Goal: Task Accomplishment & Management: Complete application form

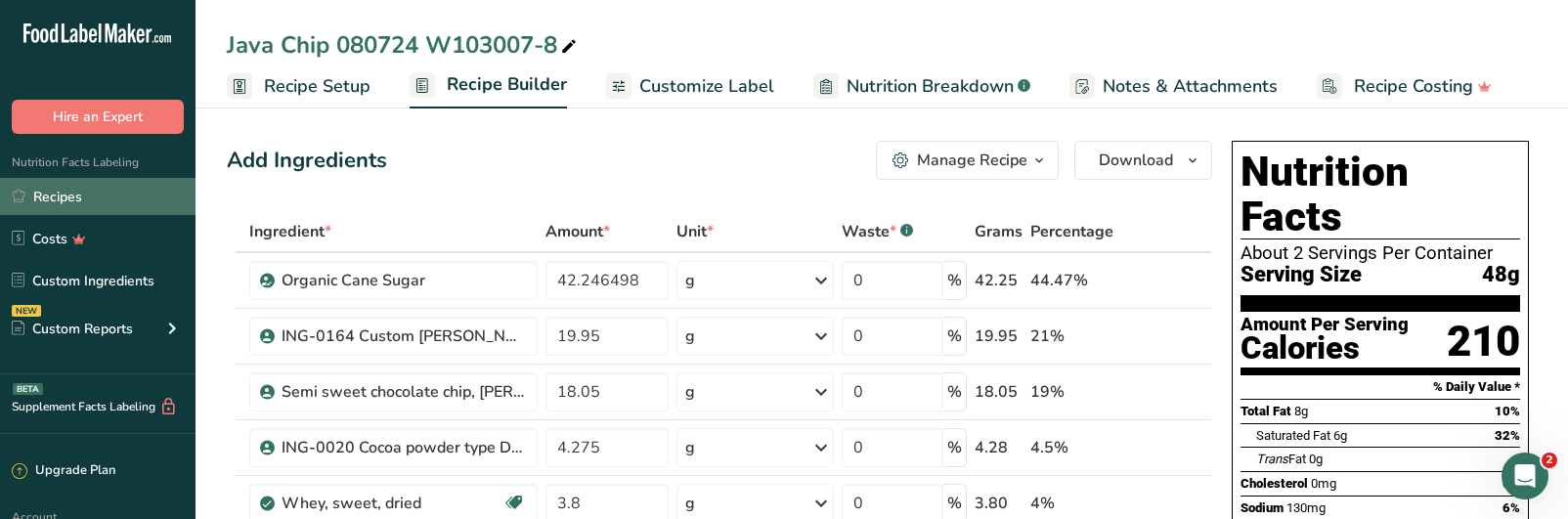
click at [63, 198] on link "Recipes" at bounding box center [97, 195] width 196 height 37
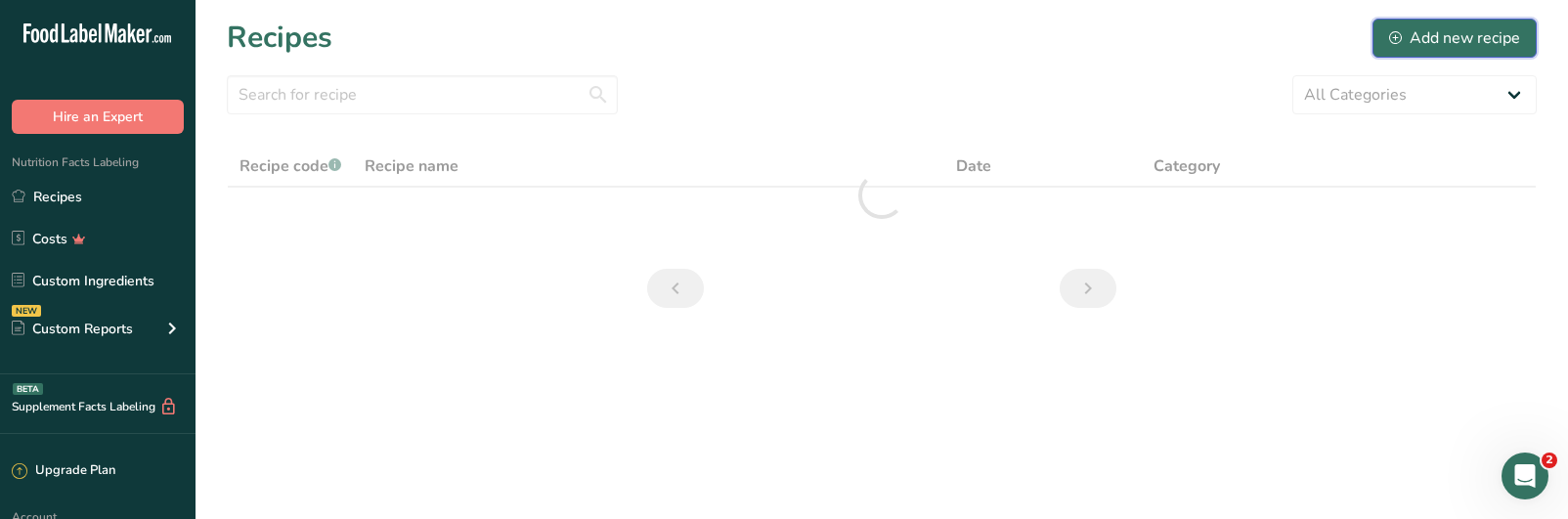
click at [1427, 32] on div "Add new recipe" at bounding box center [1455, 39] width 131 height 24
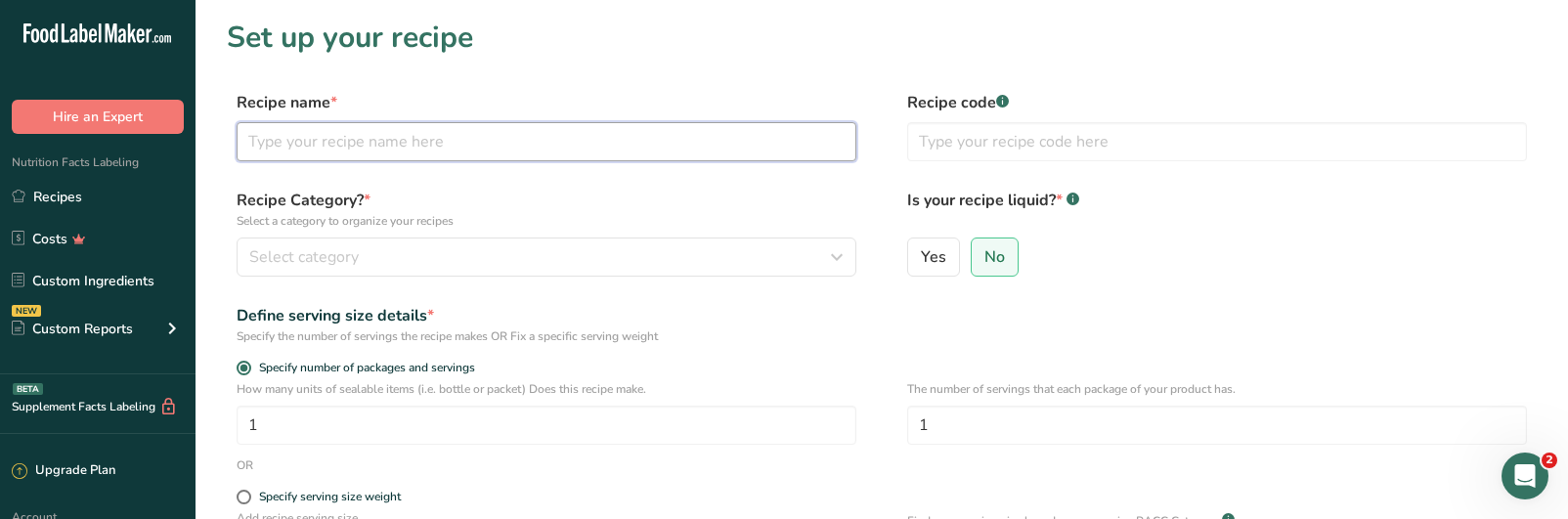
click at [299, 140] on input "text" at bounding box center [546, 141] width 620 height 39
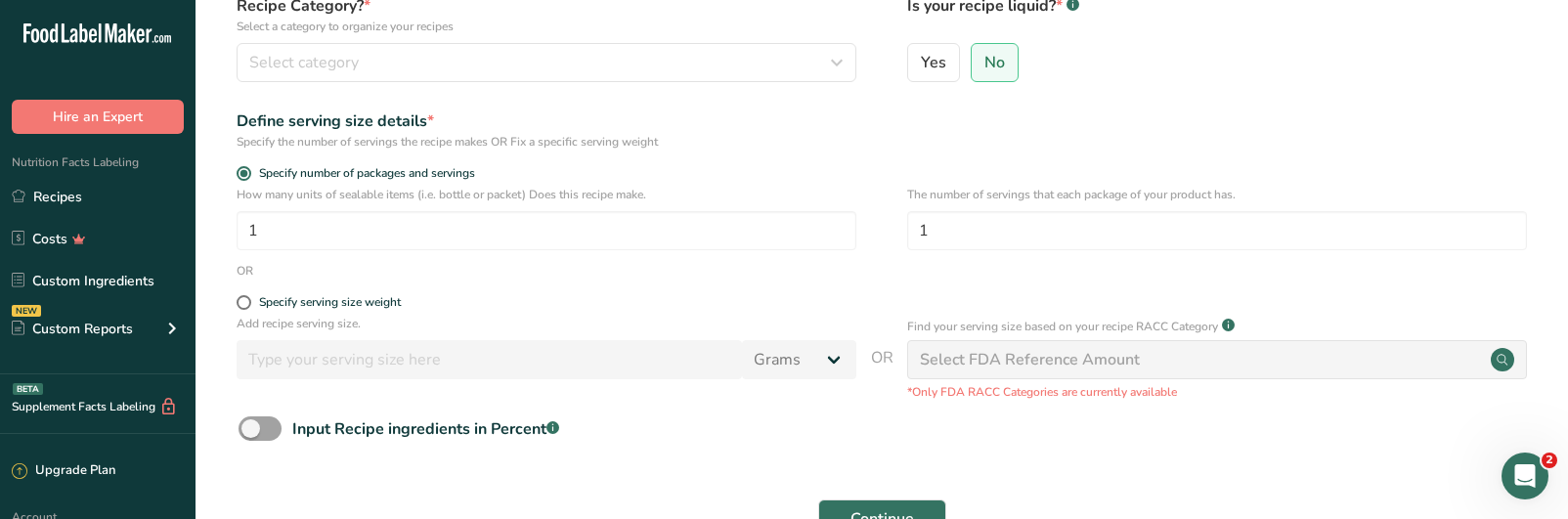
scroll to position [195, 0]
type input "UPMC Java Chip W103007-8"
click at [249, 306] on span at bounding box center [243, 301] width 15 height 15
click at [249, 306] on input "Specify serving size weight" at bounding box center [242, 301] width 13 height 13
radio input "true"
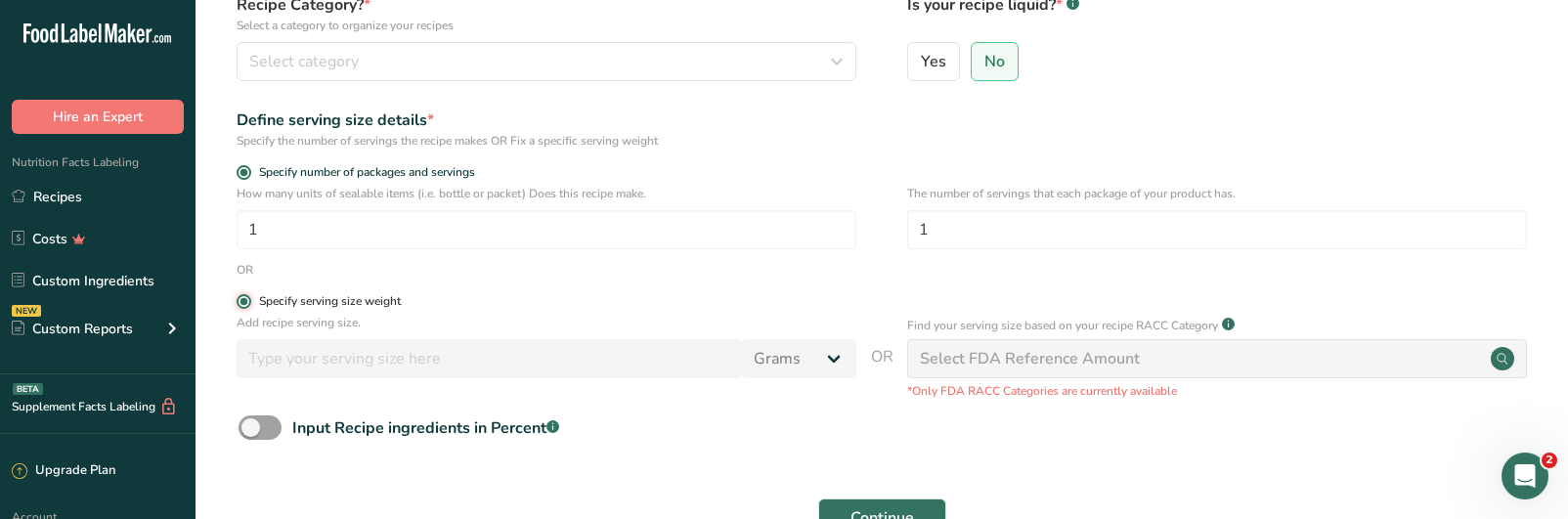
radio input "false"
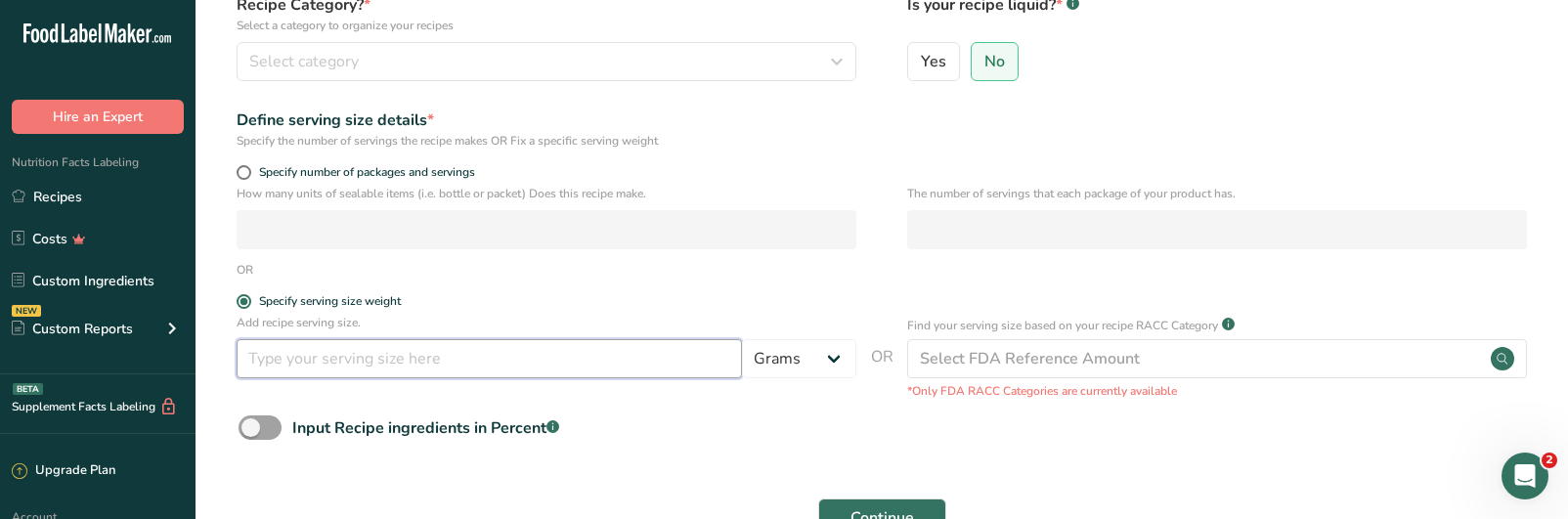
click at [297, 362] on input "number" at bounding box center [489, 358] width 505 height 39
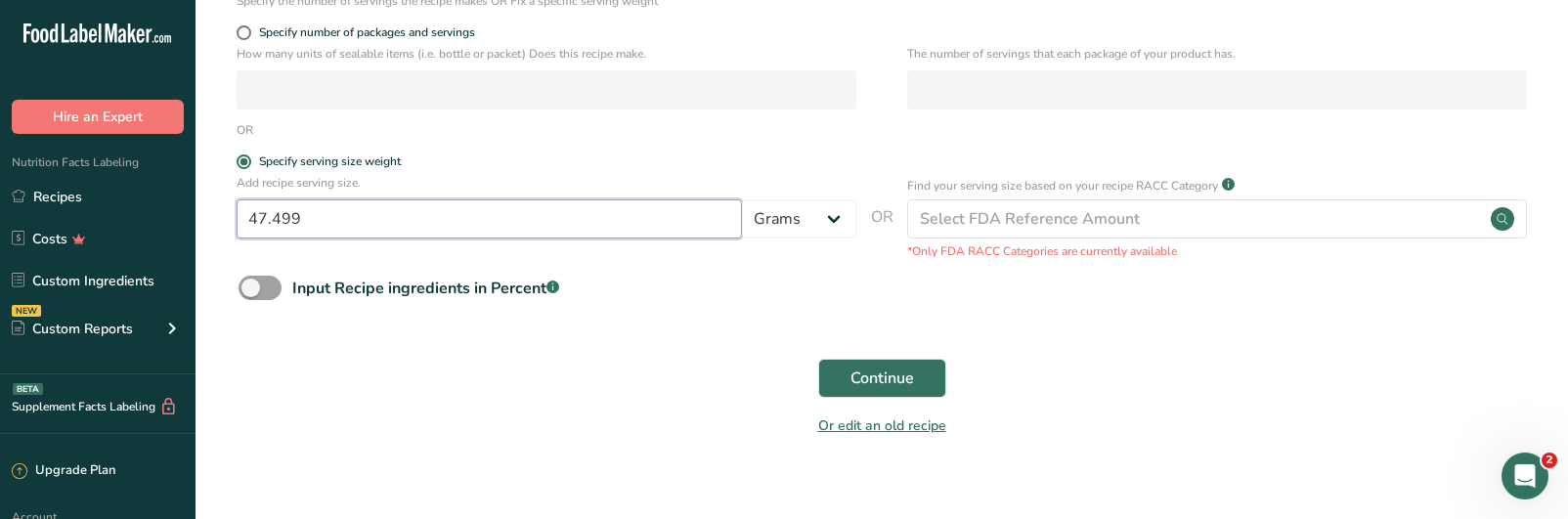
scroll to position [358, 0]
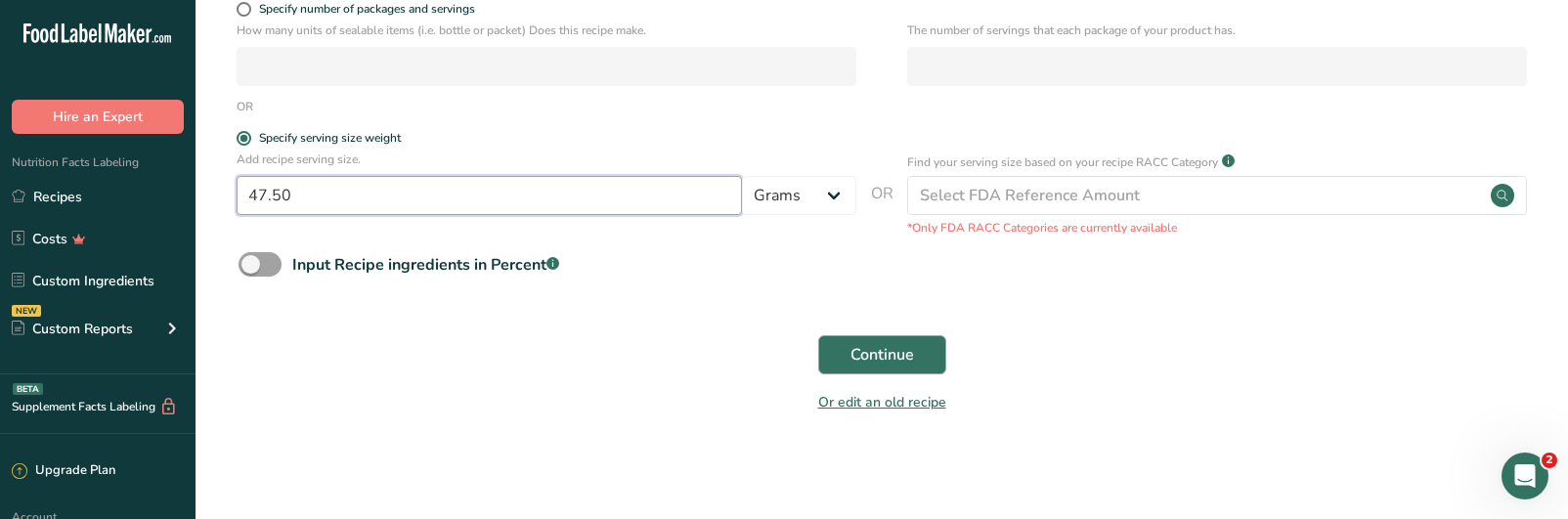
type input "47.50"
click at [868, 341] on button "Continue" at bounding box center [882, 354] width 128 height 39
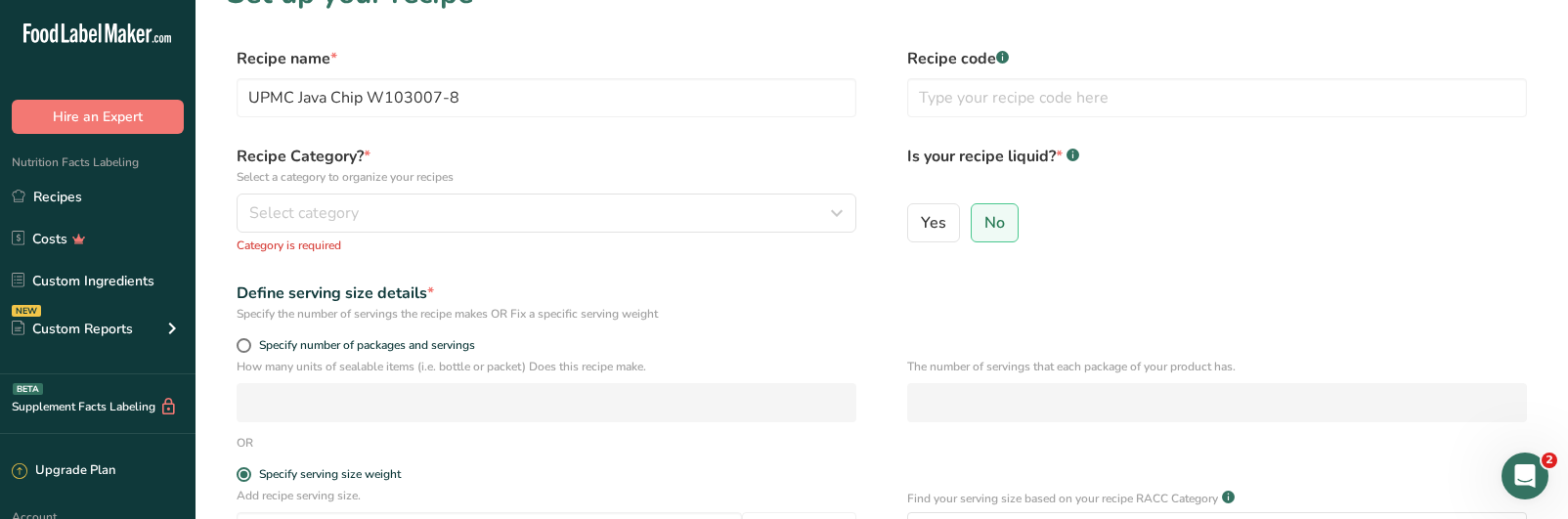
scroll to position [0, 0]
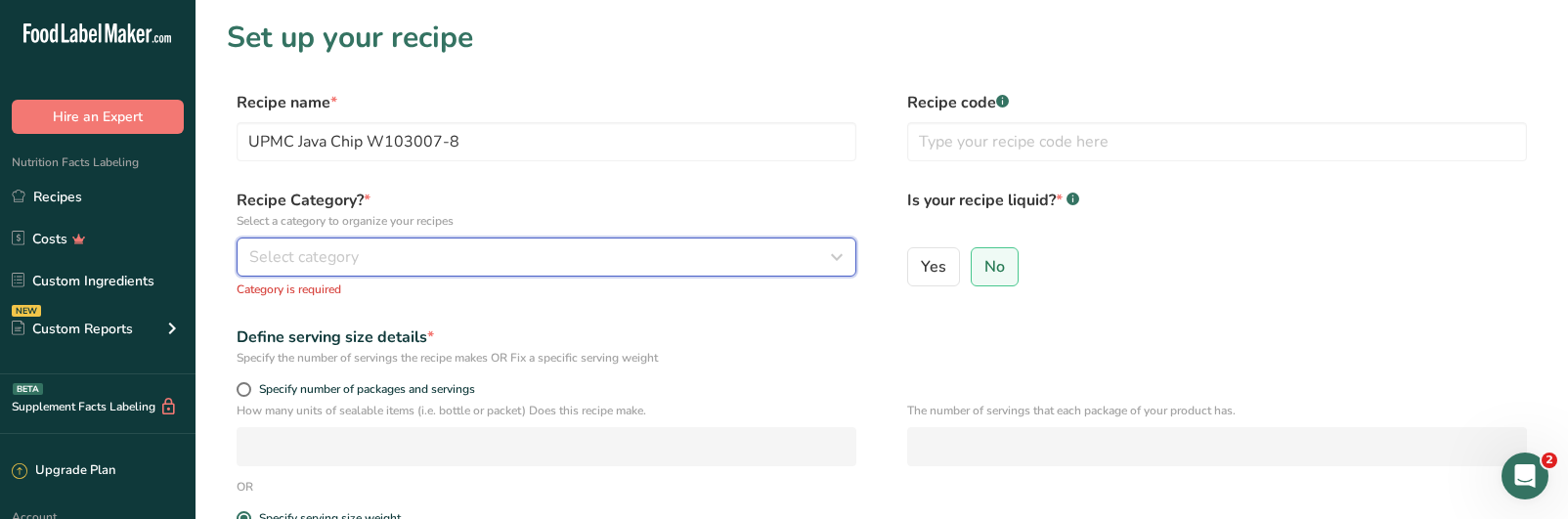
click at [318, 258] on span "Select category" at bounding box center [304, 257] width 109 height 24
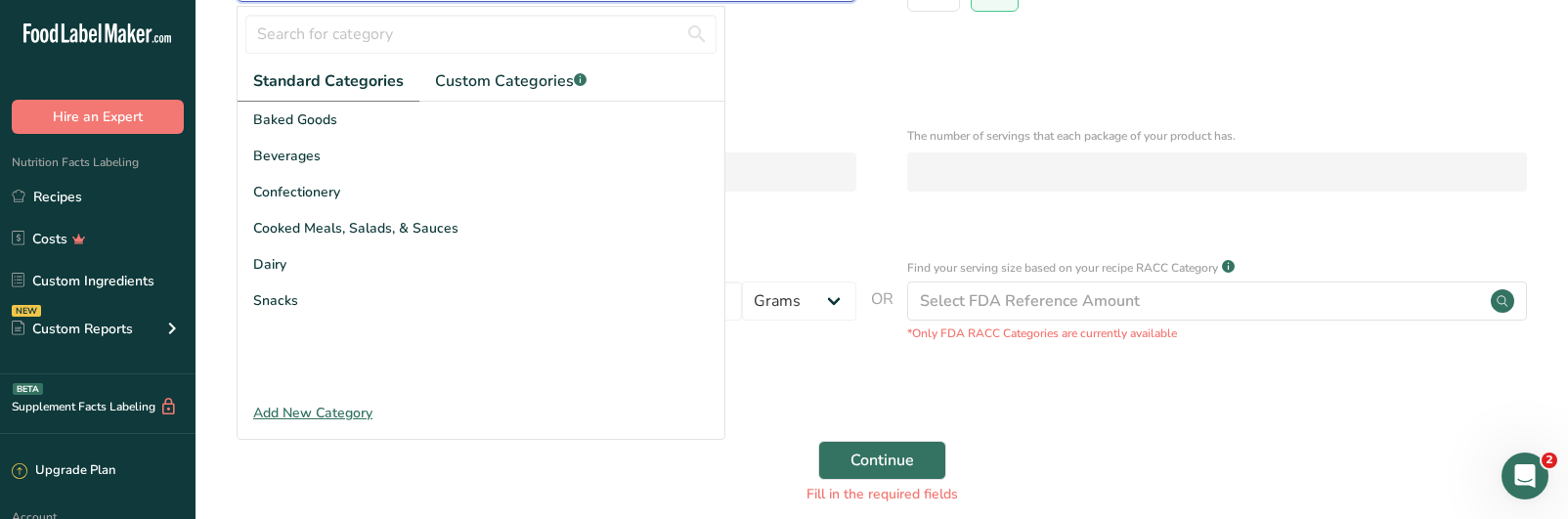
scroll to position [293, 0]
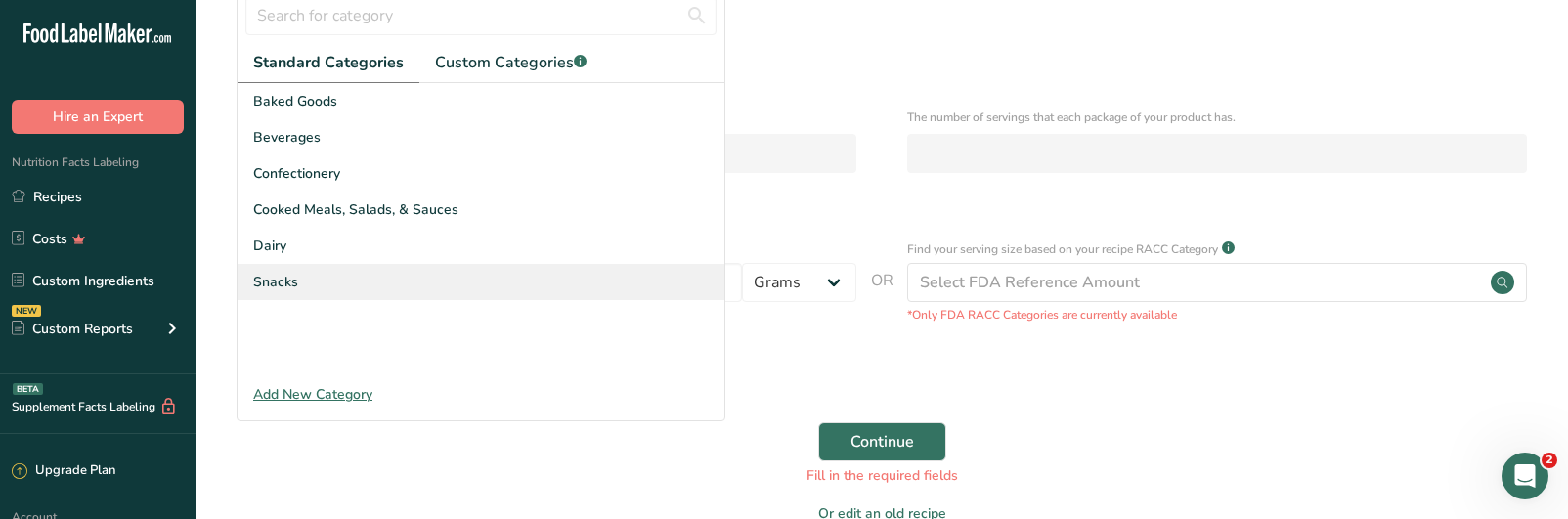
click at [275, 271] on div "Snacks" at bounding box center [481, 282] width 487 height 36
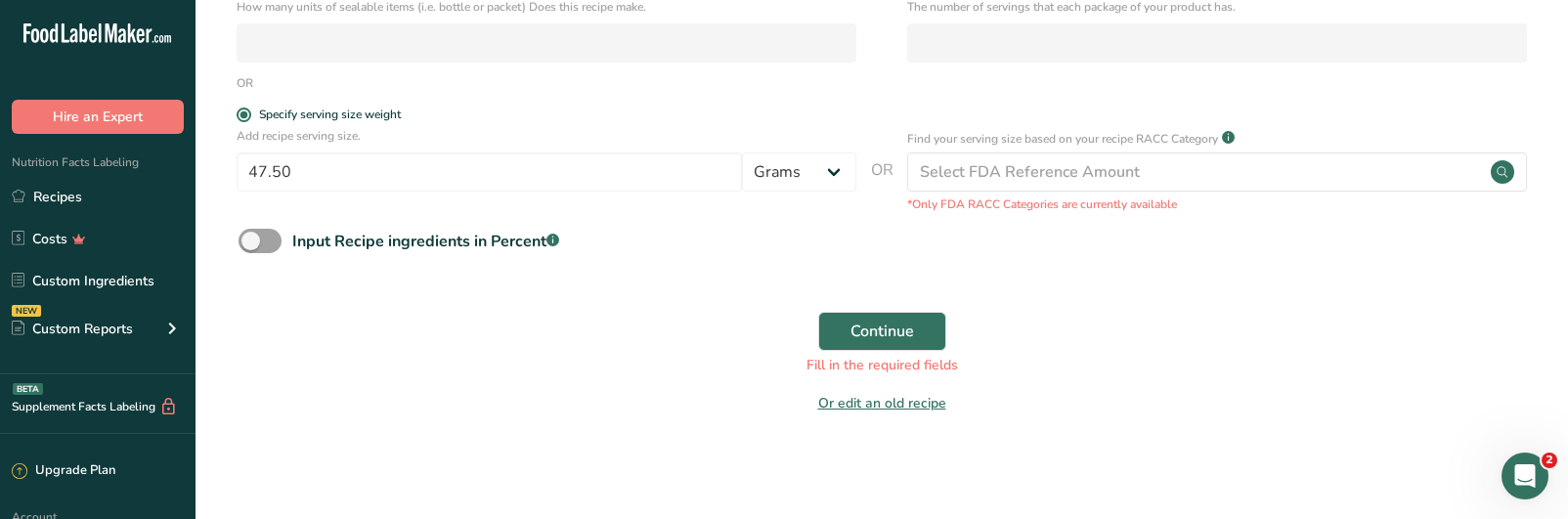
scroll to position [383, 0]
click at [849, 337] on button "Continue" at bounding box center [882, 329] width 128 height 39
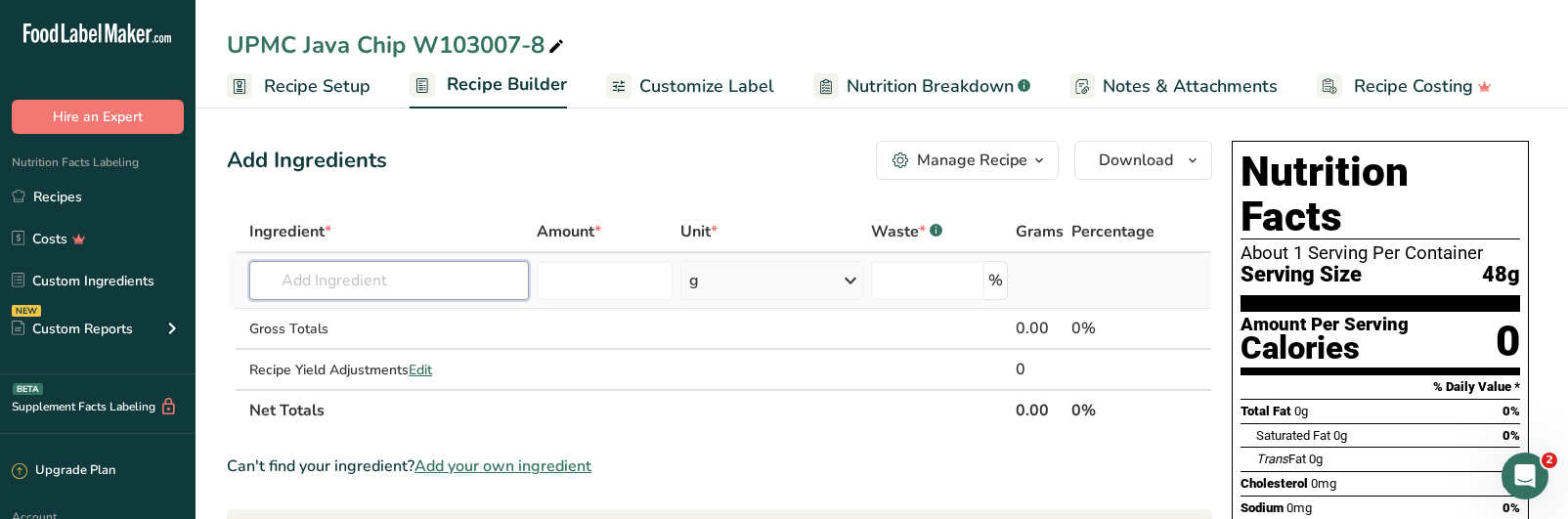
click at [397, 293] on input "text" at bounding box center [389, 280] width 280 height 39
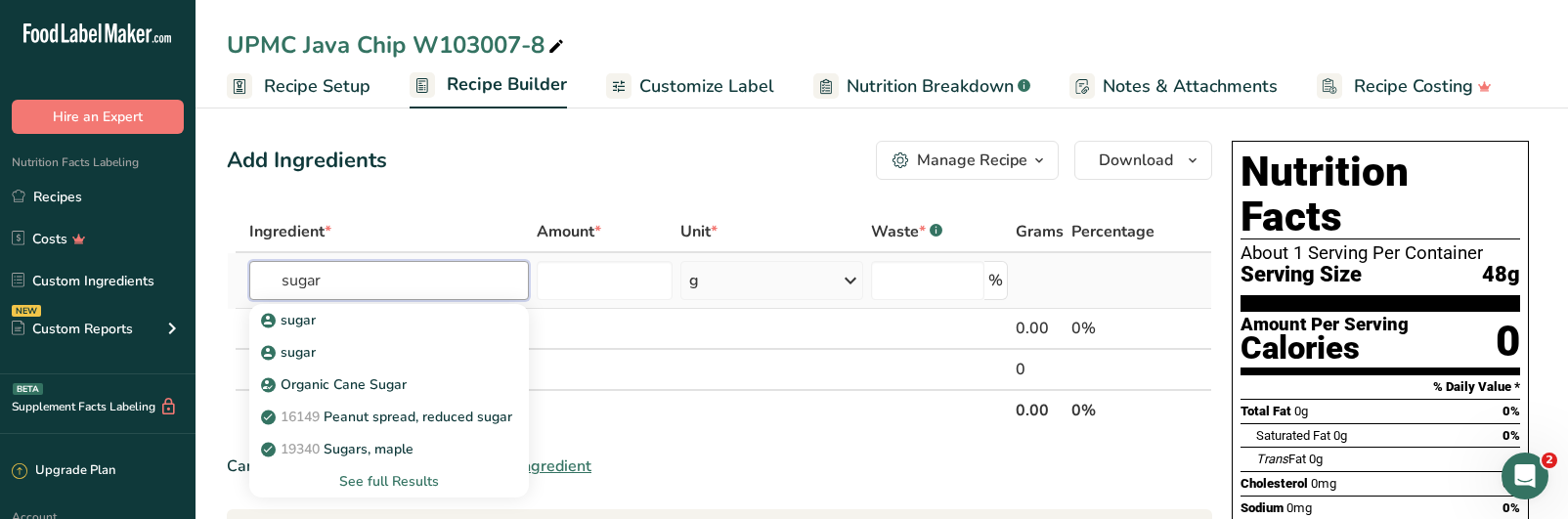
type input "sugar"
click at [380, 485] on div "See full Results" at bounding box center [389, 481] width 248 height 21
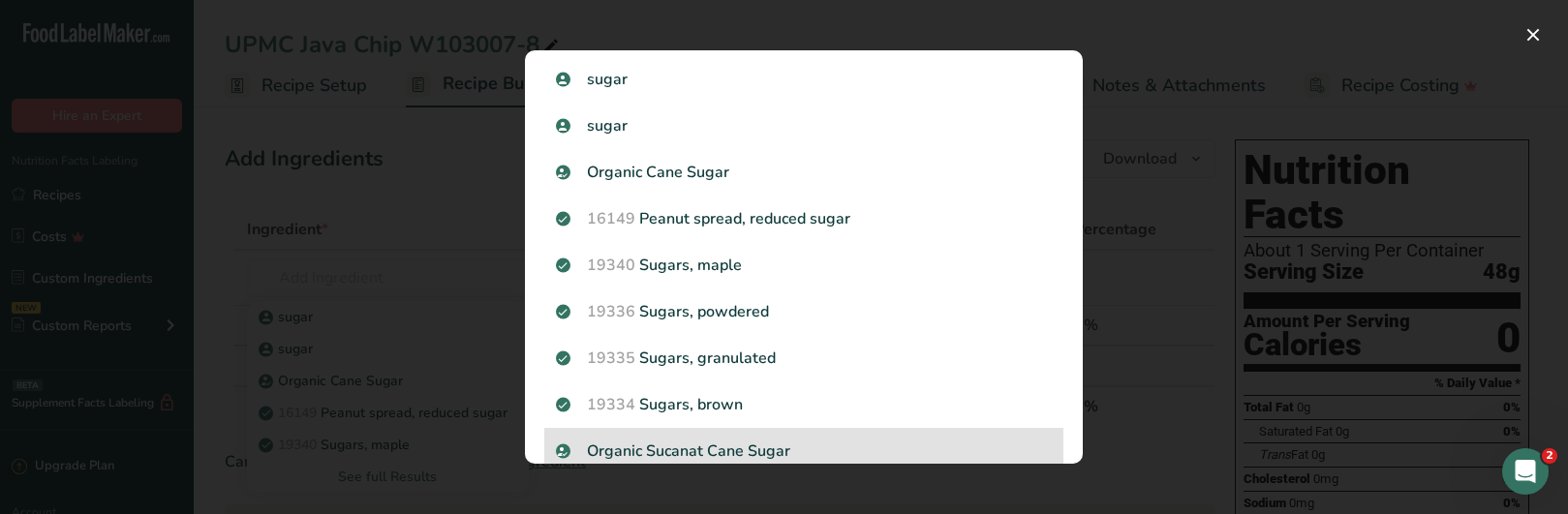
scroll to position [96, 0]
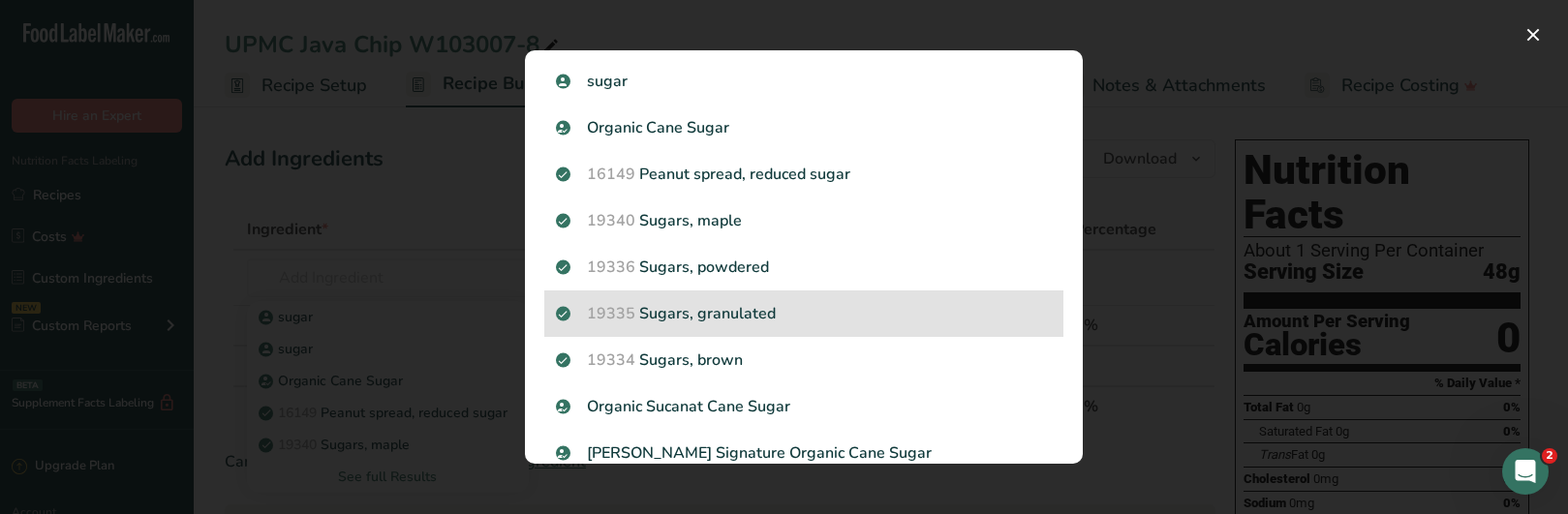
click at [678, 323] on p "19335 [GEOGRAPHIC_DATA], granulated" at bounding box center [804, 314] width 496 height 24
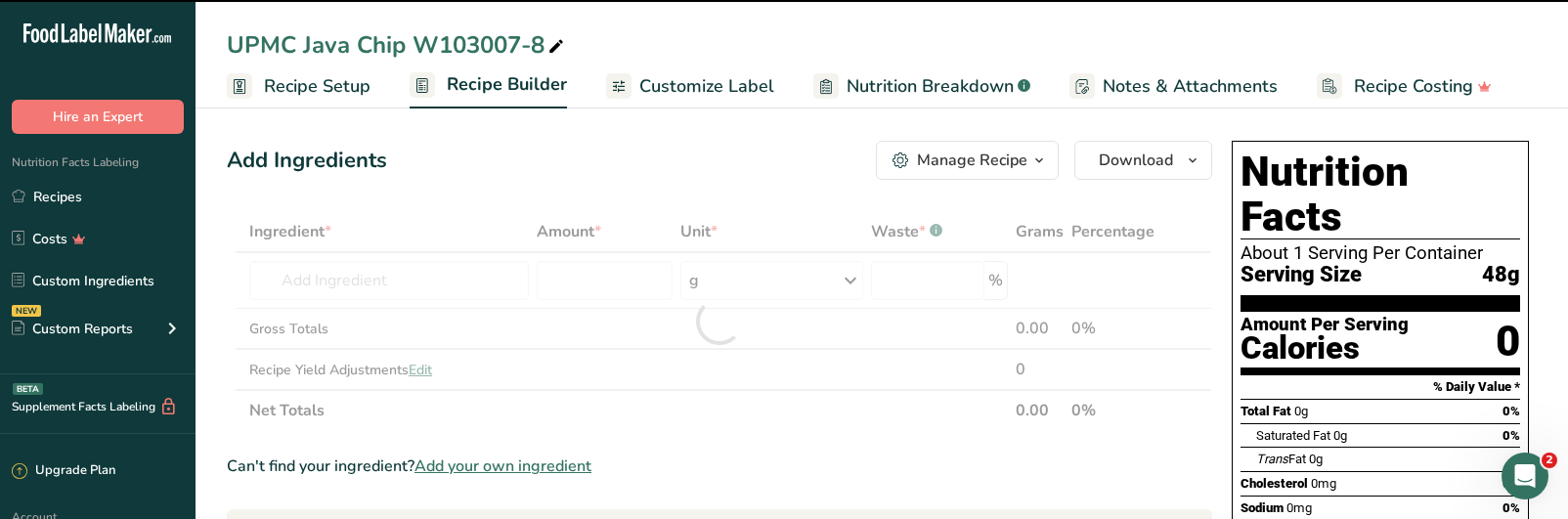
type input "0"
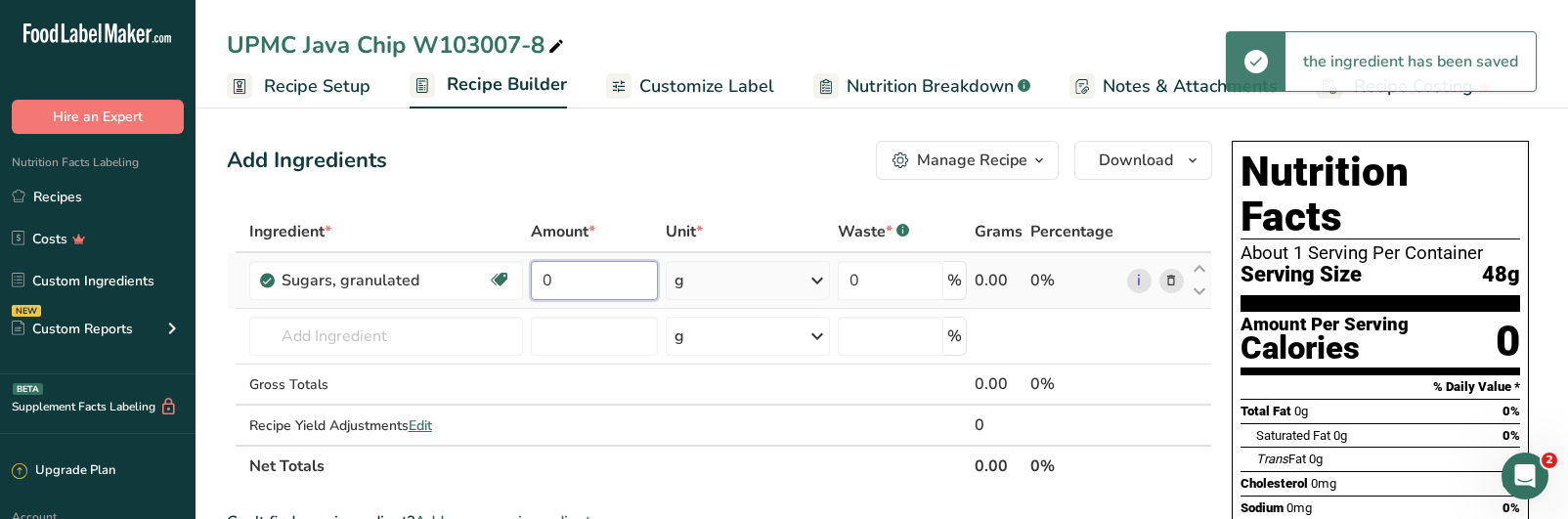
click at [599, 283] on input "0" at bounding box center [595, 280] width 127 height 39
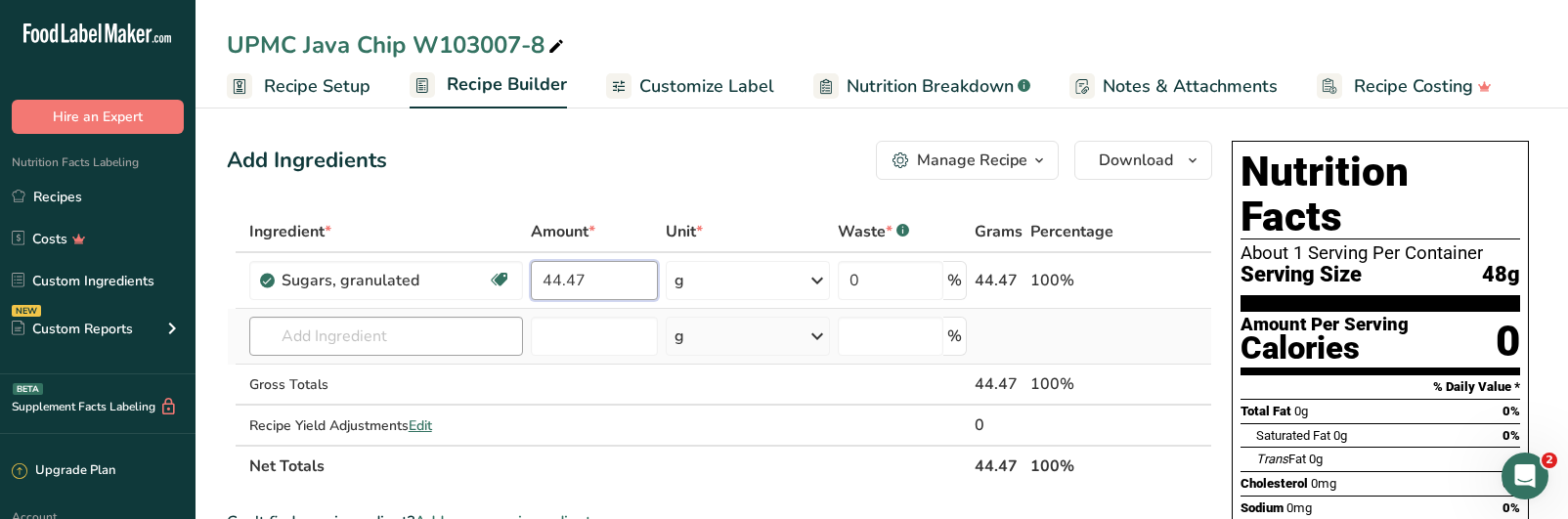
type input "44.47"
click at [429, 348] on div "Ingredient * Amount * Unit * Waste * .a-a{fill:#347362;}.b-a{fill:#fff;} Grams …" at bounding box center [719, 349] width 985 height 276
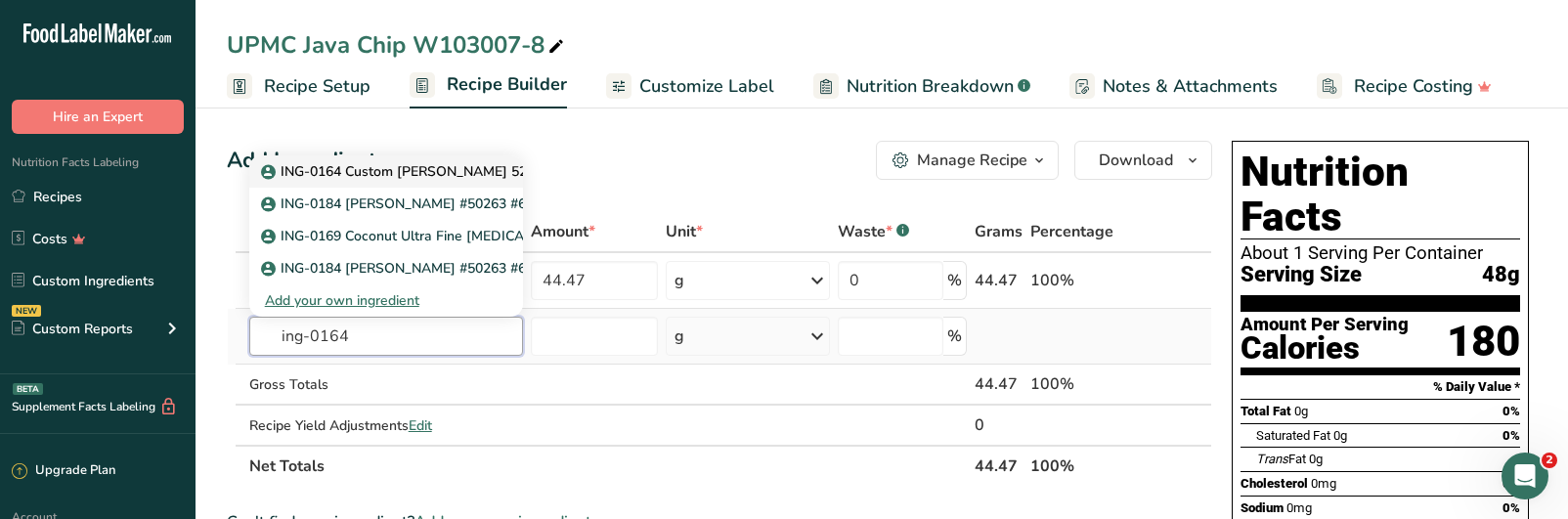
type input "ing-0164"
click at [413, 181] on p "ING-0164 Custom [PERSON_NAME] 52251" at bounding box center [408, 171] width 286 height 21
type input "ING-0164 Custom [PERSON_NAME] 52251"
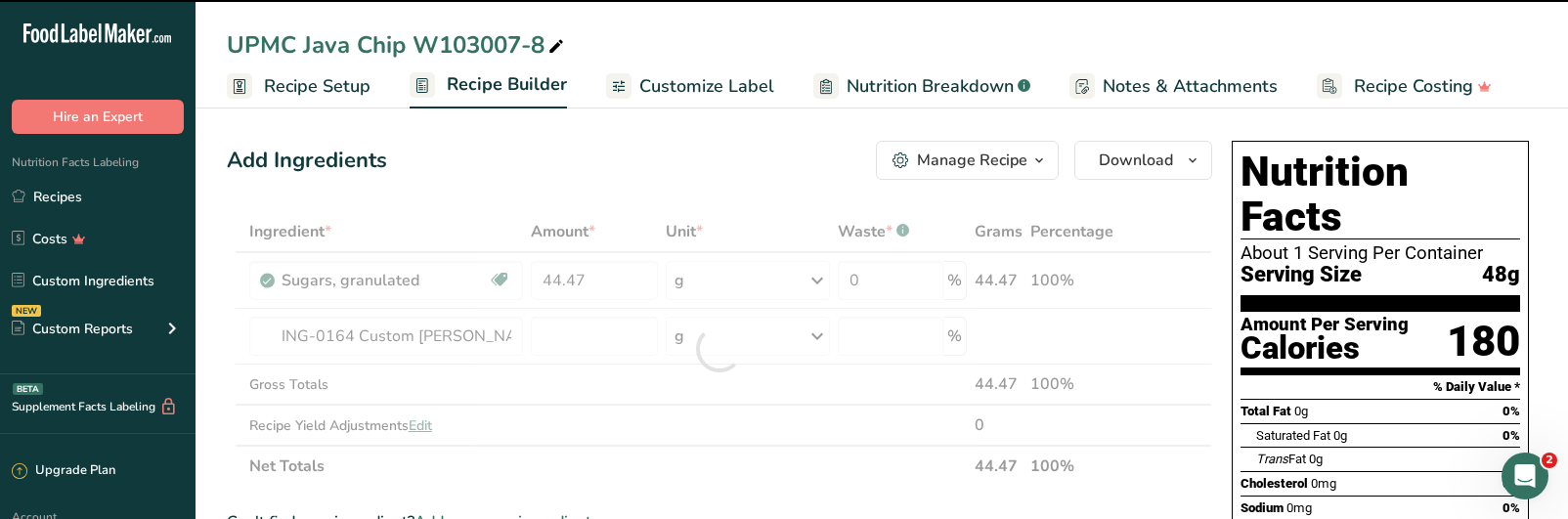
type input "0"
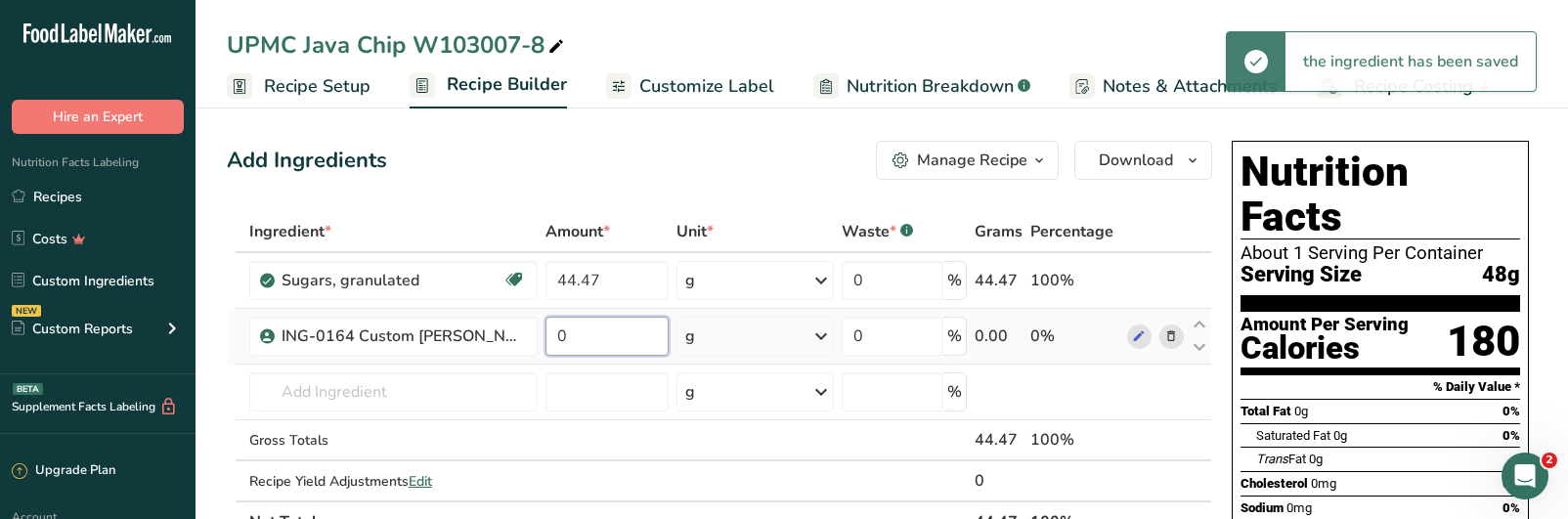
click at [606, 346] on input "0" at bounding box center [607, 335] width 123 height 39
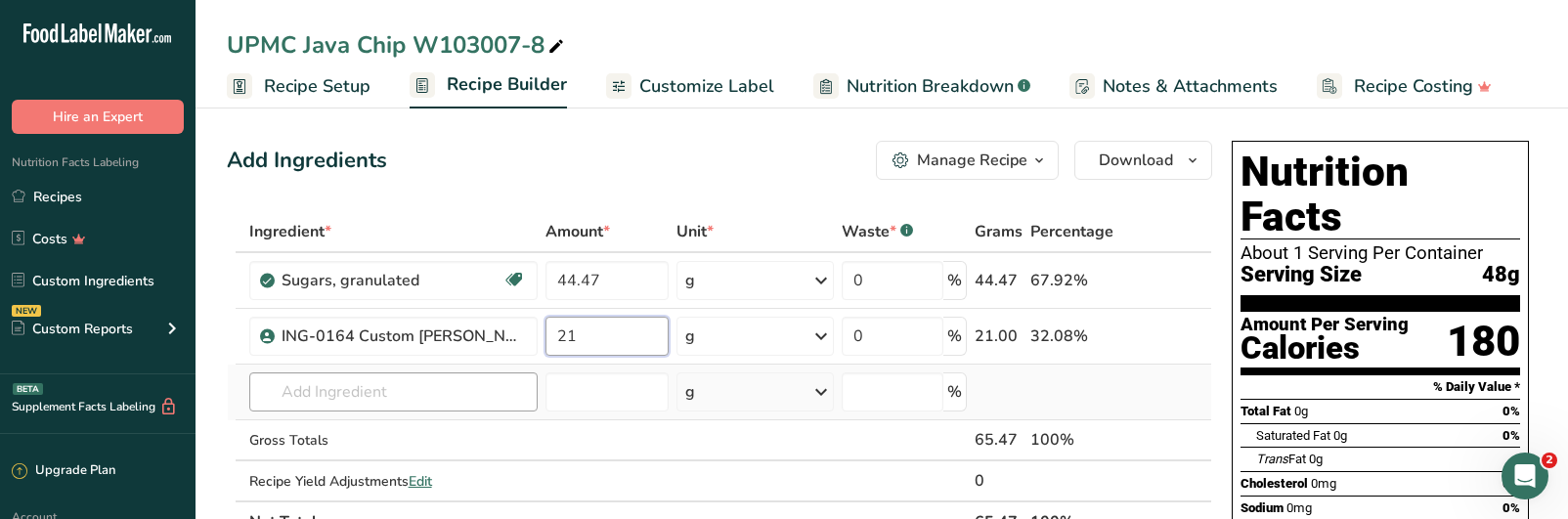
type input "21"
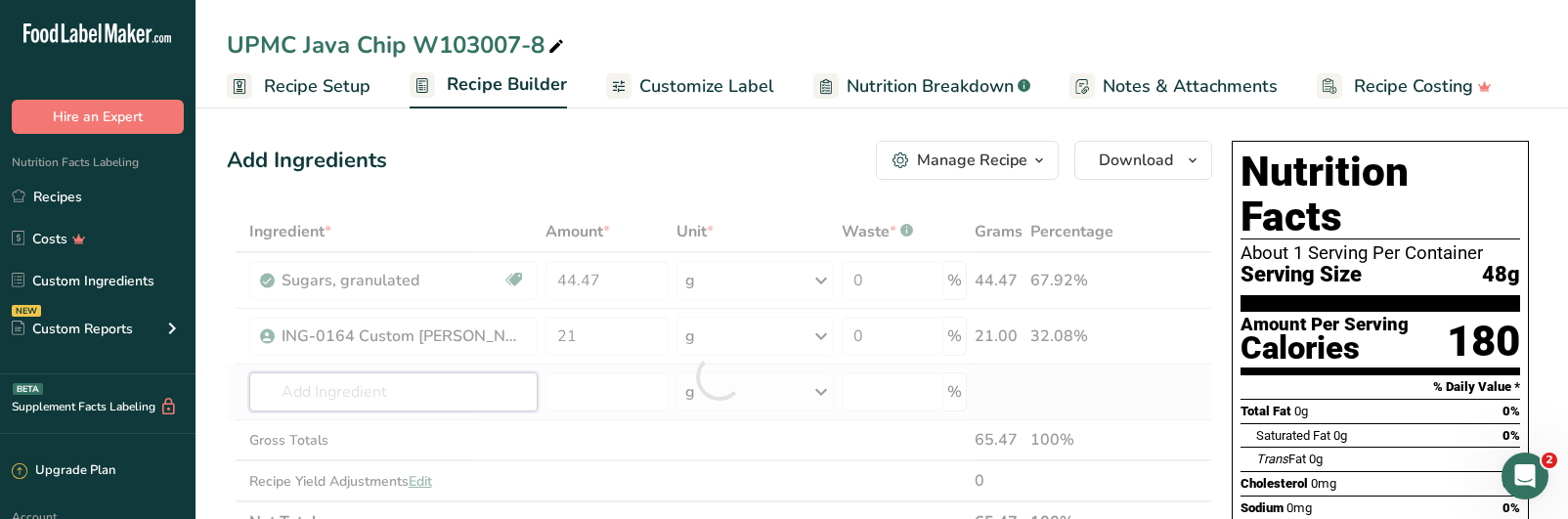
click at [424, 397] on div "Ingredient * Amount * Unit * Waste * .a-a{fill:#347362;}.b-a{fill:#fff;} Grams …" at bounding box center [719, 377] width 985 height 331
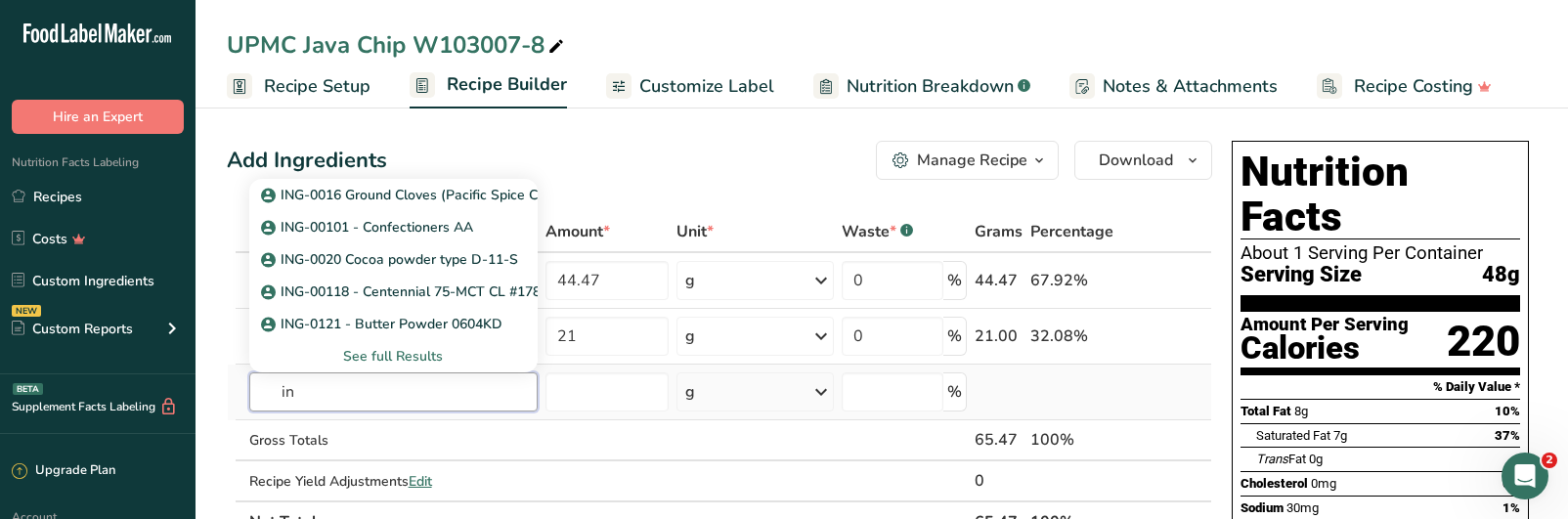
type input "i"
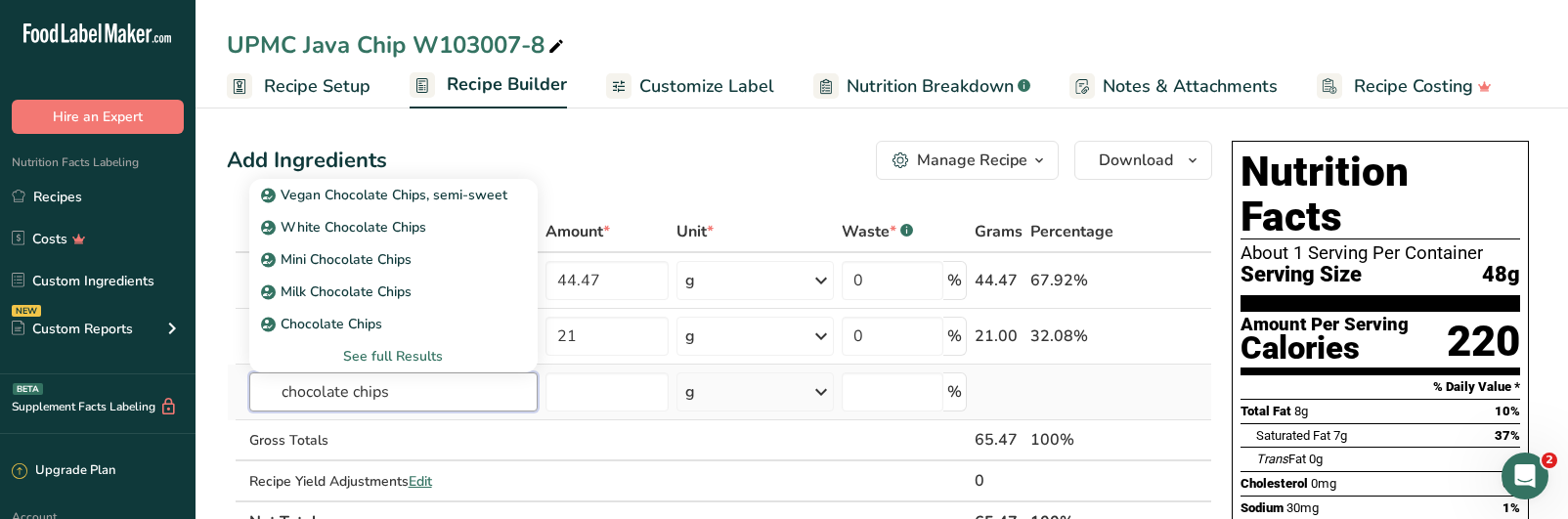
type input "chocolate chips"
click at [423, 355] on div "See full Results" at bounding box center [393, 356] width 257 height 21
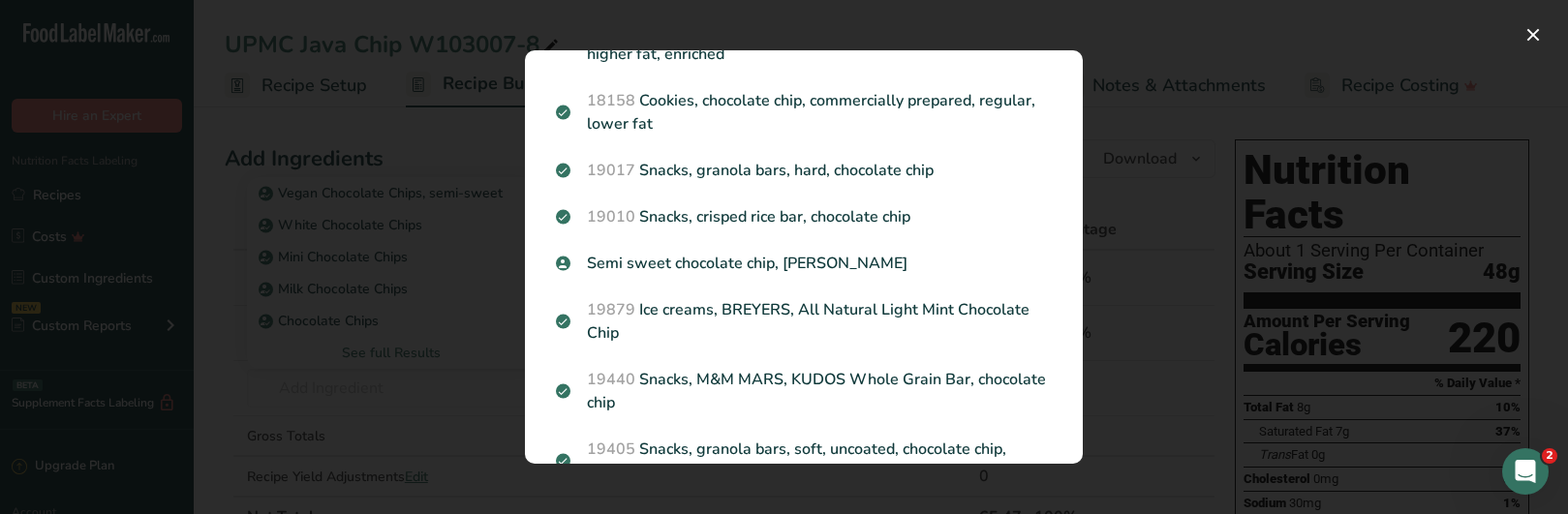
scroll to position [2056, 0]
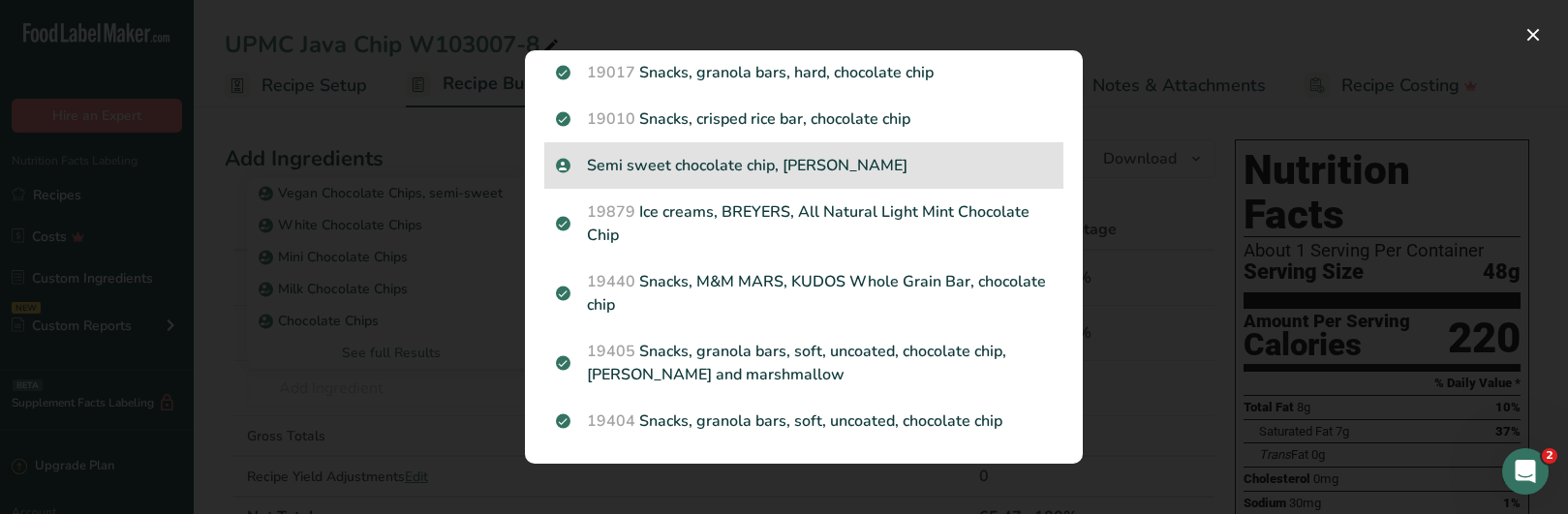
click at [752, 180] on div "Semi sweet chocolate chip, [PERSON_NAME]" at bounding box center [804, 165] width 519 height 46
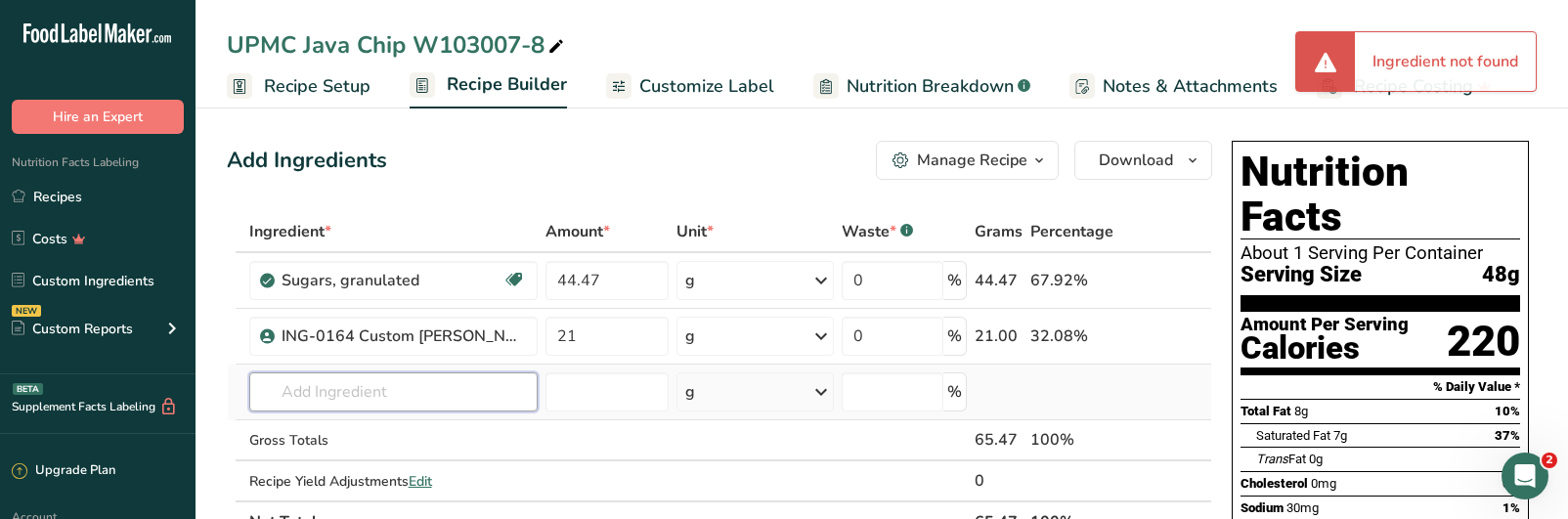
click at [406, 392] on input "text" at bounding box center [393, 391] width 288 height 39
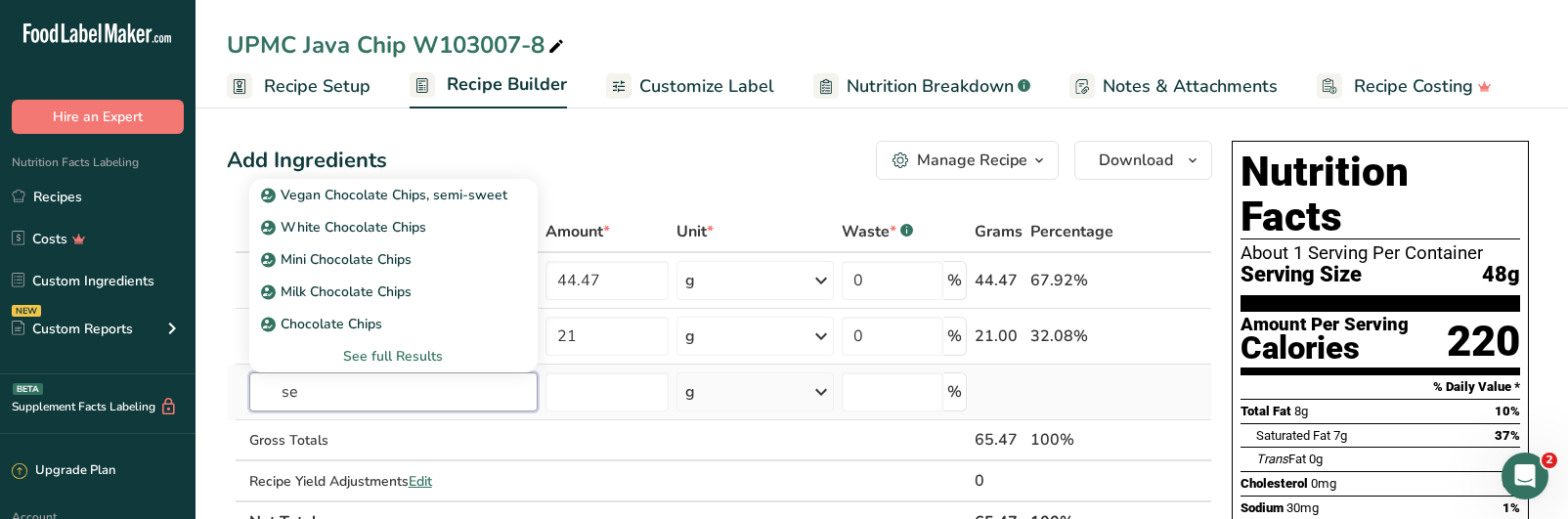
type input "s"
type input "chocolate chips"
click at [411, 351] on div "See full Results" at bounding box center [393, 356] width 257 height 21
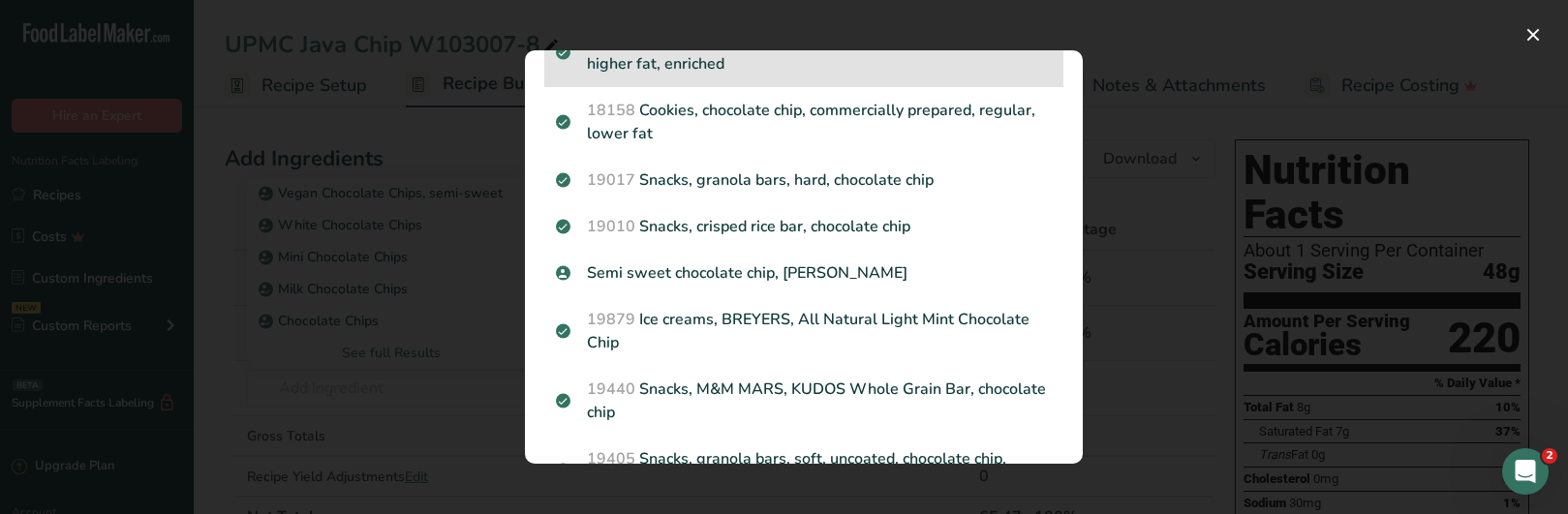
scroll to position [1935, 0]
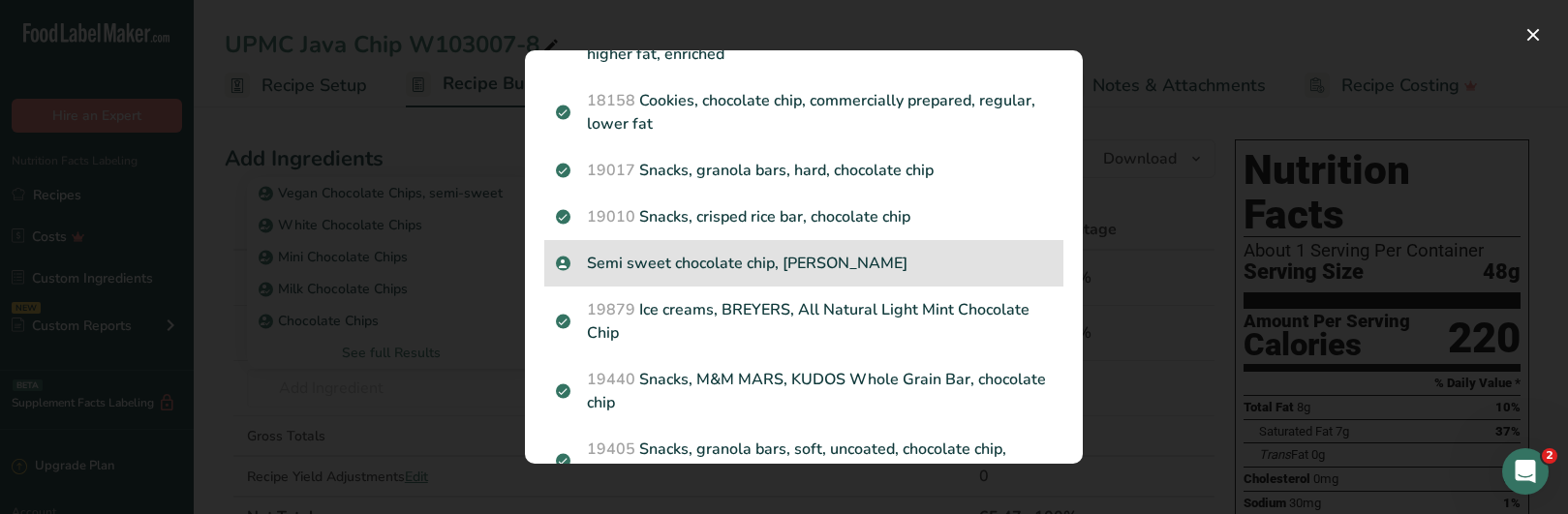
click at [753, 275] on p "Semi sweet chocolate chip, [PERSON_NAME]" at bounding box center [804, 263] width 496 height 24
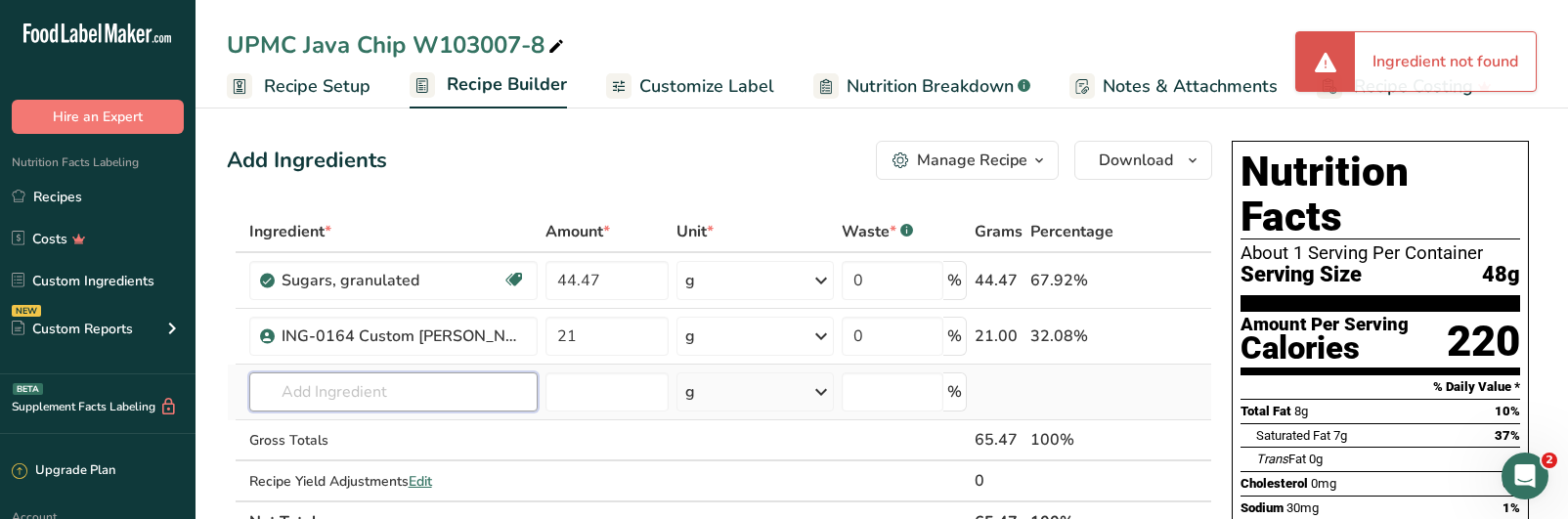
click at [391, 394] on input "text" at bounding box center [393, 391] width 288 height 39
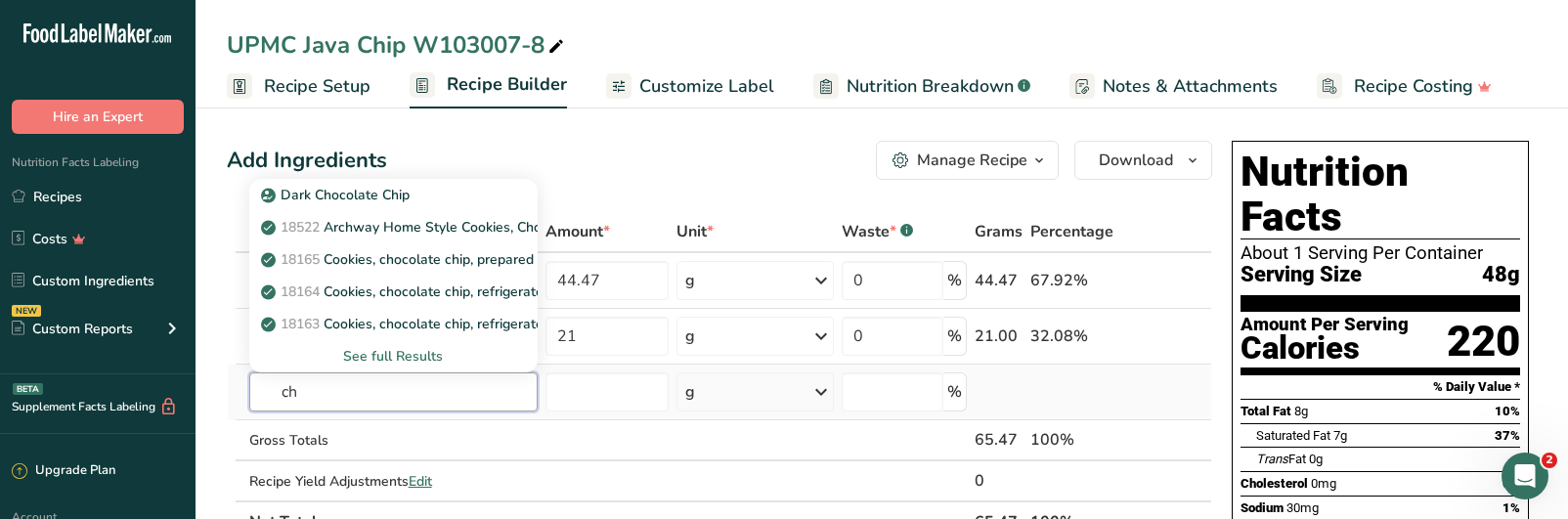
type input "c"
type input "semisweet"
click at [407, 349] on div "See full Results" at bounding box center [393, 356] width 257 height 21
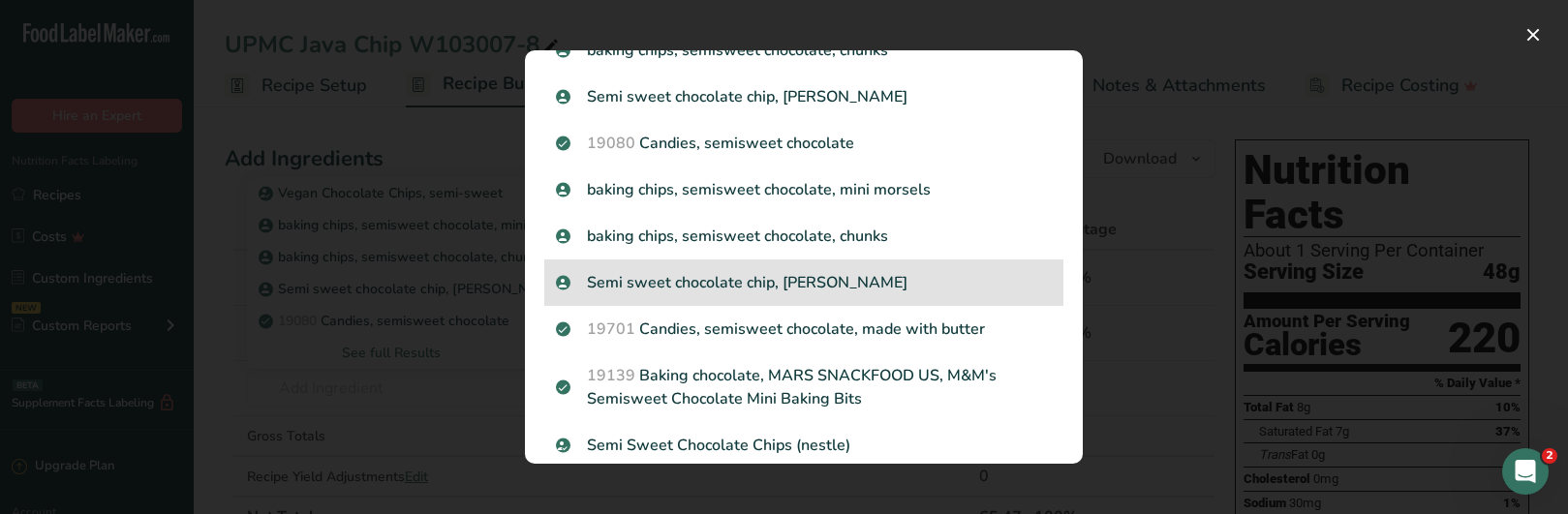
scroll to position [245, 0]
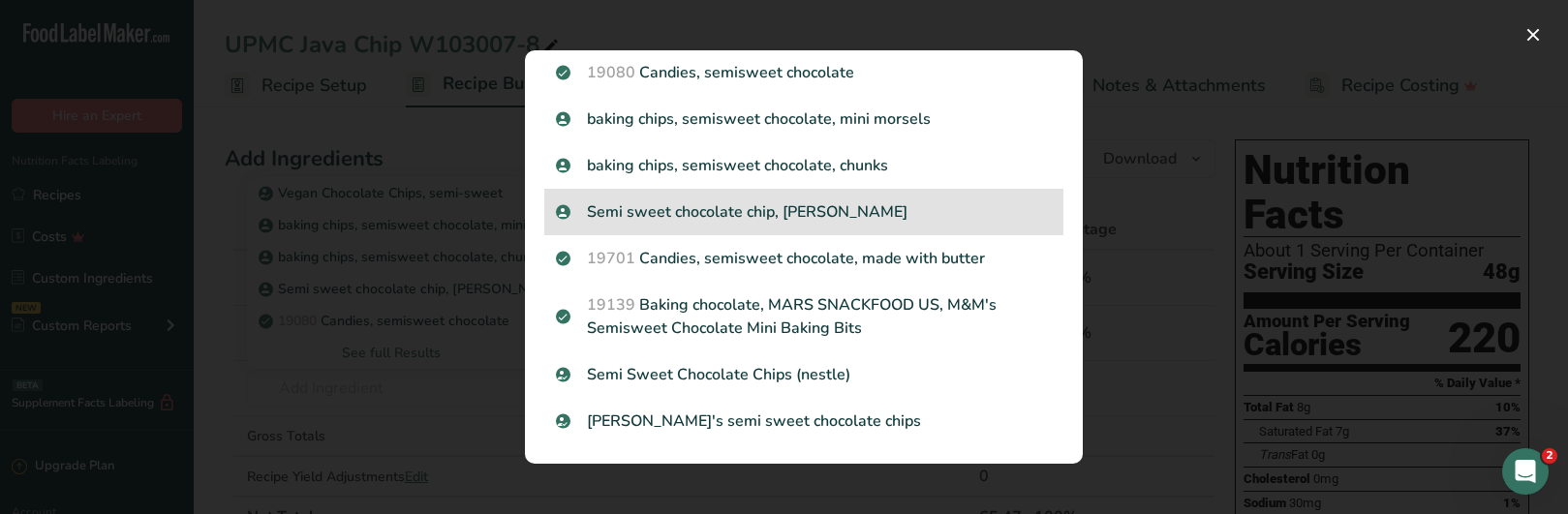
click at [776, 210] on p "Semi sweet chocolate chip, [PERSON_NAME]" at bounding box center [804, 212] width 496 height 24
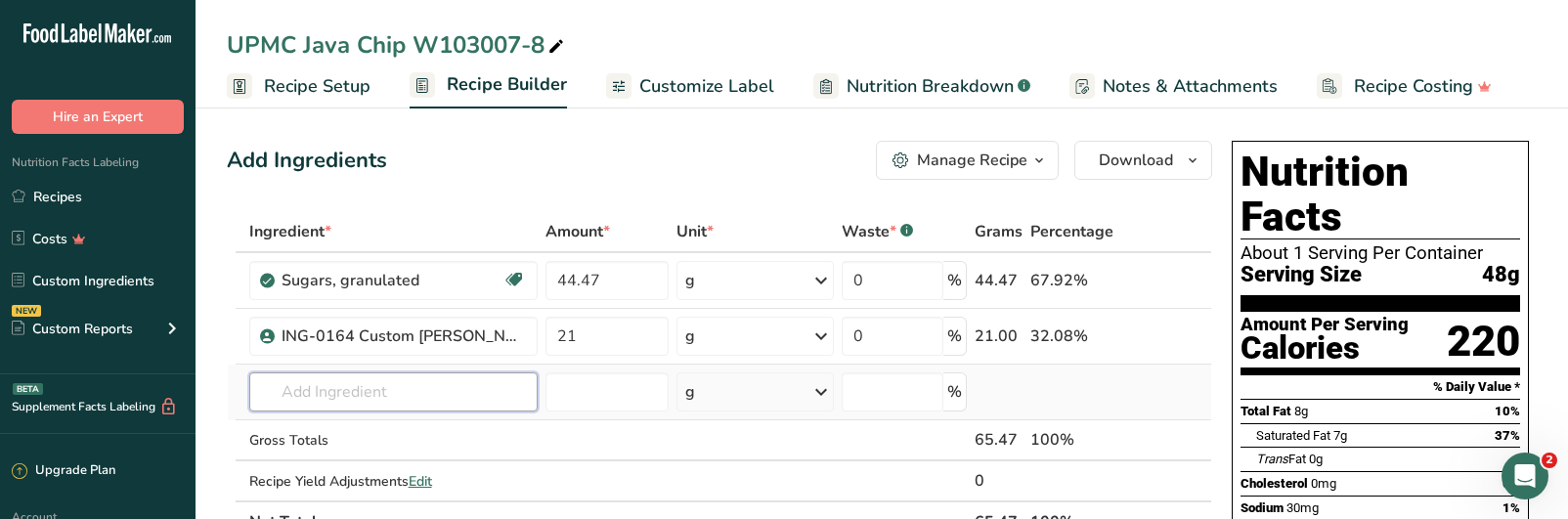
click at [300, 382] on input "text" at bounding box center [393, 391] width 288 height 39
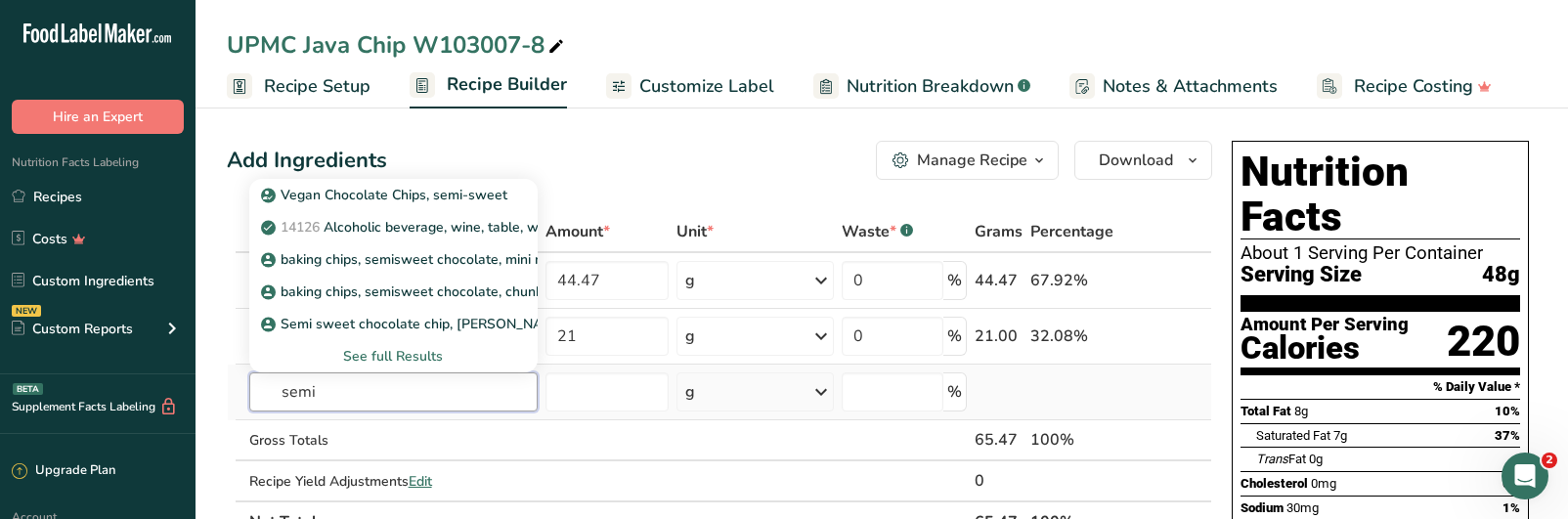
type input "semi"
click at [397, 349] on div "See full Results" at bounding box center [393, 356] width 257 height 21
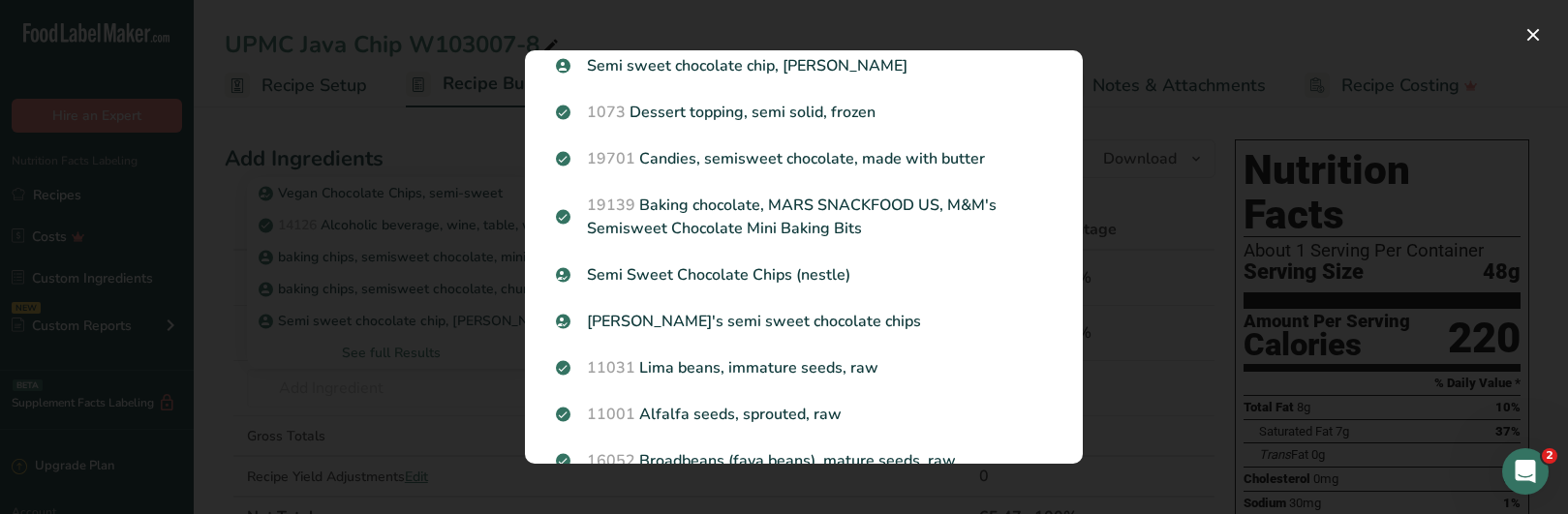
scroll to position [0, 0]
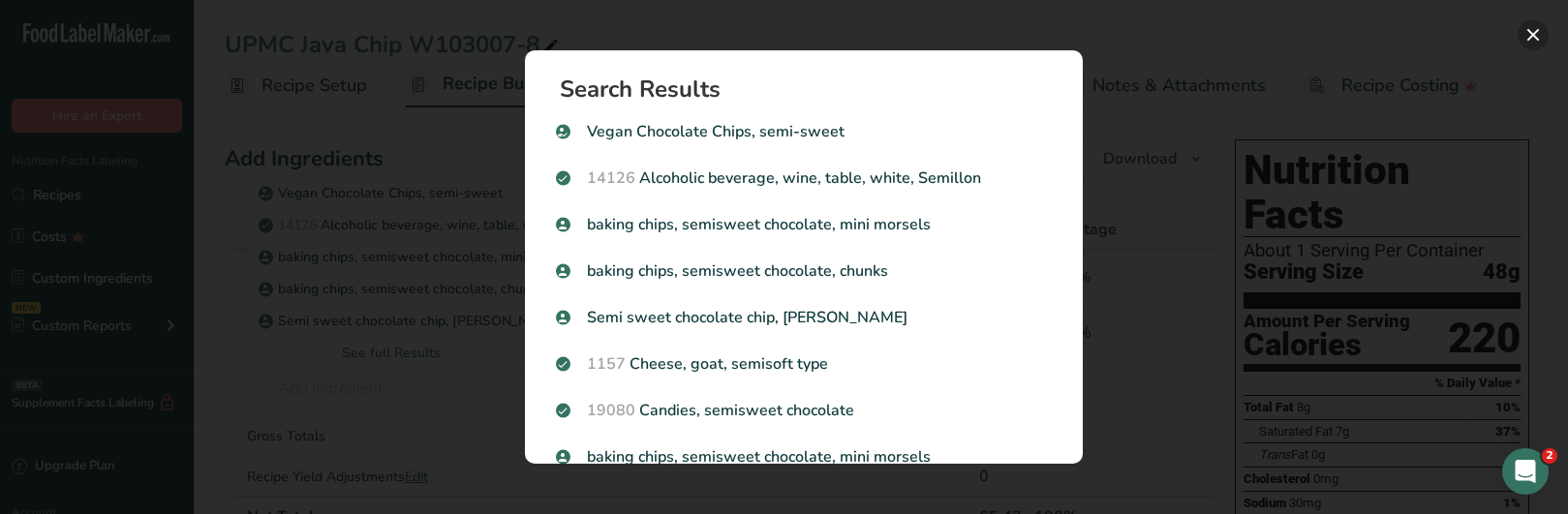
click at [1534, 31] on button "Search results modal" at bounding box center [1534, 35] width 31 height 31
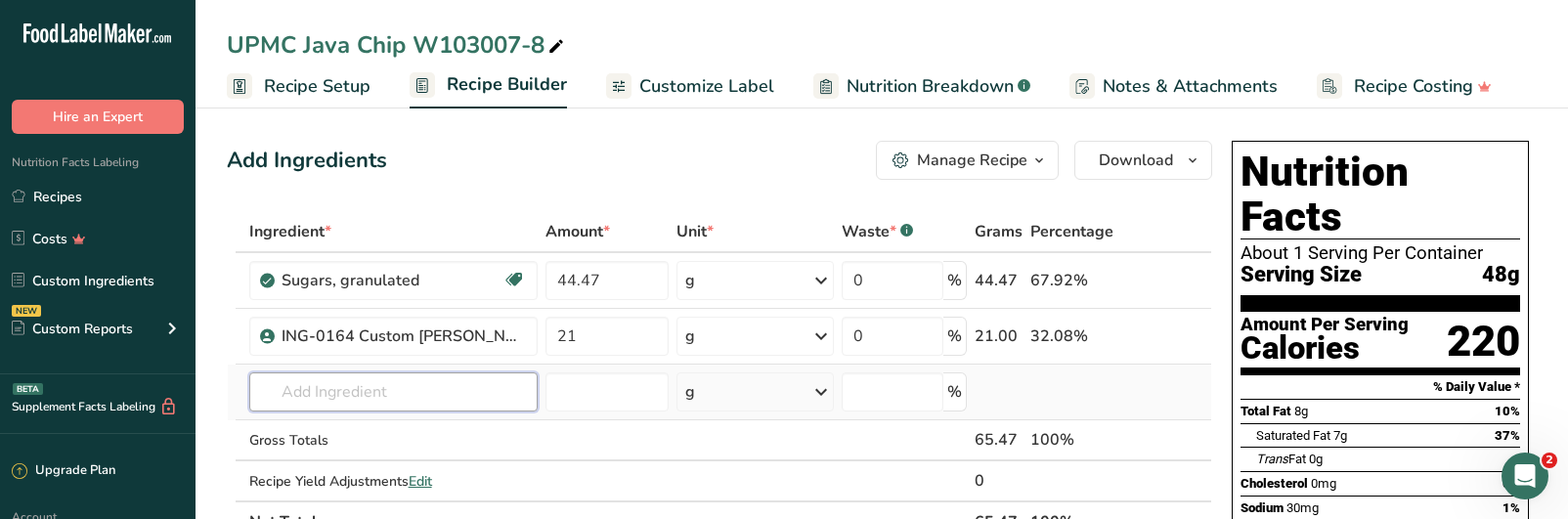
click at [447, 403] on input "text" at bounding box center [393, 391] width 288 height 39
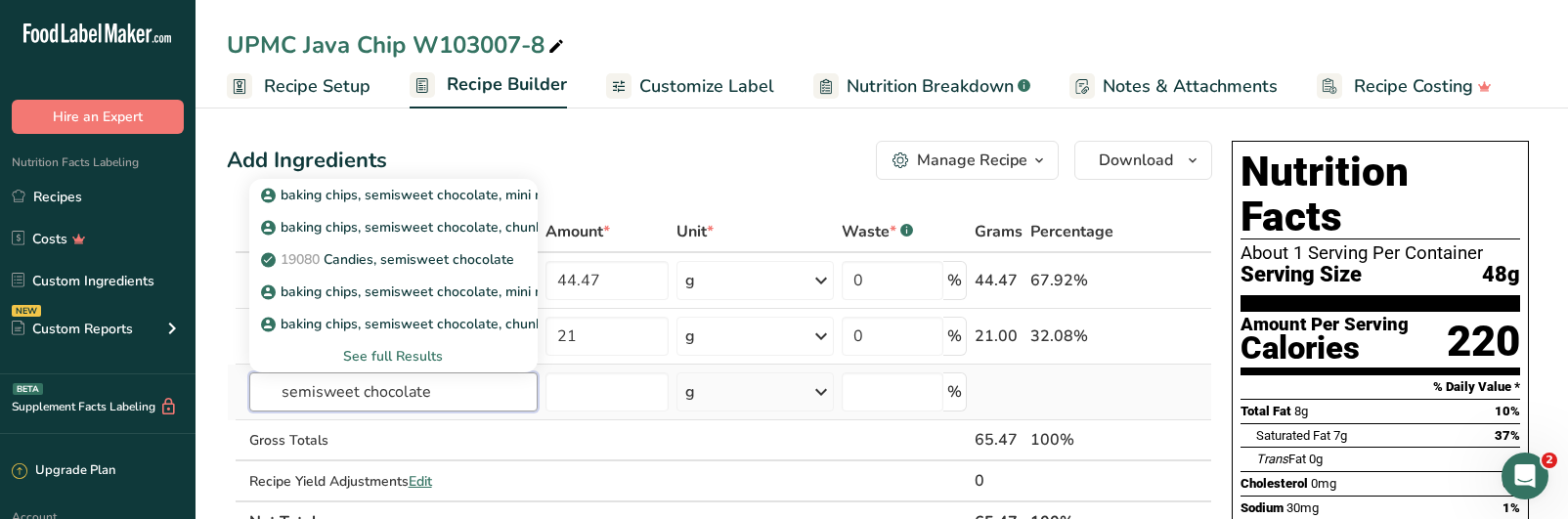
type input "semisweet chocolate"
click at [382, 363] on div "See full Results" at bounding box center [393, 356] width 257 height 21
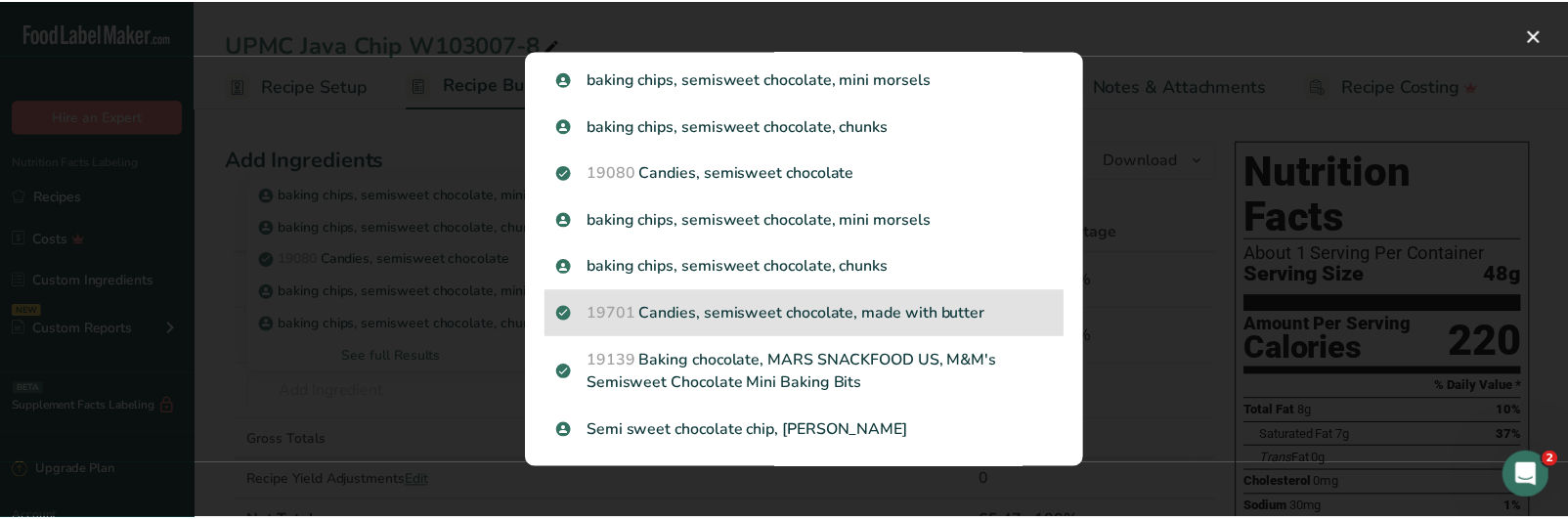
scroll to position [97, 0]
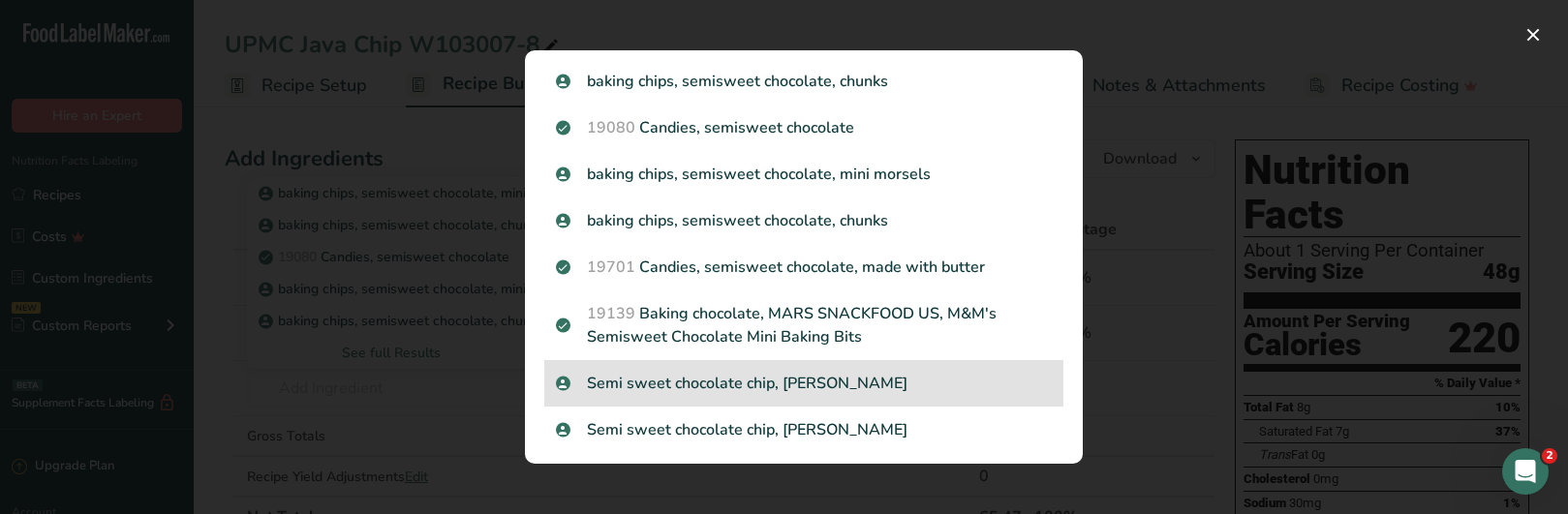
click at [998, 375] on p "Semi sweet chocolate chip, [PERSON_NAME]" at bounding box center [804, 383] width 496 height 24
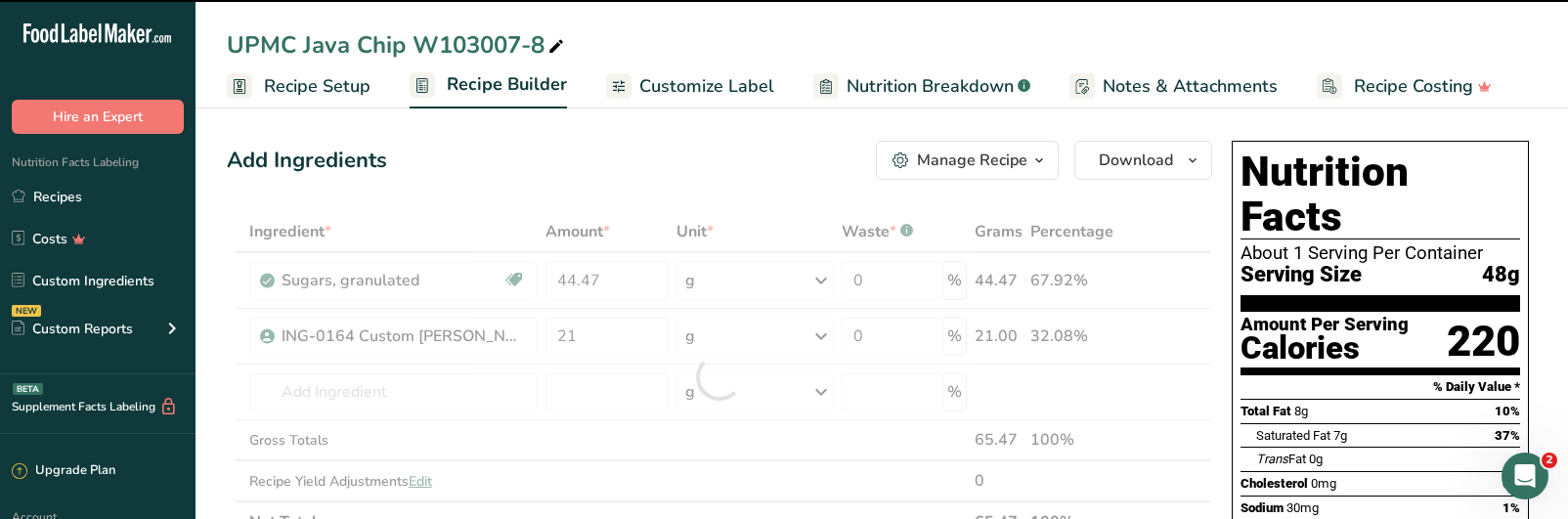
type input "0"
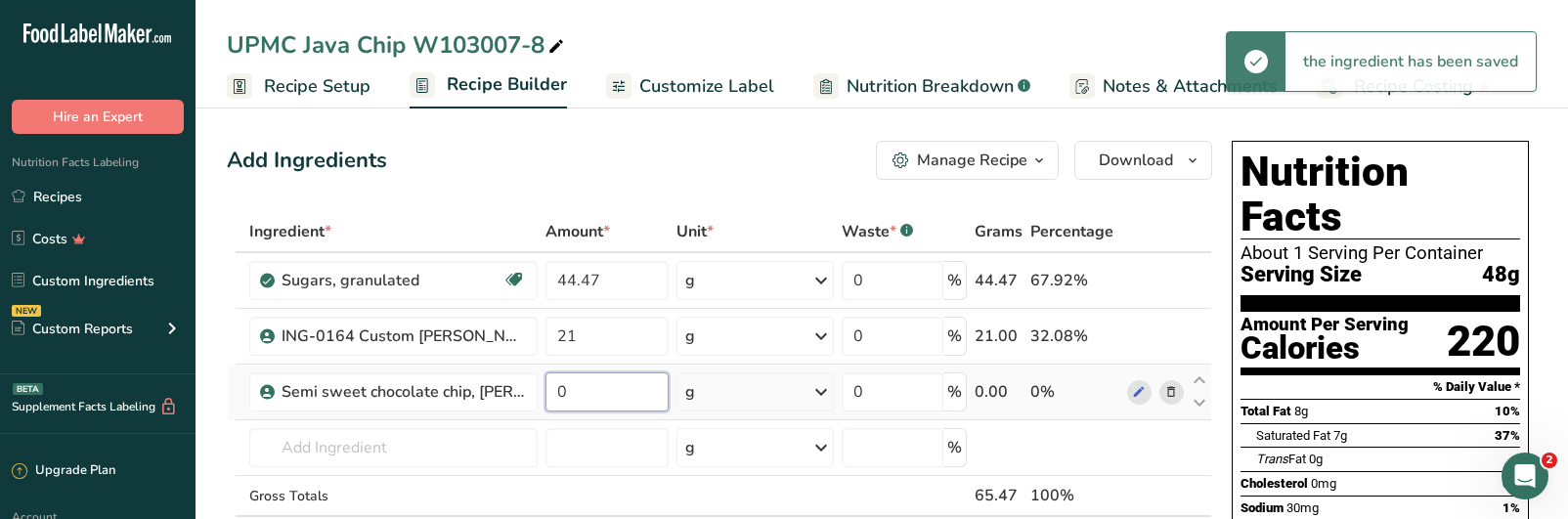
click at [619, 398] on input "0" at bounding box center [607, 391] width 123 height 39
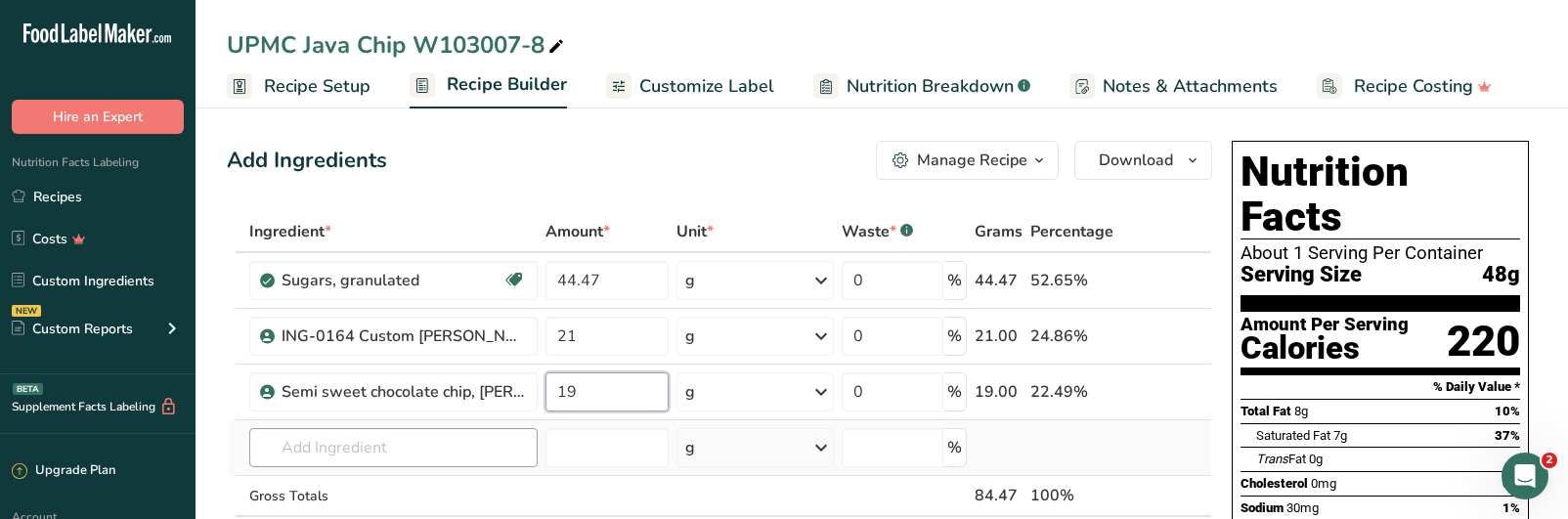
type input "19"
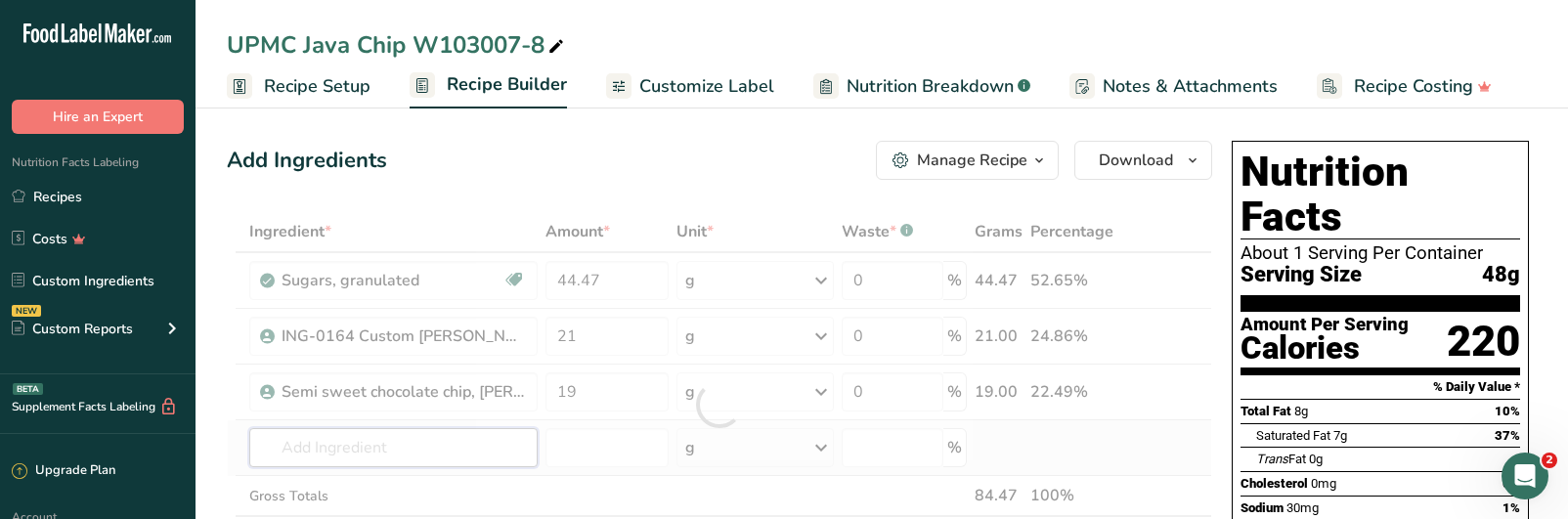
click at [447, 449] on div "Ingredient * Amount * Unit * Waste * .a-a{fill:#347362;}.b-a{fill:#fff;} Grams …" at bounding box center [719, 405] width 985 height 387
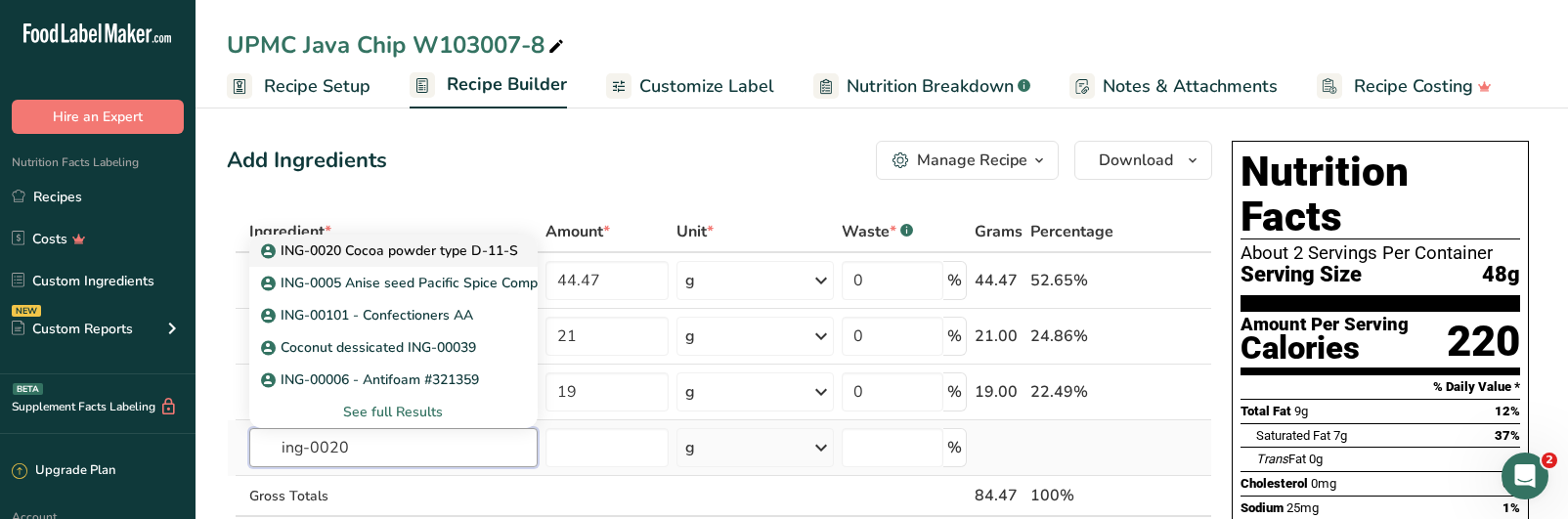
type input "ing-0020"
click at [443, 254] on p "ING-0020 Cocoa powder type D-11-S" at bounding box center [391, 250] width 253 height 21
type input "ING-0020 Cocoa powder type D-11-S"
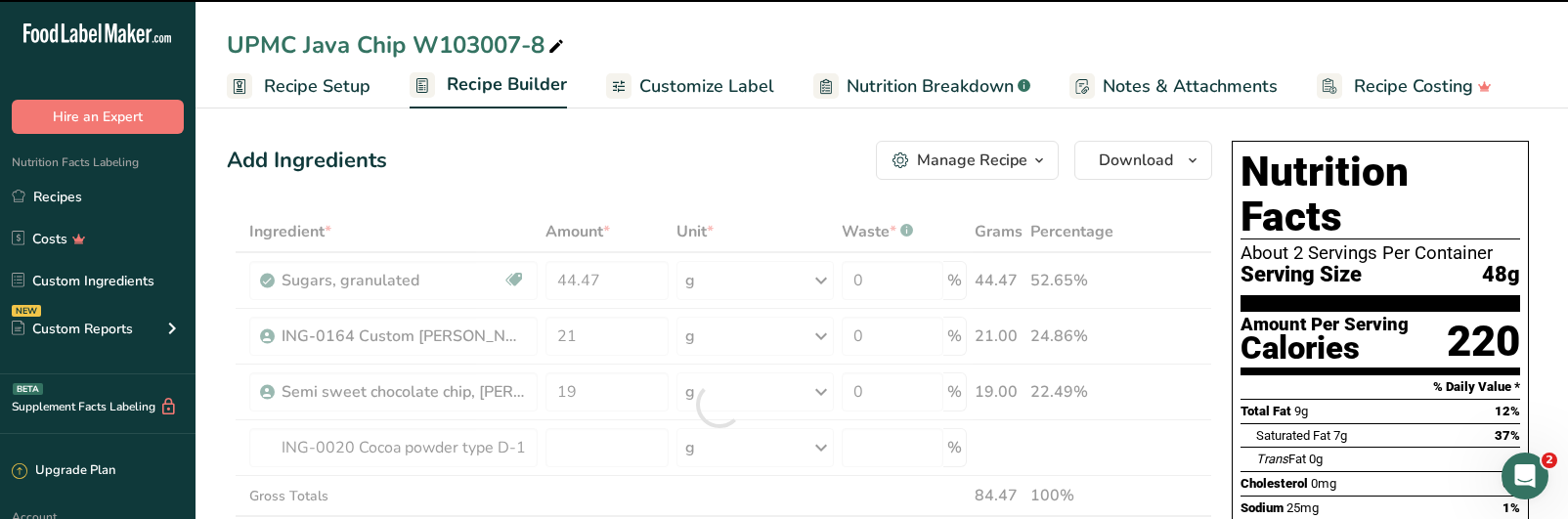
type input "0"
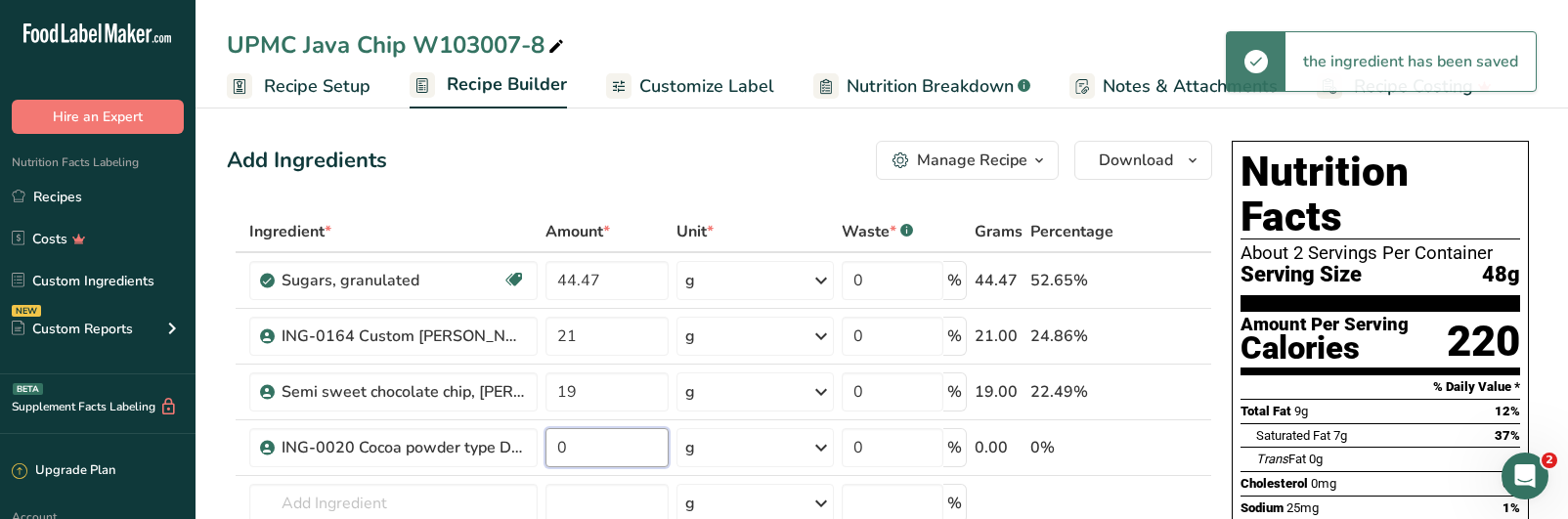
click at [605, 450] on input "0" at bounding box center [607, 447] width 123 height 39
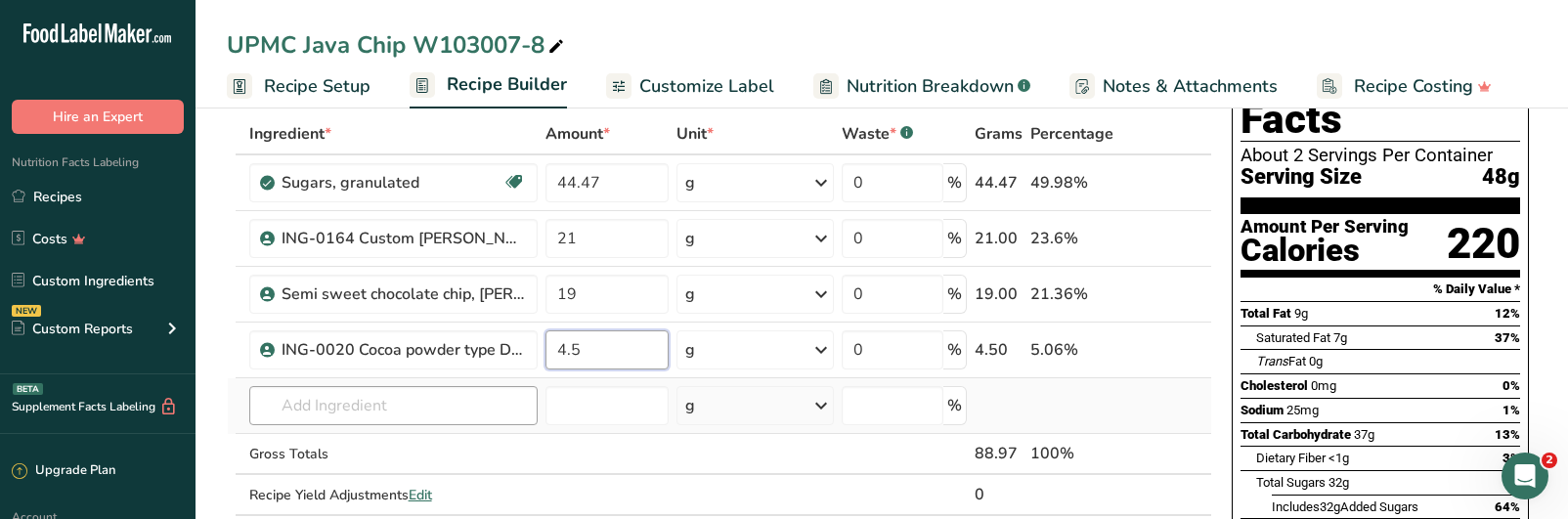
type input "4.5"
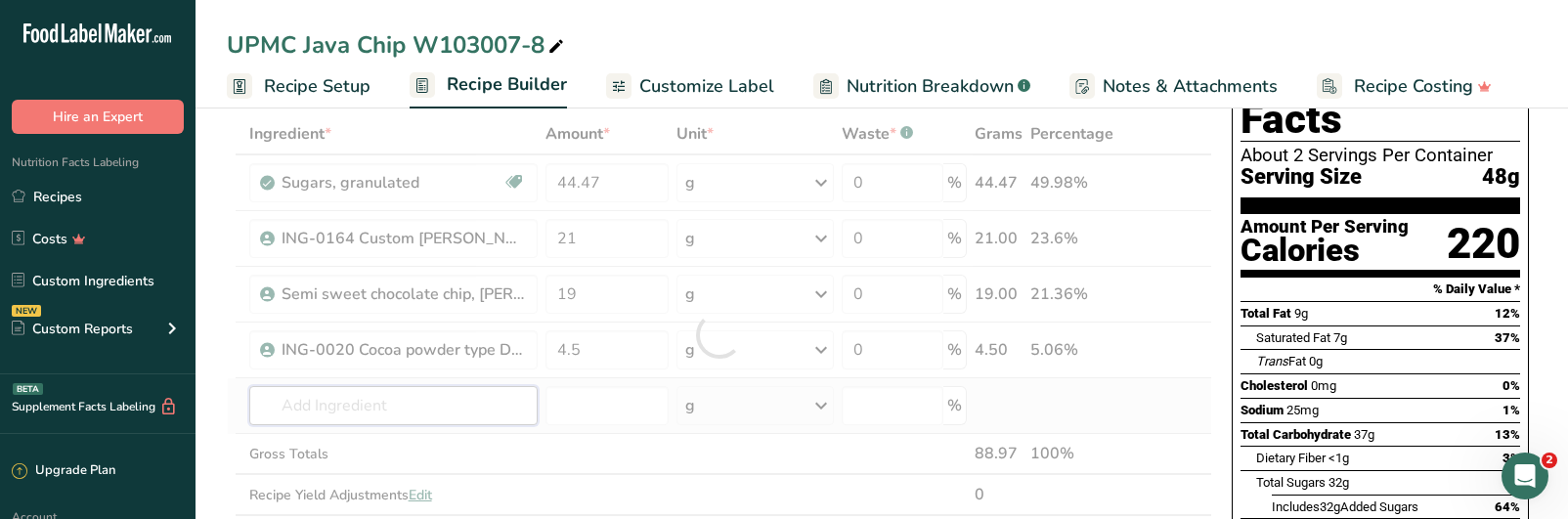
click at [466, 413] on div "Ingredient * Amount * Unit * Waste * .a-a{fill:#347362;}.b-a{fill:#fff;} Grams …" at bounding box center [719, 334] width 985 height 443
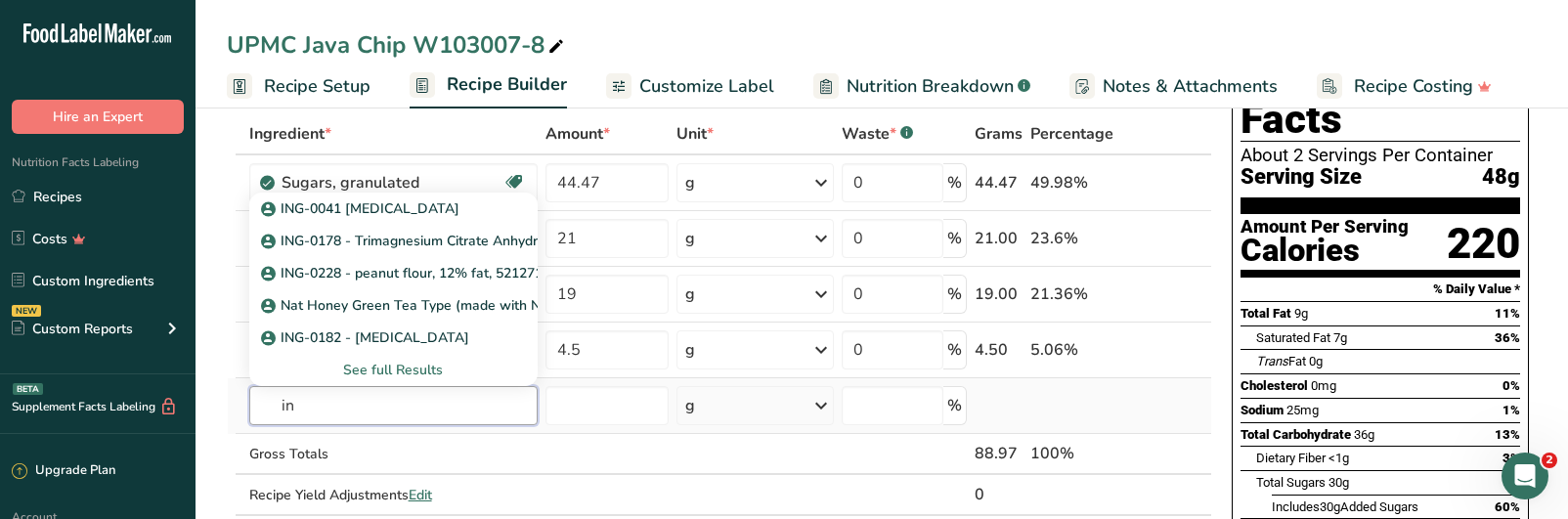
type input "i"
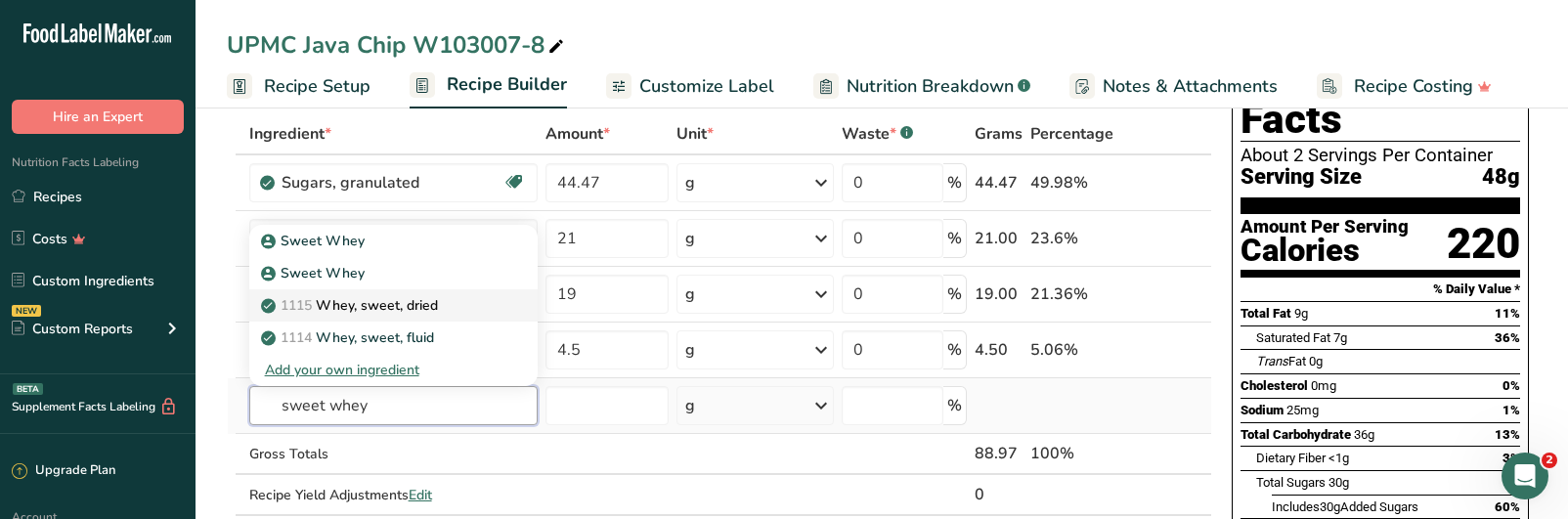
type input "sweet whey"
click at [376, 314] on p "1115 Whey, sweet, dried" at bounding box center [352, 305] width 173 height 21
type input "Whey, sweet, dried"
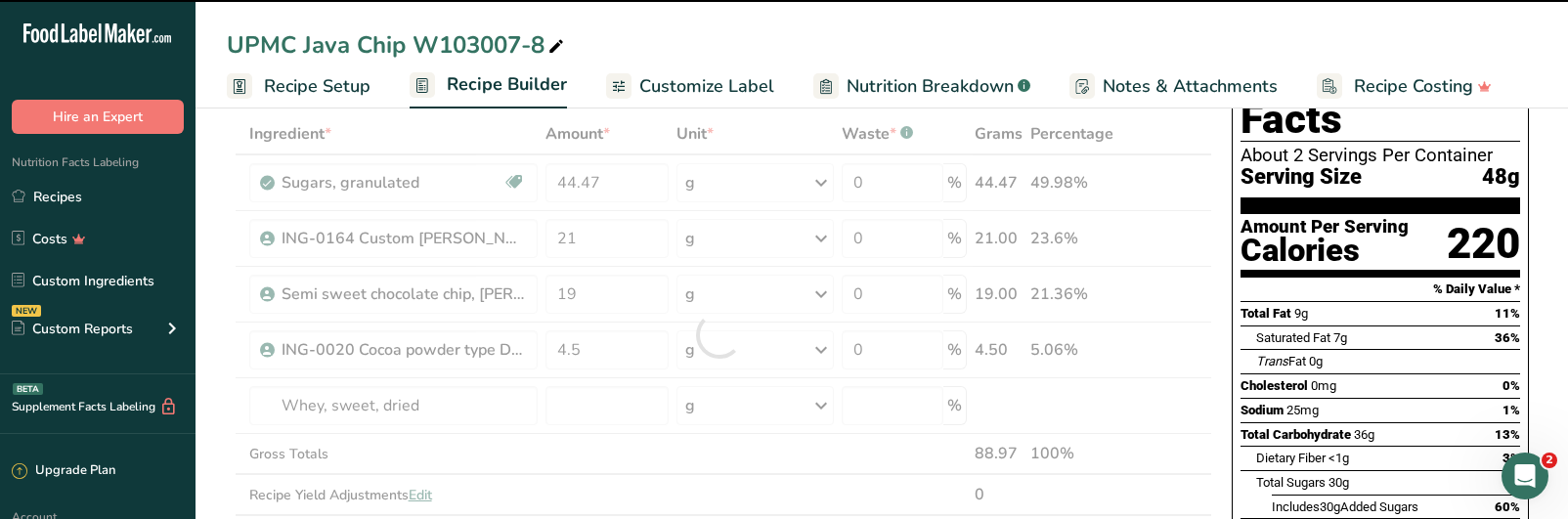
type input "0"
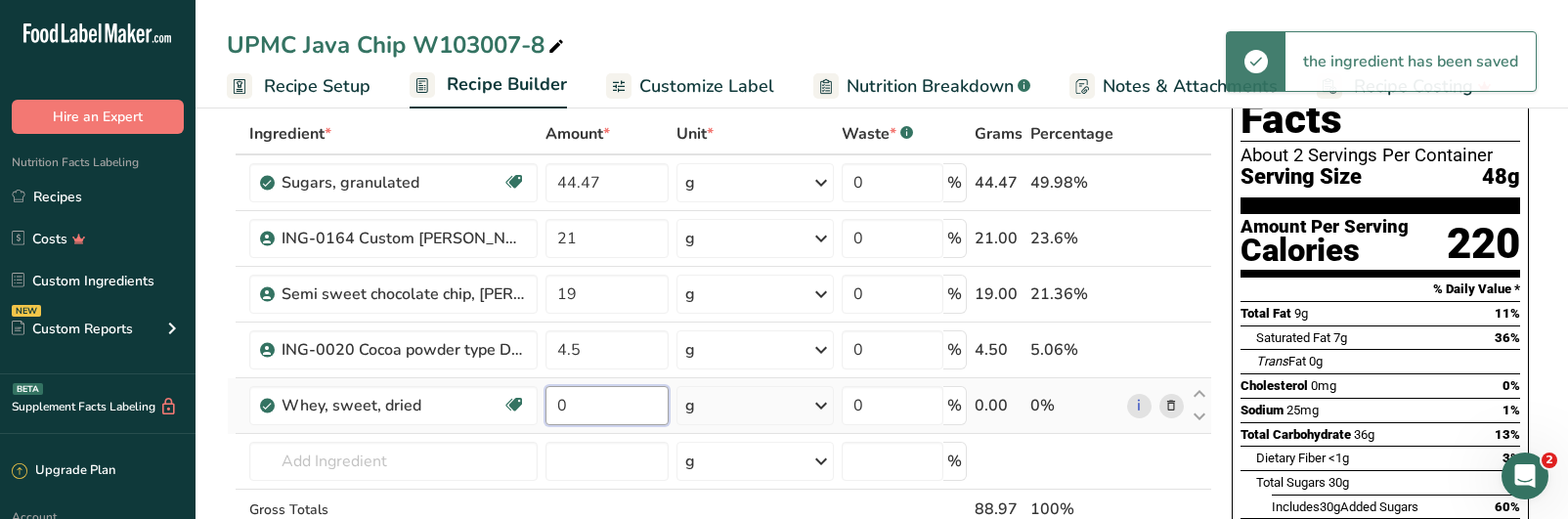
click at [598, 415] on input "0" at bounding box center [607, 405] width 123 height 39
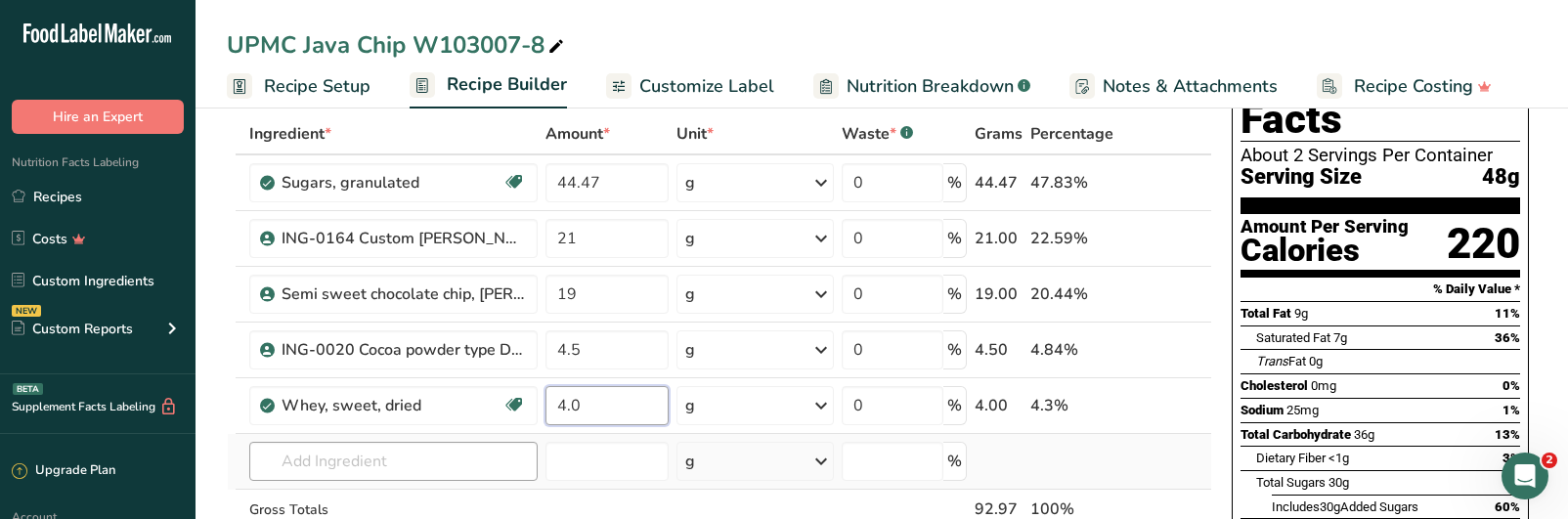
type input "4.0"
click at [417, 468] on div "Ingredient * Amount * Unit * Waste * .a-a{fill:#347362;}.b-a{fill:#fff;} Grams …" at bounding box center [719, 362] width 985 height 498
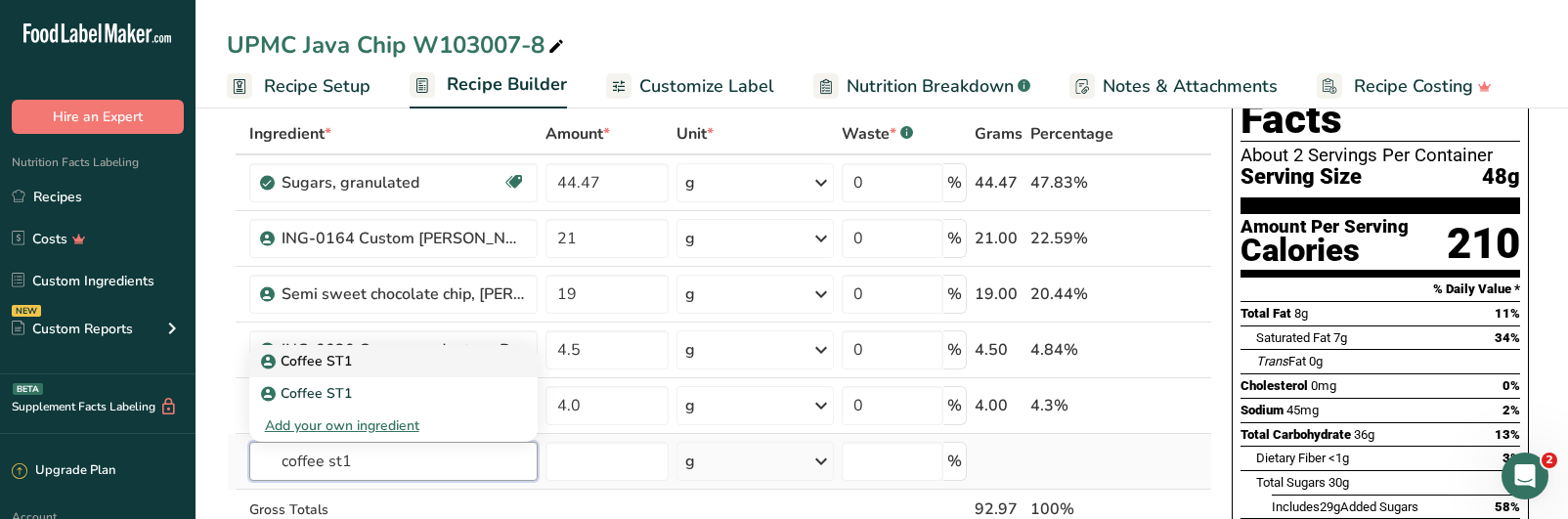
type input "coffee st1"
click at [347, 364] on p "Coffee ST1" at bounding box center [309, 360] width 87 height 21
type input "Coffee ST1"
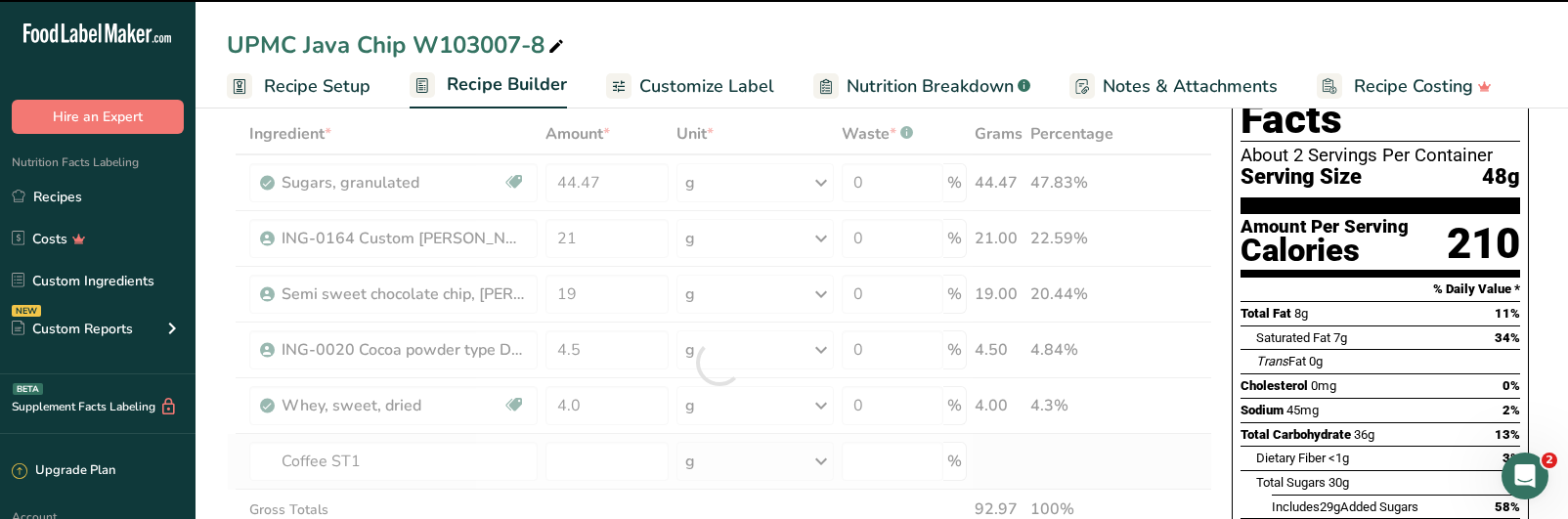
type input "0"
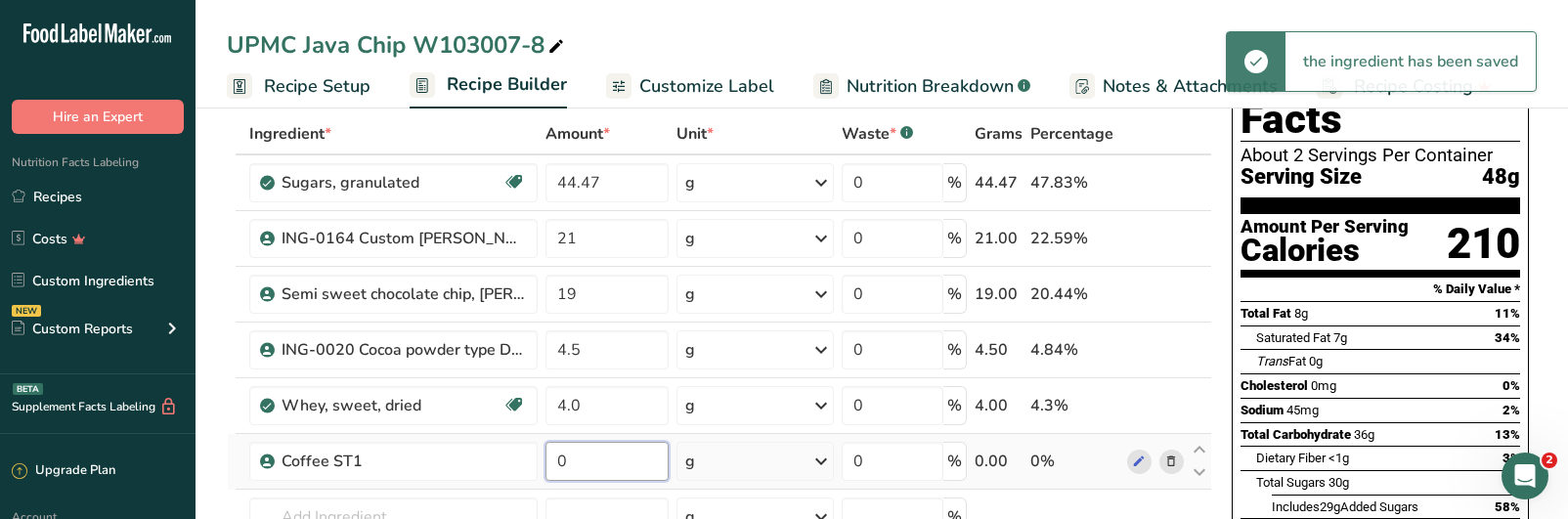
click at [585, 465] on input "0" at bounding box center [607, 460] width 123 height 39
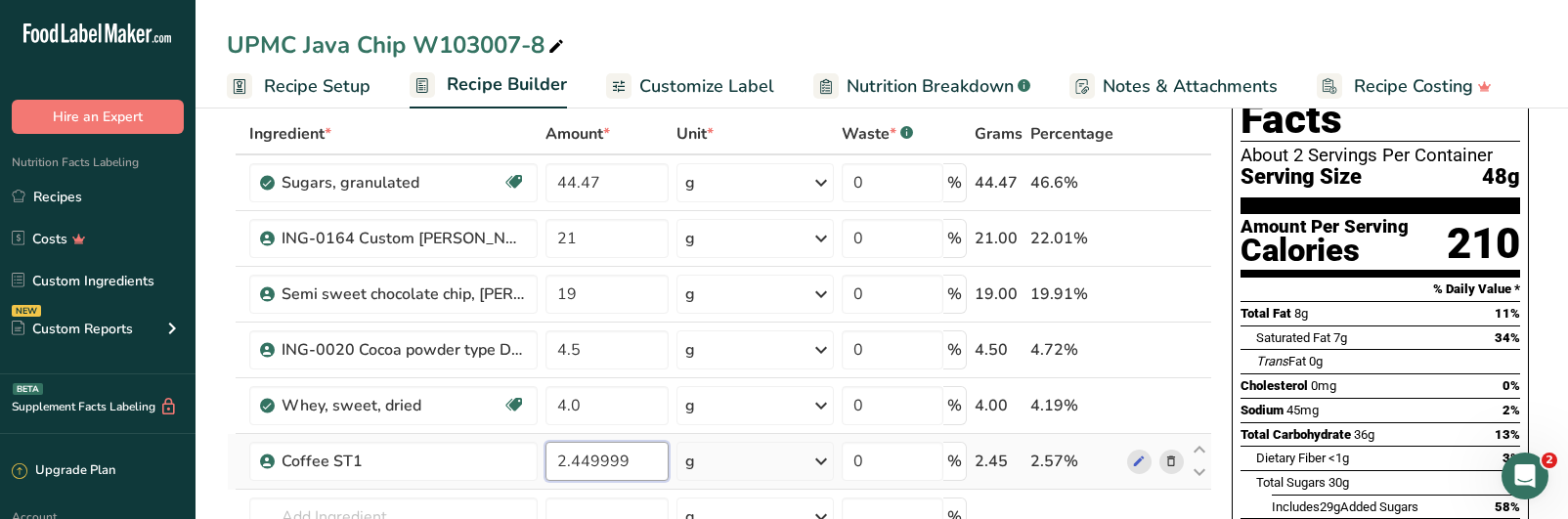
scroll to position [195, 0]
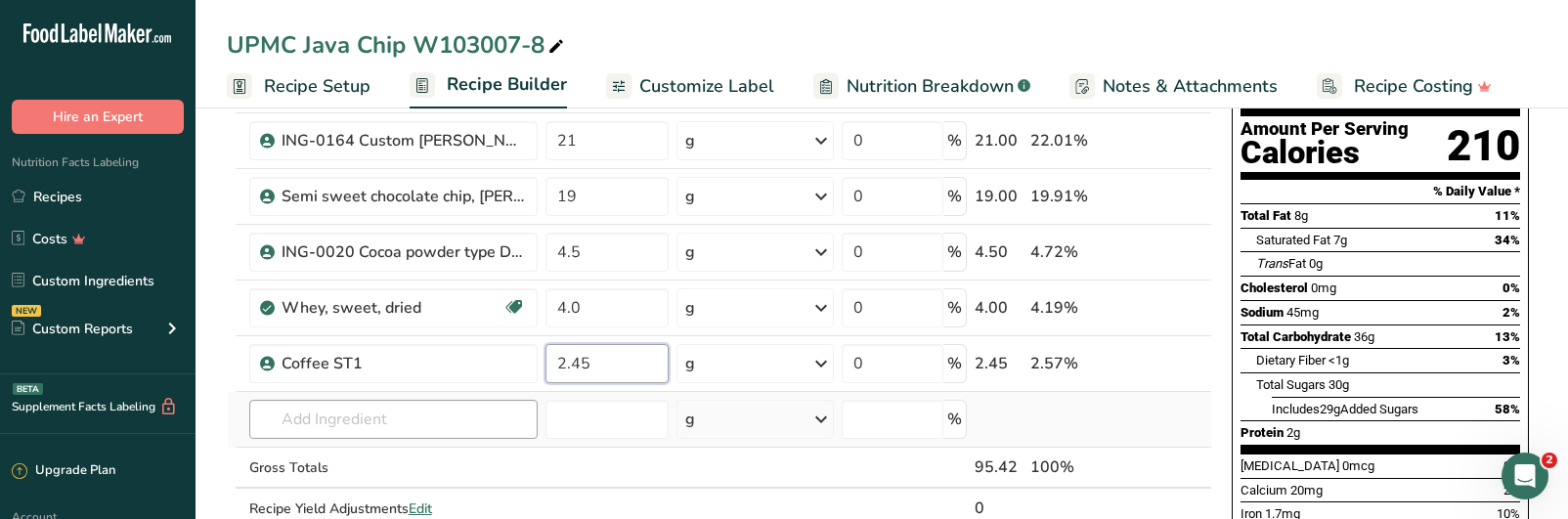
type input "2.45"
click at [369, 432] on div "Ingredient * Amount * Unit * Waste * .a-a{fill:#347362;}.b-a{fill:#fff;} Grams …" at bounding box center [719, 293] width 985 height 554
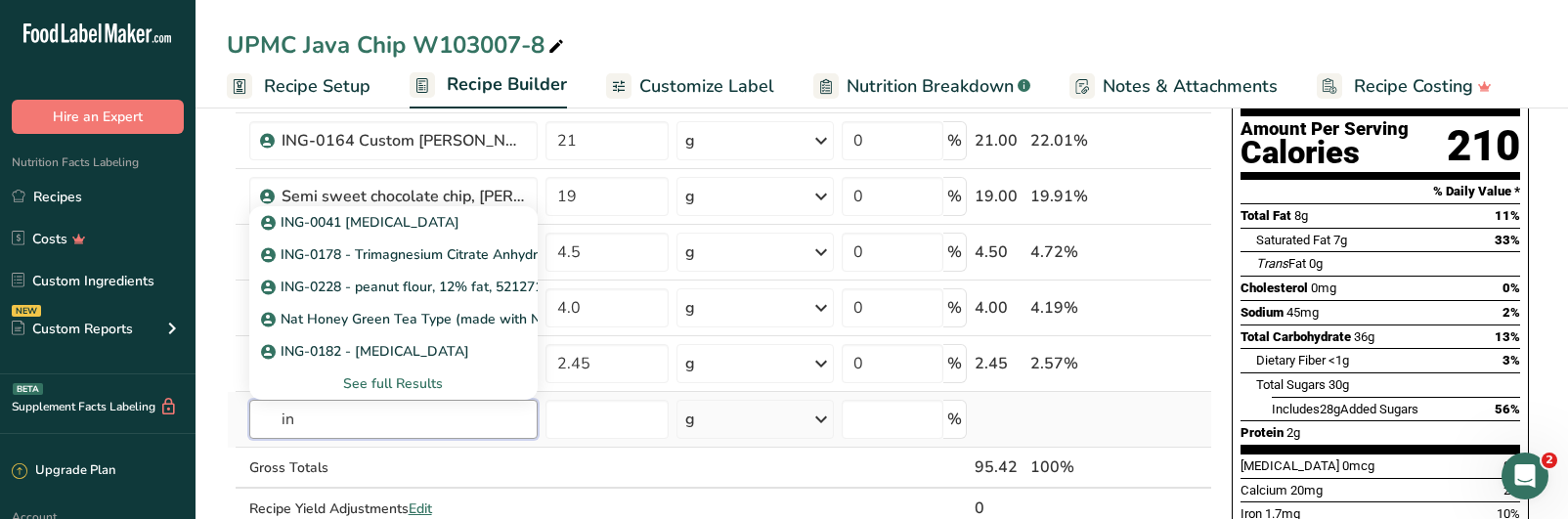
type input "i"
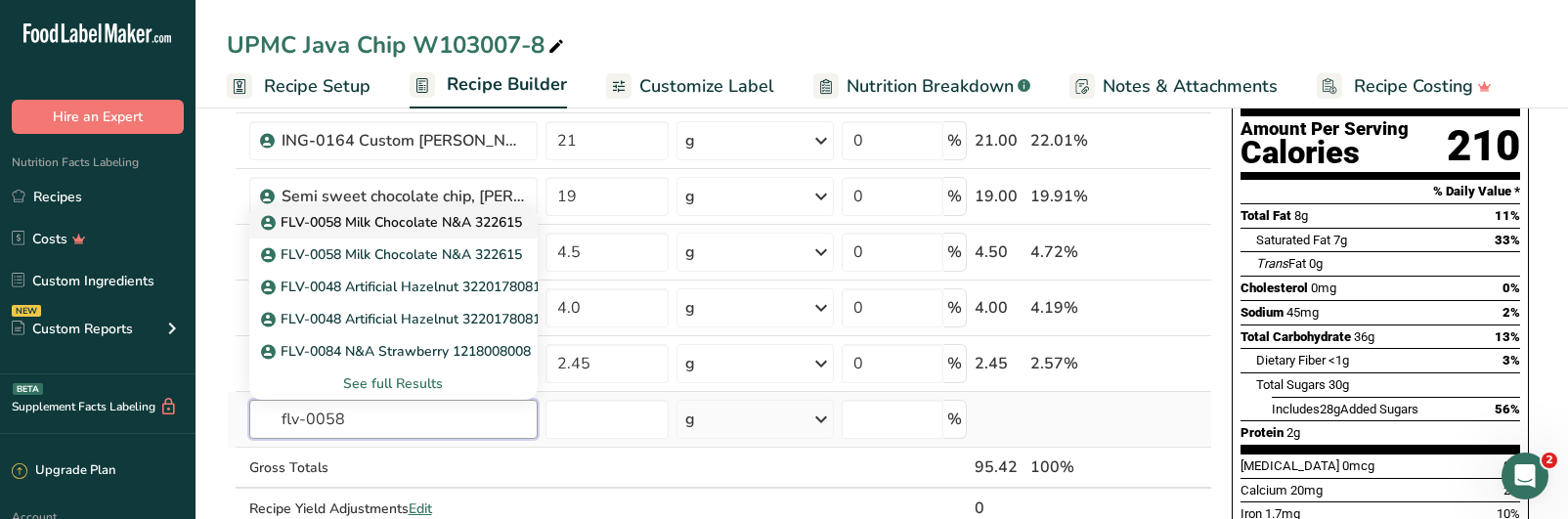
type input "flv-0058"
click at [385, 223] on p "FLV-0058 Milk Chocolate N&A 322615" at bounding box center [393, 222] width 257 height 21
type input "FLV-0058 Milk Chocolate N&A 322615"
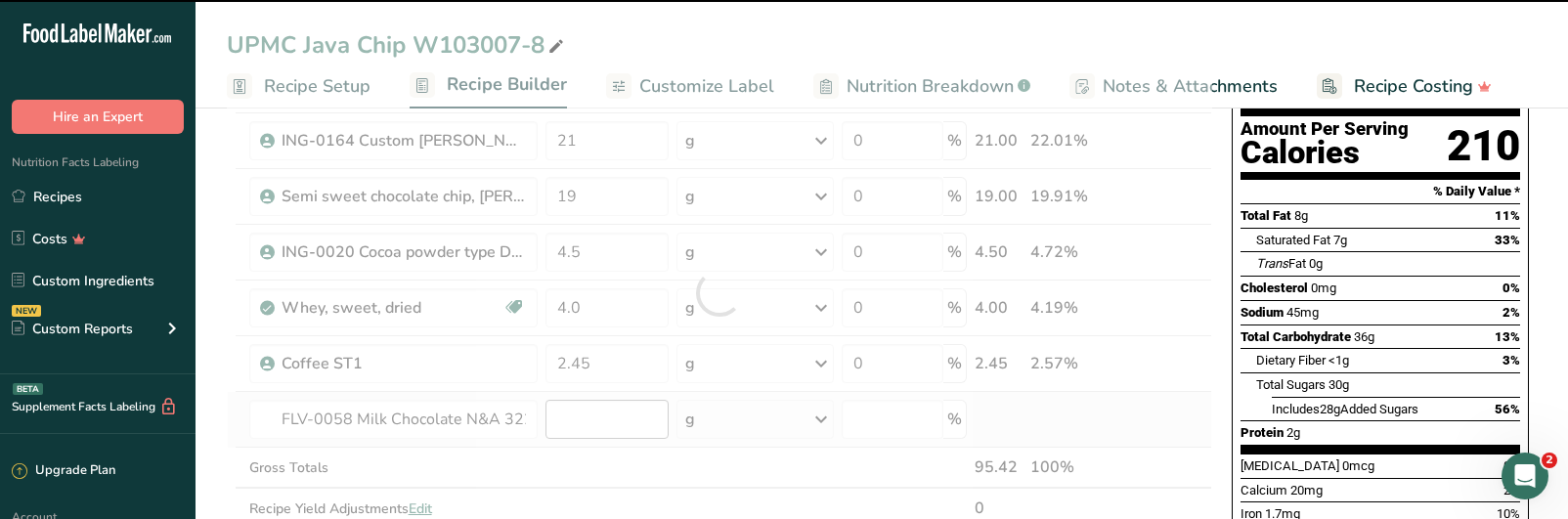
type input "0"
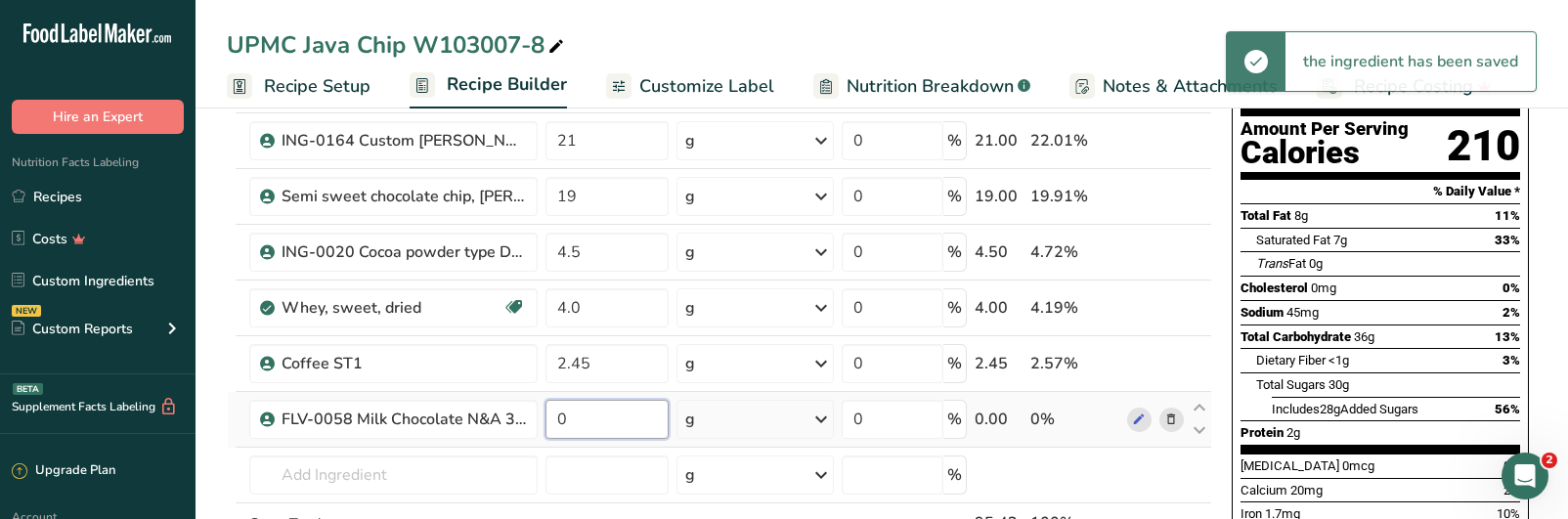
click at [601, 417] on input "0" at bounding box center [607, 419] width 123 height 39
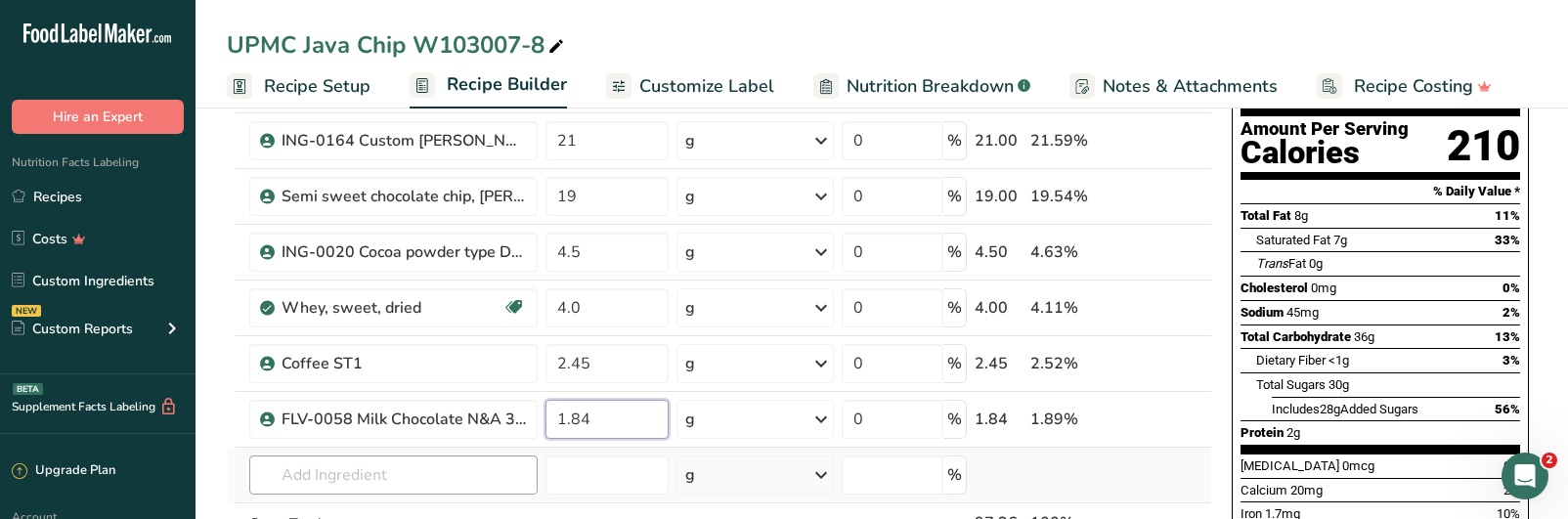
type input "1.84"
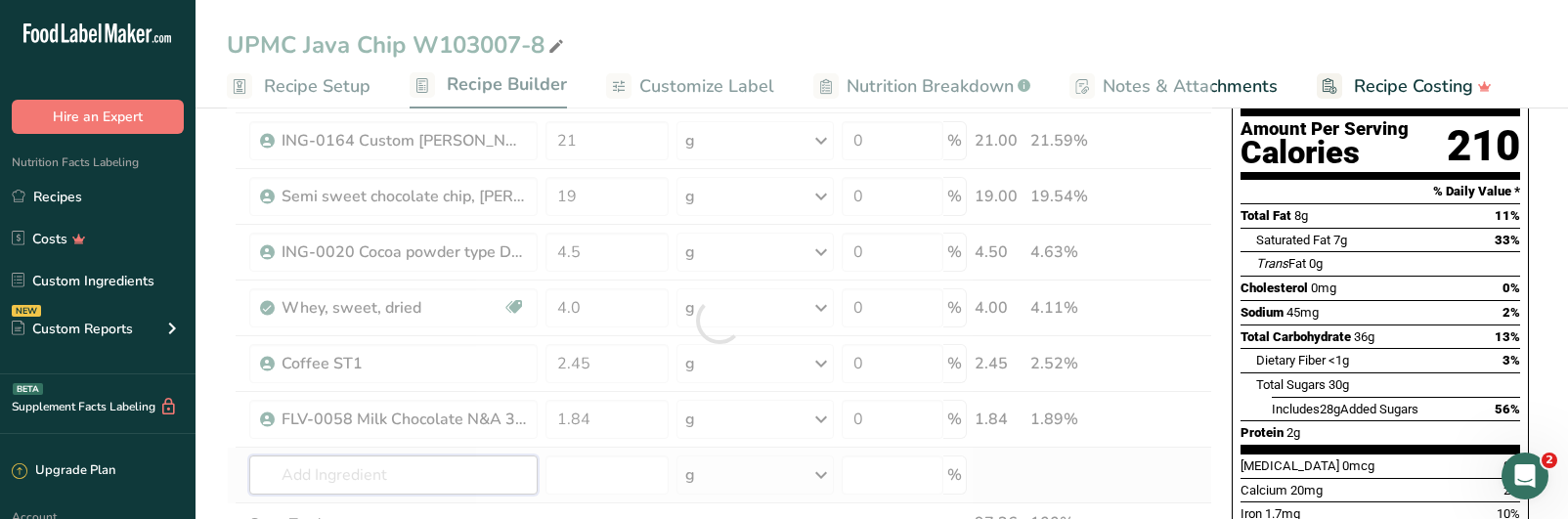
click at [474, 475] on div "Ingredient * Amount * Unit * Waste * .a-a{fill:#347362;}.b-a{fill:#fff;} Grams …" at bounding box center [719, 321] width 985 height 609
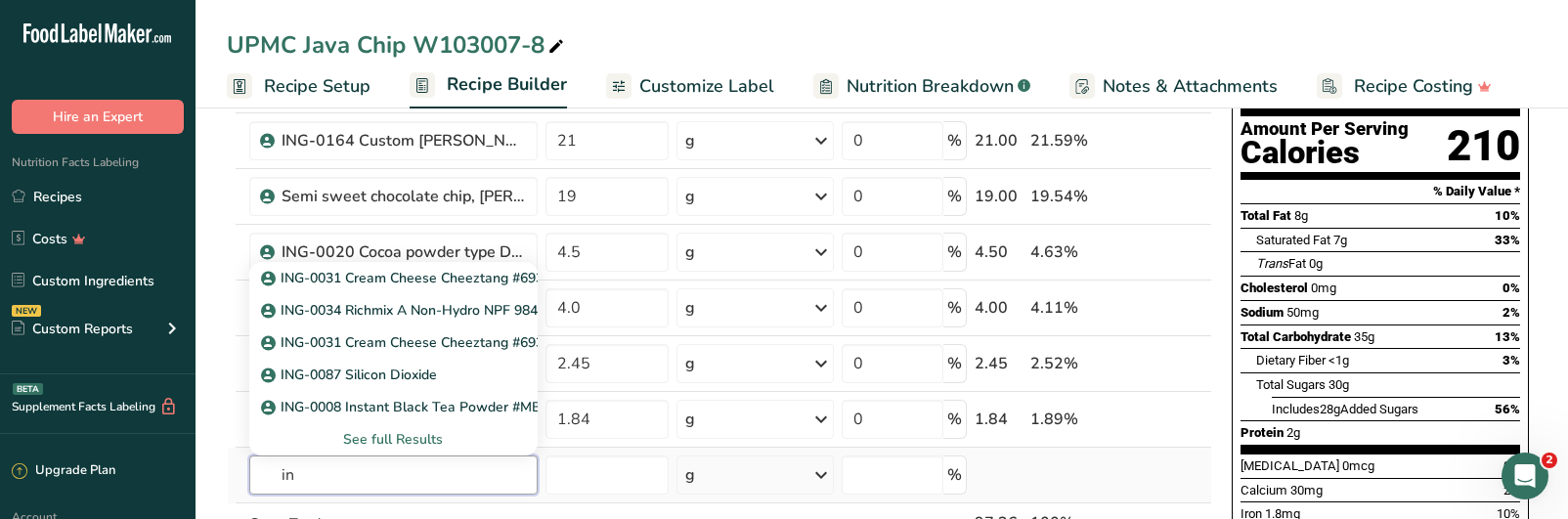
type input "i"
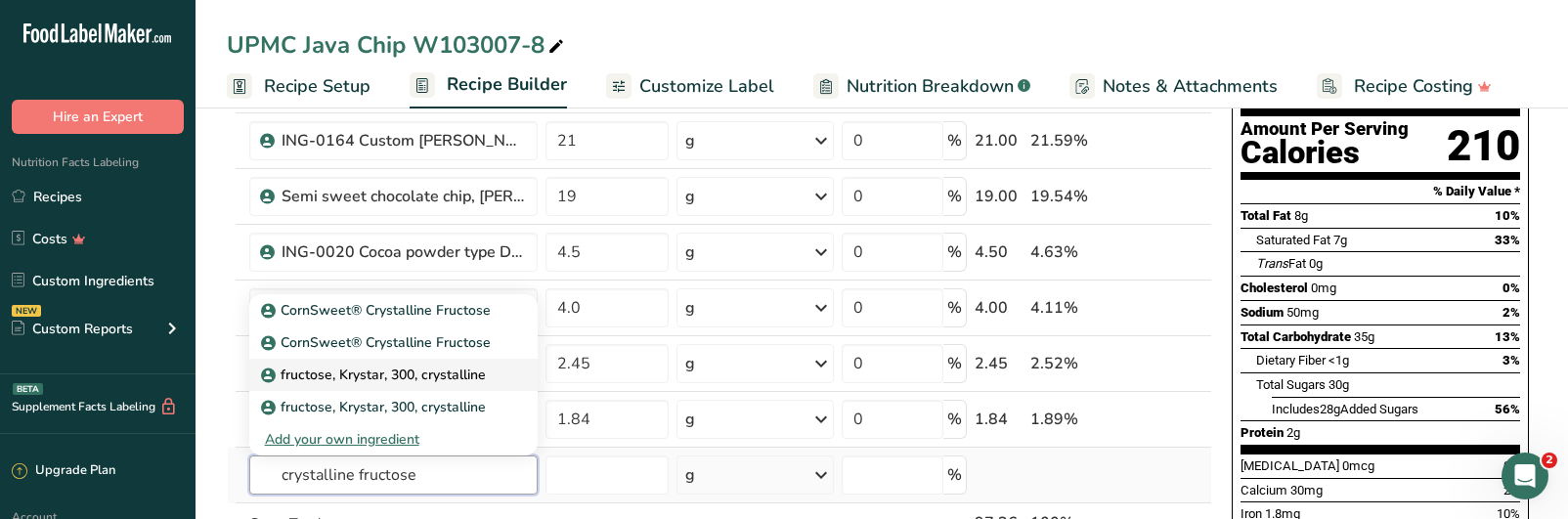
type input "crystalline fructose"
click at [431, 379] on p "fructose, Krystar, 300, crystalline" at bounding box center [375, 374] width 221 height 21
type input "fructose, Krystar, 300, crystalline"
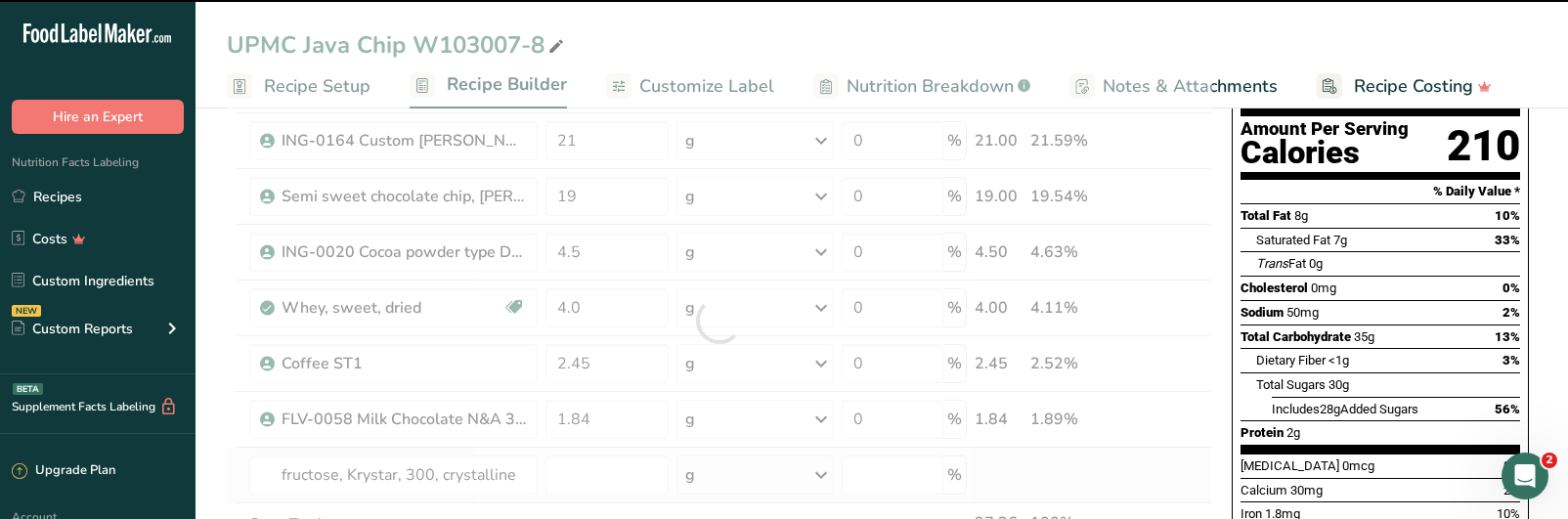
type input "0"
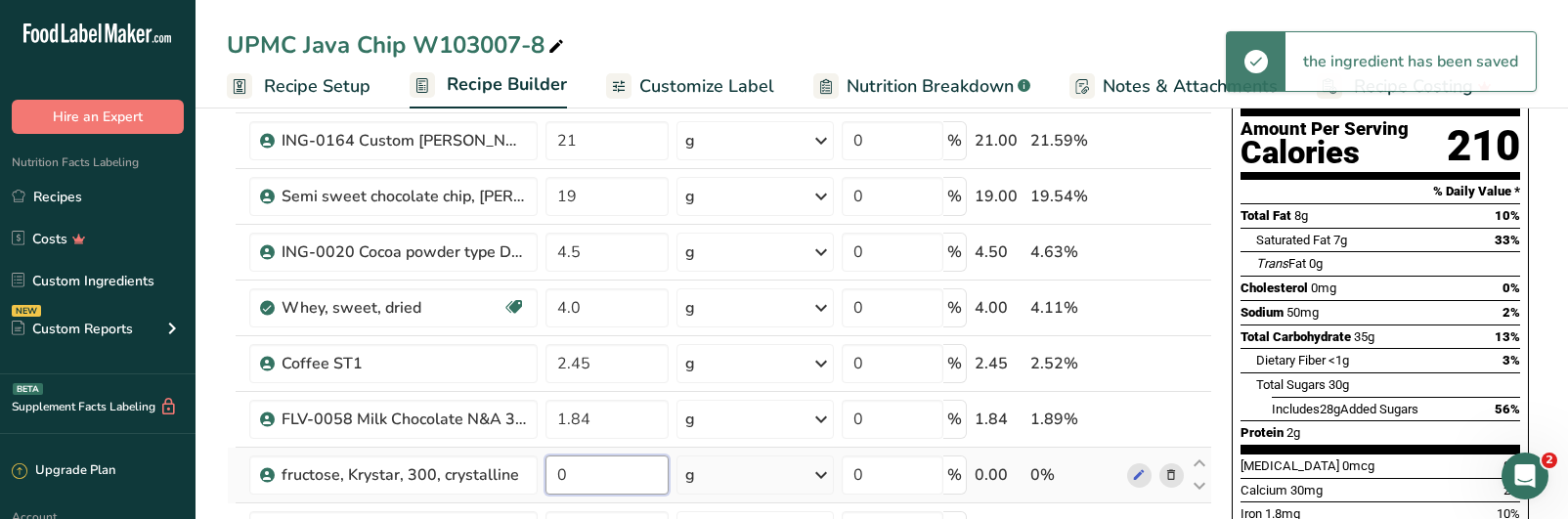
click at [603, 484] on input "0" at bounding box center [607, 474] width 123 height 39
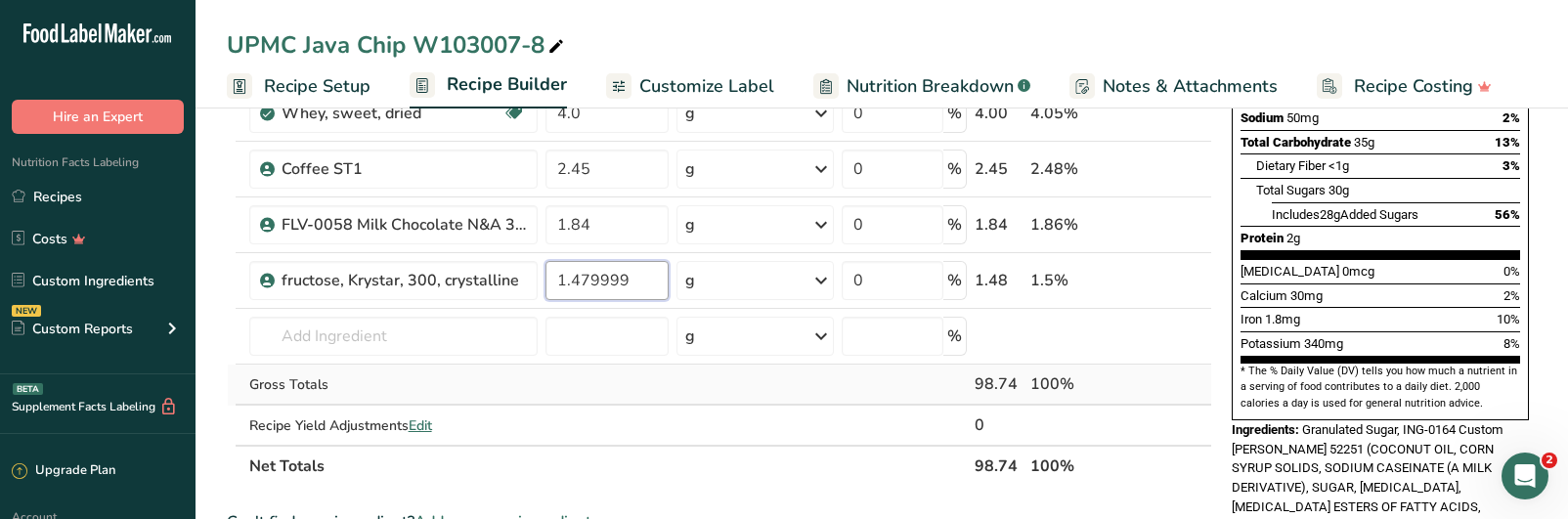
scroll to position [391, 0]
type input "1.48"
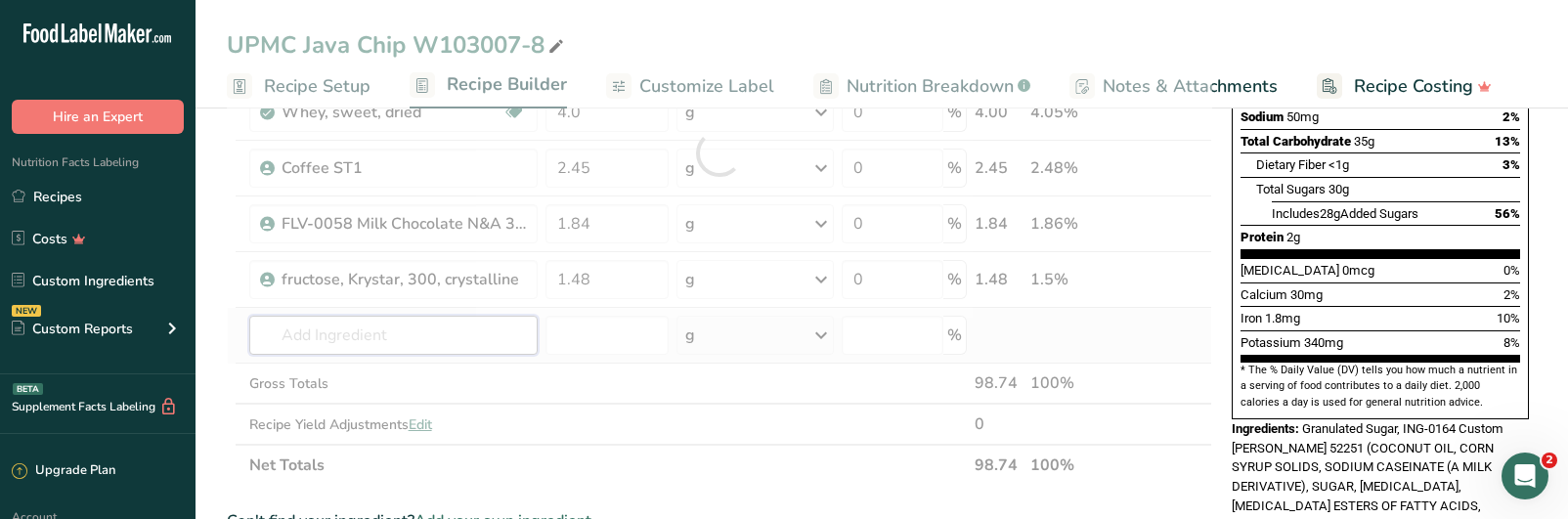
click at [404, 336] on div "Ingredient * Amount * Unit * Waste * .a-a{fill:#347362;}.b-a{fill:#fff;} Grams …" at bounding box center [719, 153] width 985 height 666
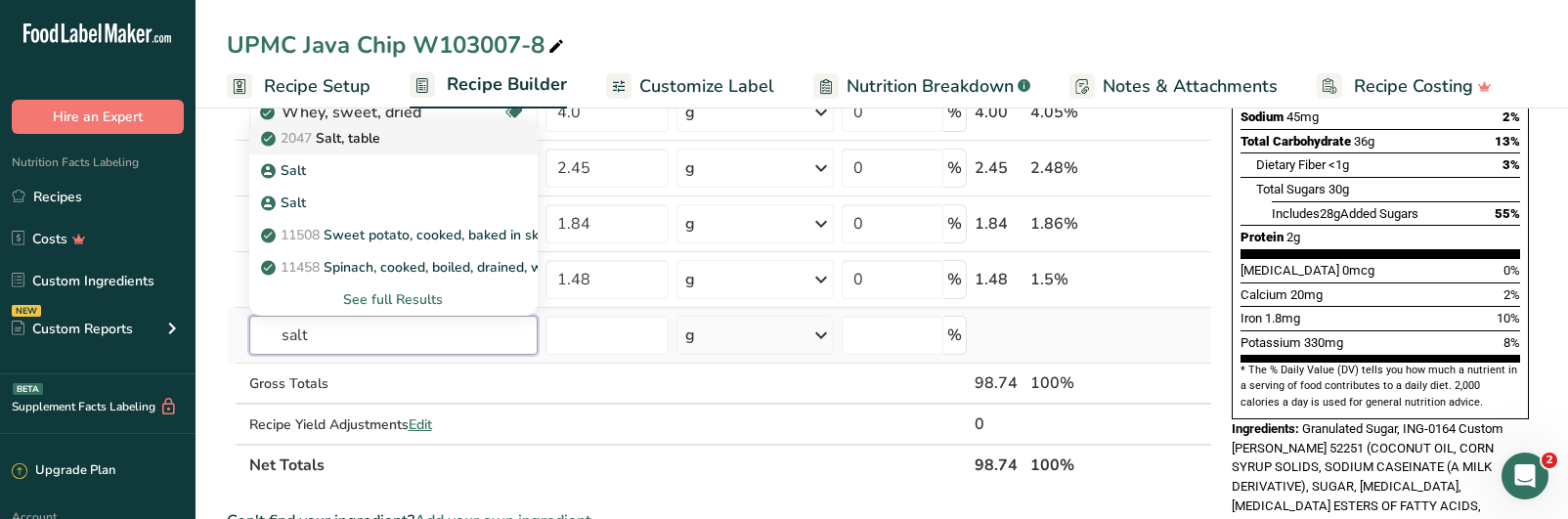
type input "salt"
click at [331, 135] on p "2047 Salt, table" at bounding box center [323, 138] width 115 height 21
type input "Salt, table"
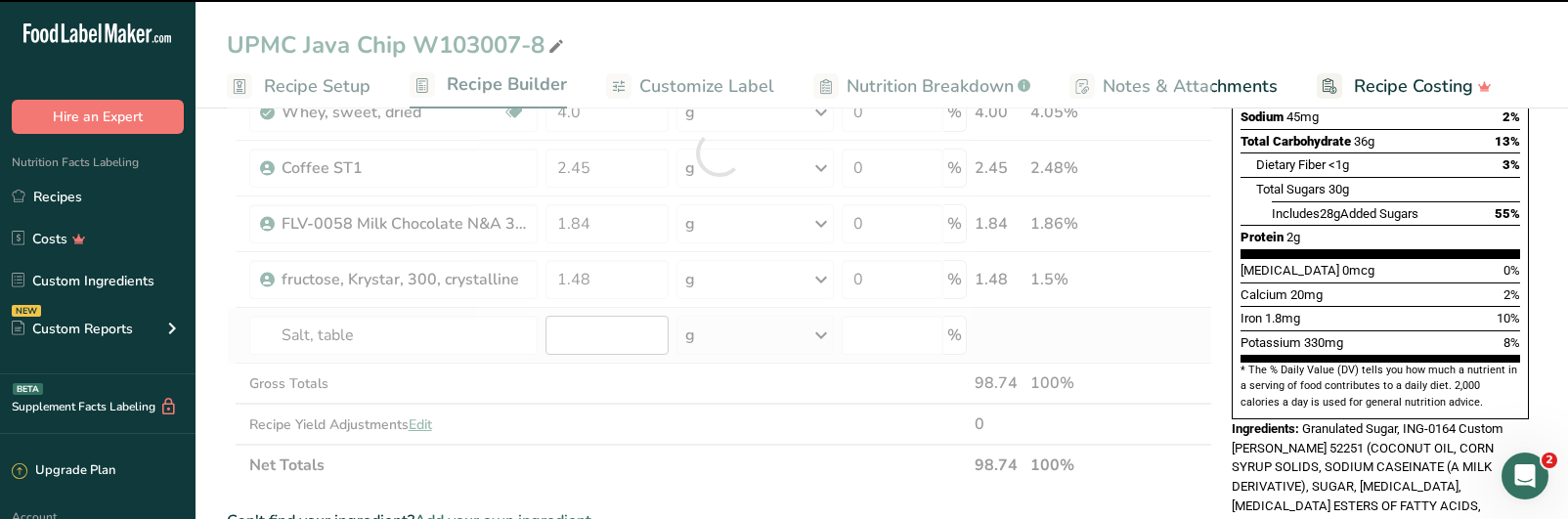
type input "0"
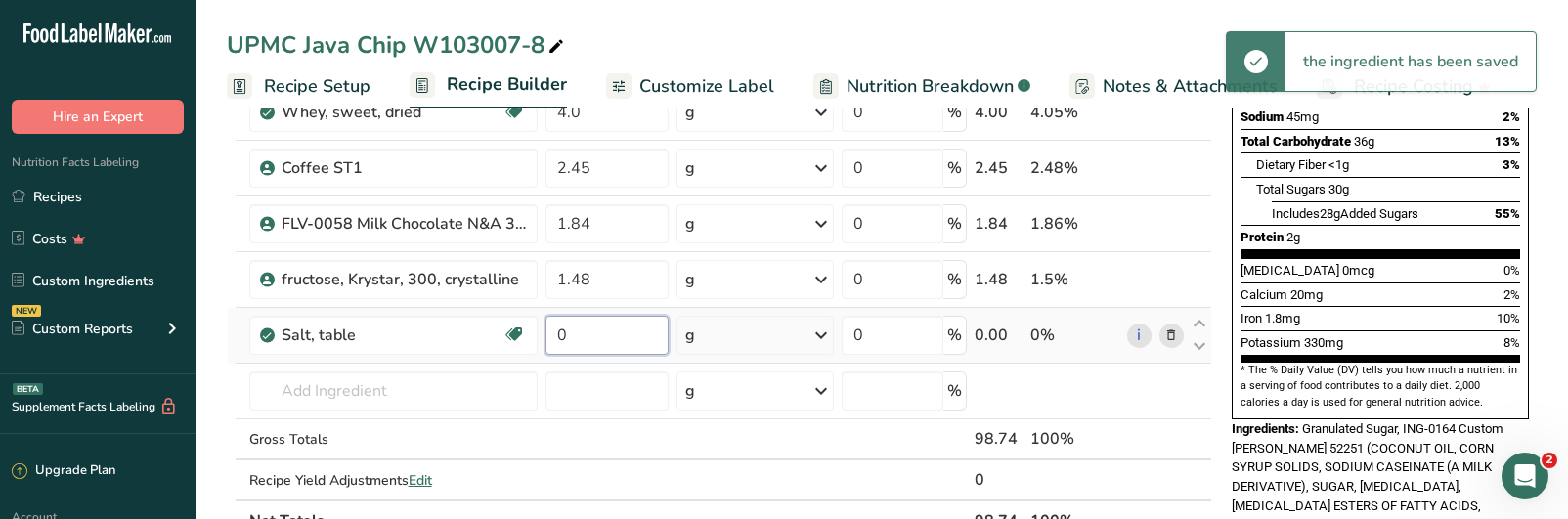
click at [592, 342] on input "0" at bounding box center [607, 334] width 123 height 39
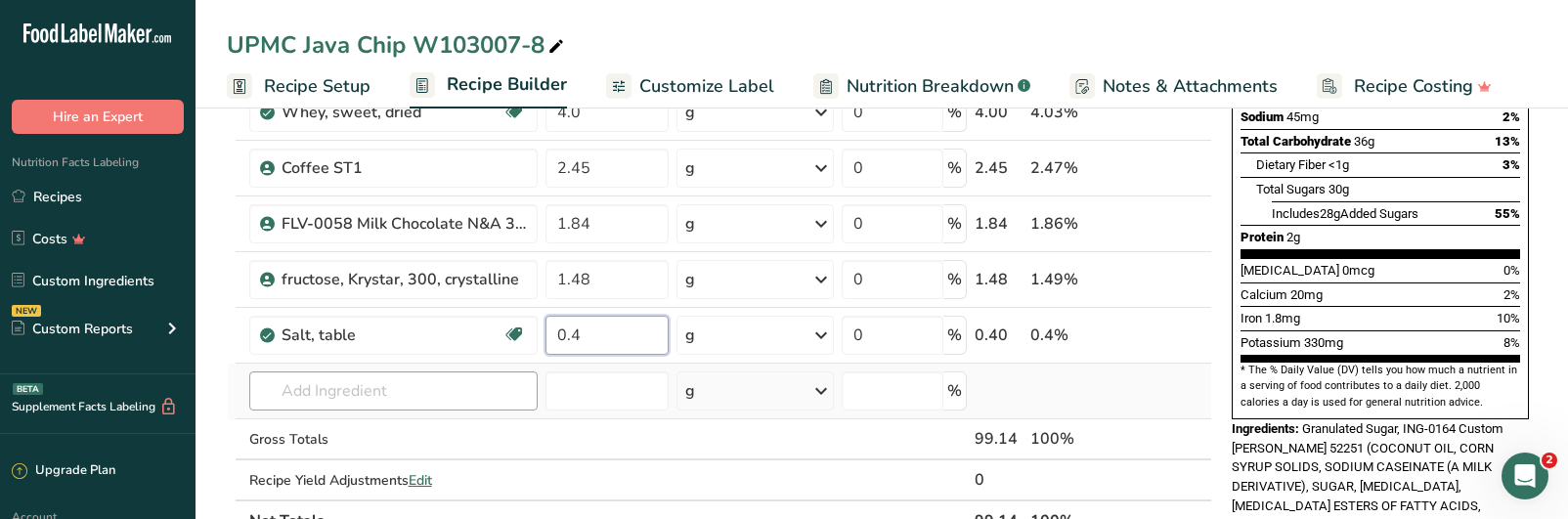
type input "0.4"
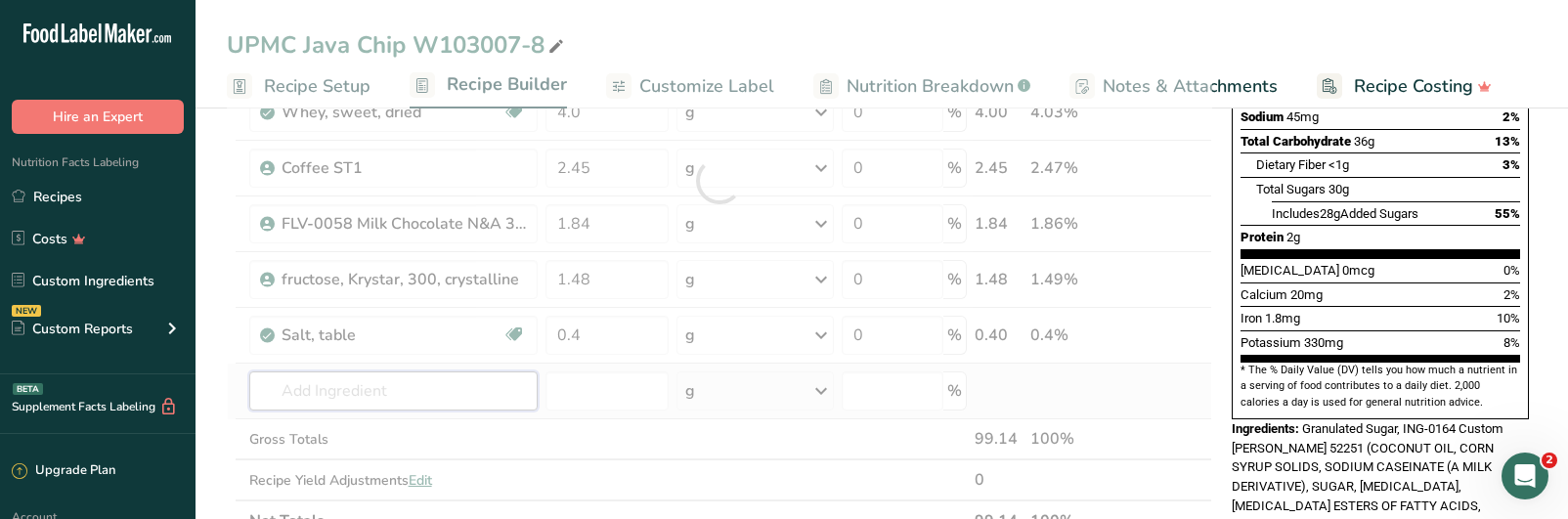
click at [332, 391] on div "Ingredient * Amount * Unit * Waste * .a-a{fill:#347362;}.b-a{fill:#fff;} Grams …" at bounding box center [719, 181] width 985 height 721
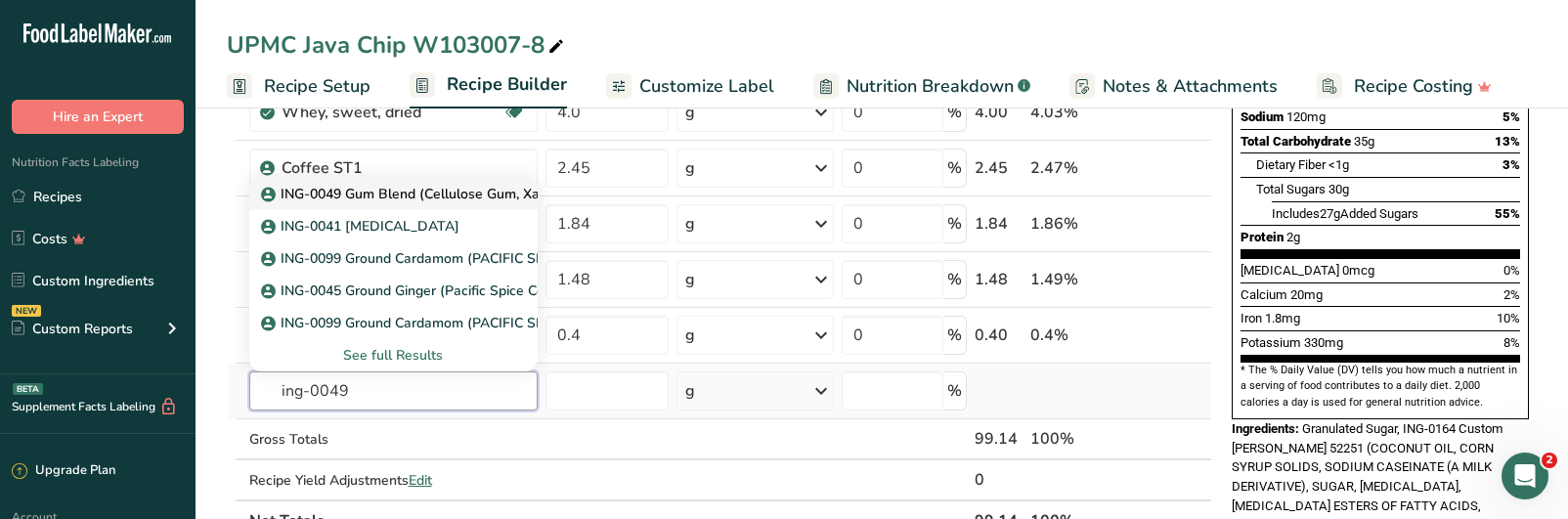
type input "ing-0049"
click at [429, 195] on p "ING-0049 Gum Blend (Cellulose Gum, Xanthan Gum)" at bounding box center [440, 194] width 350 height 21
type input "ING-0049 Gum Blend (Cellulose Gum, Xanthan Gum)"
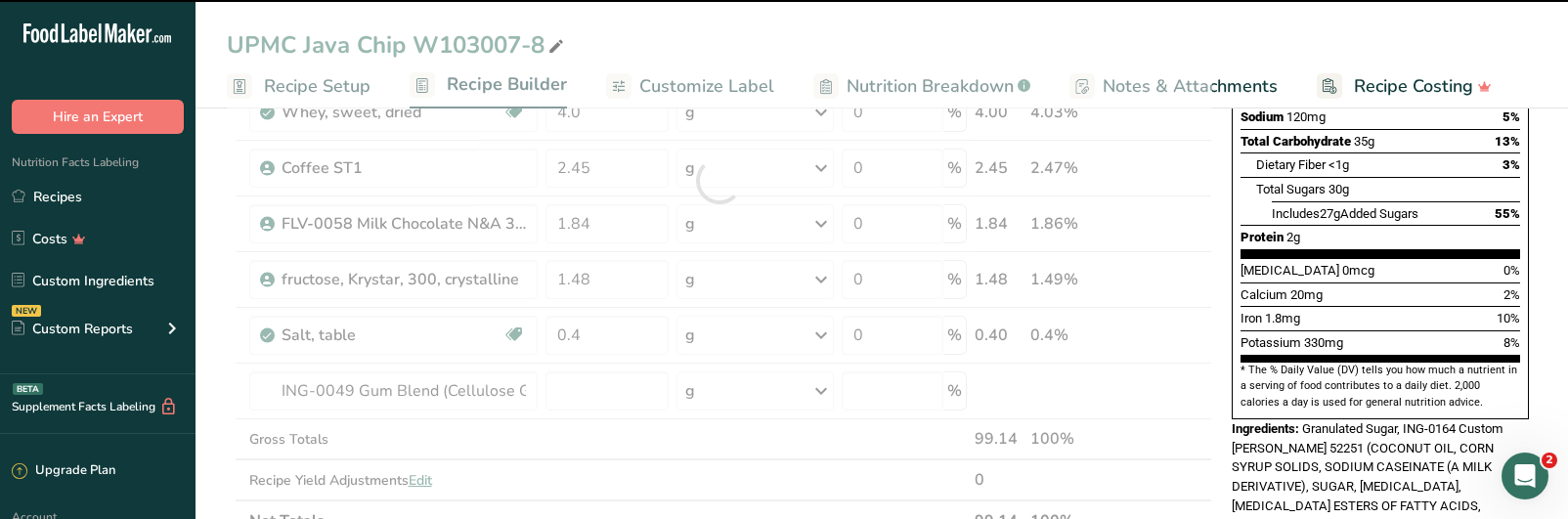
type input "0"
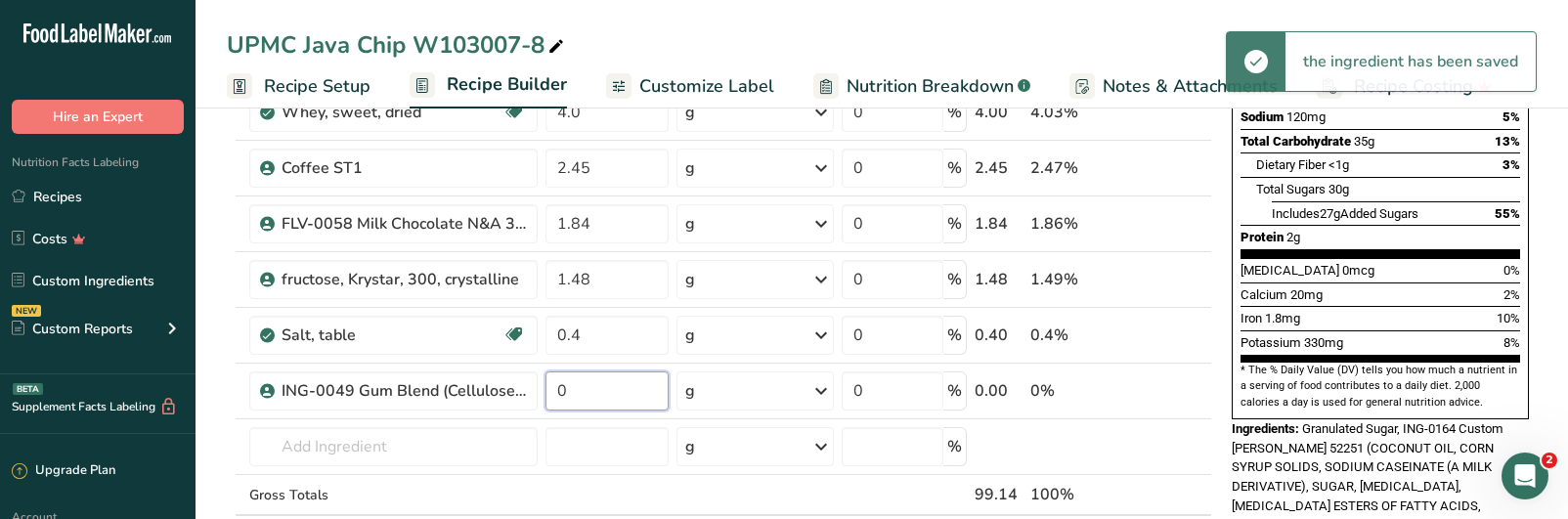
click at [587, 399] on input "0" at bounding box center [607, 390] width 123 height 39
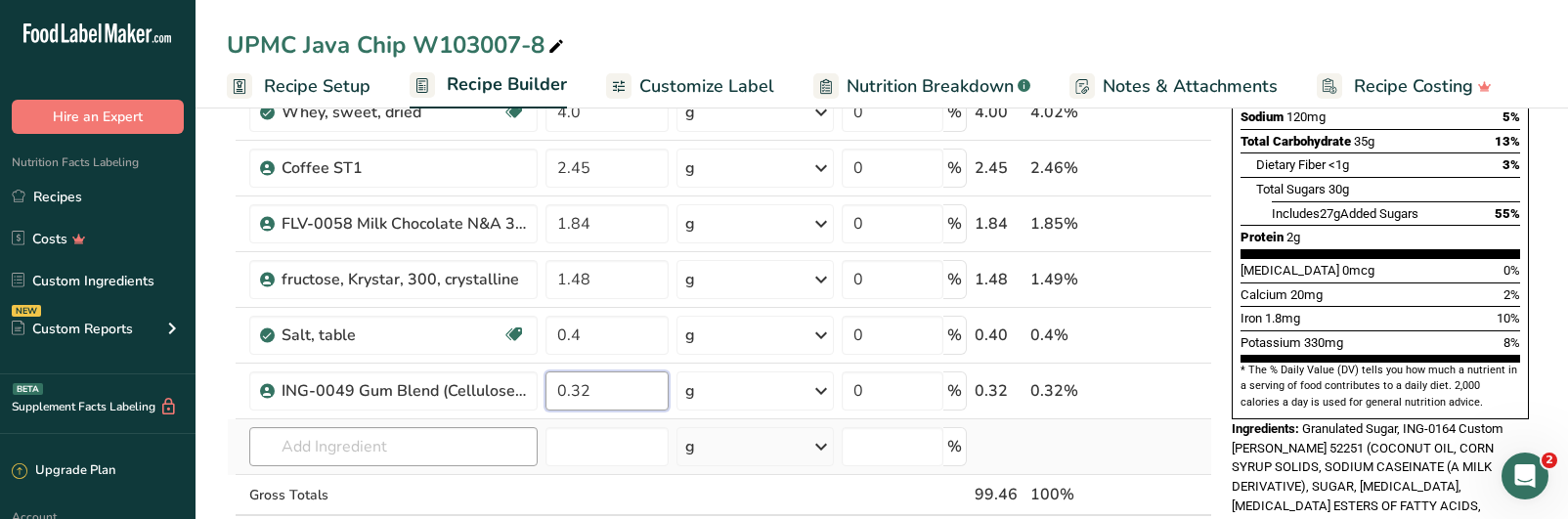
type input "0.32"
click at [329, 447] on div "Ingredient * Amount * Unit * Waste * .a-a{fill:#347362;}.b-a{fill:#fff;} Grams …" at bounding box center [719, 208] width 985 height 777
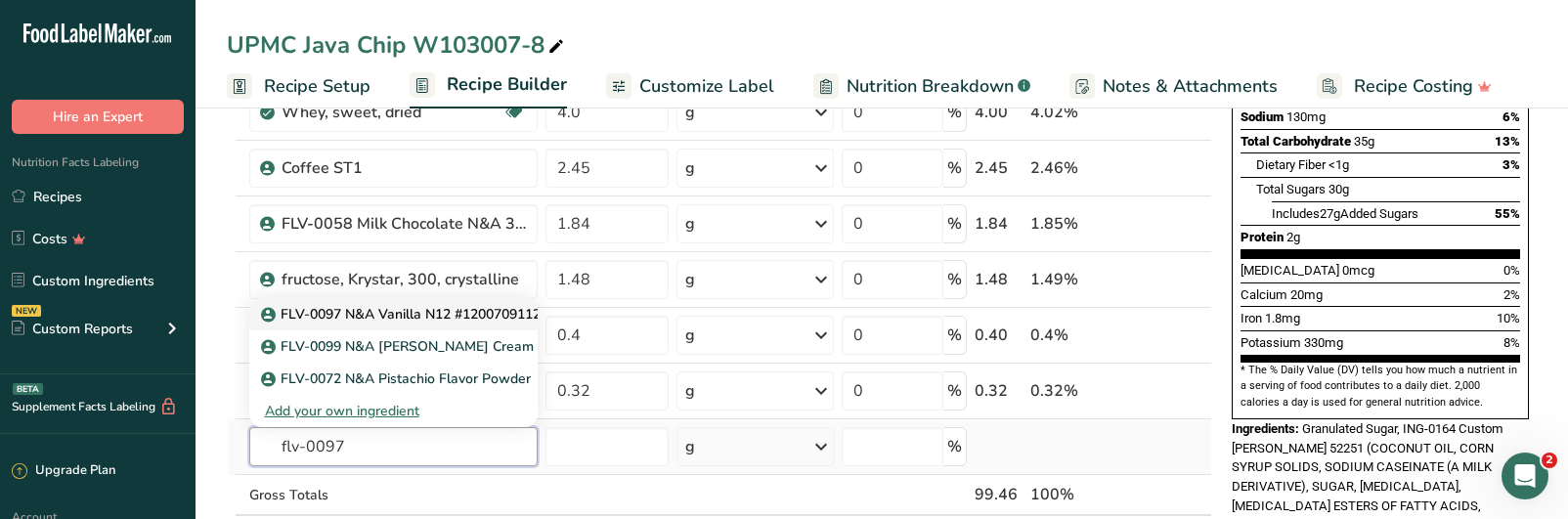
type input "flv-0097"
click at [356, 314] on p "FLV-0097 N&A Vanilla N12 #1200709112" at bounding box center [403, 314] width 276 height 21
type input "FLV-0097 N&A Vanilla N12 #1200709112"
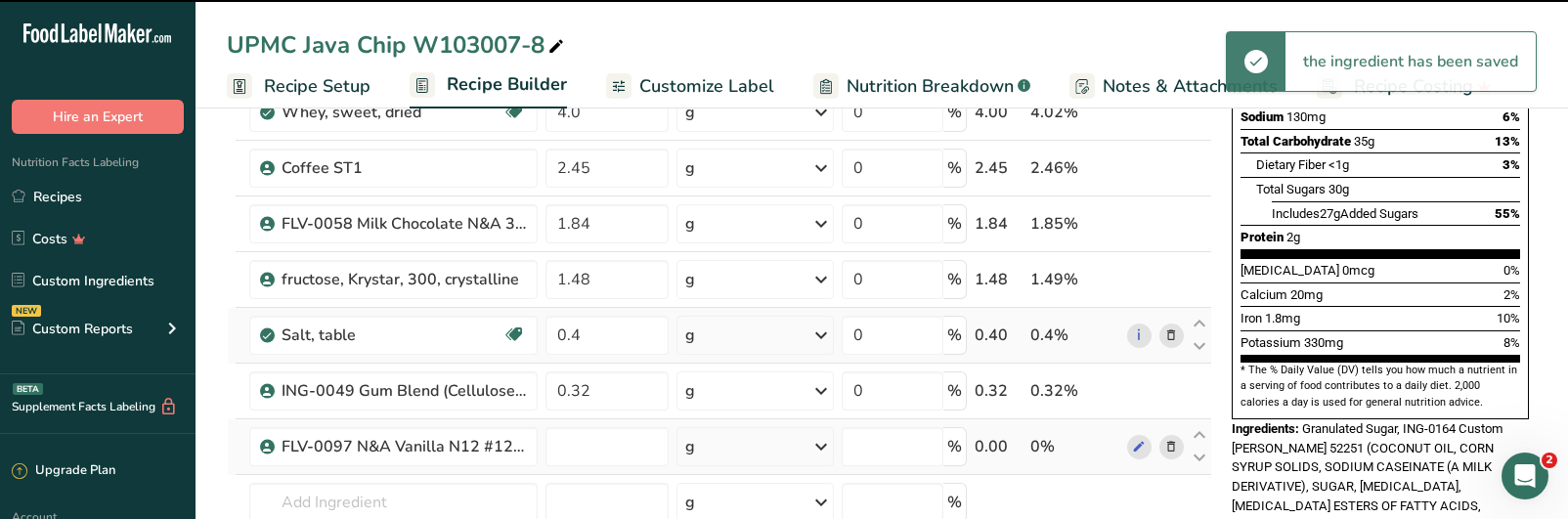
type input "0"
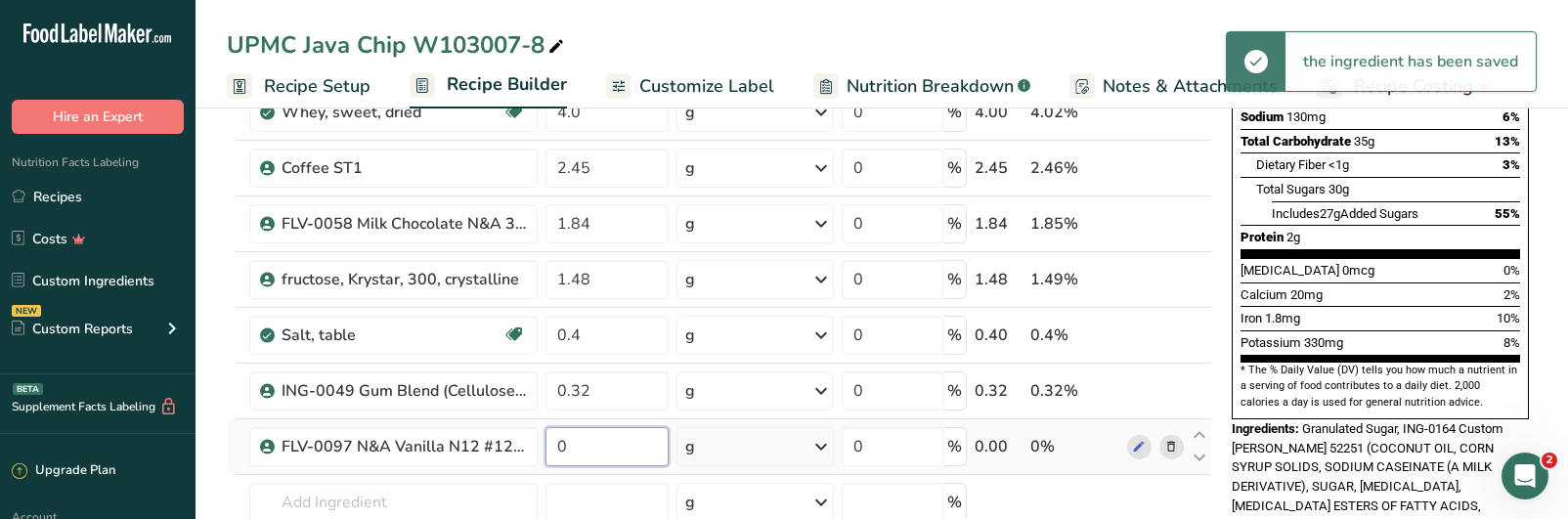
click at [622, 461] on input "0" at bounding box center [607, 446] width 123 height 39
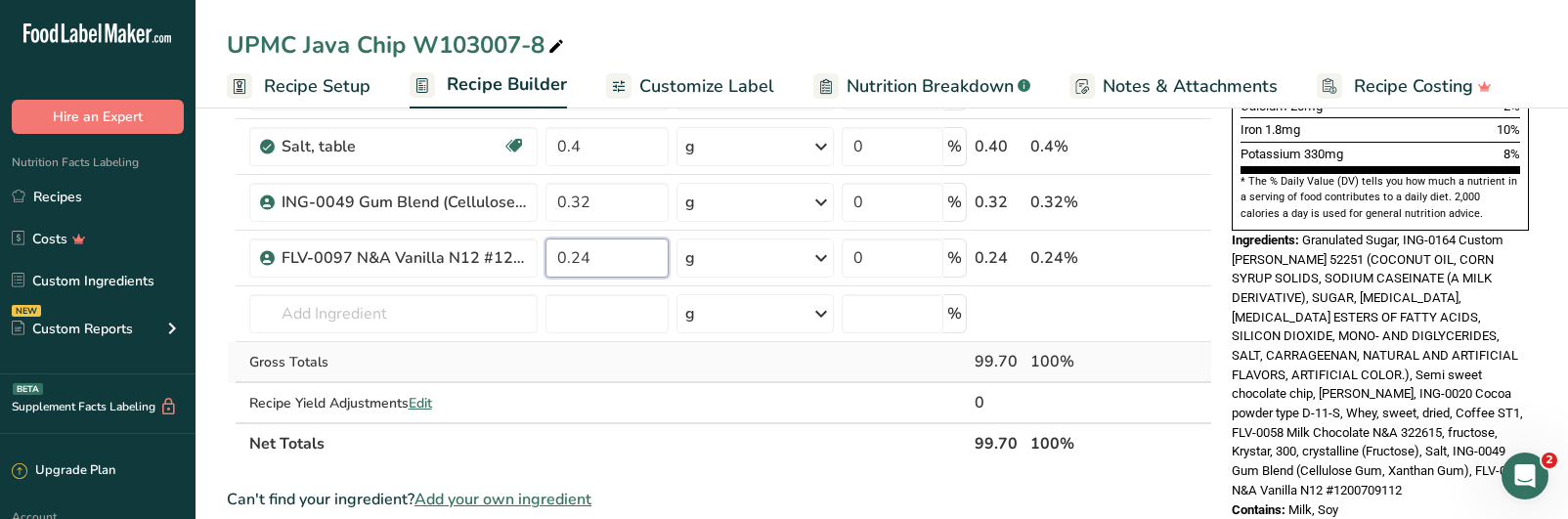
scroll to position [586, 0]
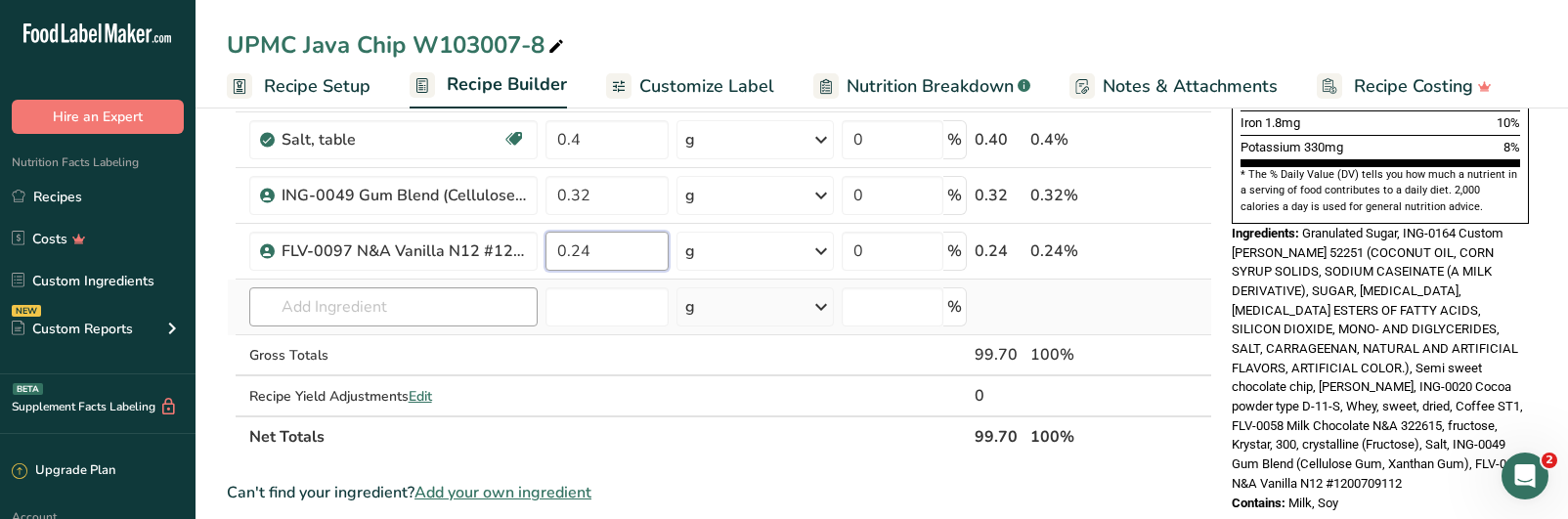
type input "0.24"
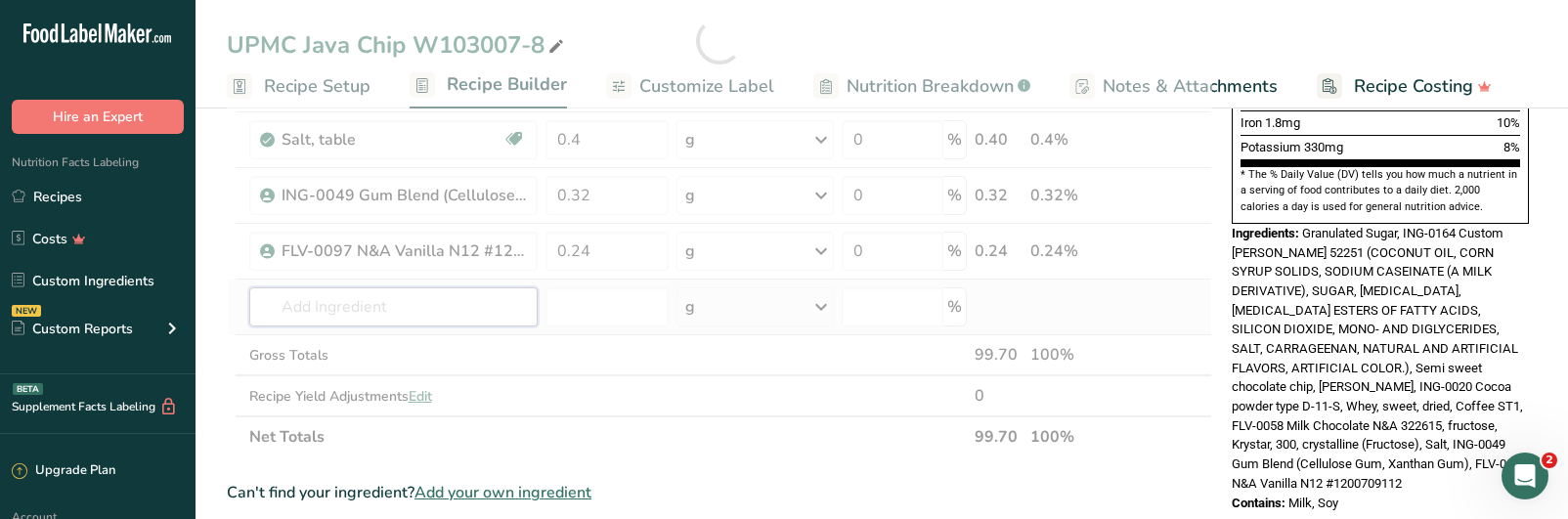
click at [386, 315] on div "Ingredient * Amount * Unit * Waste * .a-a{fill:#347362;}.b-a{fill:#fff;} Grams …" at bounding box center [719, 41] width 985 height 833
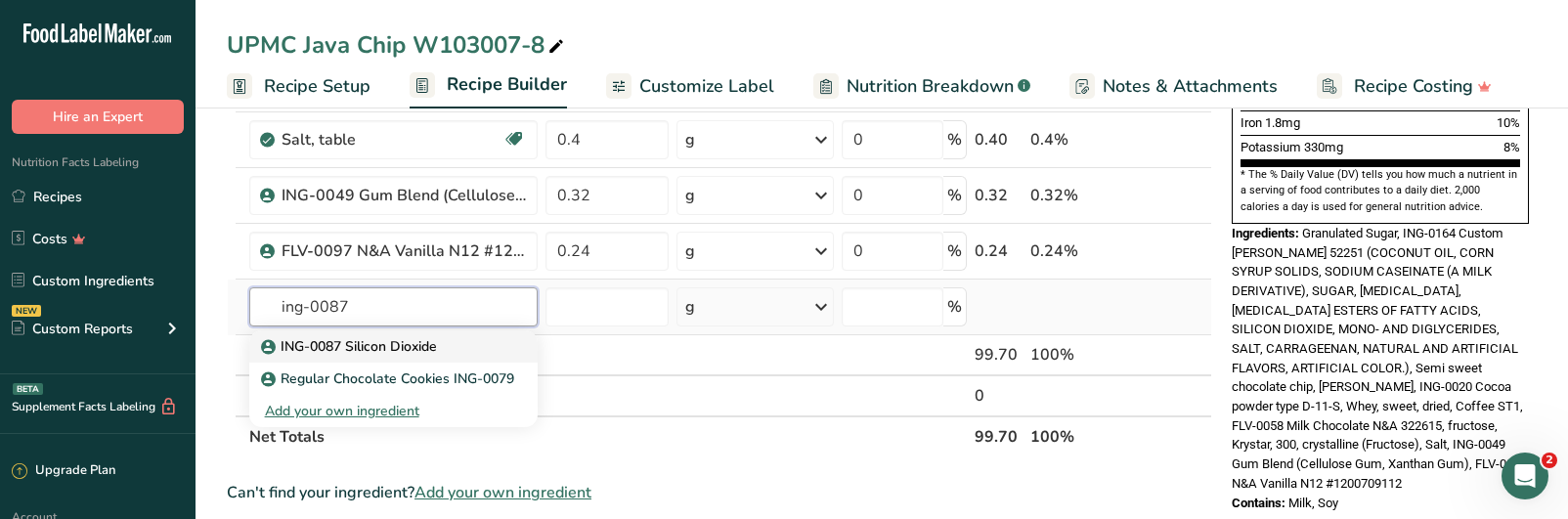
type input "ing-0087"
click at [364, 352] on p "ING-0087 Silicon Dioxide" at bounding box center [351, 346] width 172 height 21
type input "ING-0087 Silicon Dioxide"
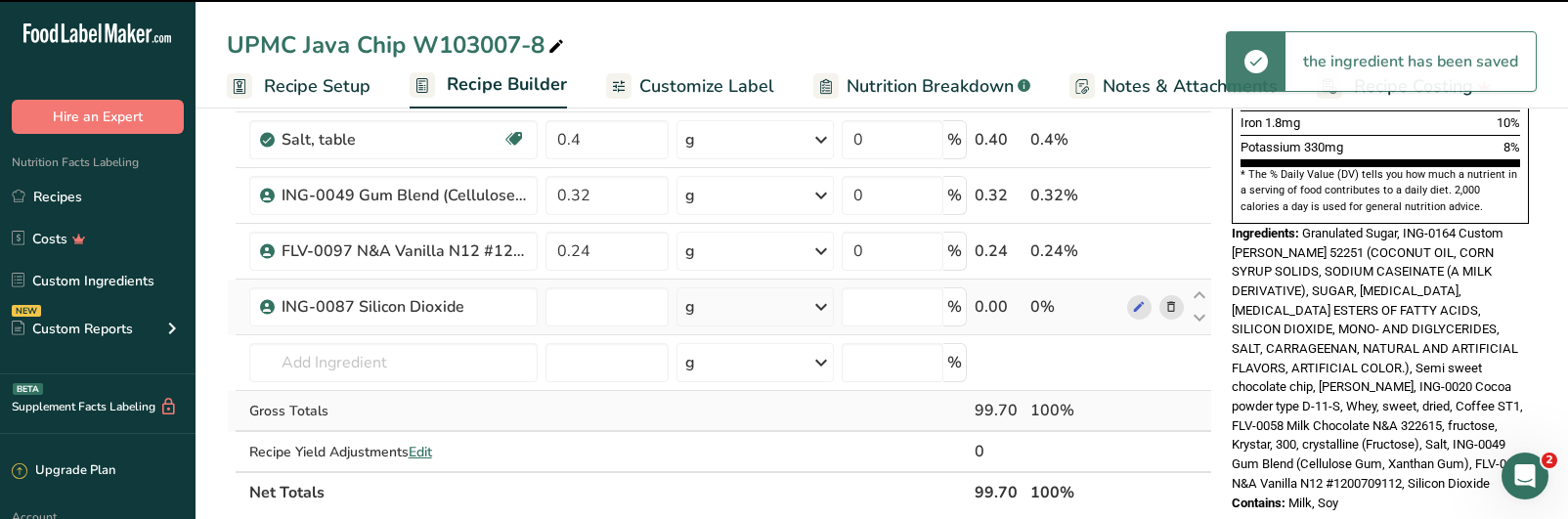
type input "0"
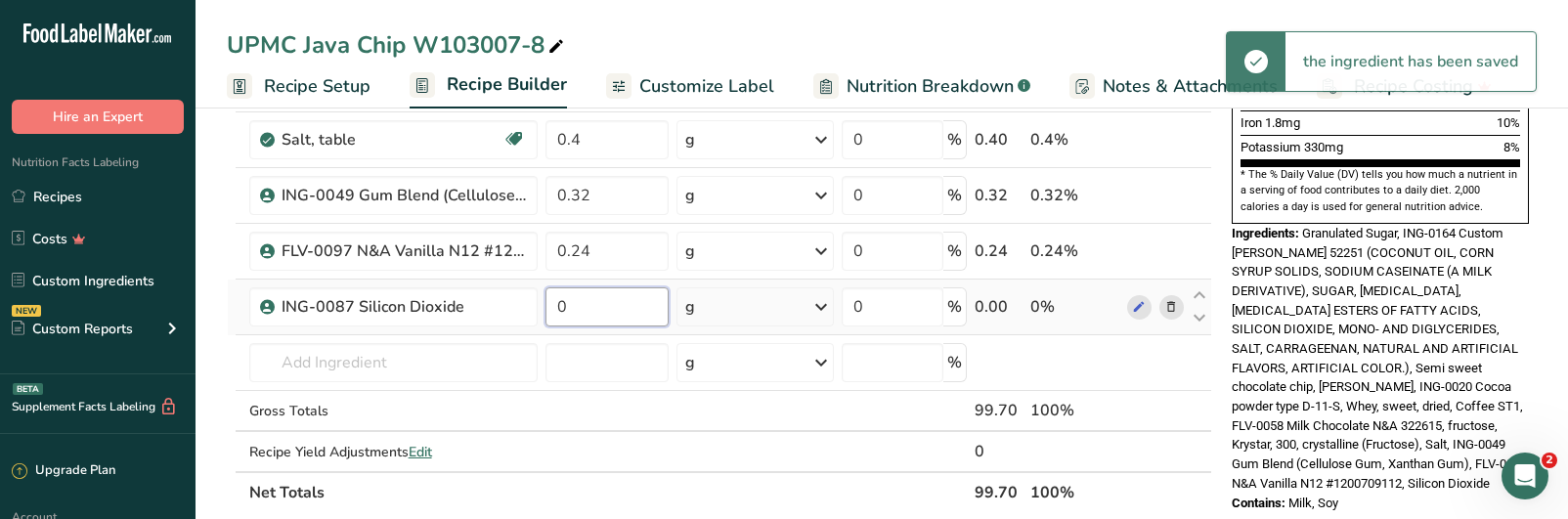
click at [604, 322] on input "0" at bounding box center [607, 306] width 123 height 39
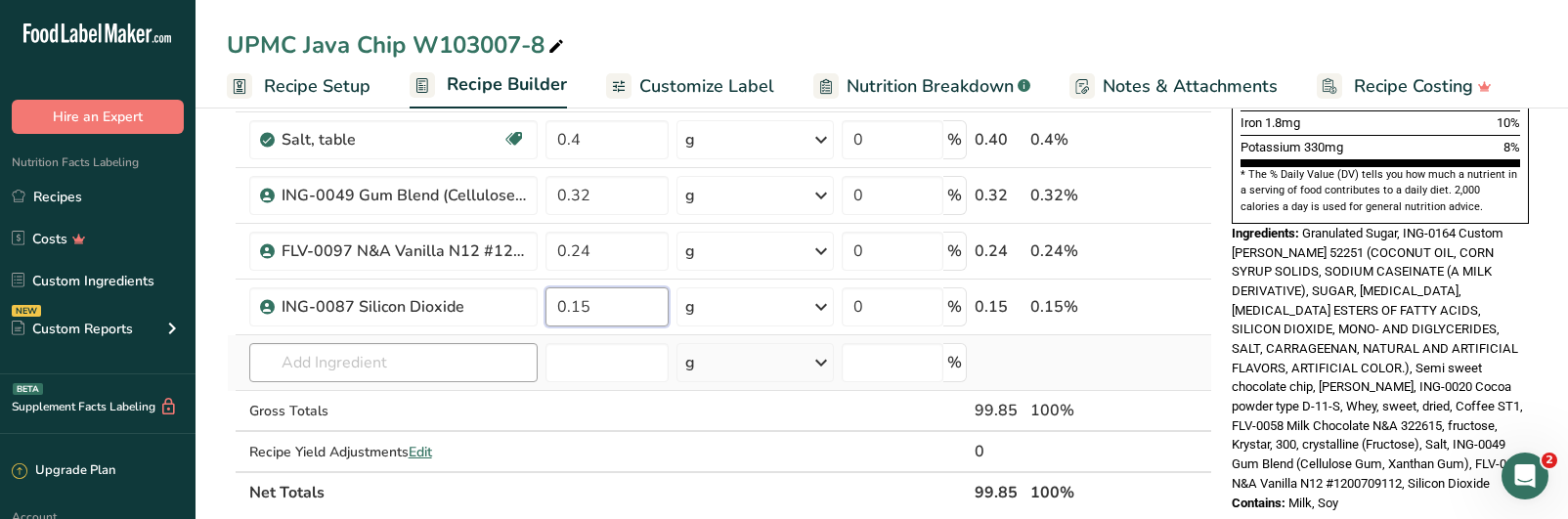
type input "0.15"
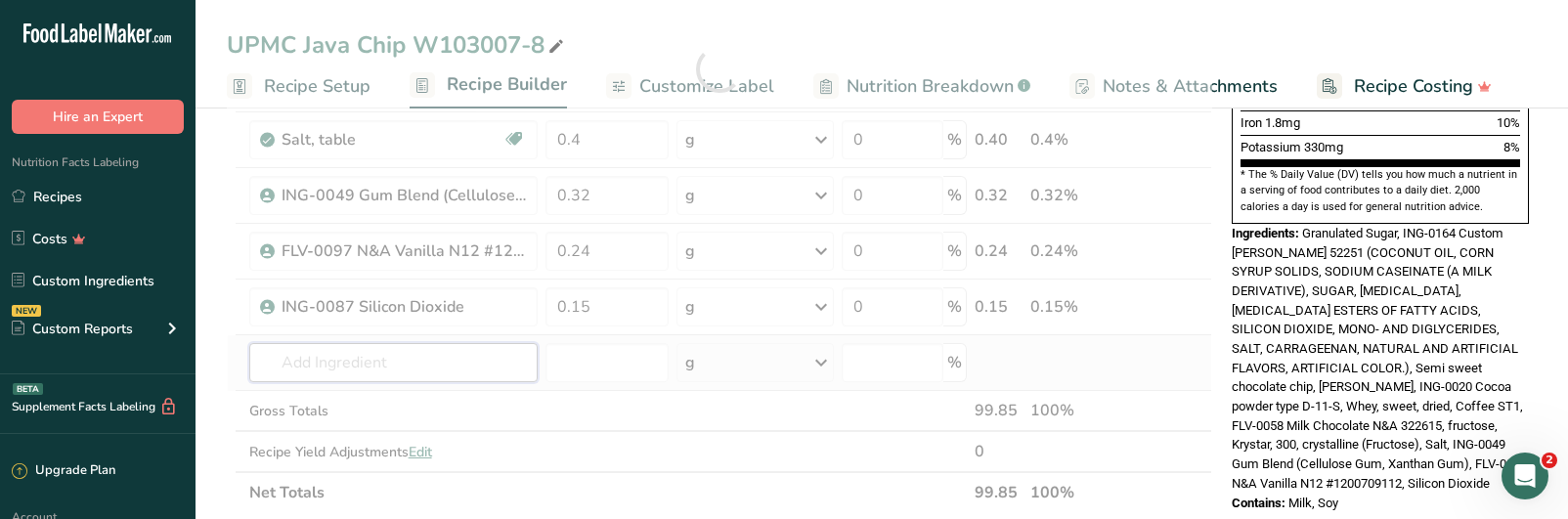
click at [290, 374] on div "Ingredient * Amount * Unit * Waste * .a-a{fill:#347362;}.b-a{fill:#fff;} Grams …" at bounding box center [719, 68] width 985 height 888
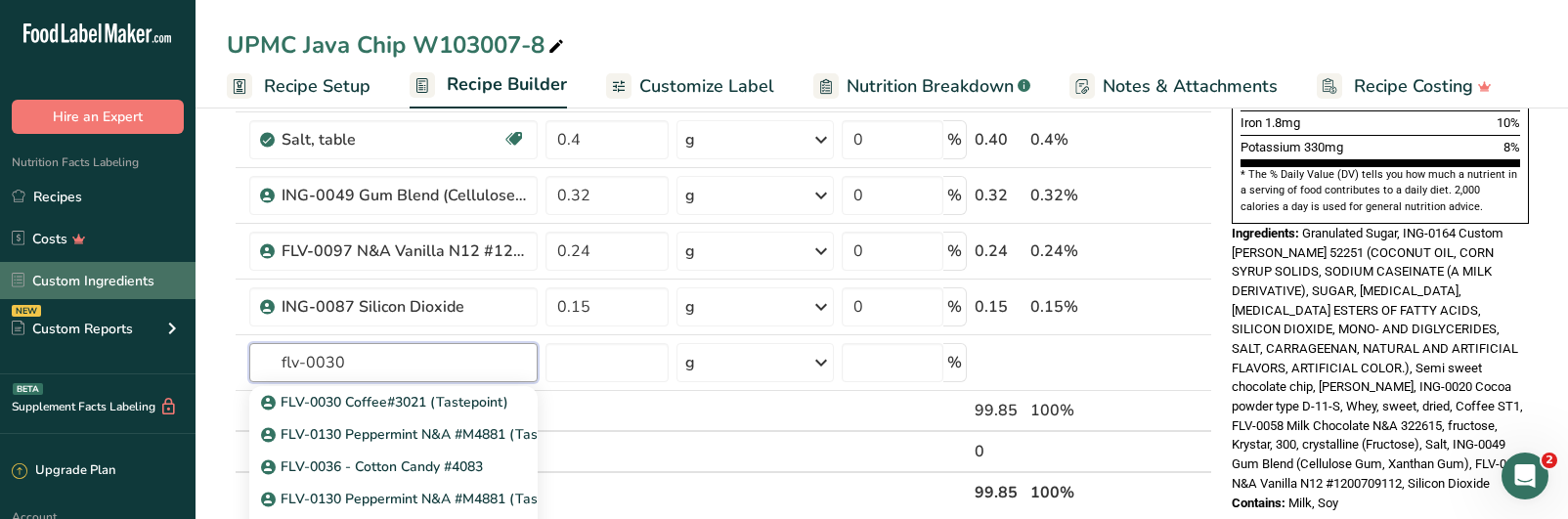
type input "flv-0030"
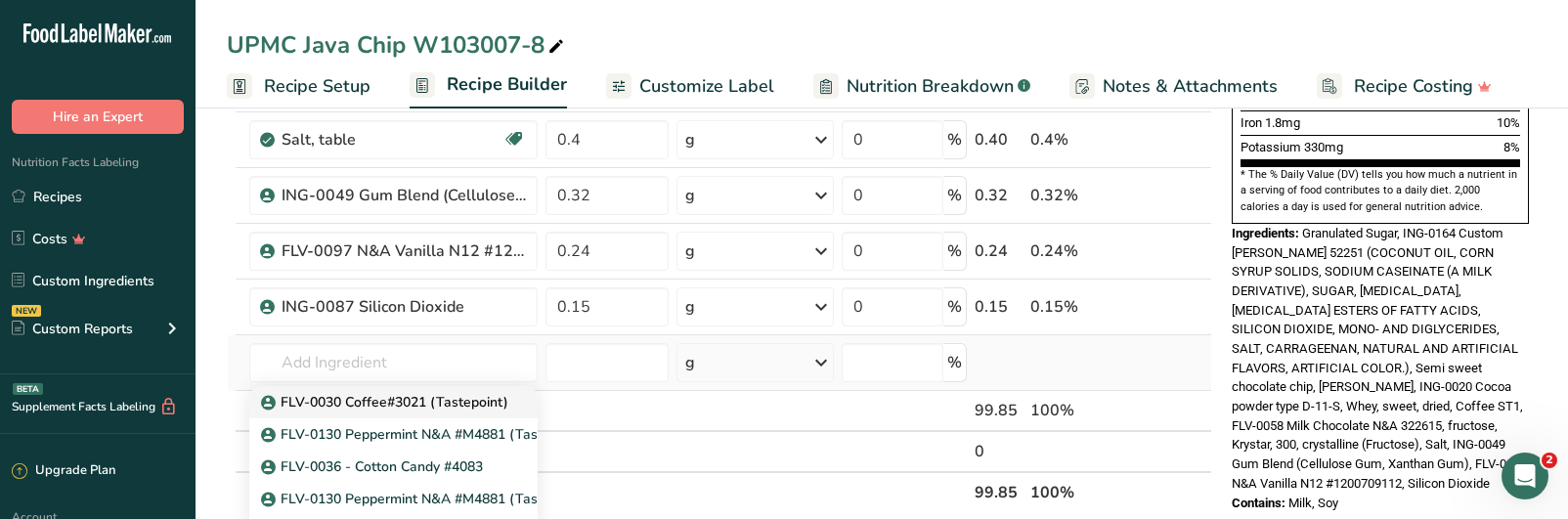
click at [341, 409] on p "FLV-0030 Coffee#3021 (Tastepoint)" at bounding box center [386, 402] width 243 height 21
type input "FLV-0030 Coffee#3021 (Tastepoint)"
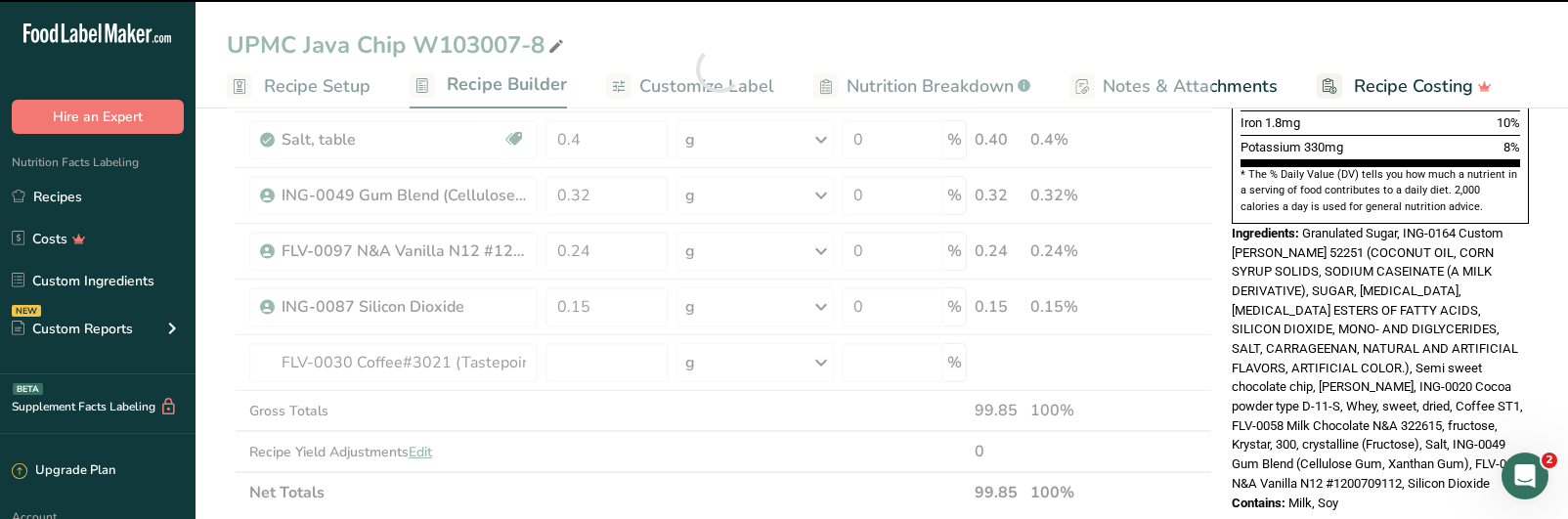
type input "0"
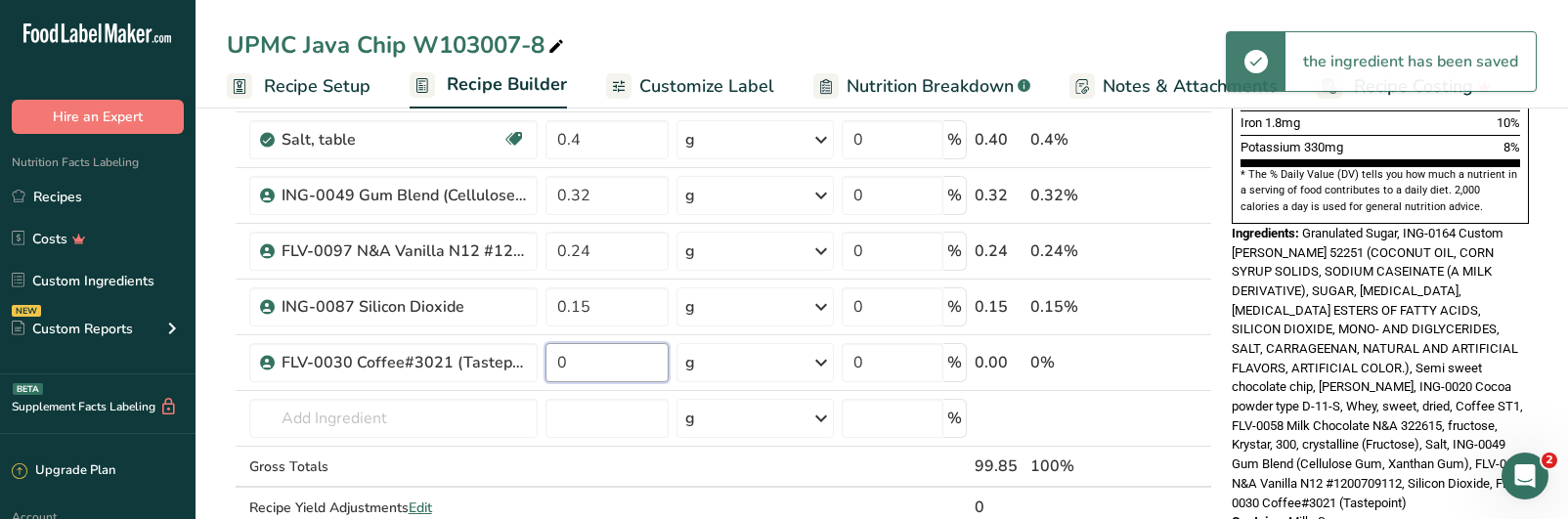
click at [597, 353] on input "0" at bounding box center [607, 362] width 123 height 39
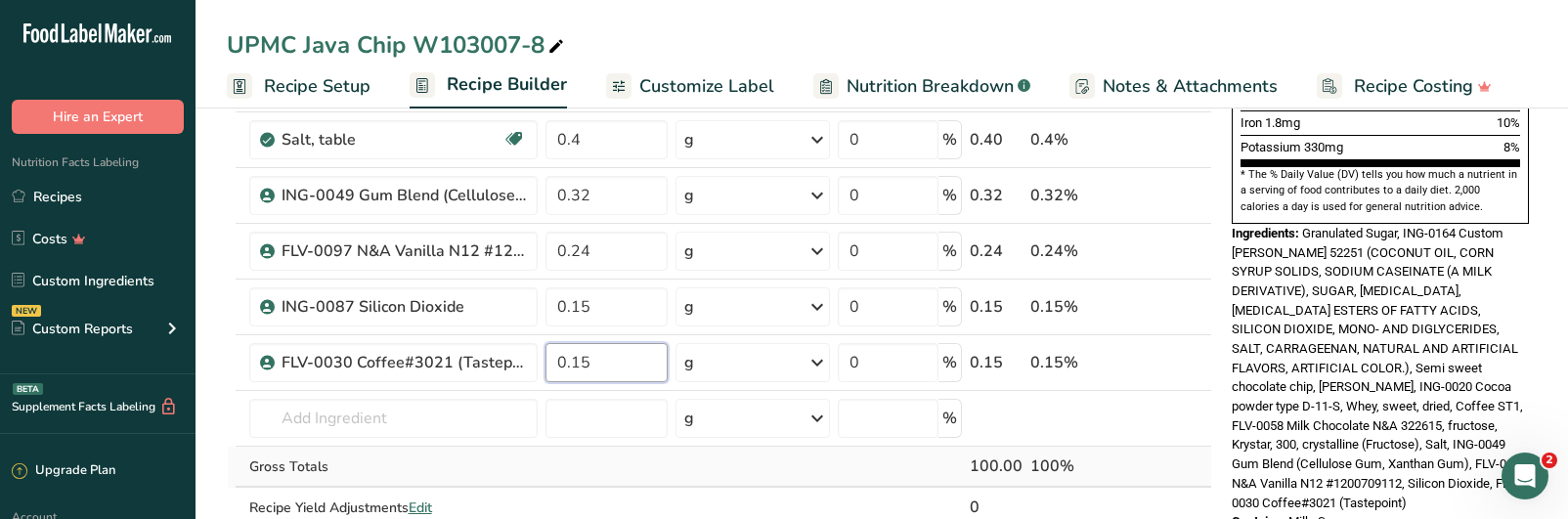
type input "0.15"
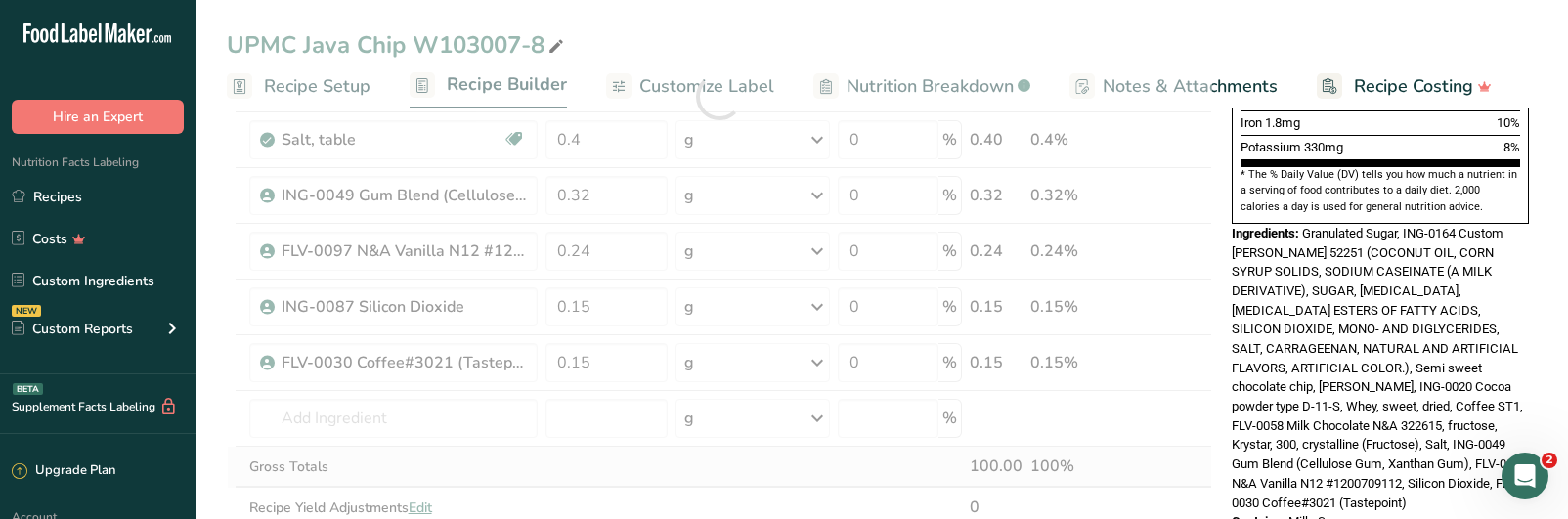
click at [809, 475] on div "Ingredient * Amount * Unit * Waste * .a-a{fill:#347362;}.b-a{fill:#fff;} Grams …" at bounding box center [719, 96] width 985 height 944
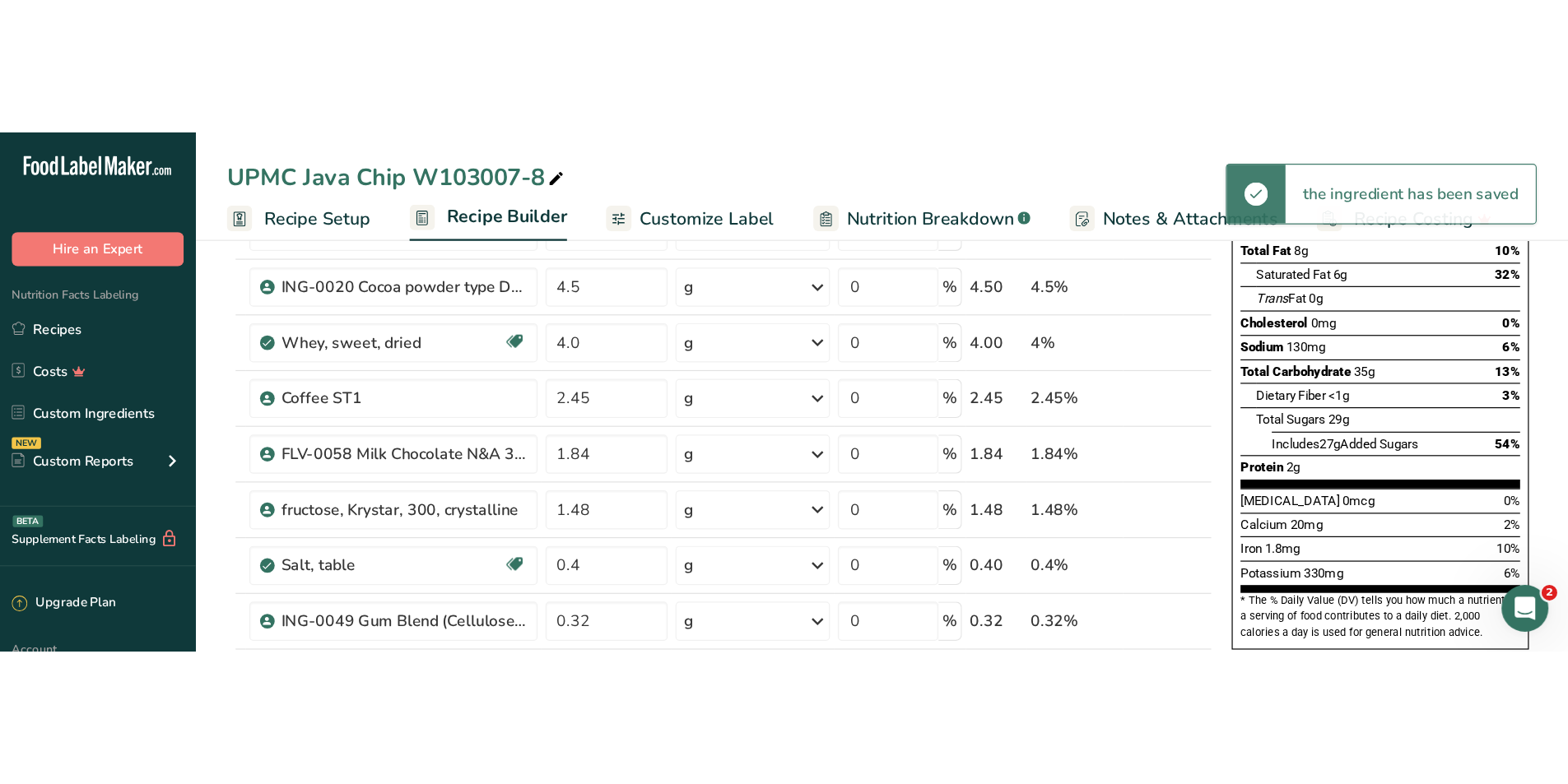
scroll to position [0, 0]
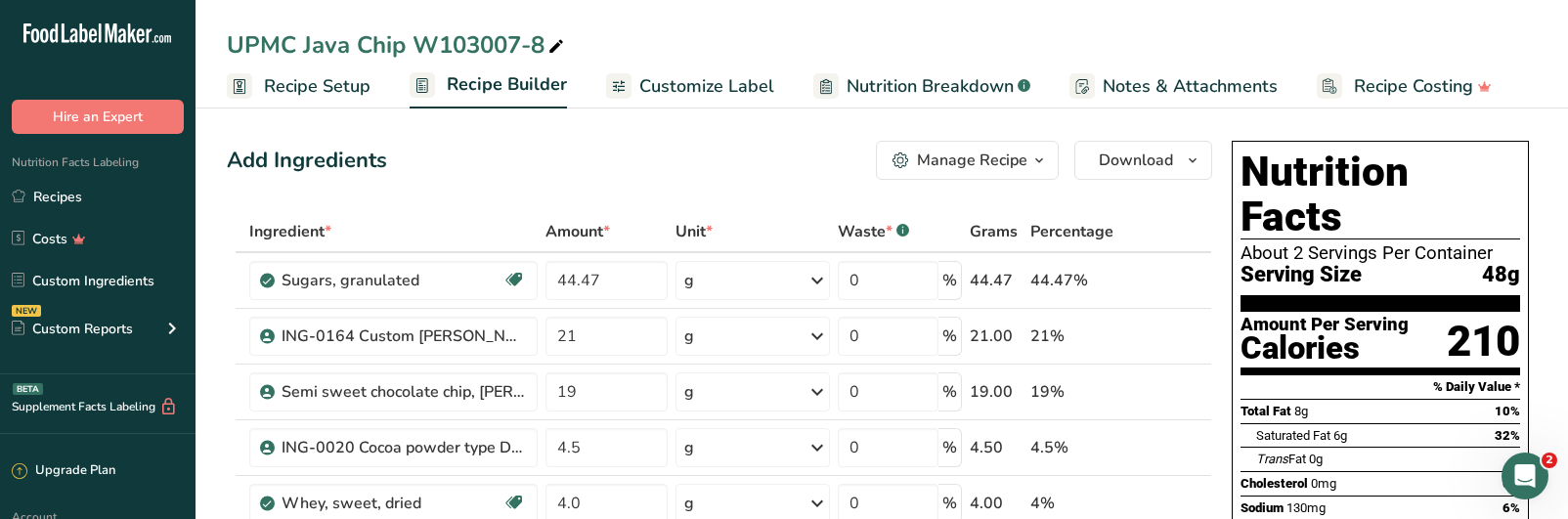
click at [715, 80] on span "Customize Label" at bounding box center [707, 86] width 135 height 27
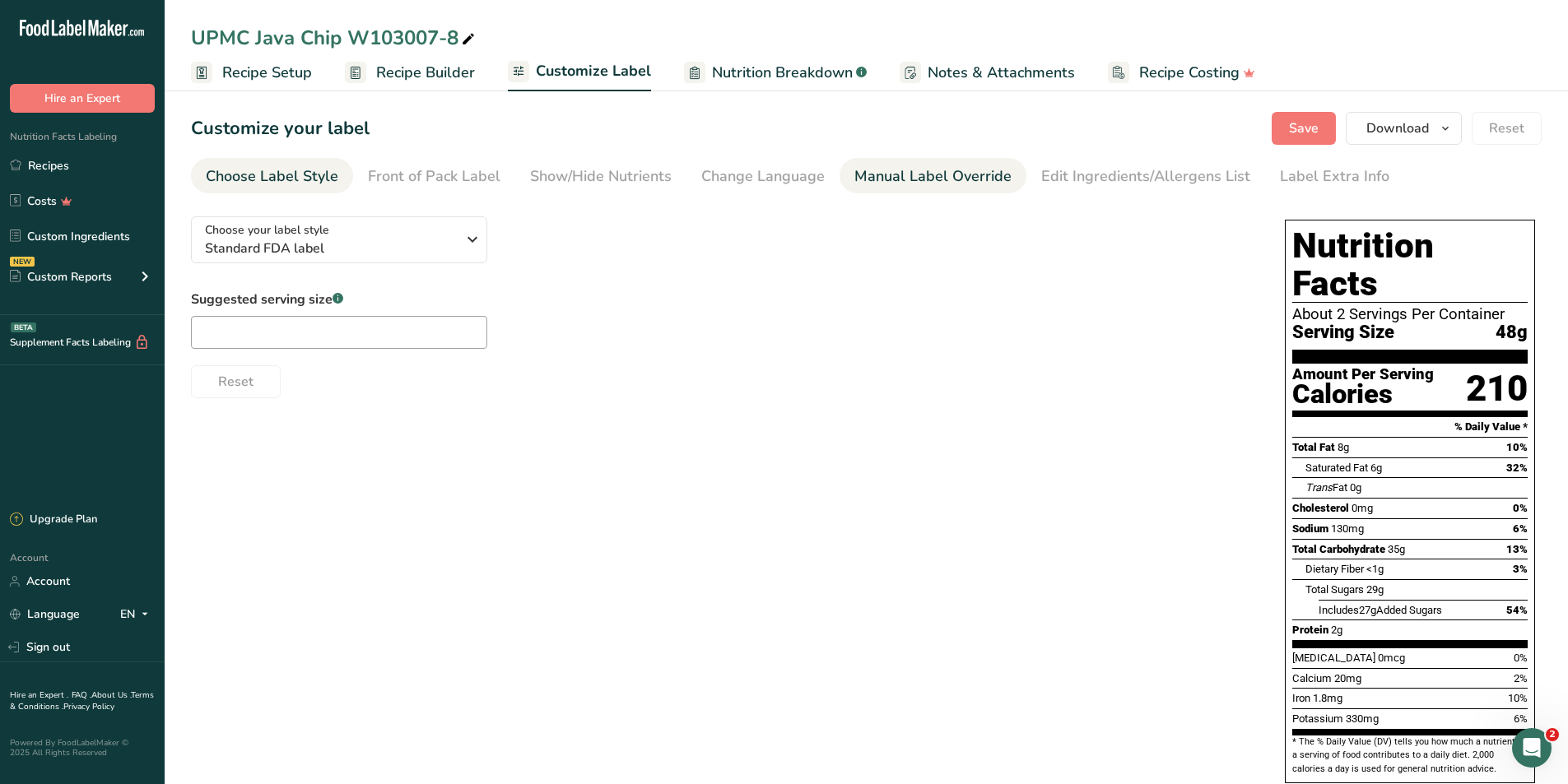
click at [929, 171] on div "Manual Label Override" at bounding box center [933, 176] width 157 height 23
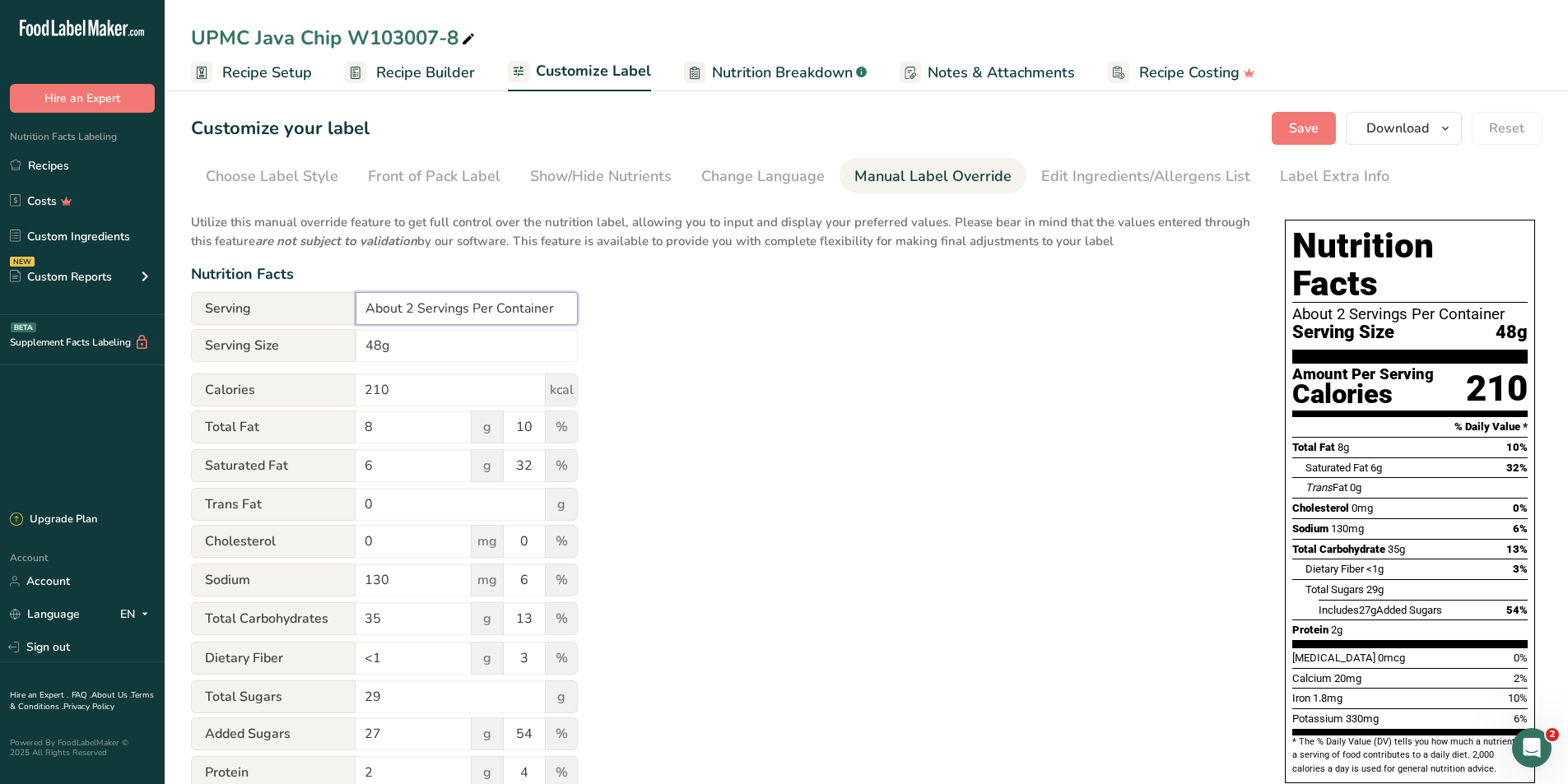
click at [410, 311] on input "About 2 Servings Per Container" at bounding box center [466, 308] width 222 height 33
type input "About 29 Servings Per Container"
drag, startPoint x: 403, startPoint y: 354, endPoint x: 368, endPoint y: 349, distance: 35.4
click at [368, 349] on input "48g" at bounding box center [466, 345] width 222 height 33
click at [367, 349] on input "48g" at bounding box center [466, 345] width 222 height 33
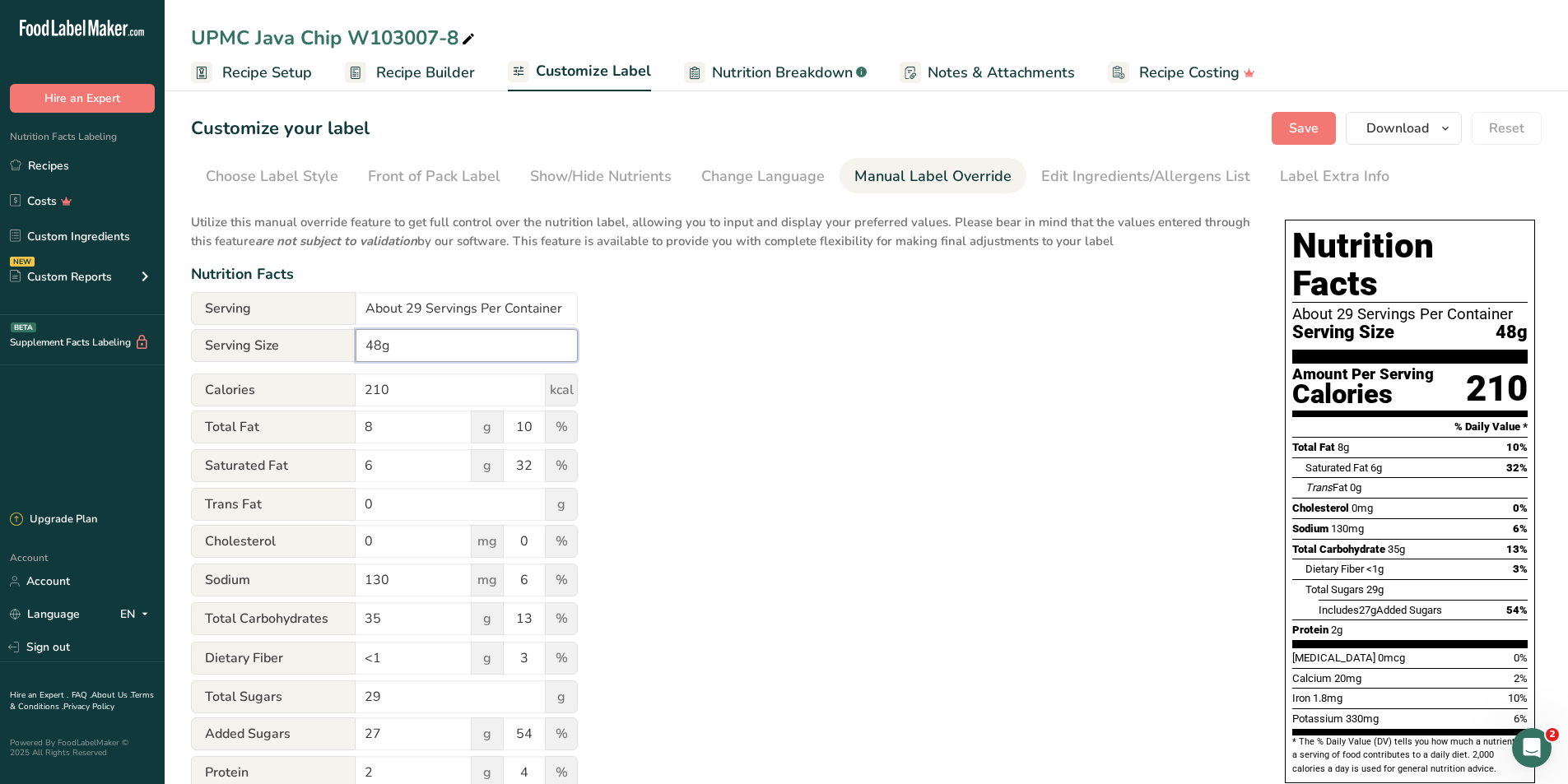
drag, startPoint x: 390, startPoint y: 349, endPoint x: 364, endPoint y: 347, distance: 26.1
click at [364, 347] on input "48g" at bounding box center [466, 345] width 222 height 33
type input "1/4 Cup (48g)"
click at [1121, 436] on div "Utilize this manual override feature to get full control over the nutrition lab…" at bounding box center [720, 597] width 1061 height 787
click at [421, 309] on input "About 29 Servings Per Container" at bounding box center [466, 308] width 222 height 33
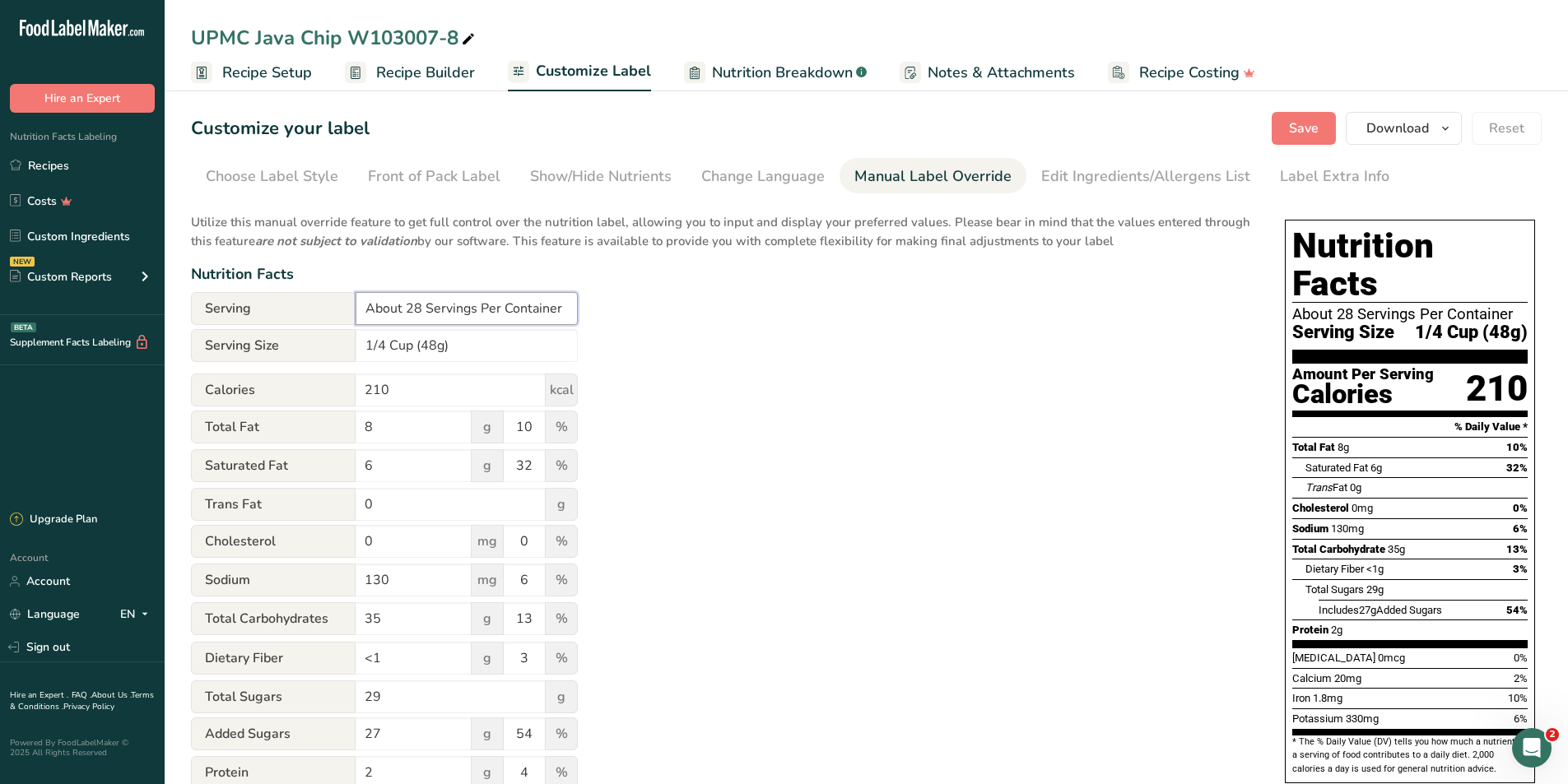
type input "About 28 Servings Per Container"
click at [899, 436] on div "Utilize this manual override feature to get full control over the nutrition lab…" at bounding box center [720, 597] width 1061 height 787
click at [1319, 130] on span "Download" at bounding box center [1397, 129] width 63 height 20
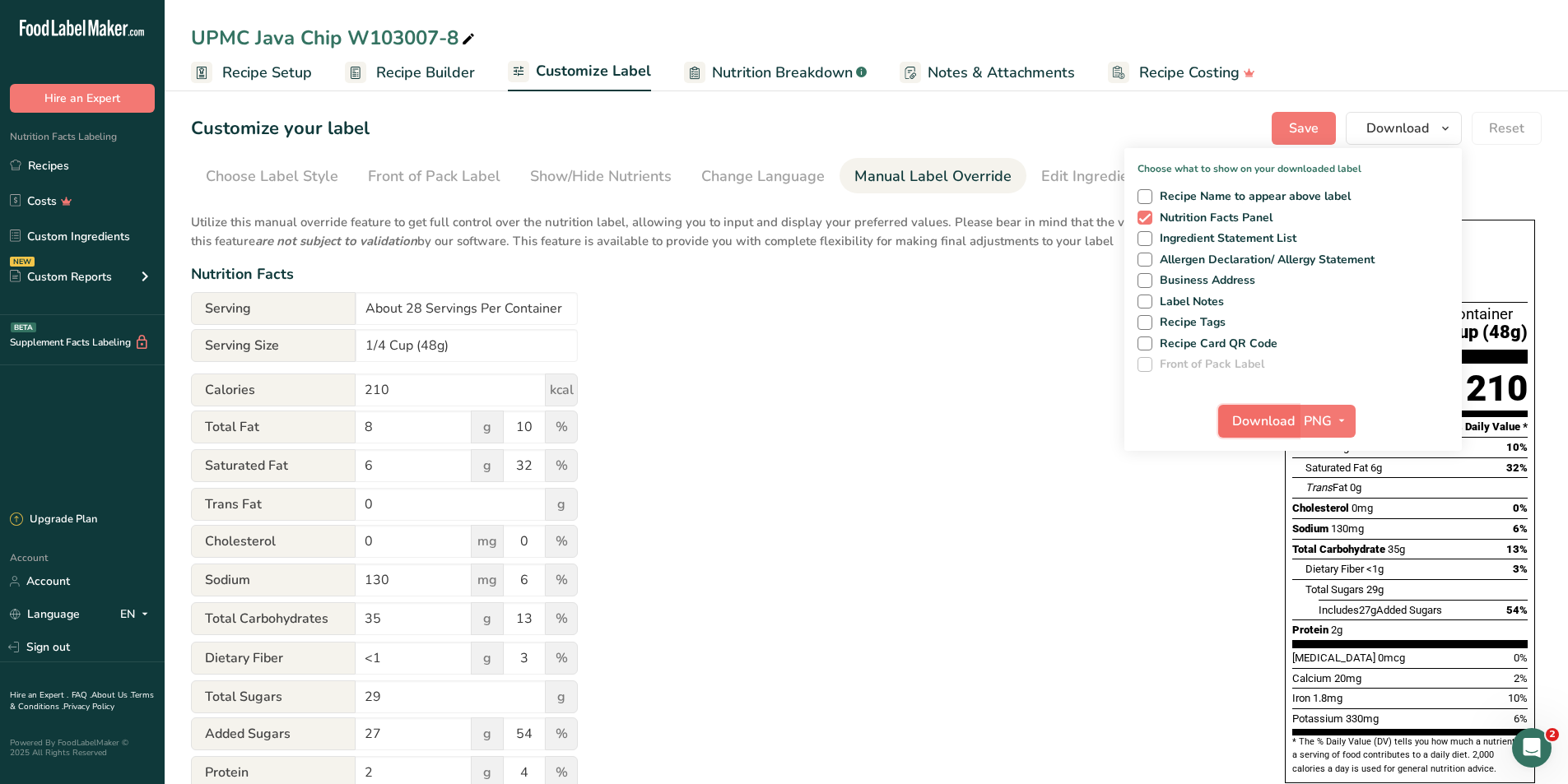
click at [1276, 433] on button "Download" at bounding box center [1258, 420] width 80 height 33
drag, startPoint x: 909, startPoint y: 471, endPoint x: 857, endPoint y: 264, distance: 213.4
click at [909, 436] on div "Utilize this manual override feature to get full control over the nutrition lab…" at bounding box center [720, 597] width 1061 height 787
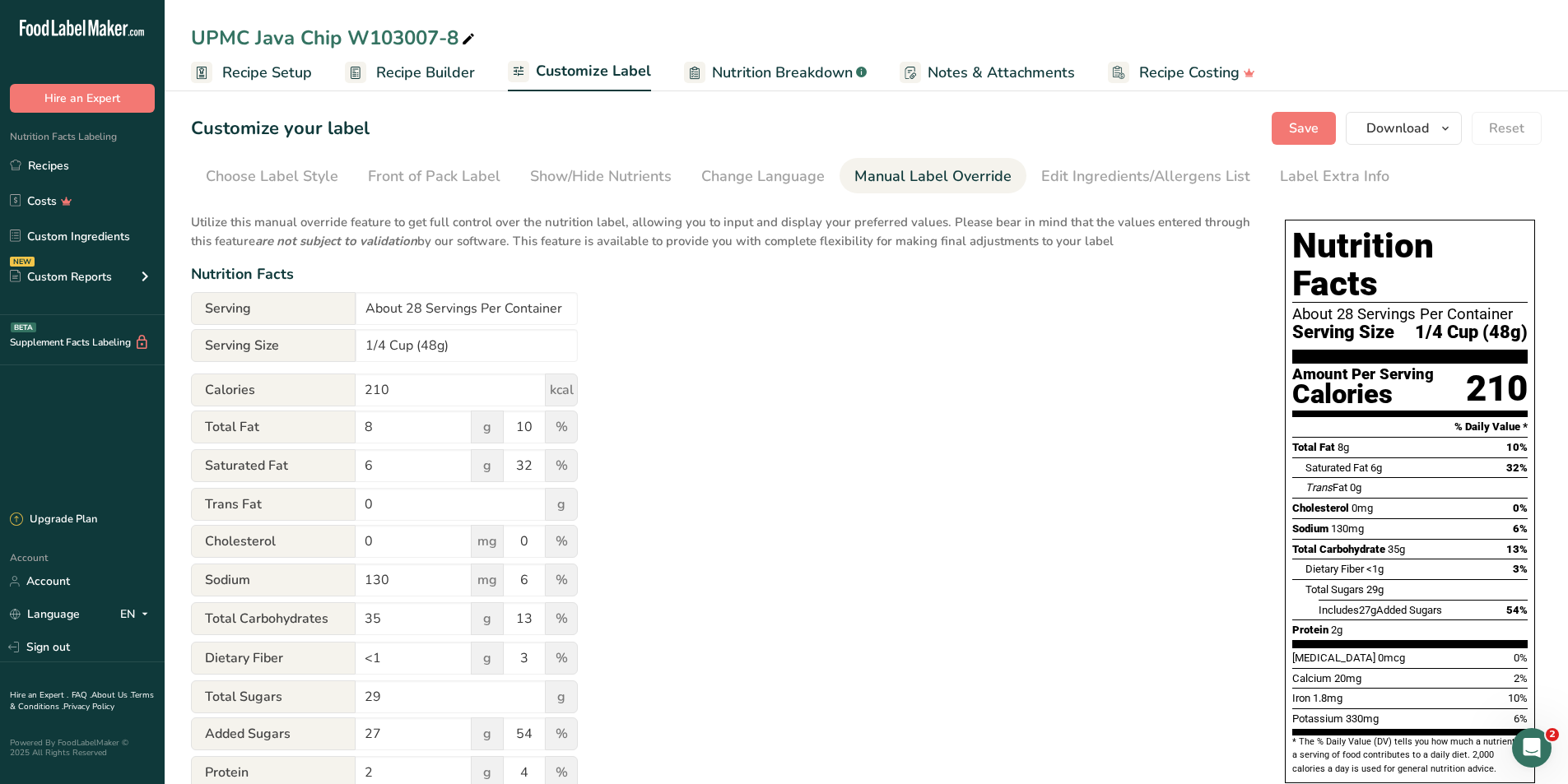
click at [771, 79] on span "Nutrition Breakdown" at bounding box center [782, 73] width 140 height 23
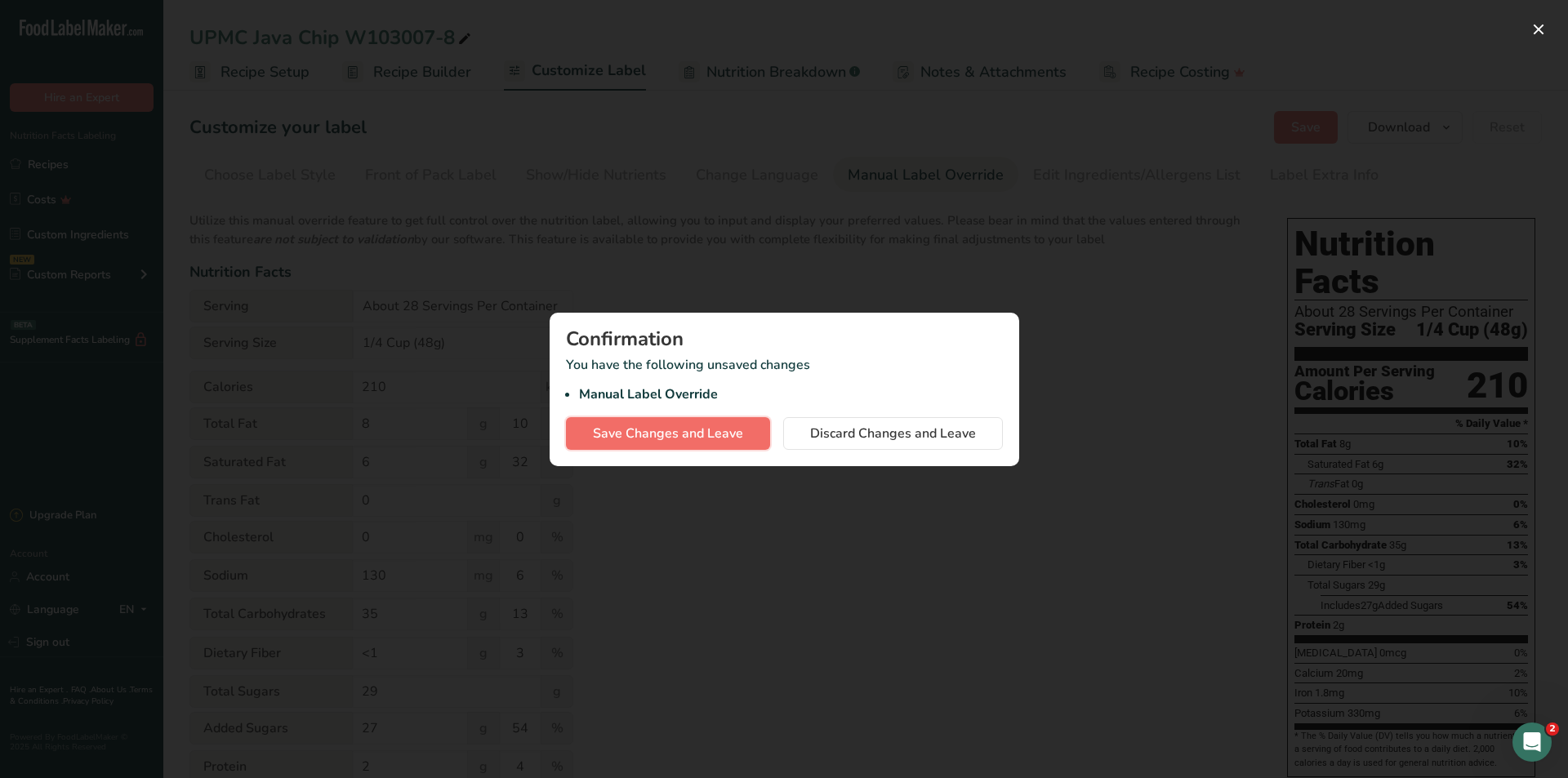
click at [648, 427] on span "Save Changes and Leave" at bounding box center [668, 434] width 150 height 20
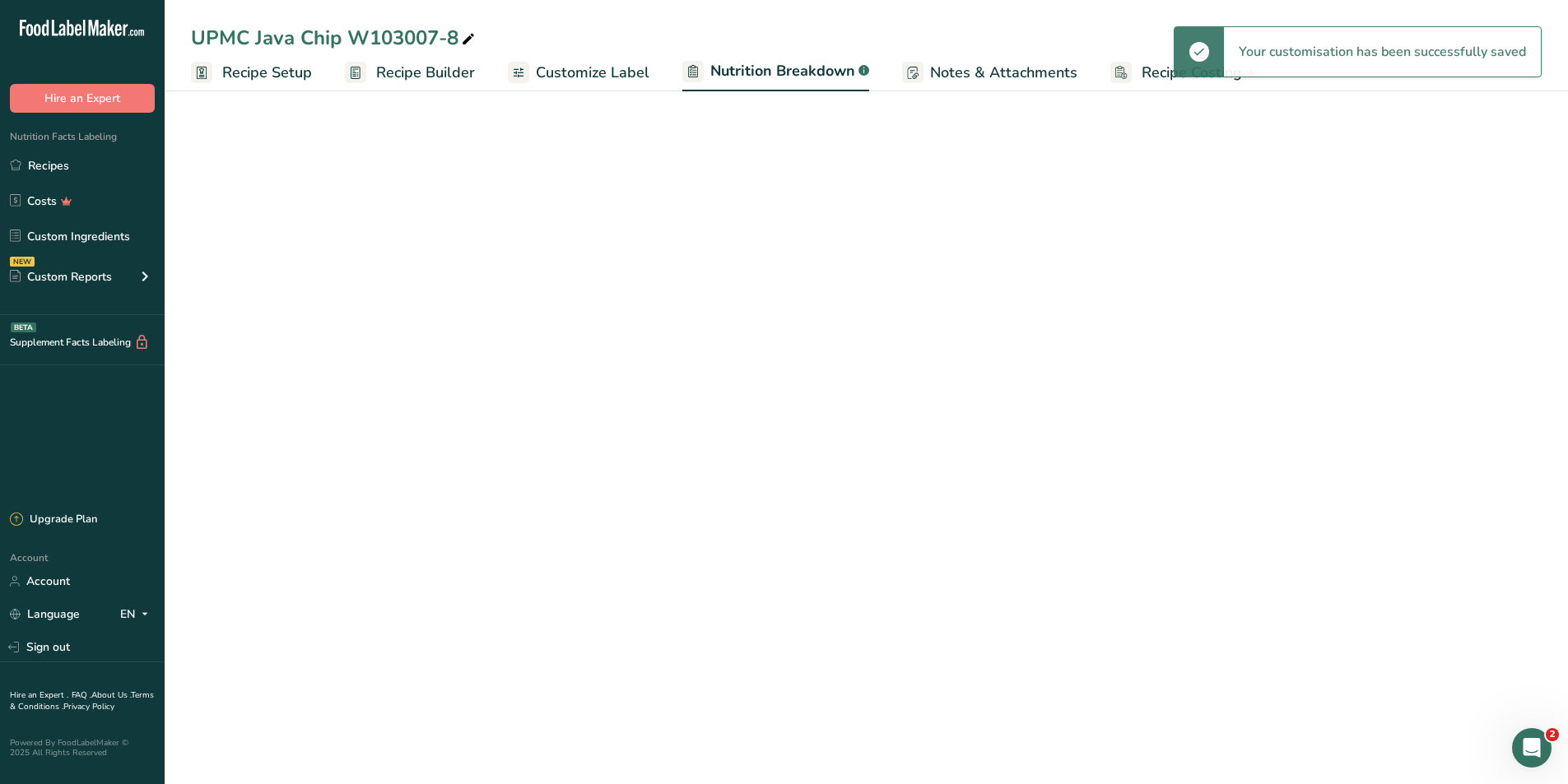
select select "Calories"
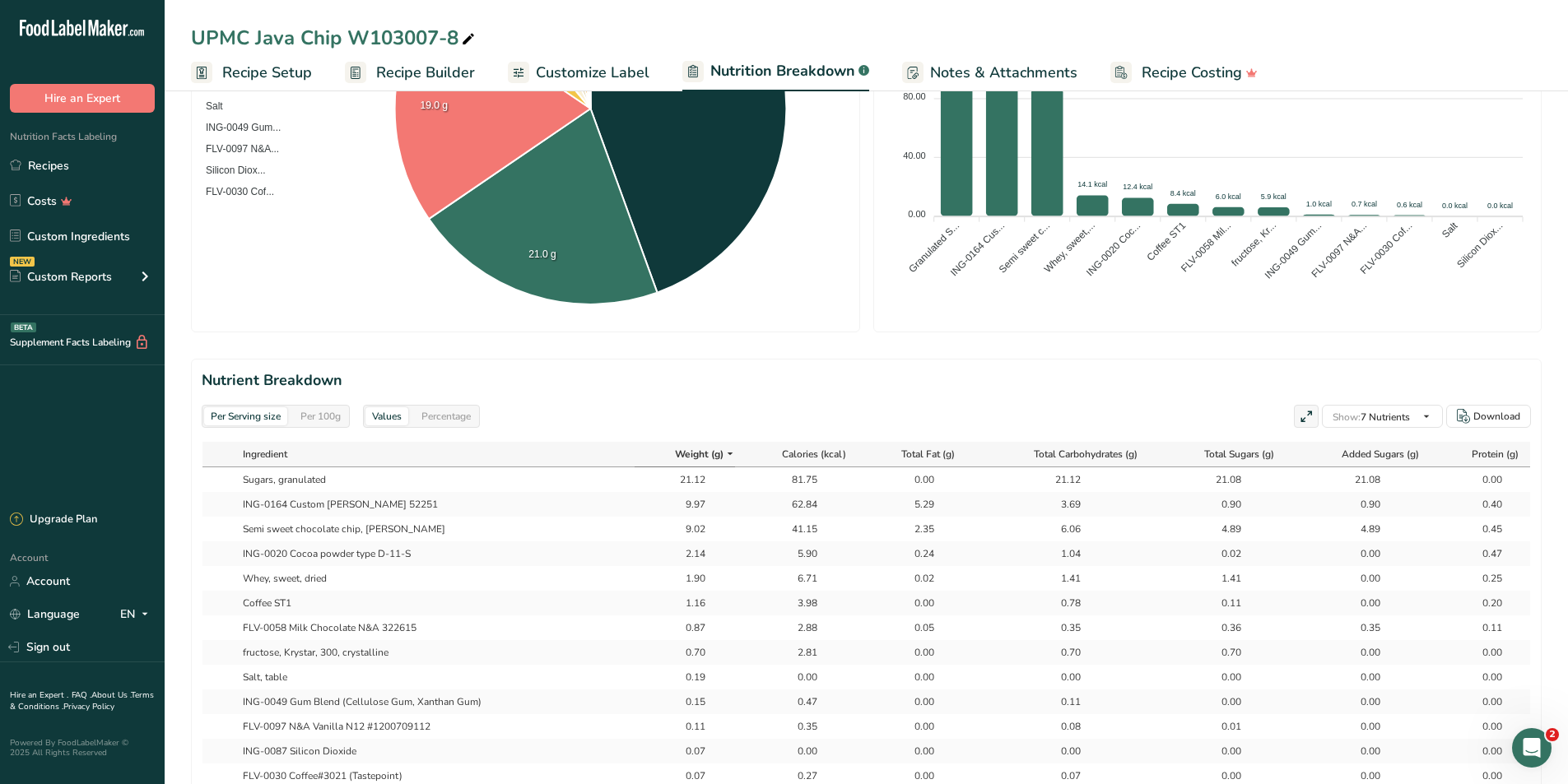
scroll to position [576, 0]
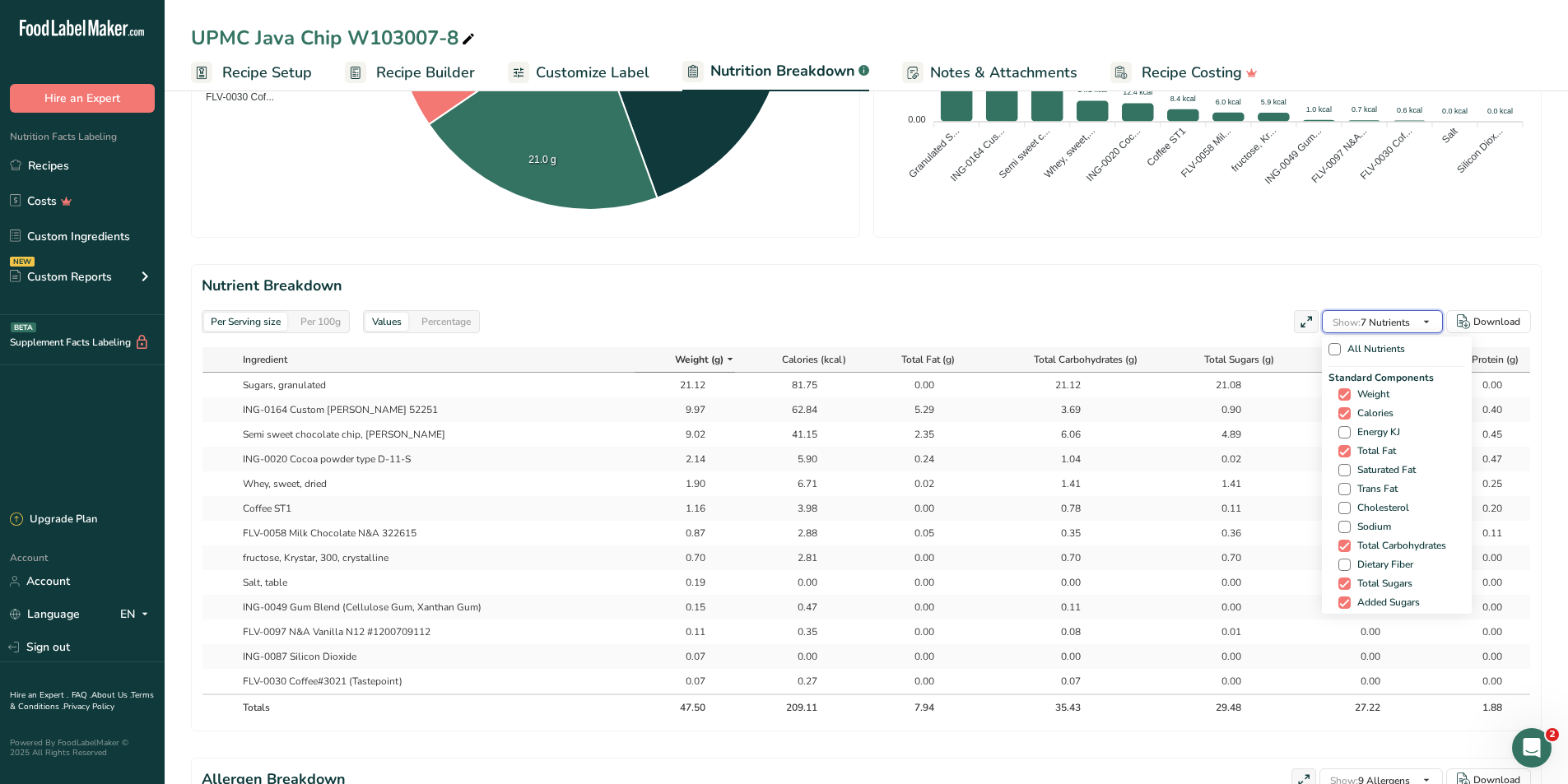
click at [1319, 318] on span "Show: 7 Nutrients" at bounding box center [1371, 323] width 78 height 13
click at [1319, 436] on span at bounding box center [1344, 470] width 13 height 13
click at [1319, 436] on input "Saturated Fat" at bounding box center [1343, 470] width 11 height 11
checkbox input "true"
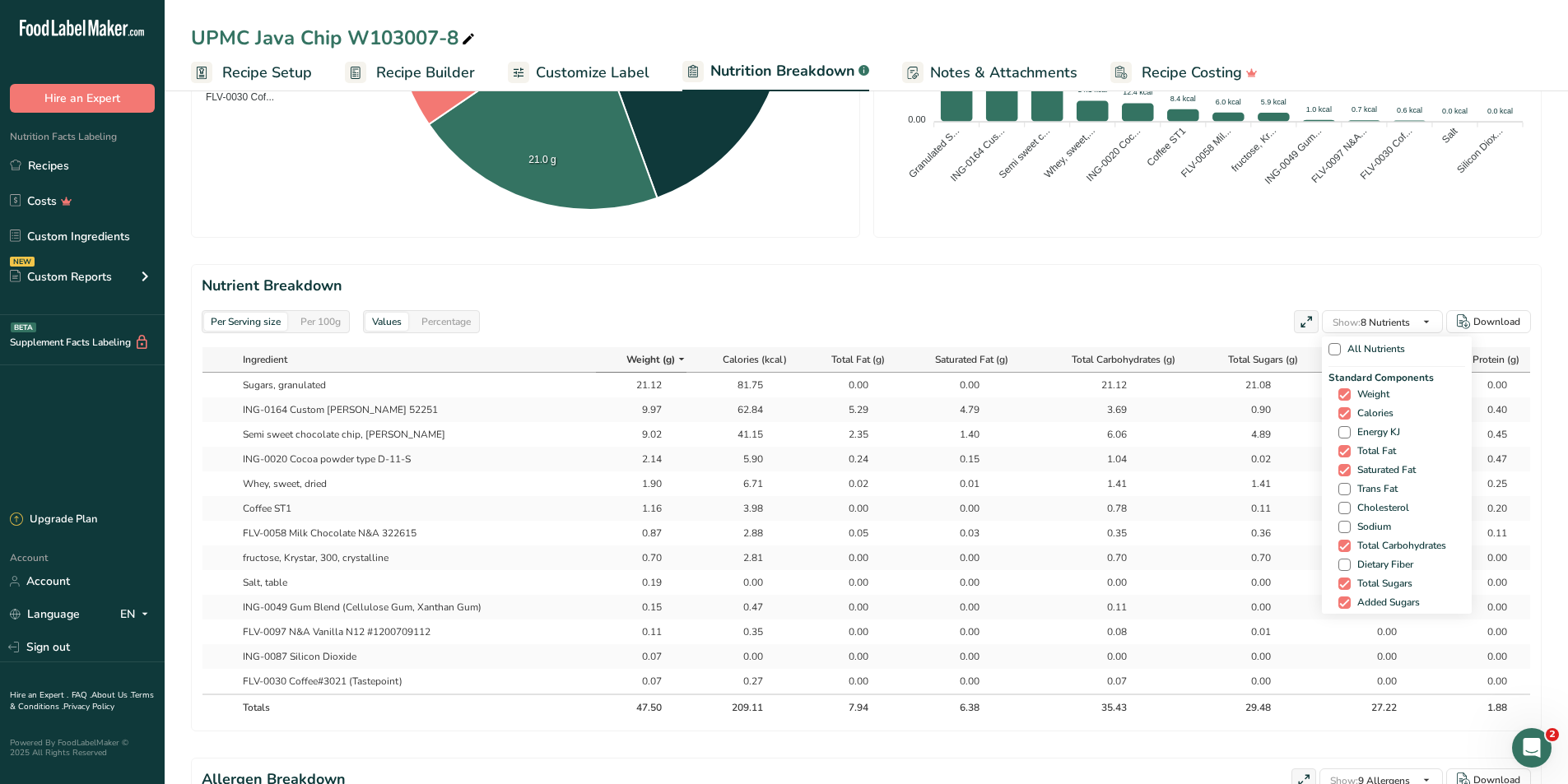
click at [1319, 436] on div "Standard Components Weight Calories Energy KJ Total Fat Saturated Fat Trans Fat…" at bounding box center [1396, 501] width 136 height 261
click at [1319, 436] on span at bounding box center [1344, 489] width 13 height 13
click at [1319, 436] on input "Trans Fat" at bounding box center [1343, 489] width 11 height 11
checkbox input "true"
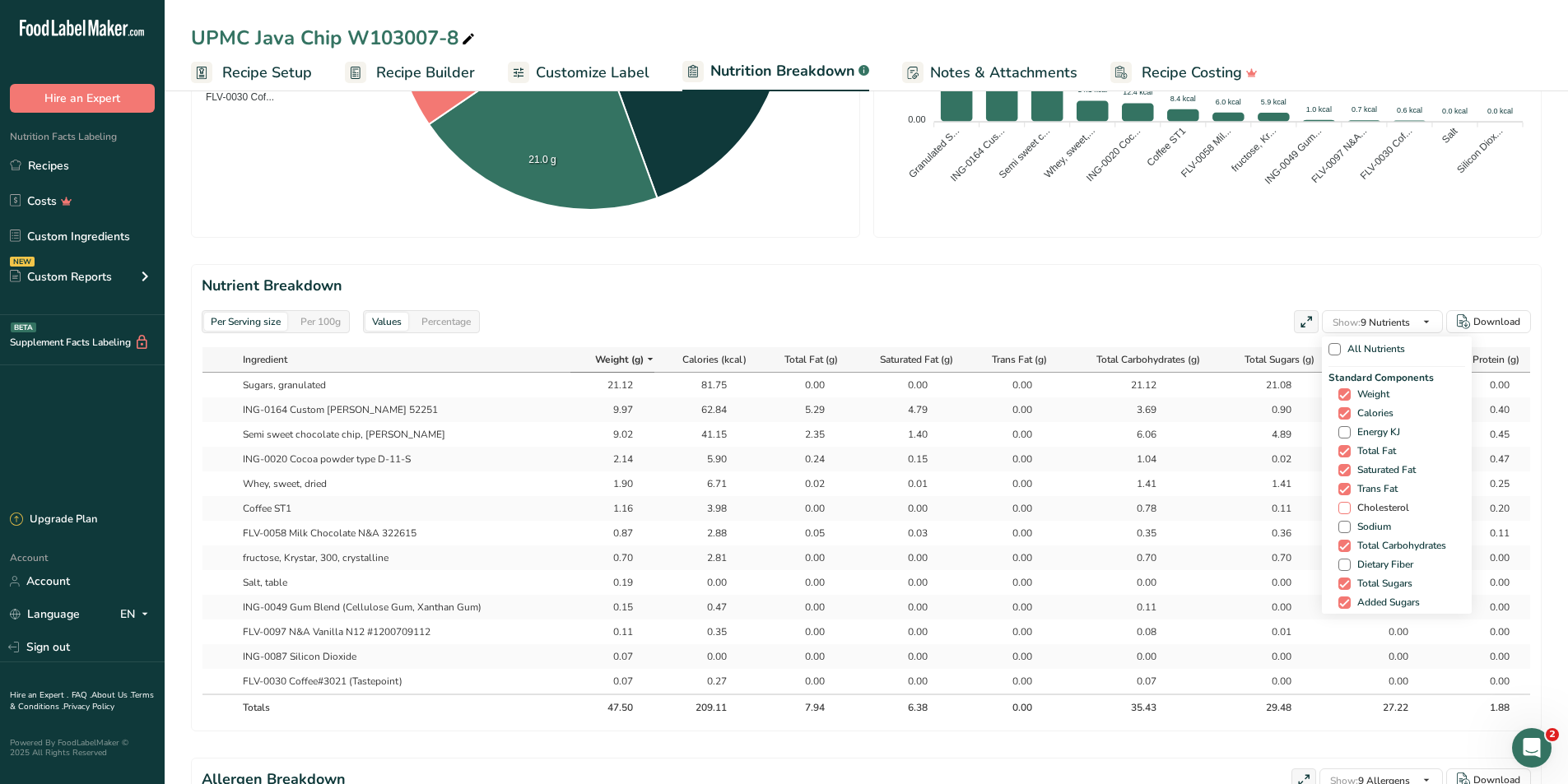
click at [1319, 436] on span at bounding box center [1344, 508] width 13 height 13
click at [1319, 436] on input "Cholesterol" at bounding box center [1343, 508] width 11 height 11
checkbox input "true"
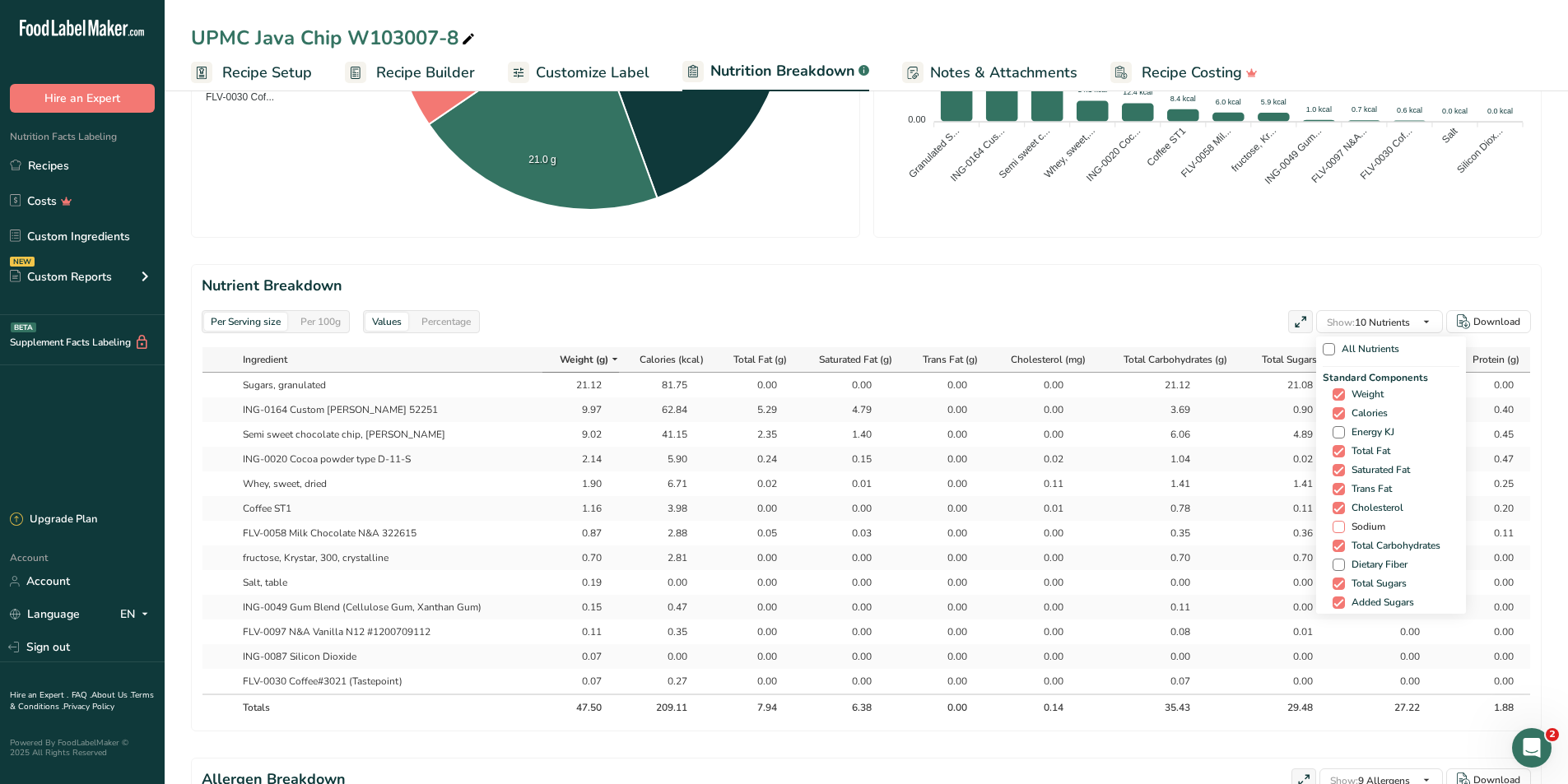
click at [1319, 436] on span at bounding box center [1338, 527] width 13 height 13
click at [1319, 436] on input "Sodium" at bounding box center [1337, 527] width 11 height 11
checkbox input "true"
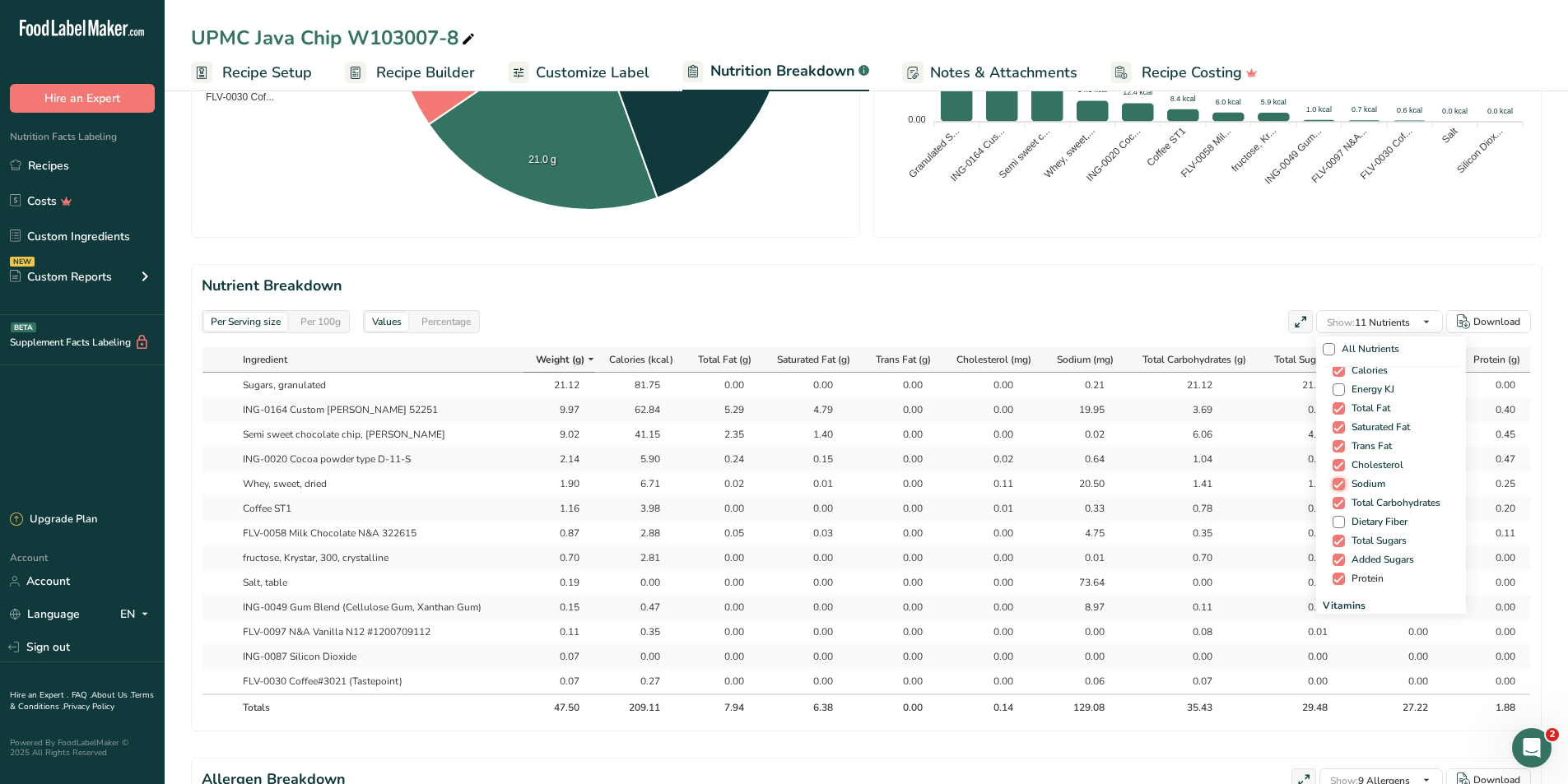
scroll to position [82, 0]
click at [1319, 436] on span at bounding box center [1338, 482] width 13 height 13
click at [1319, 436] on input "Dietary Fiber" at bounding box center [1337, 482] width 11 height 11
checkbox input "true"
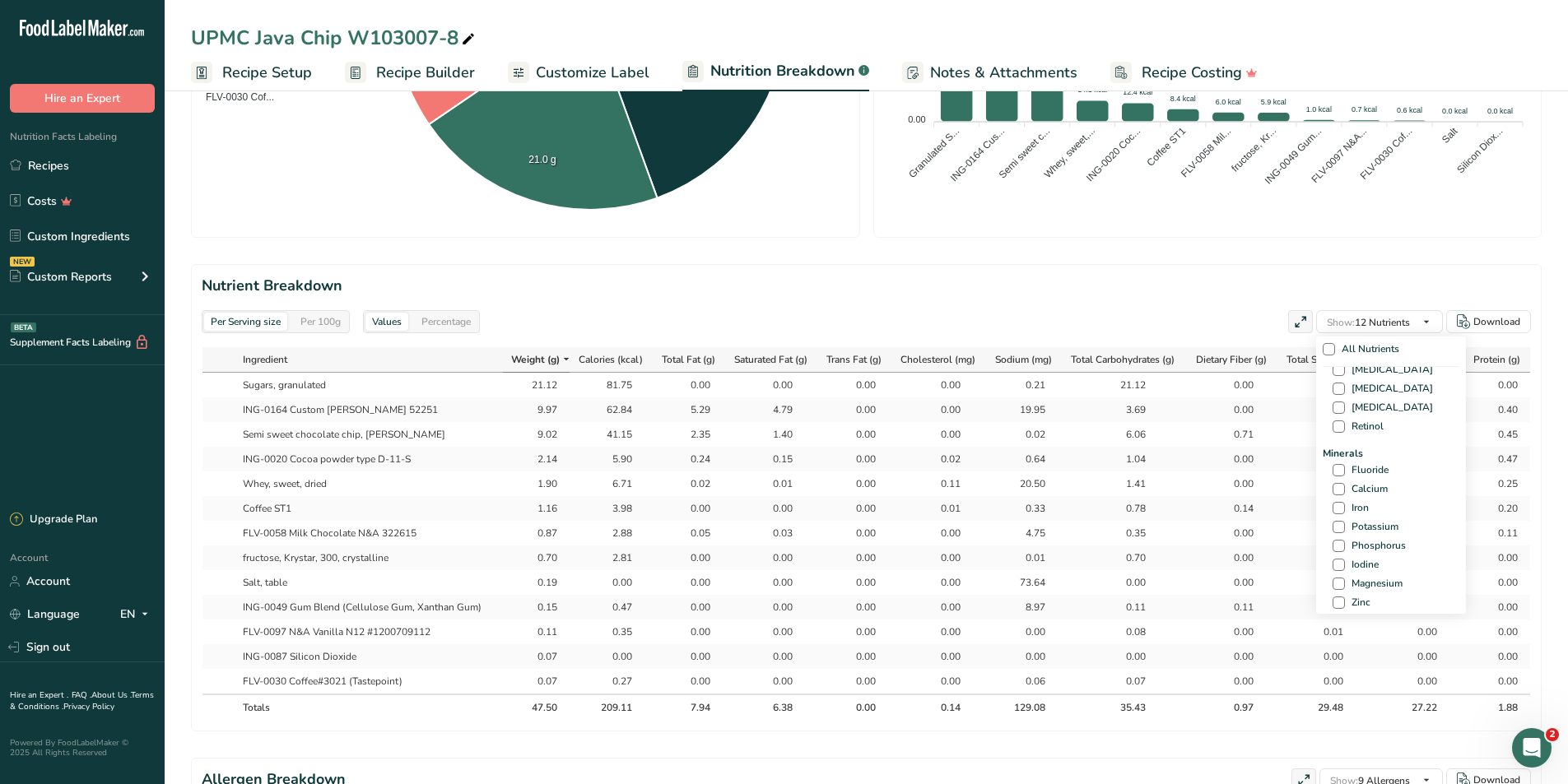
scroll to position [576, 0]
click at [1319, 436] on span at bounding box center [1338, 435] width 13 height 13
click at [1319, 436] on input "Calcium" at bounding box center [1337, 435] width 11 height 11
checkbox input "true"
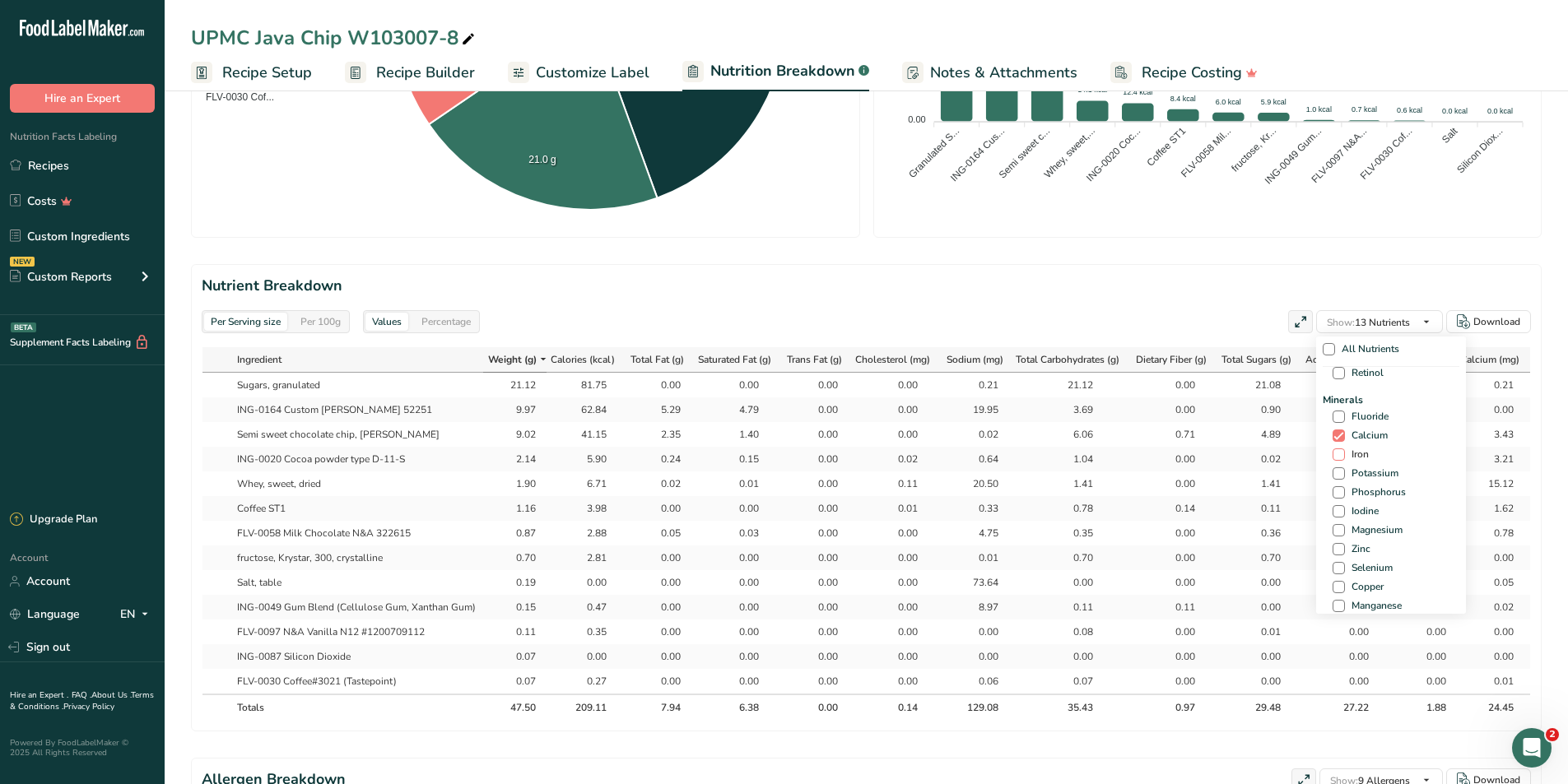
click at [1319, 436] on span at bounding box center [1338, 455] width 13 height 13
click at [1319, 436] on input "Iron" at bounding box center [1337, 455] width 11 height 11
checkbox input "true"
click at [1319, 436] on span at bounding box center [1338, 473] width 13 height 13
click at [1319, 436] on input "Potassium" at bounding box center [1337, 473] width 11 height 11
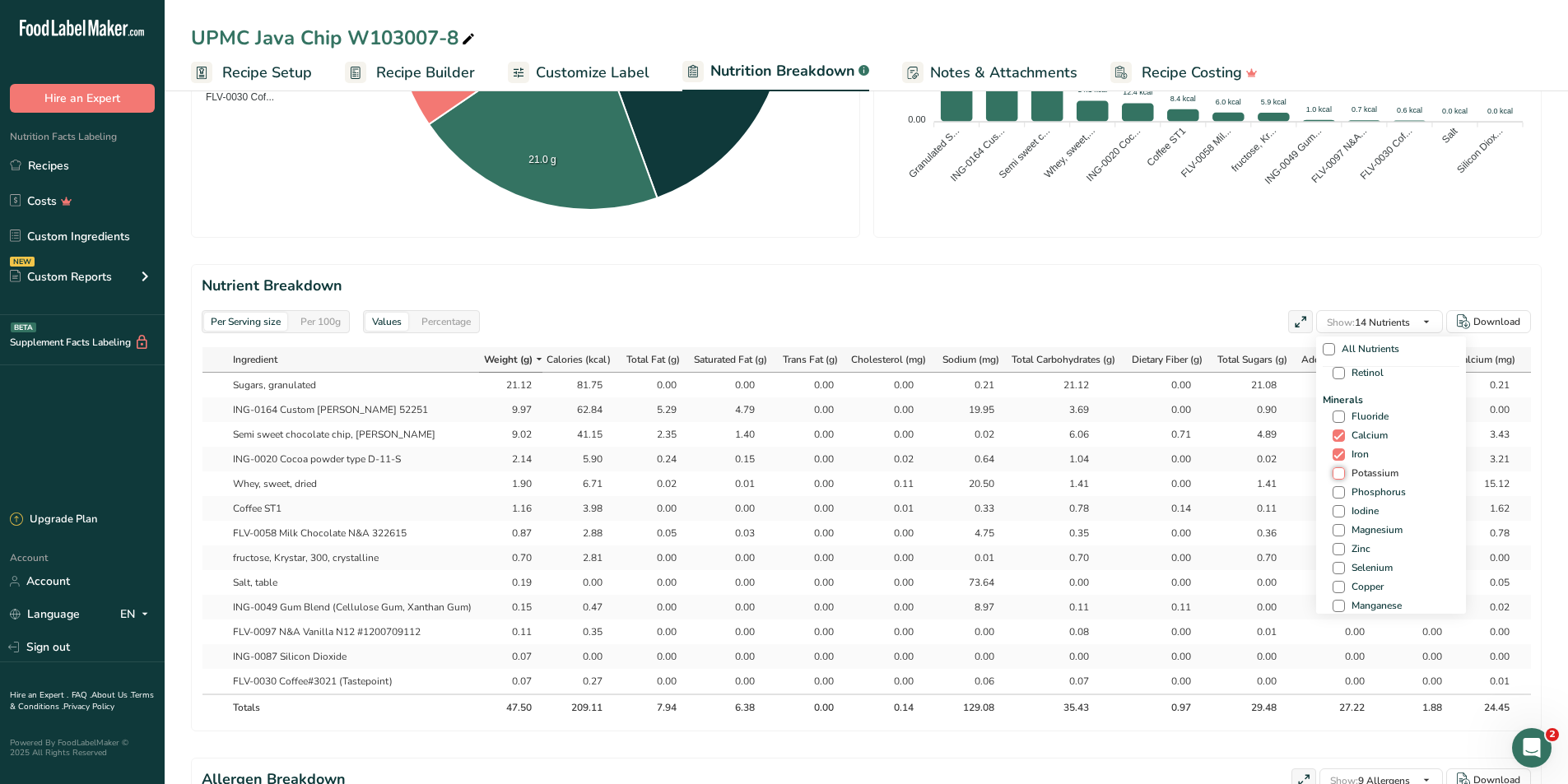
checkbox input "true"
click at [1319, 436] on span at bounding box center [1338, 522] width 13 height 13
click at [1319, 436] on input "Caffeine" at bounding box center [1337, 522] width 11 height 11
checkbox input "true"
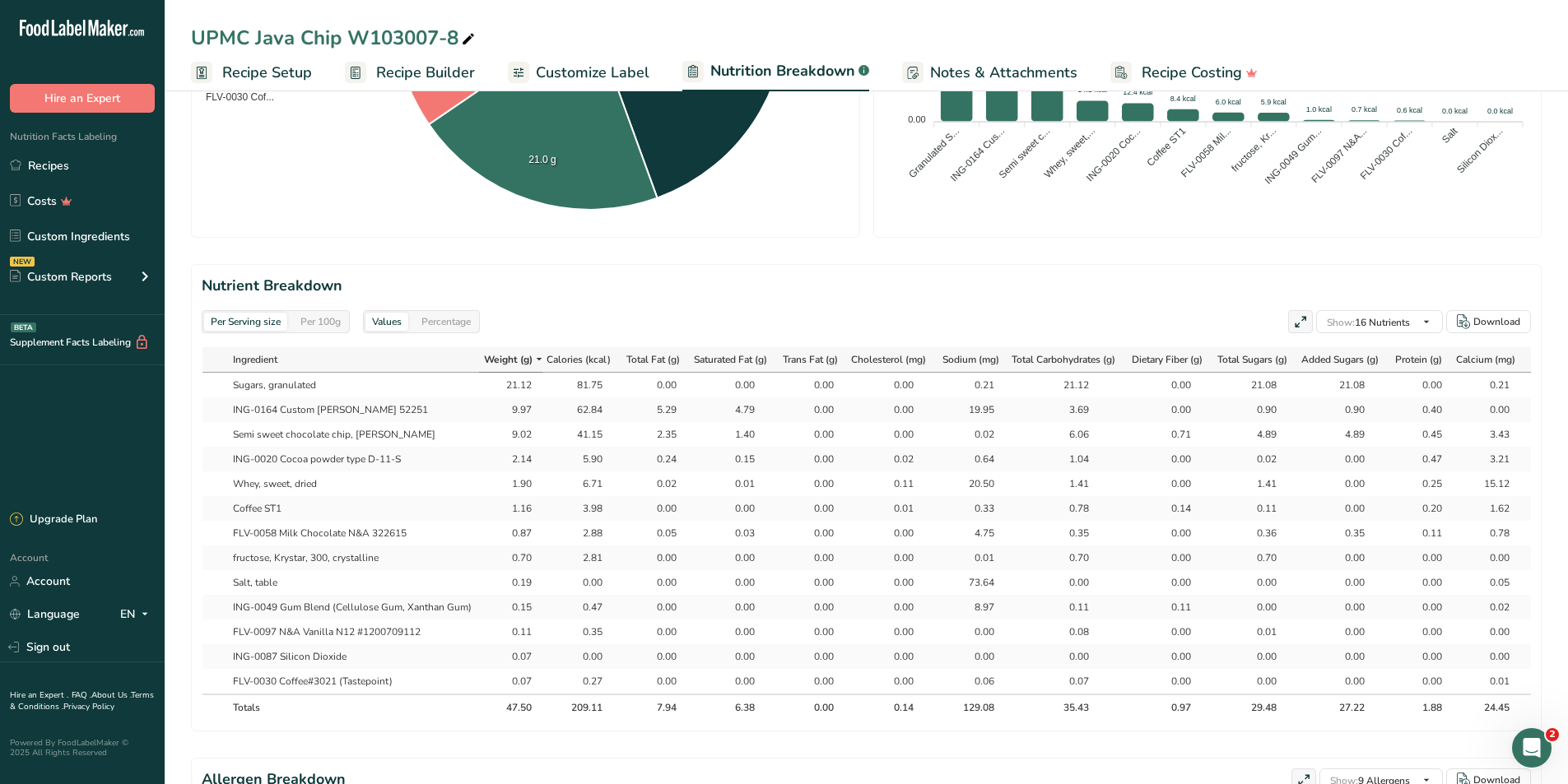
click at [1189, 314] on div "Per Serving size Per 100g Values Percentage Show: 16 Nutrients All Nutrients St…" at bounding box center [866, 322] width 1329 height 23
click at [334, 326] on div "Per 100g" at bounding box center [321, 322] width 53 height 18
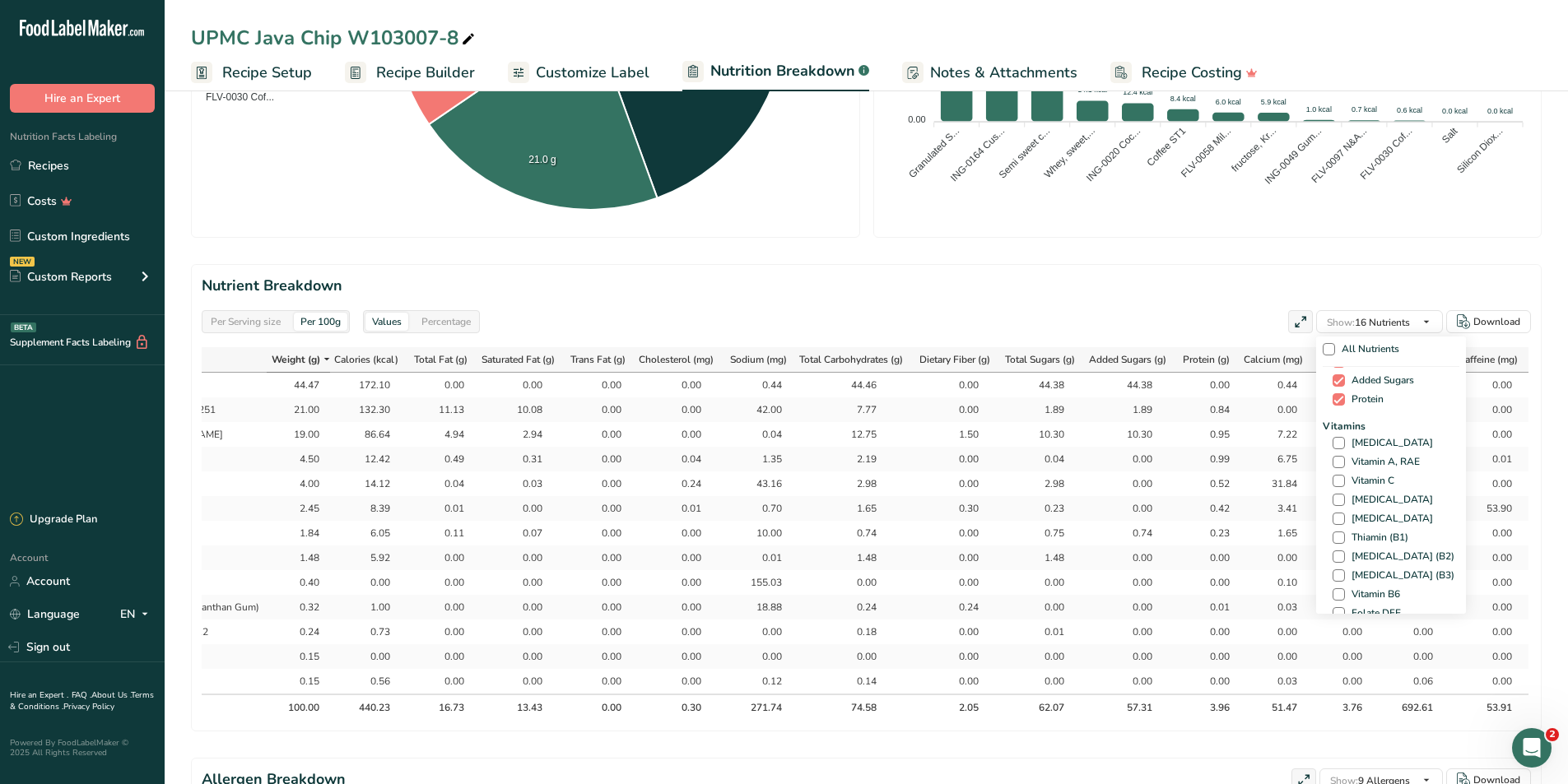
scroll to position [216, 0]
click at [1319, 436] on span at bounding box center [1338, 450] width 13 height 13
click at [1319, 436] on input "[MEDICAL_DATA]" at bounding box center [1337, 450] width 11 height 11
checkbox input "true"
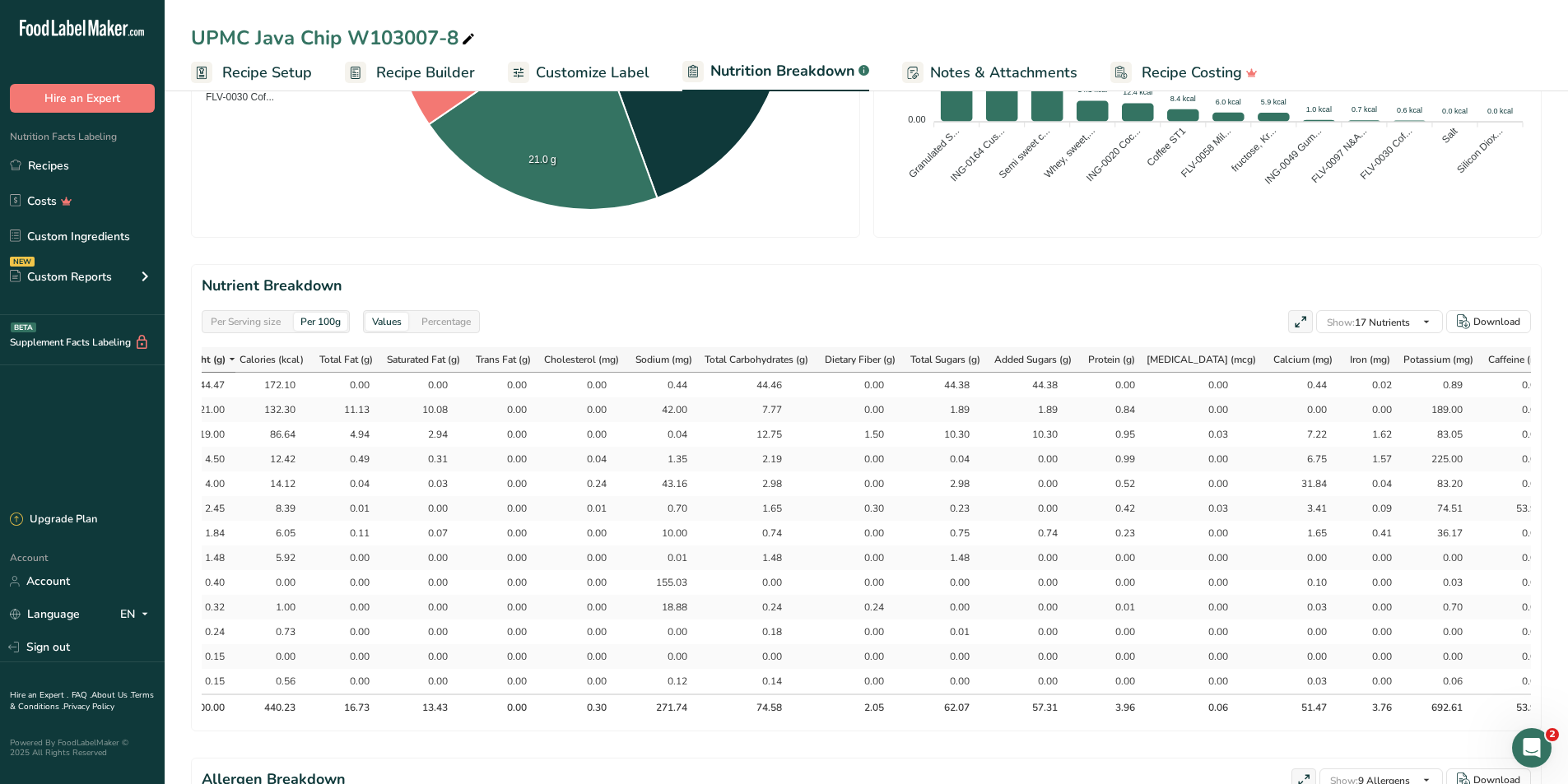
scroll to position [0, 318]
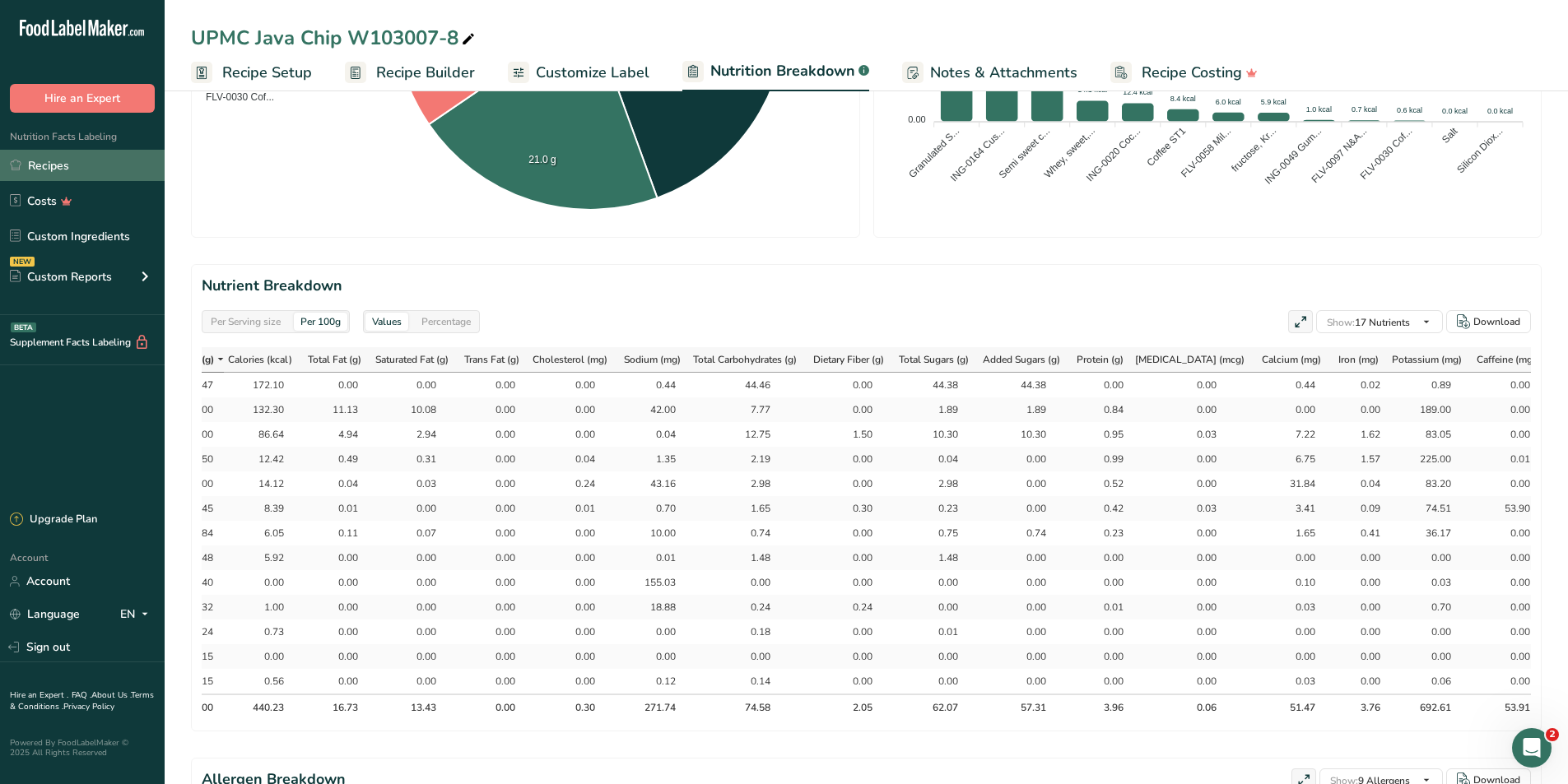
click at [39, 165] on link "Recipes" at bounding box center [82, 165] width 165 height 31
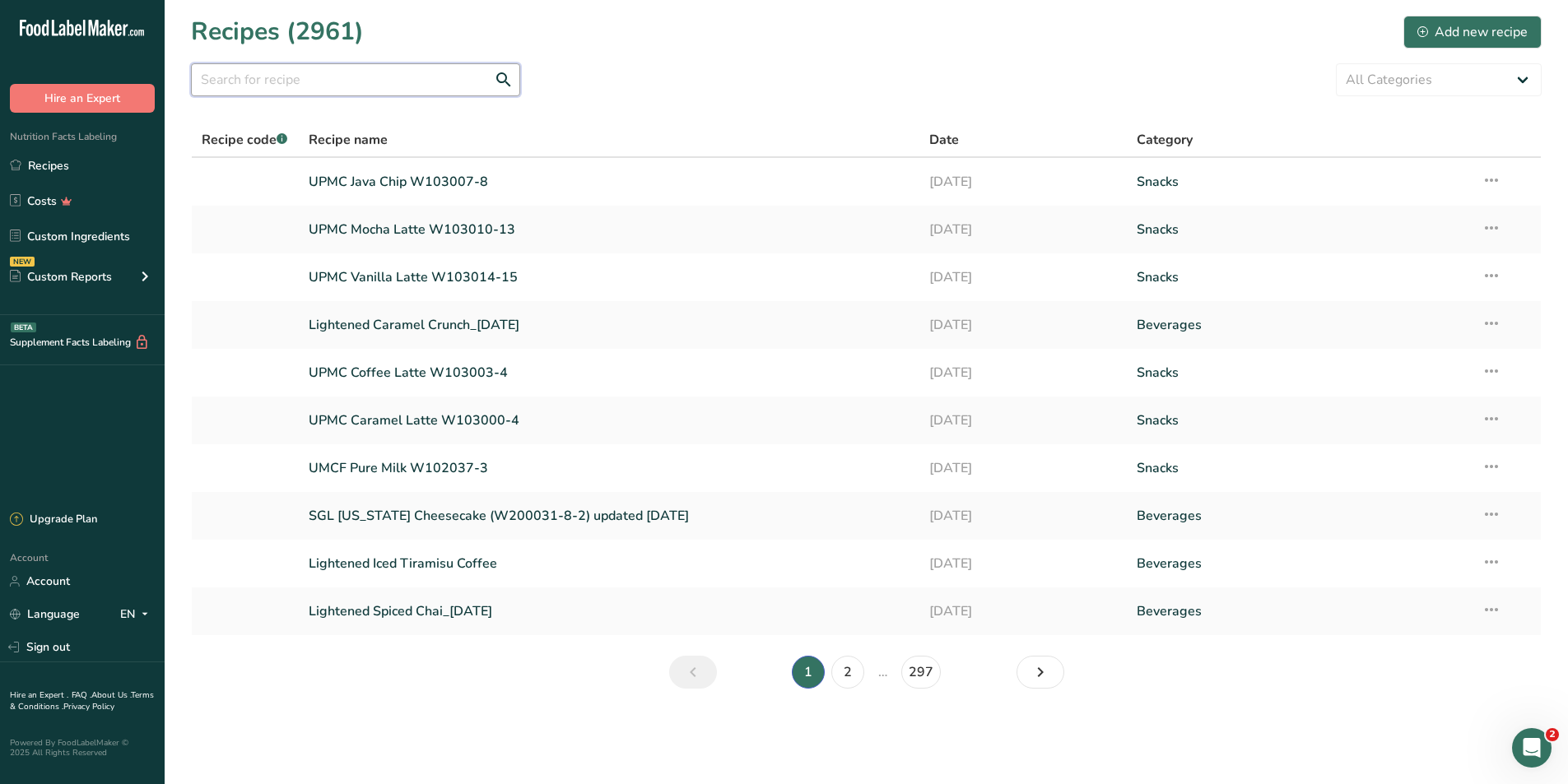
click at [361, 72] on input "text" at bounding box center [355, 79] width 329 height 33
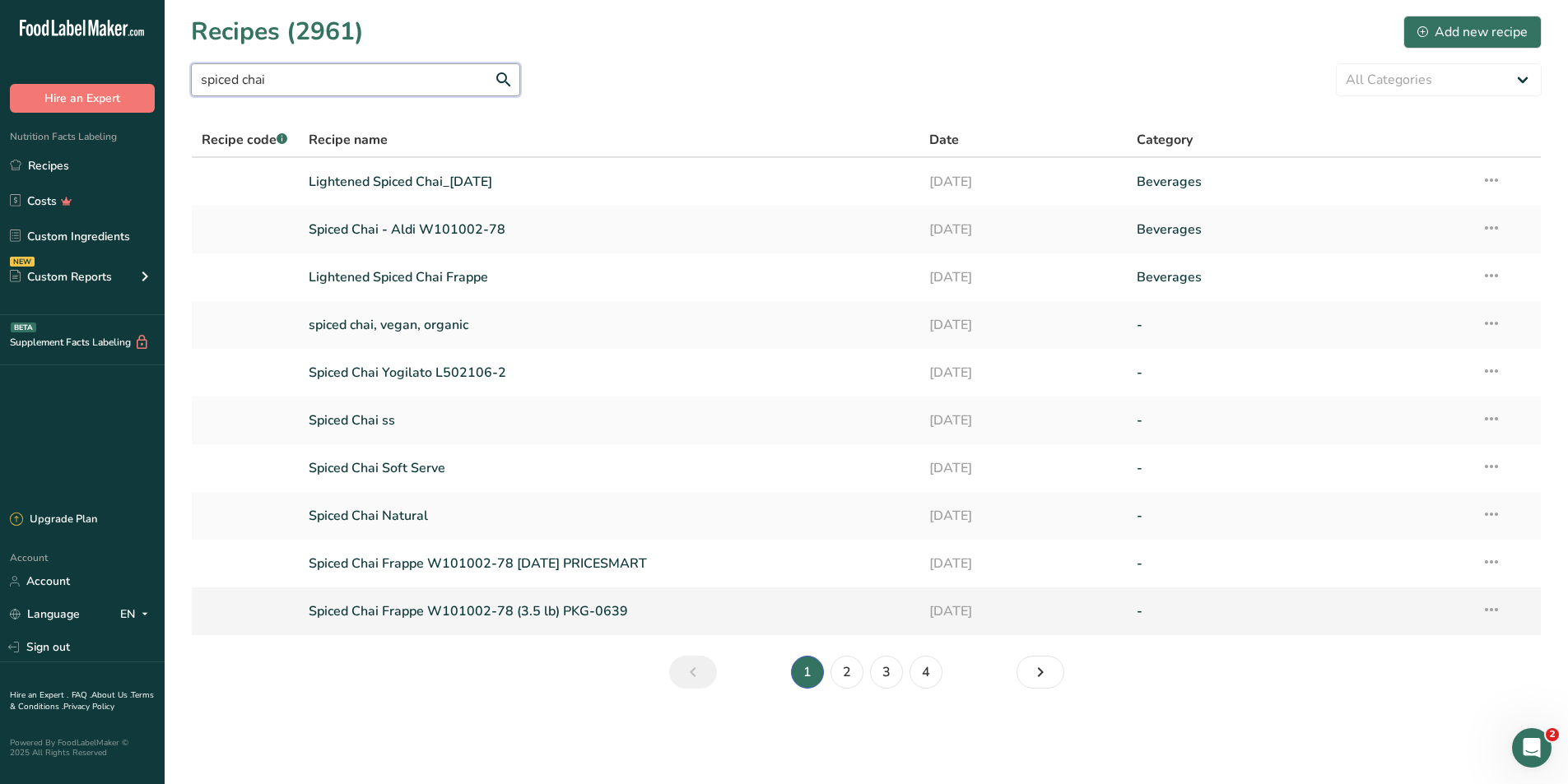
type input "spiced chai"
click at [546, 436] on link "Spiced Chai Frappe W101002-78 (3.5 lb) PKG-0639" at bounding box center [609, 611] width 602 height 34
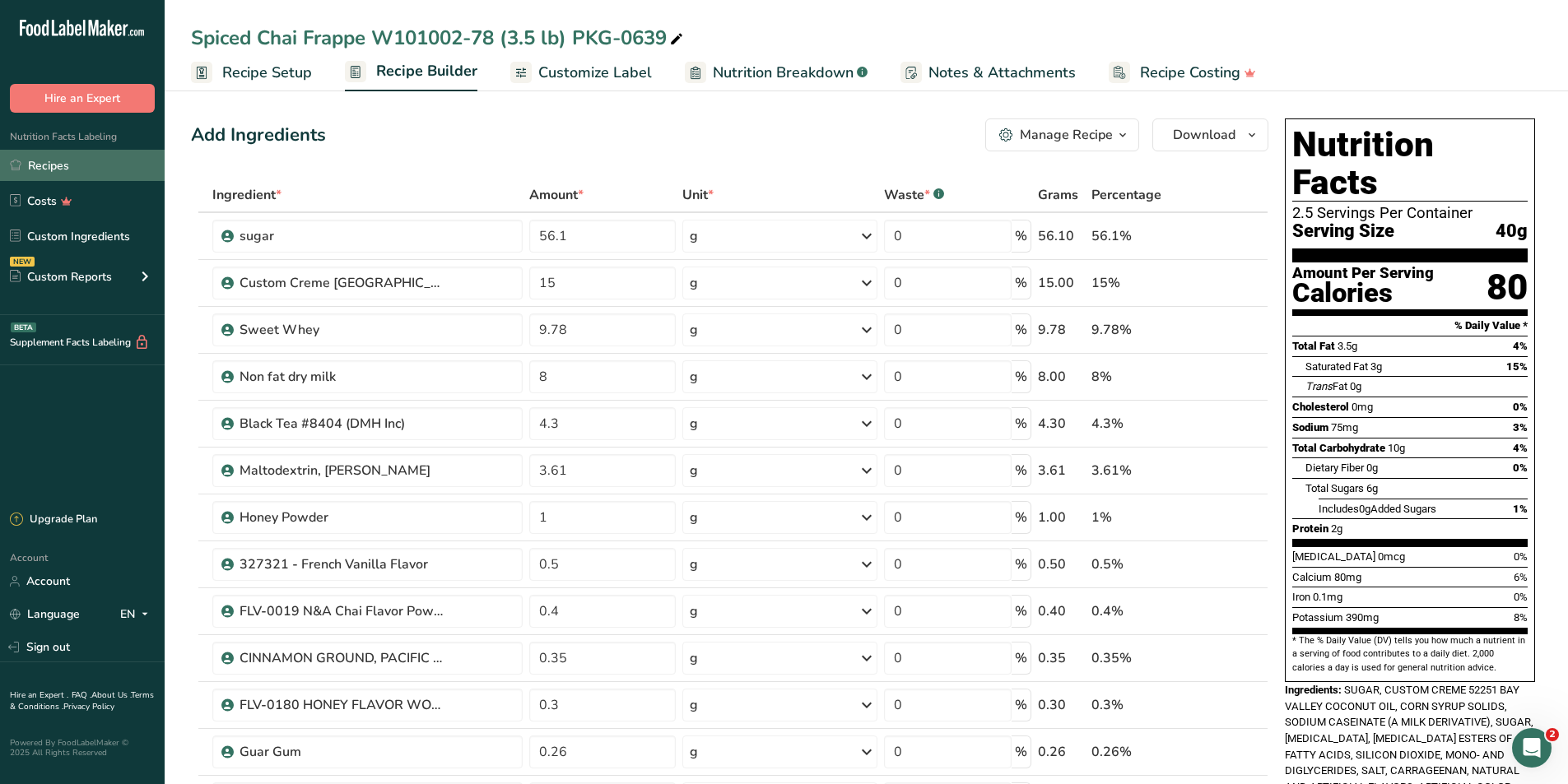
click at [51, 172] on link "Recipes" at bounding box center [82, 165] width 165 height 31
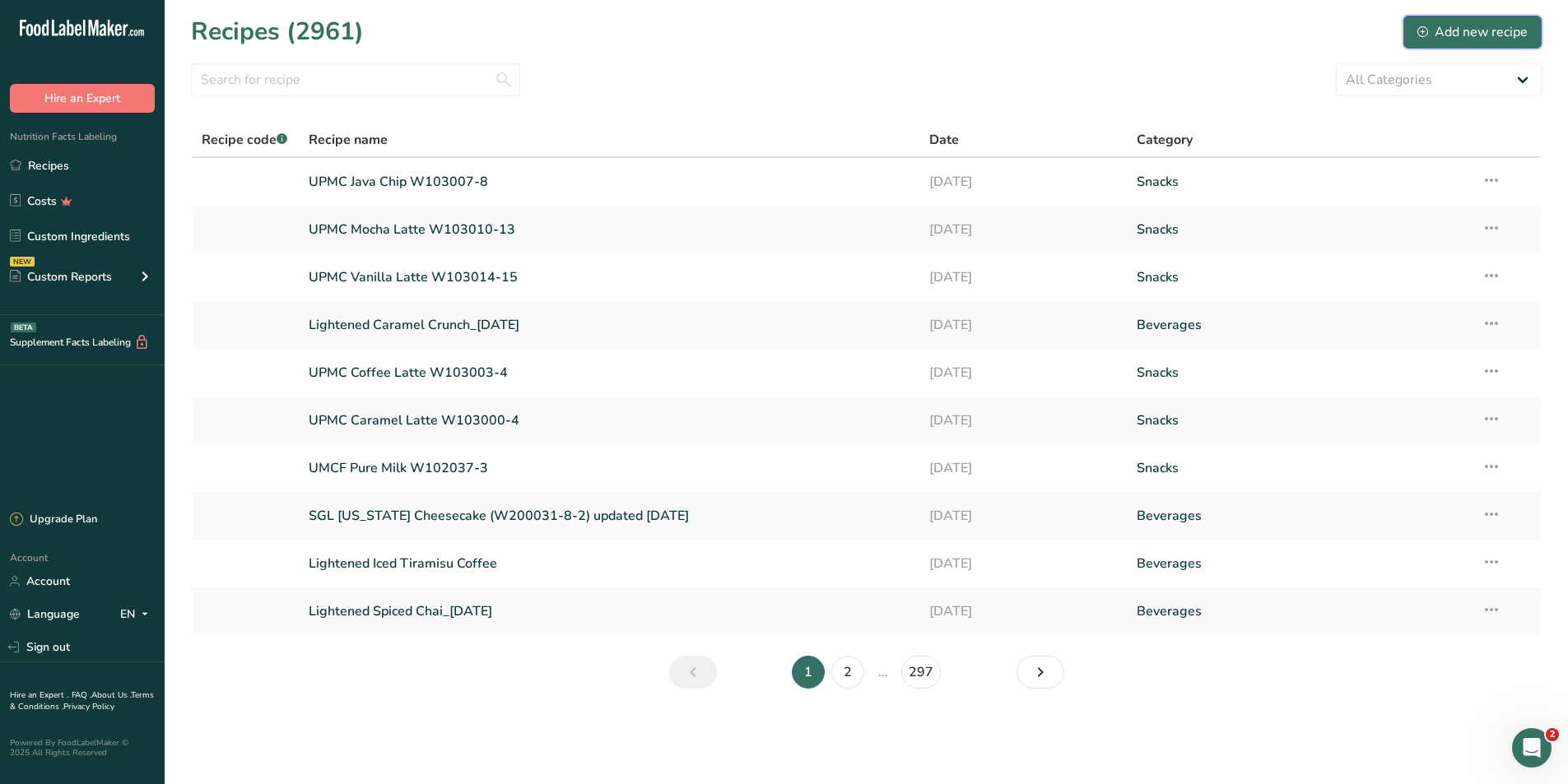
click at [1319, 26] on div "Add new recipe" at bounding box center [1472, 33] width 110 height 20
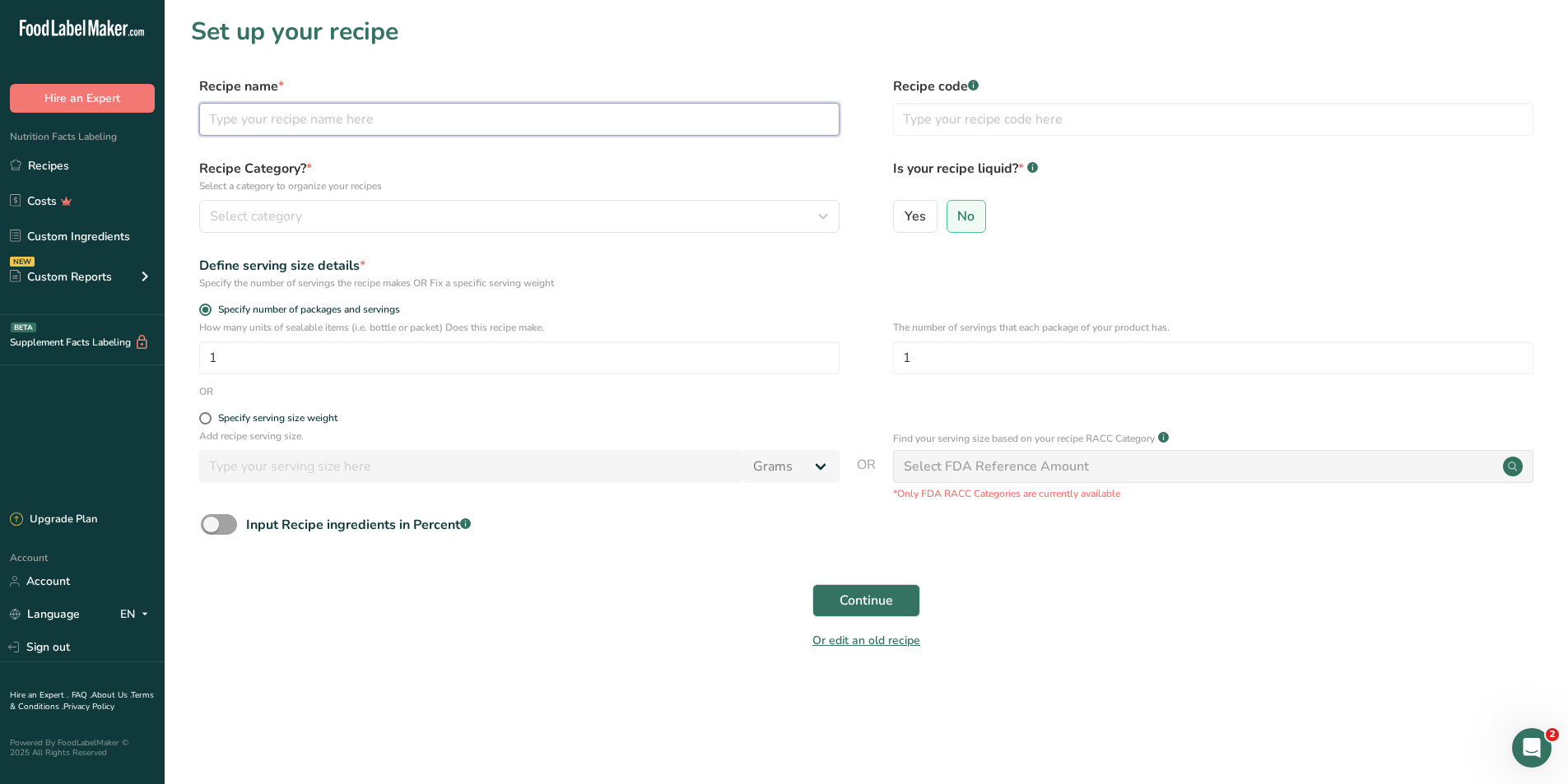
drag, startPoint x: 303, startPoint y: 115, endPoint x: 425, endPoint y: 130, distance: 122.9
click at [303, 115] on input "text" at bounding box center [519, 119] width 640 height 33
type input "UPMT Spiced Chai W101002-78-1"
click at [198, 418] on div "Specify serving size weight" at bounding box center [866, 420] width 1351 height 17
click at [206, 420] on span at bounding box center [205, 418] width 13 height 13
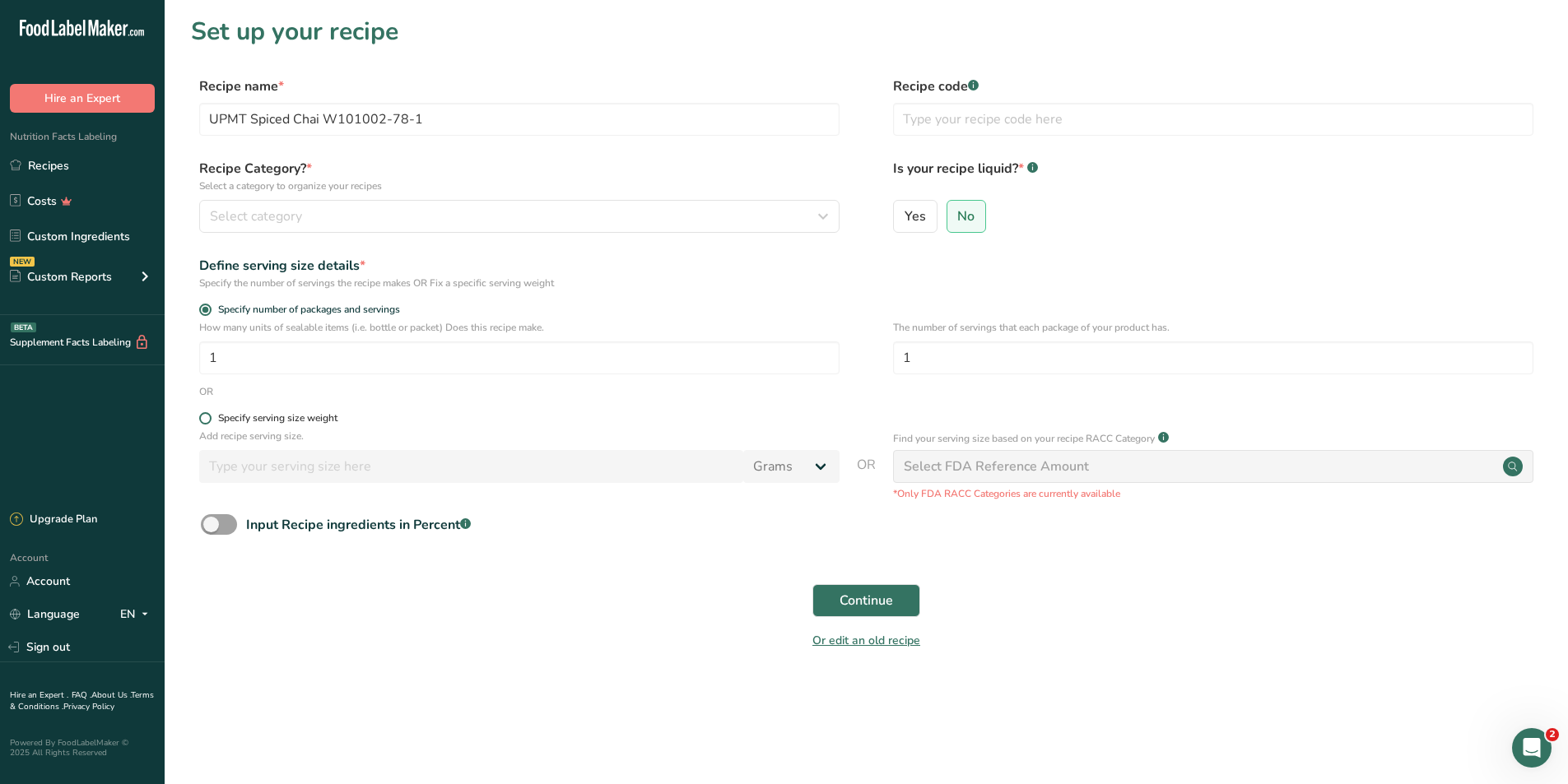
click at [206, 420] on input "Specify serving size weight" at bounding box center [204, 418] width 11 height 11
radio input "true"
radio input "false"
click at [257, 436] on input "number" at bounding box center [471, 466] width 544 height 33
type input "29"
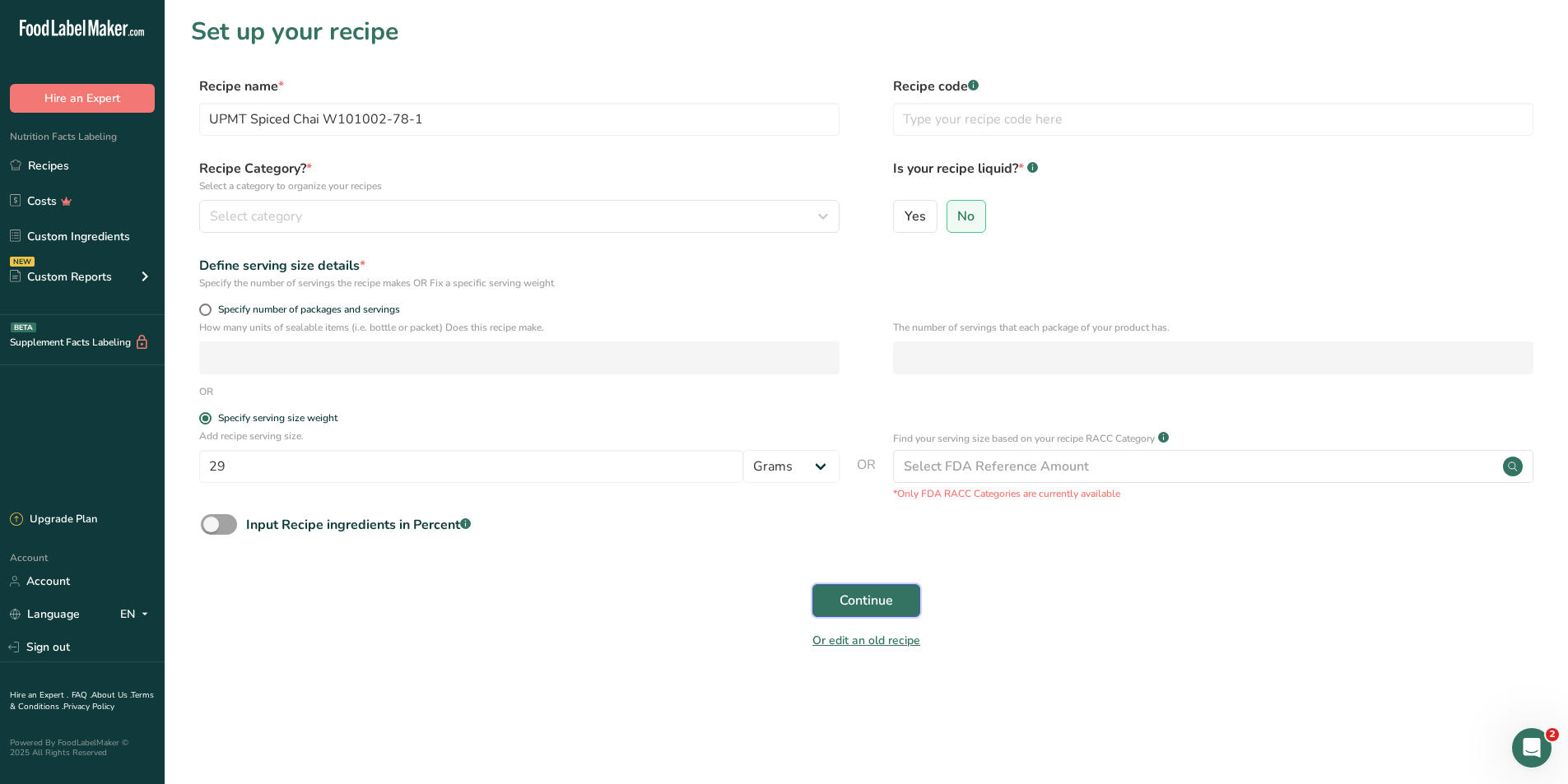
click at [846, 436] on span "Continue" at bounding box center [866, 601] width 53 height 20
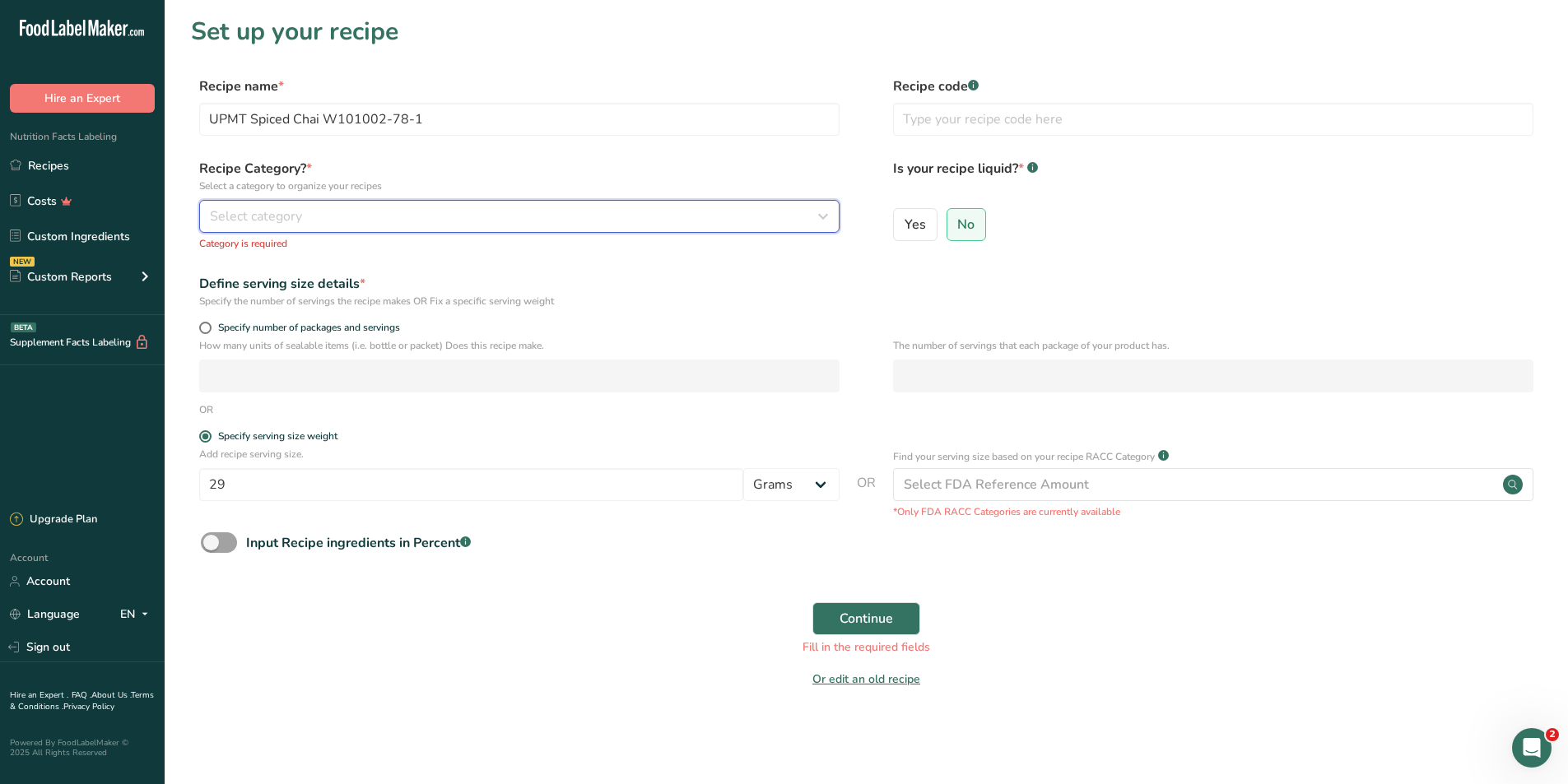
click at [335, 228] on button "Select category" at bounding box center [519, 216] width 640 height 33
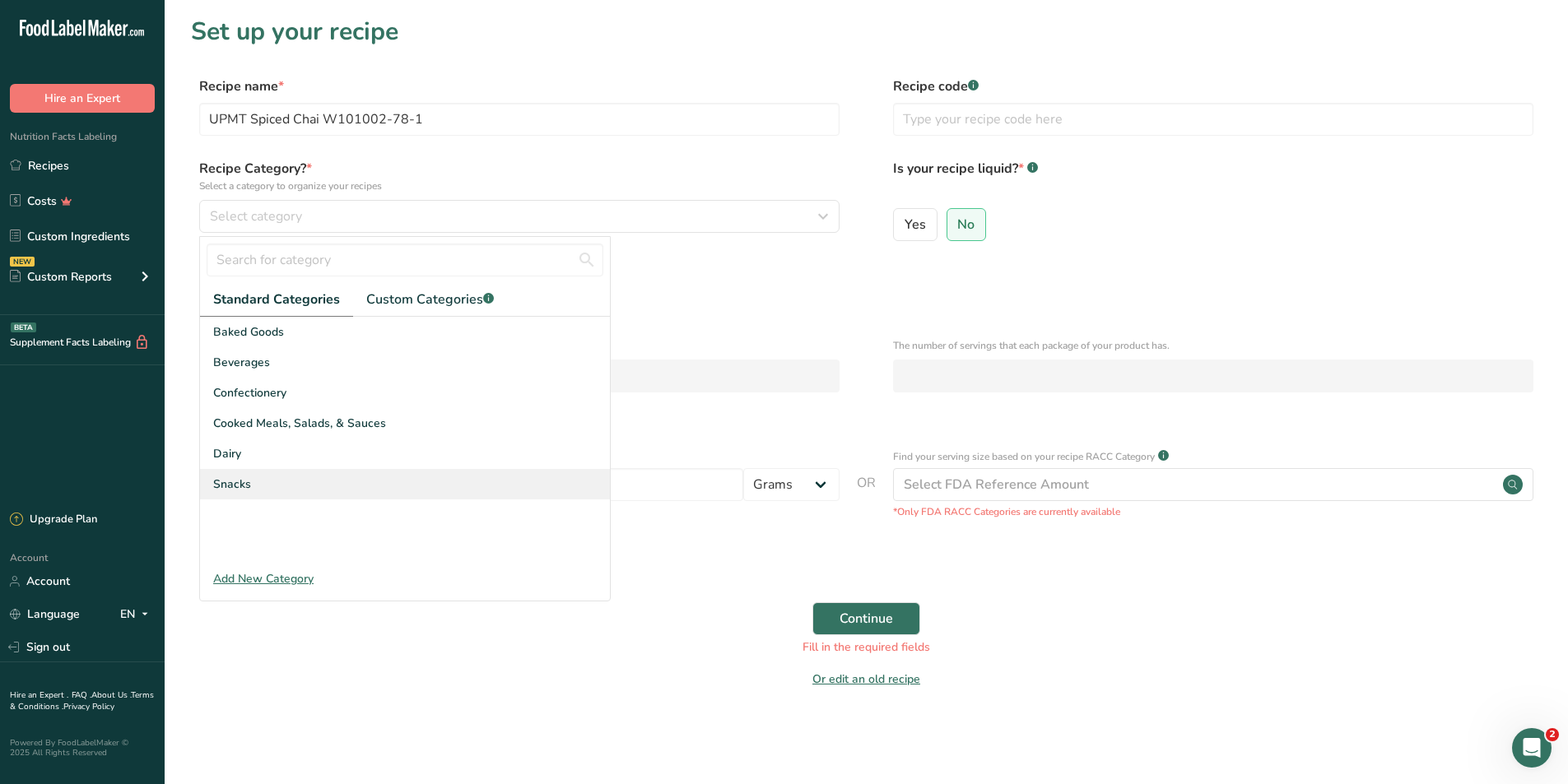
click at [231, 436] on span "Snacks" at bounding box center [232, 484] width 38 height 18
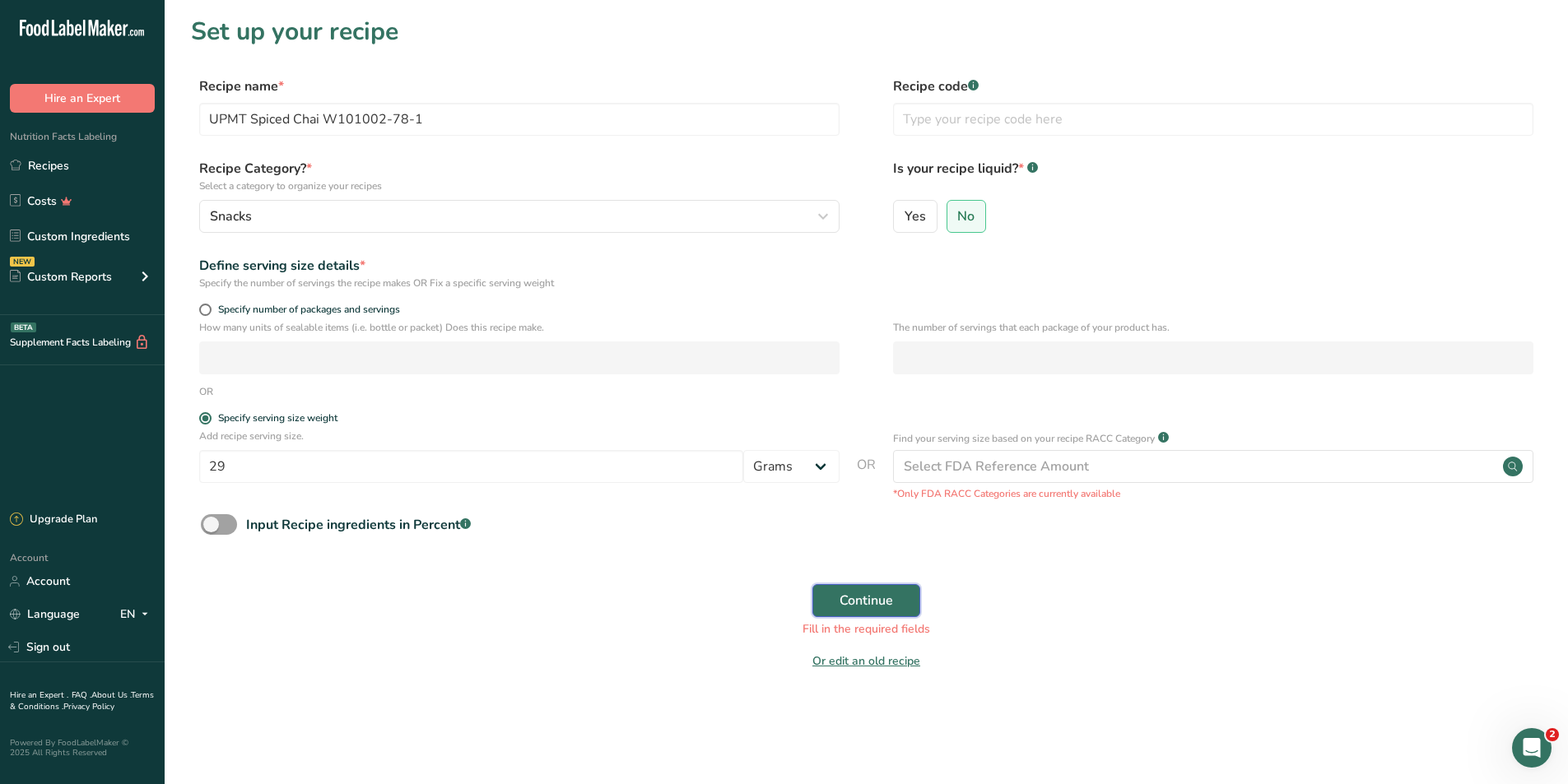
click at [858, 436] on span "Continue" at bounding box center [866, 601] width 53 height 20
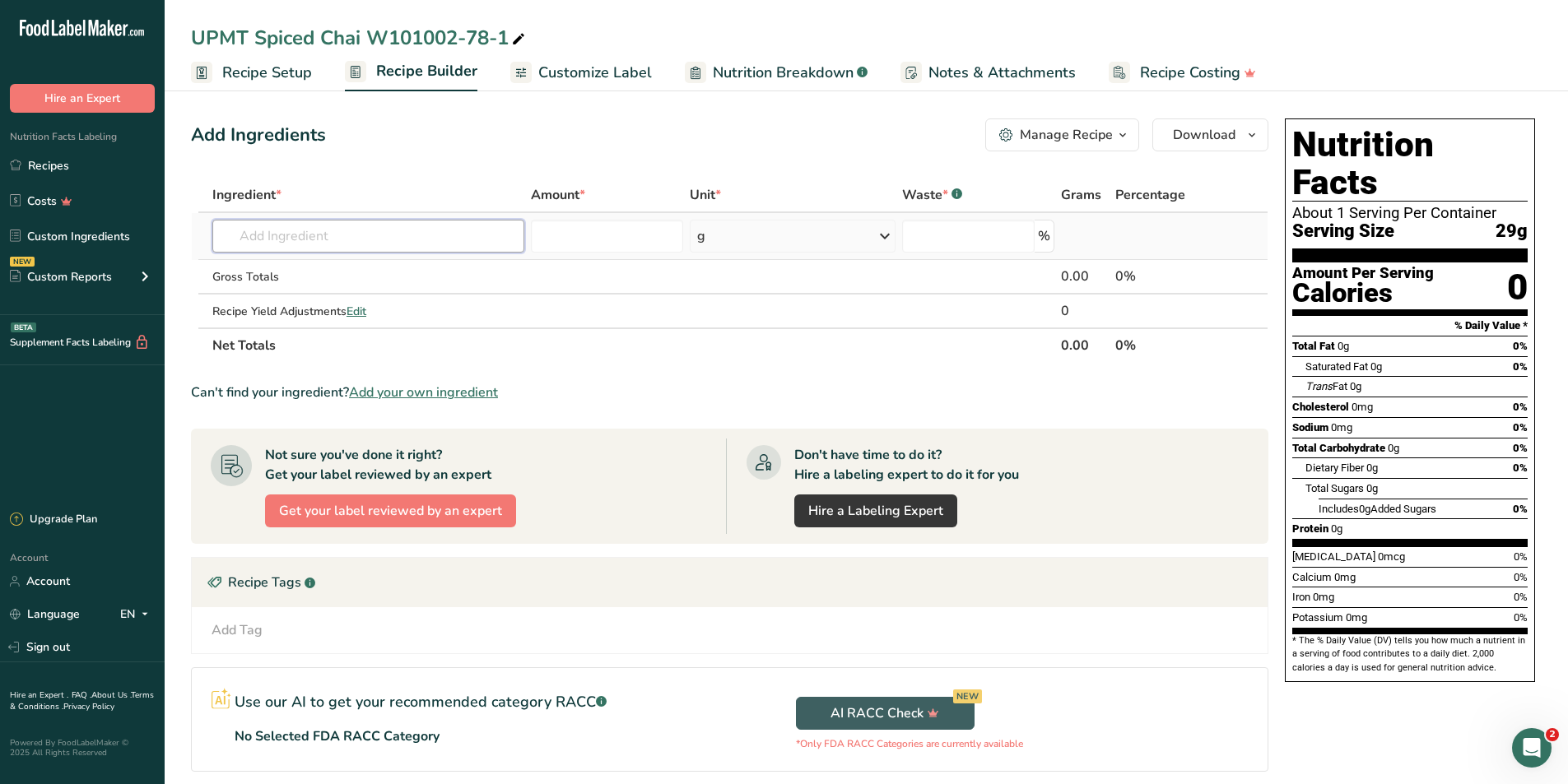
click at [298, 235] on input "text" at bounding box center [368, 236] width 312 height 33
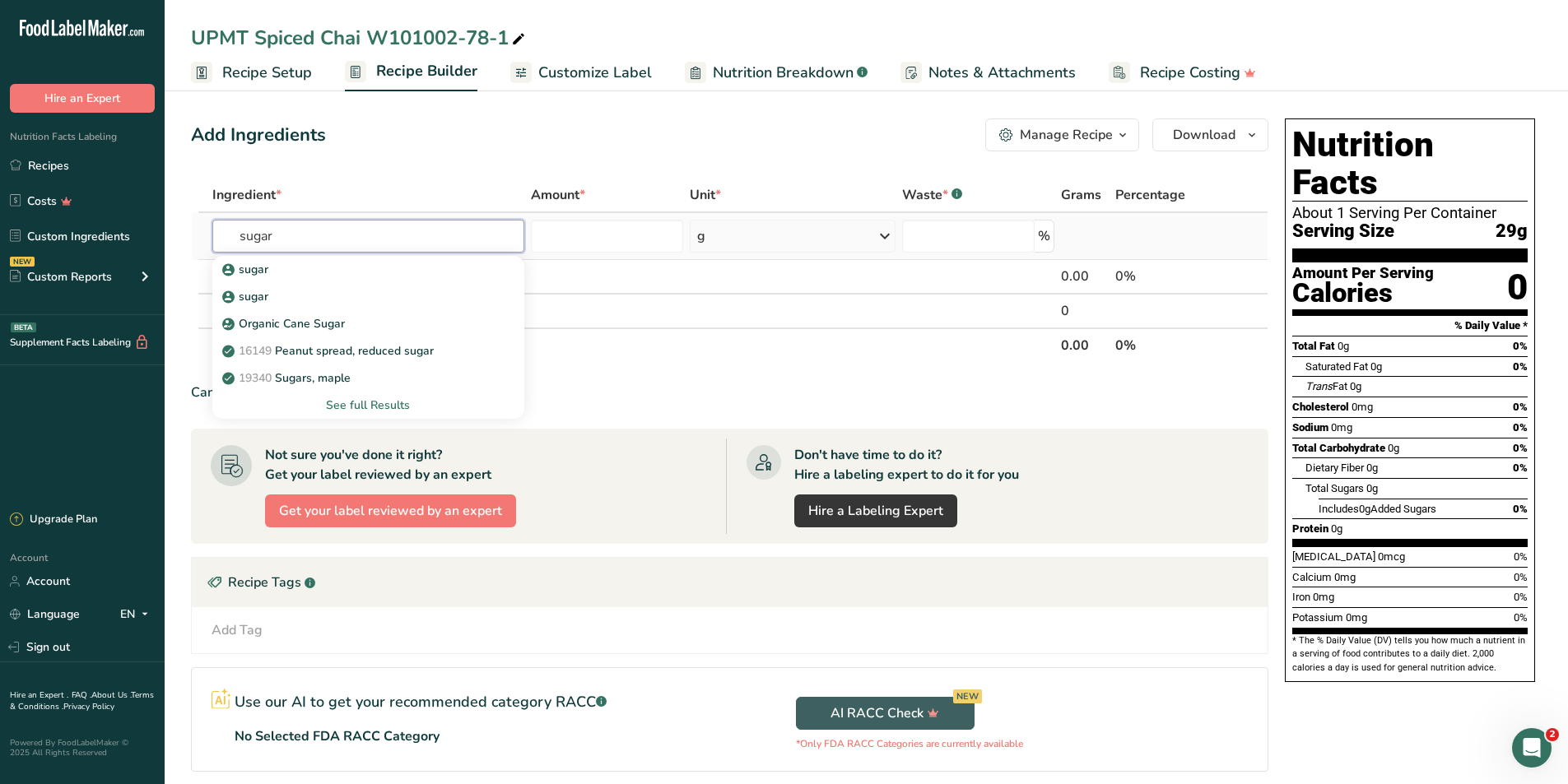
type input "sugar"
click at [346, 402] on div "See full Results" at bounding box center [369, 405] width 286 height 18
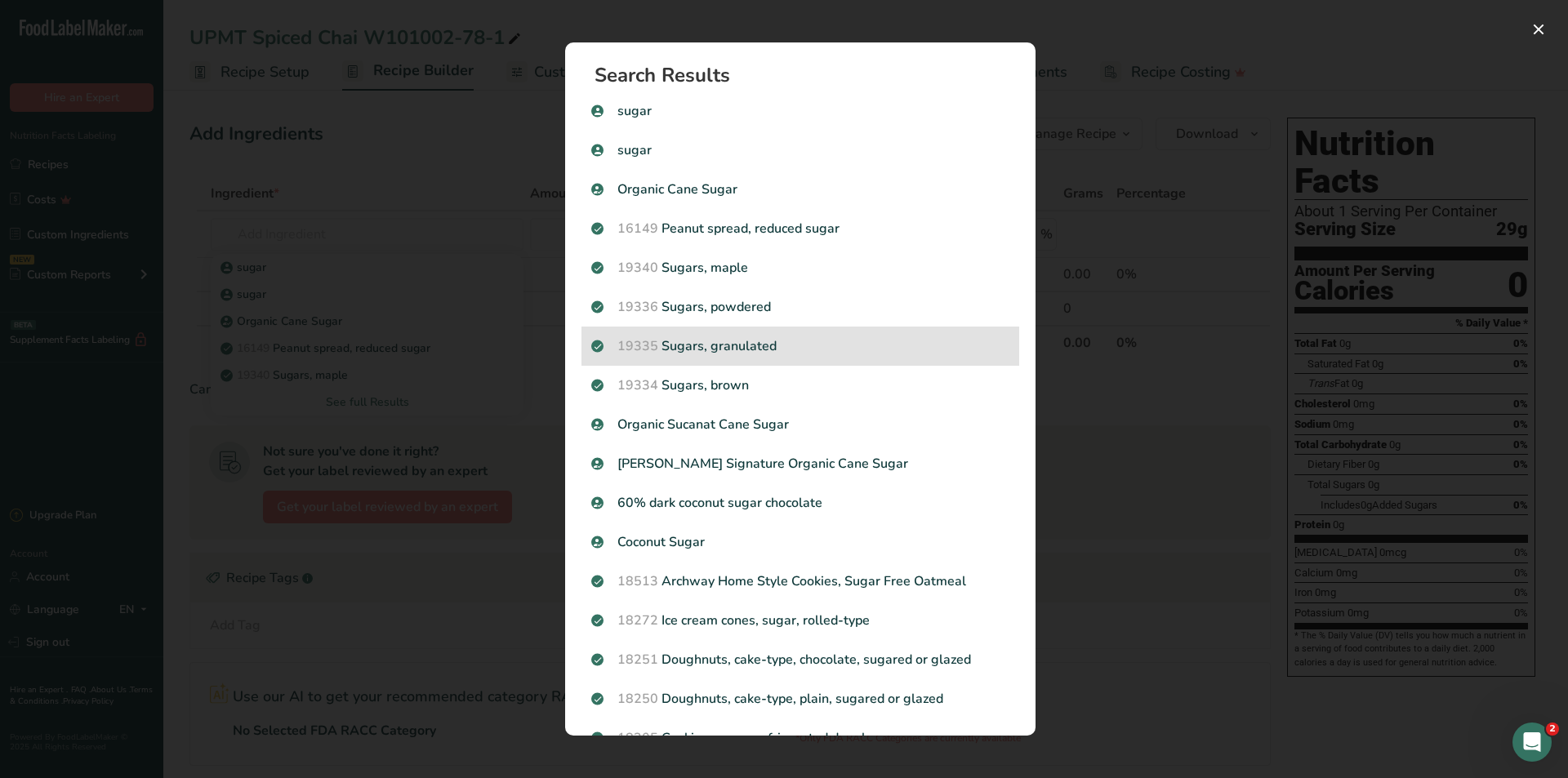
click at [640, 331] on div "19335 [GEOGRAPHIC_DATA], granulated" at bounding box center [801, 346] width 438 height 39
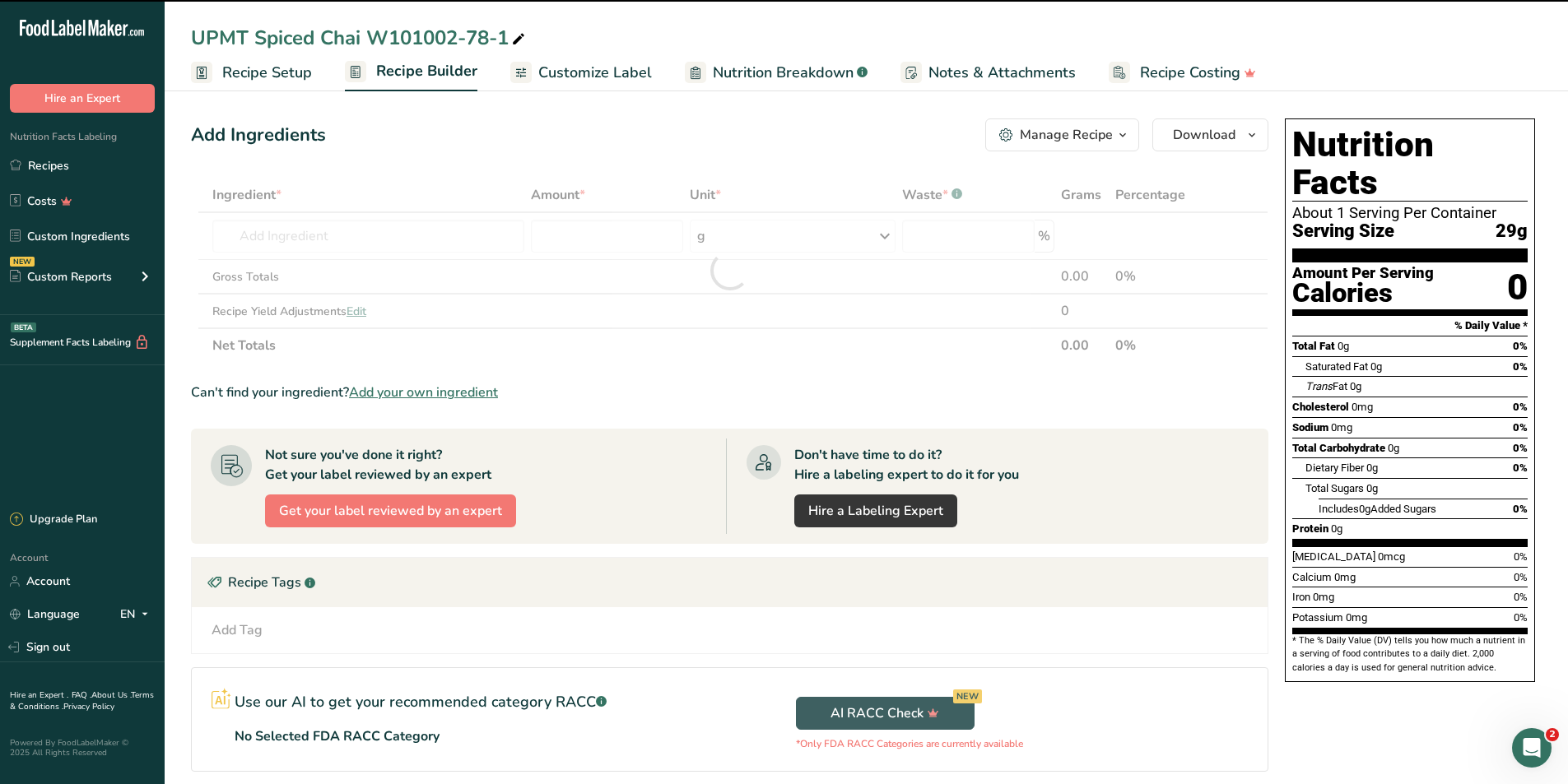
type input "0"
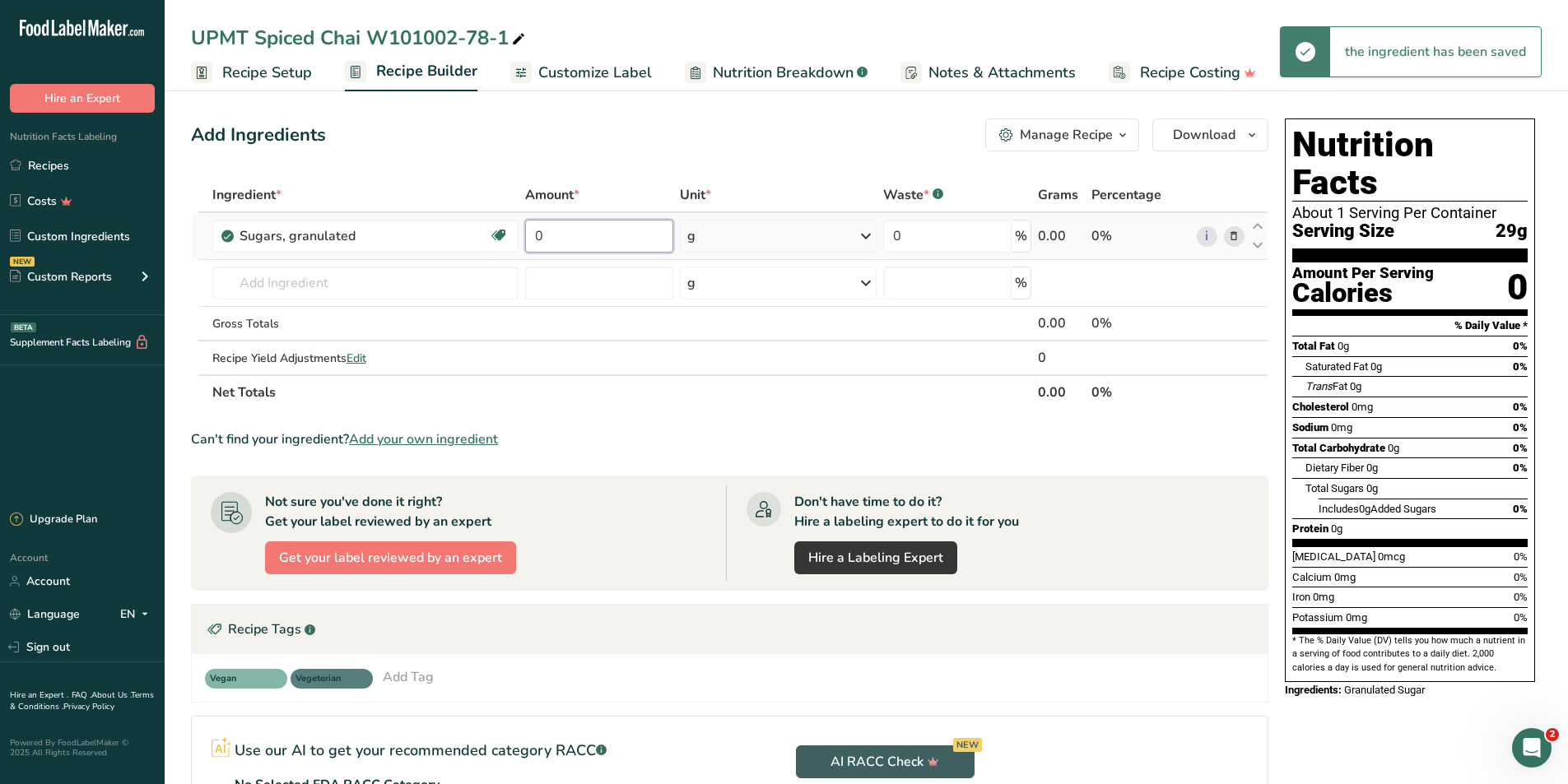
click at [582, 232] on input "0" at bounding box center [598, 236] width 148 height 33
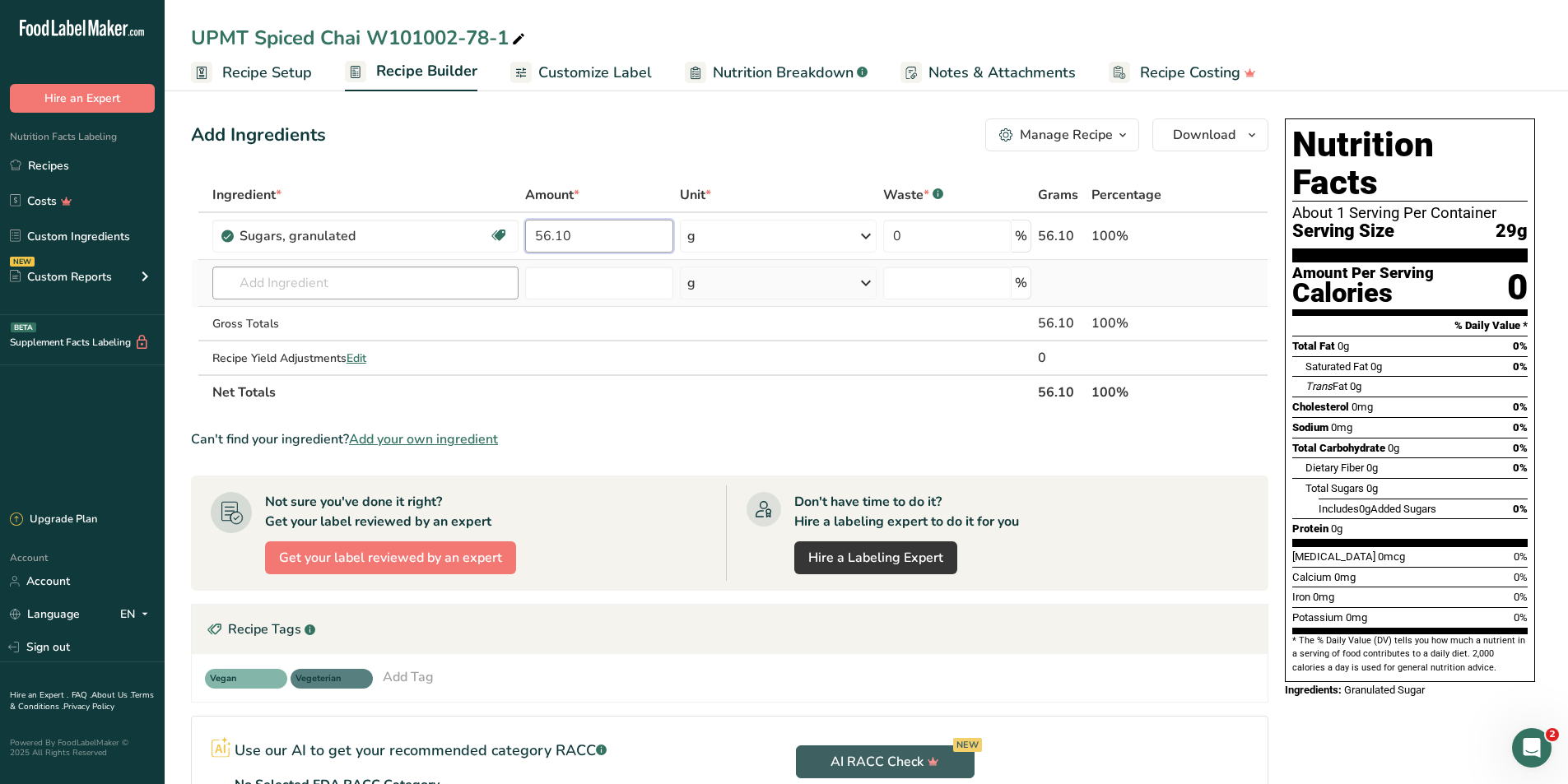
type input "56.10"
click at [440, 290] on div "Ingredient * Amount * Unit * Waste * .a-a{fill:#347362;}.b-a{fill:#fff;} Grams …" at bounding box center [729, 294] width 1077 height 232
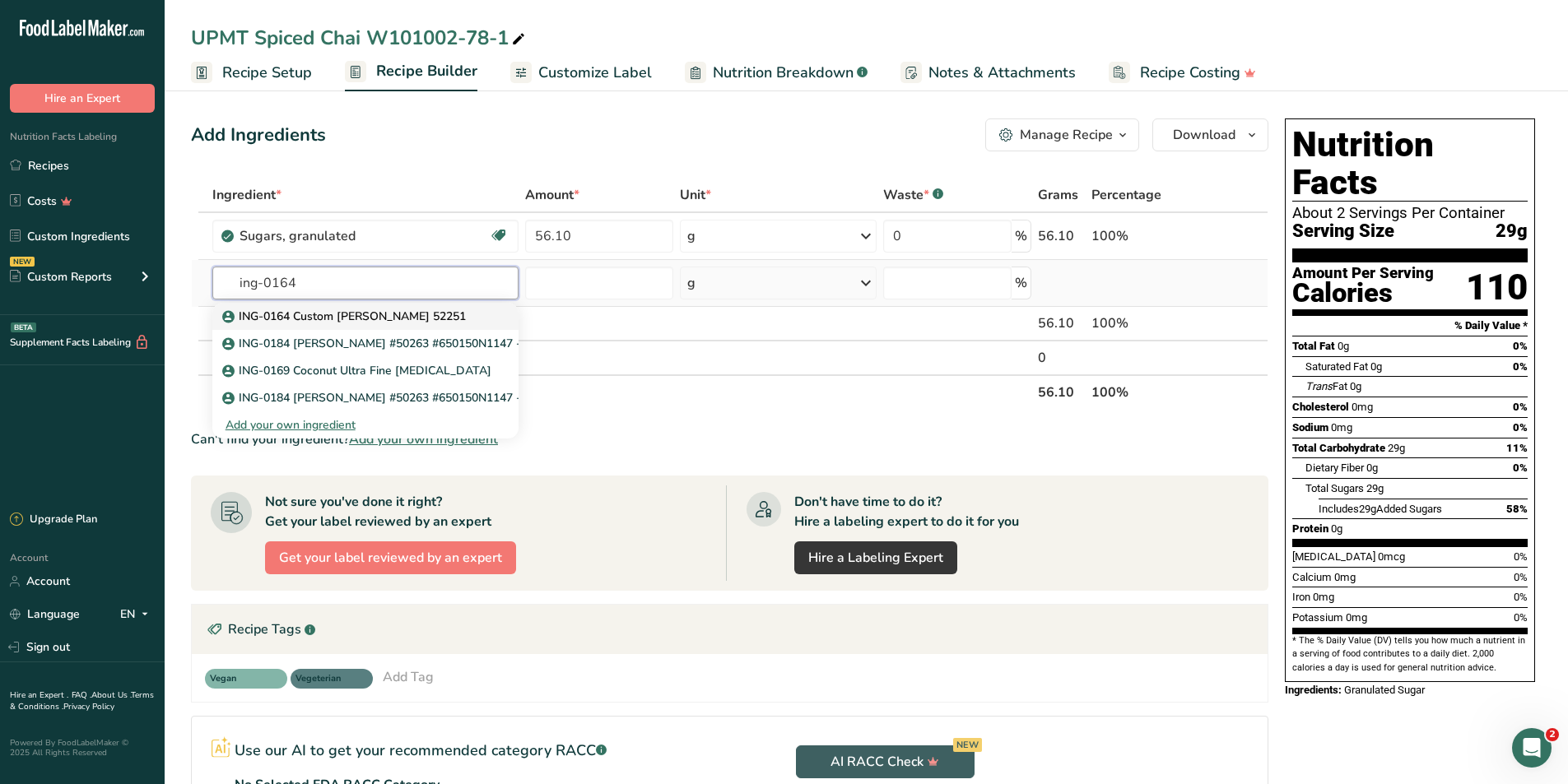
type input "ing-0164"
click at [420, 309] on p "ING-0164 Custom [PERSON_NAME] 52251" at bounding box center [346, 316] width 241 height 18
type input "ING-0164 Custom [PERSON_NAME] 52251"
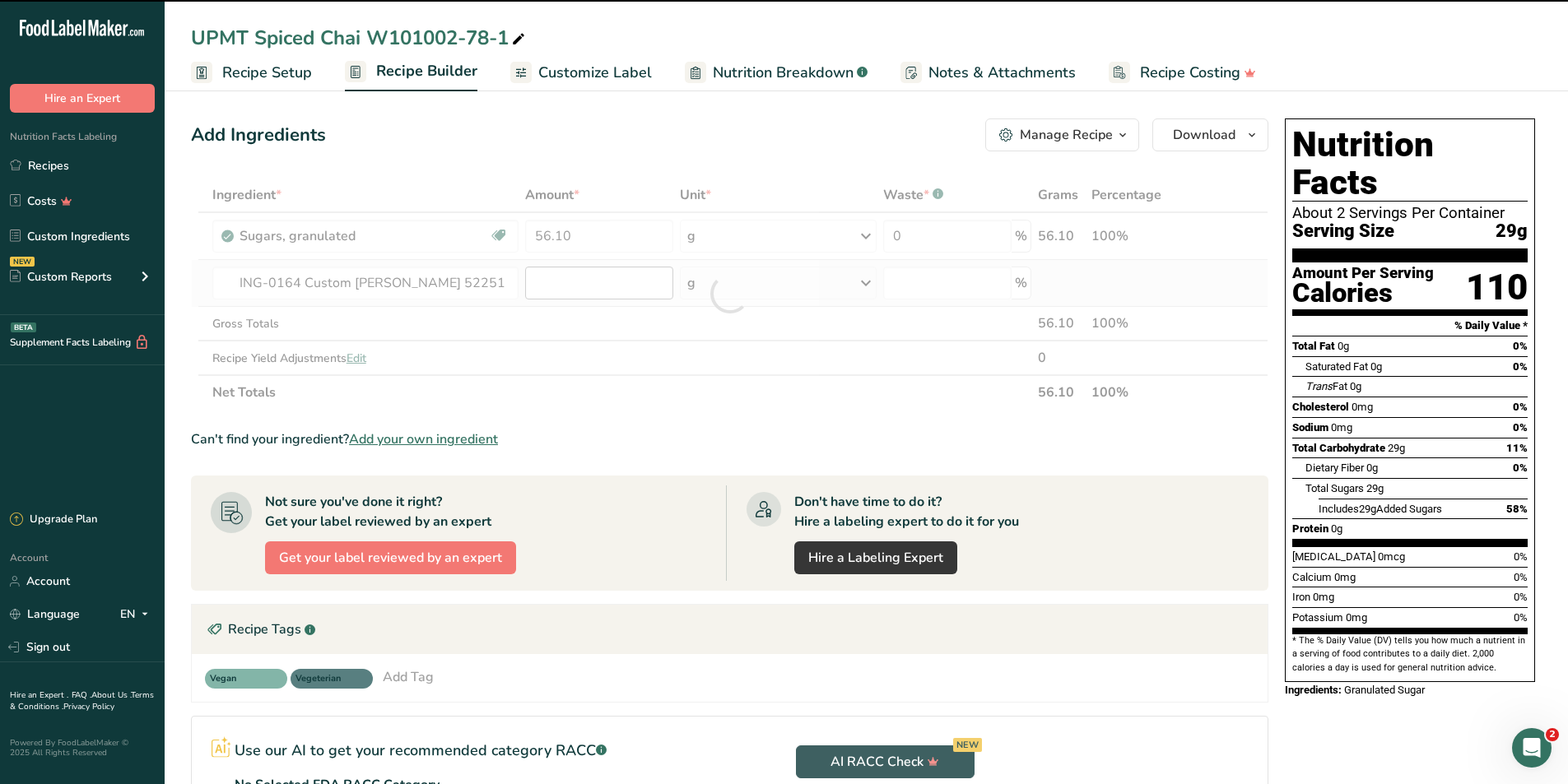
type input "0"
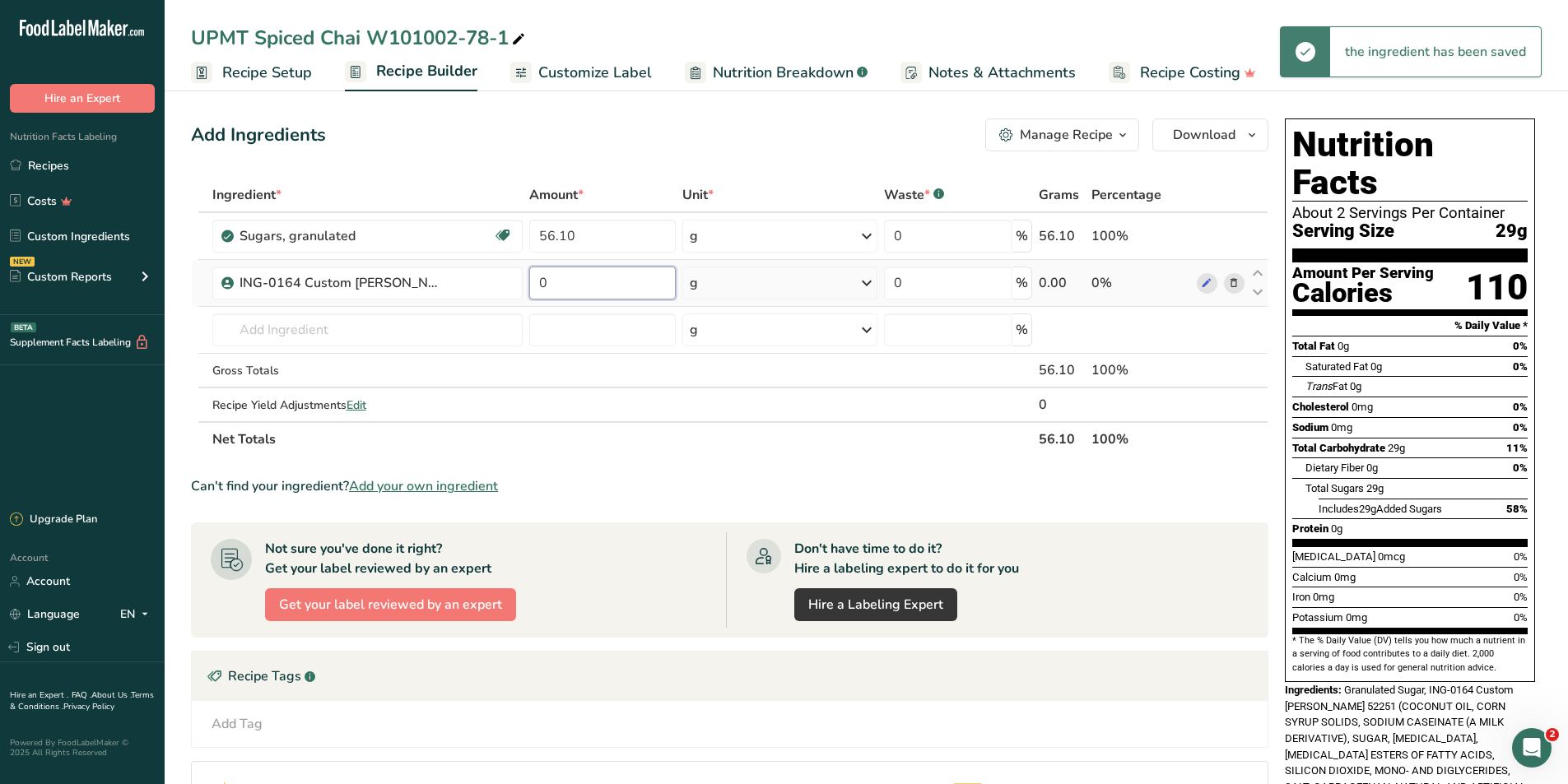
click at [565, 283] on input "0" at bounding box center [603, 283] width 147 height 33
type input "15.0"
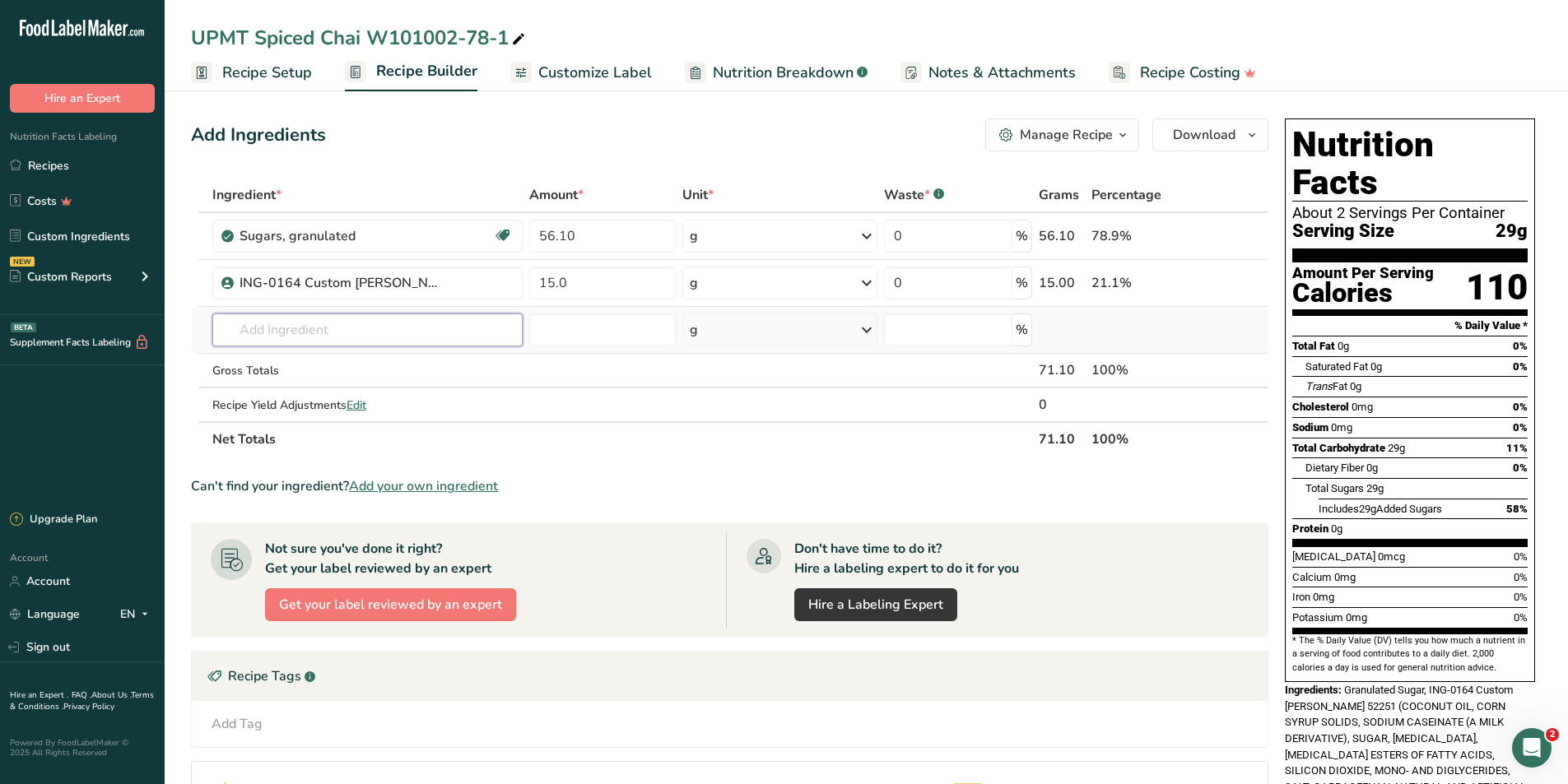
click at [420, 341] on div "Ingredient * Amount * Unit * Waste * .a-a{fill:#347362;}.b-a{fill:#fff;} Grams …" at bounding box center [729, 318] width 1077 height 279
type input "sweet whey"
click at [388, 405] on link "1115 Whey, sweet, dried" at bounding box center [367, 417] width 310 height 27
type input "Whey, sweet, dried"
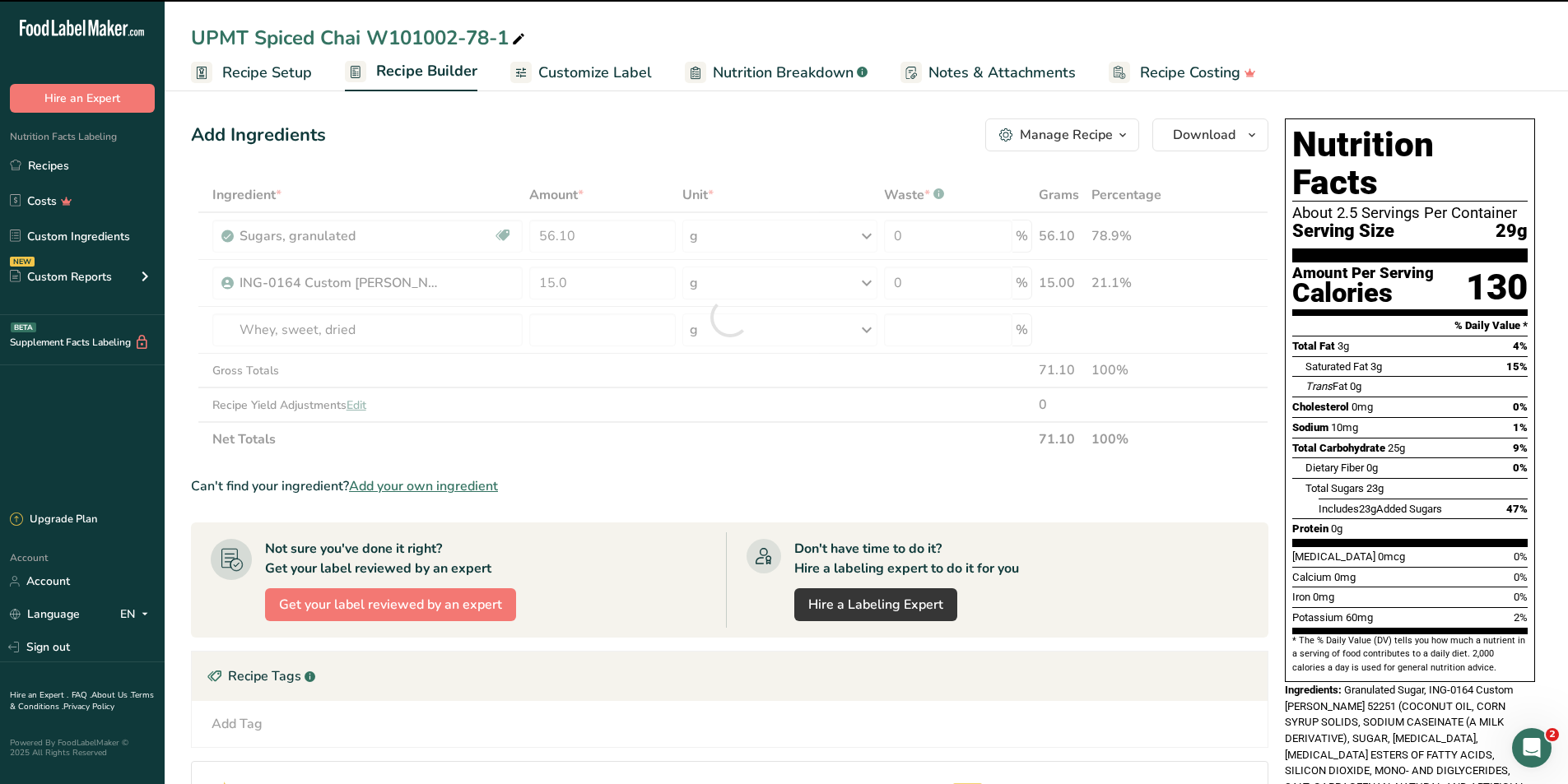
type input "0"
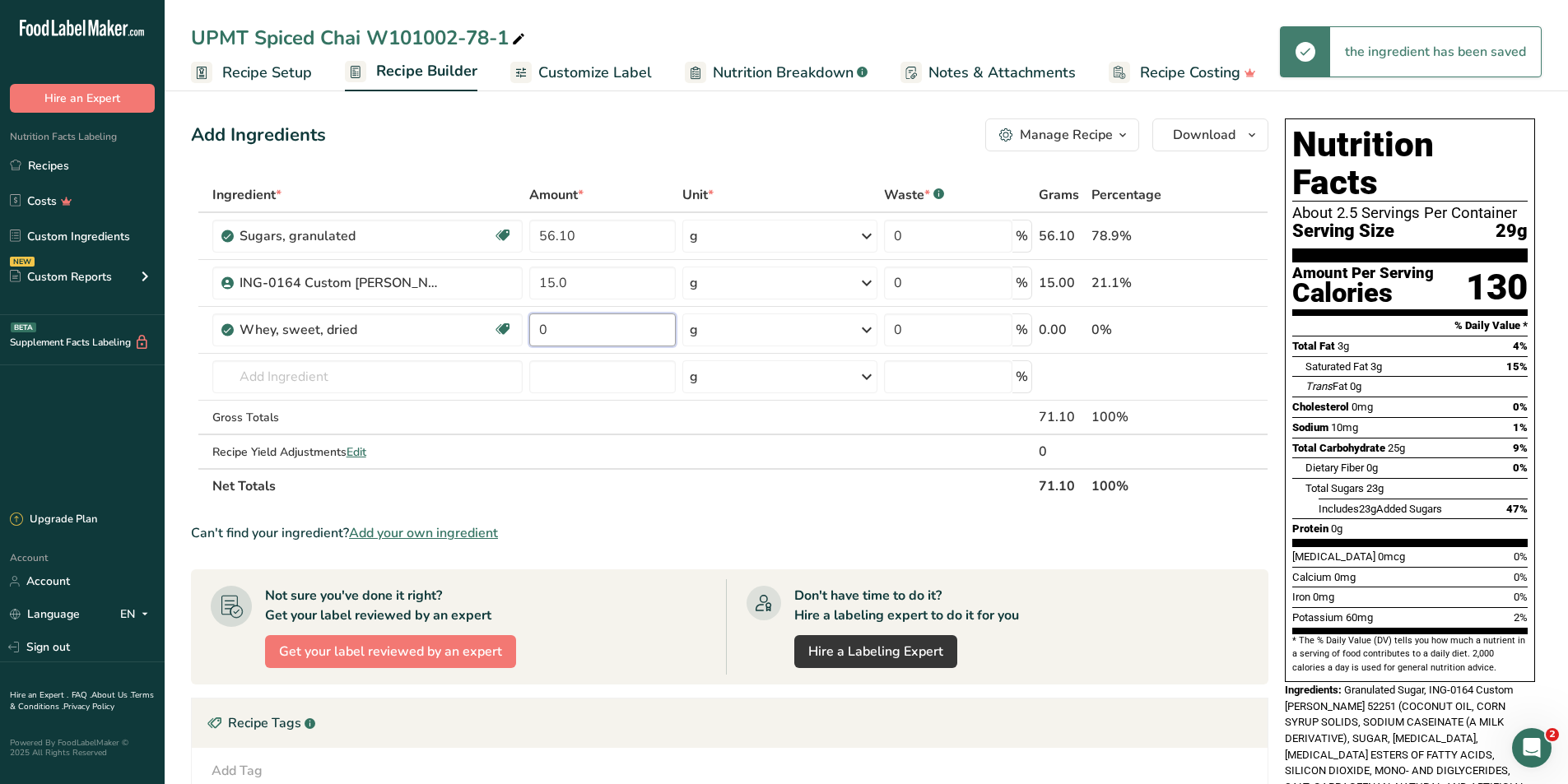
click at [598, 324] on input "0" at bounding box center [603, 329] width 147 height 33
type input "9.78"
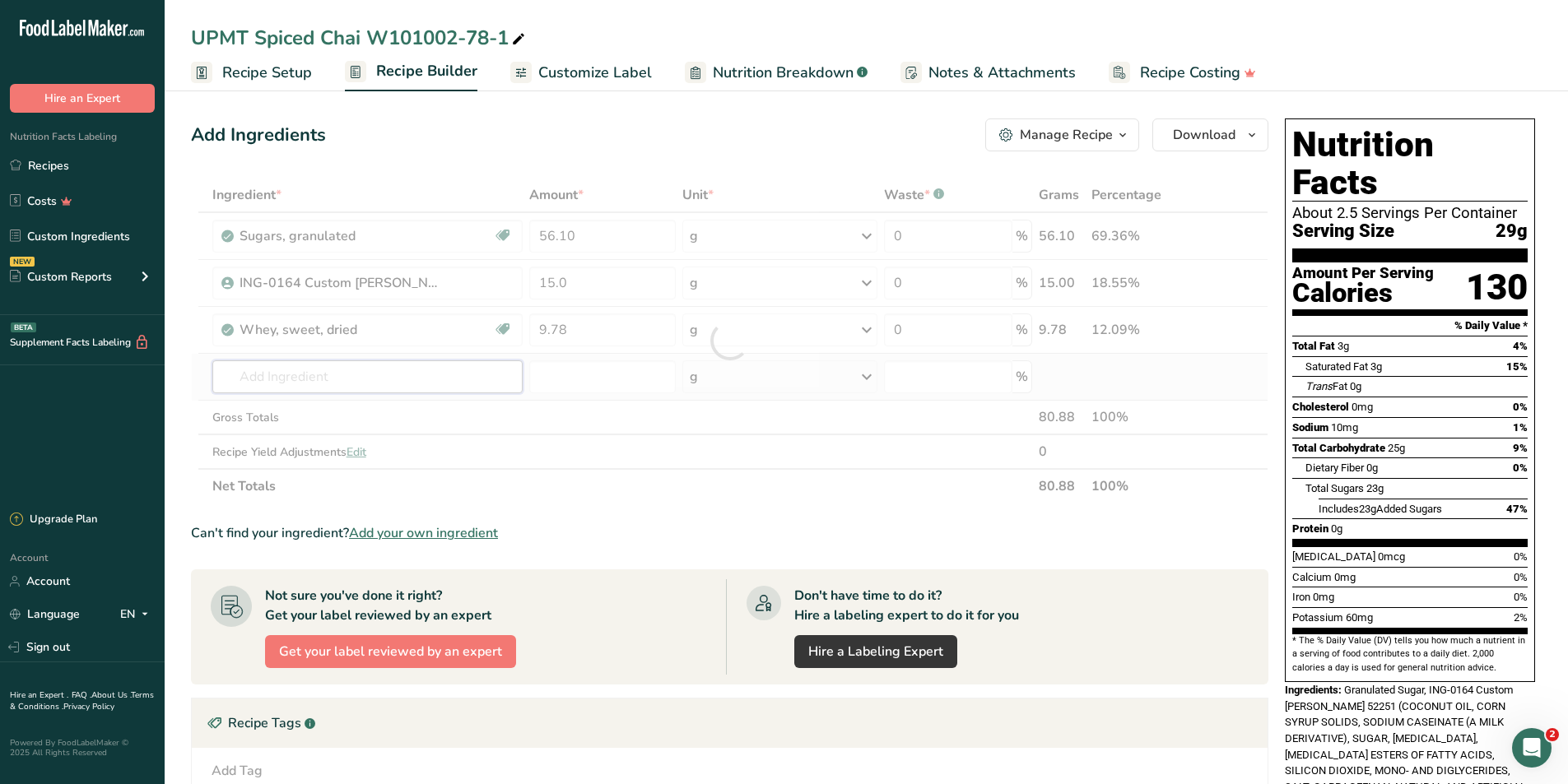
click at [280, 371] on div "Ingredient * Amount * Unit * Waste * .a-a{fill:#347362;}.b-a{fill:#fff;} Grams …" at bounding box center [729, 341] width 1077 height 326
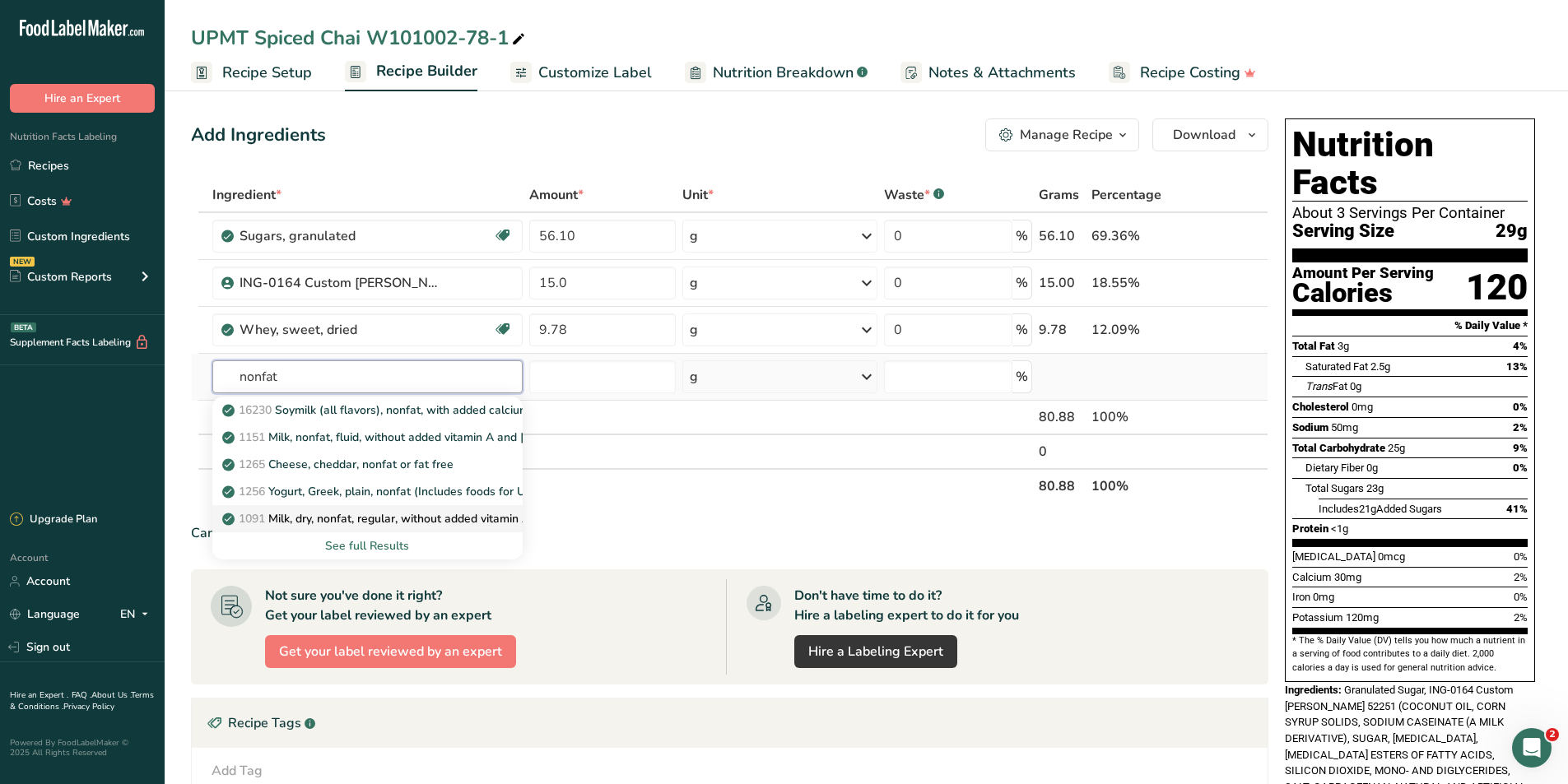
type input "nonfat"
click at [349, 436] on p "1091 Milk, dry, nonfat, regular, without added vitamin A and [MEDICAL_DATA]" at bounding box center [439, 518] width 427 height 18
type input "Milk, dry, nonfat, regular, without added vitamin A and [MEDICAL_DATA]"
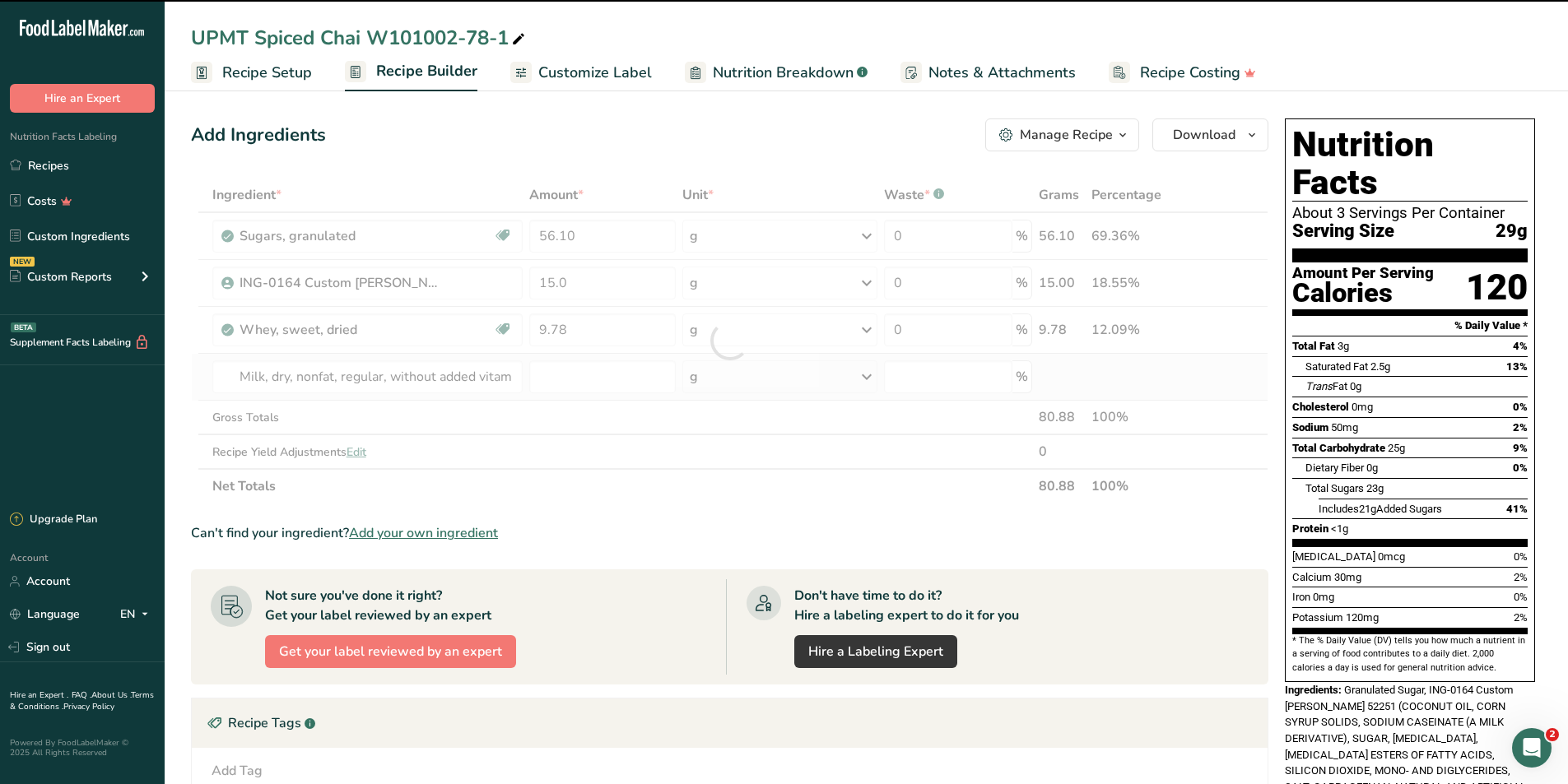
type input "0"
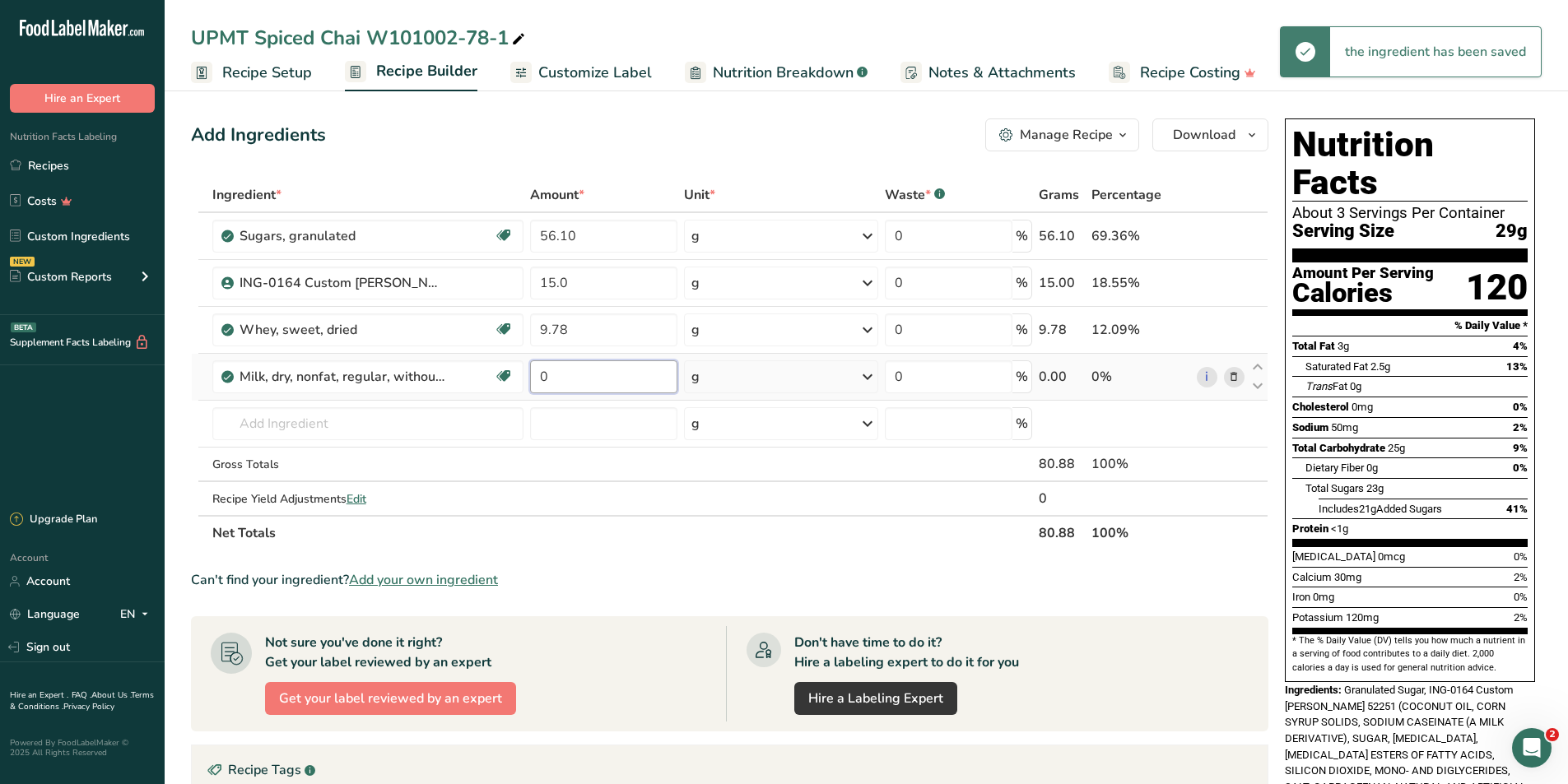
click at [567, 386] on input "0" at bounding box center [603, 376] width 146 height 33
type input "8.0"
click at [447, 420] on div "Ingredient * Amount * Unit * Waste * .a-a{fill:#347362;}.b-a{fill:#fff;} Grams …" at bounding box center [729, 364] width 1077 height 373
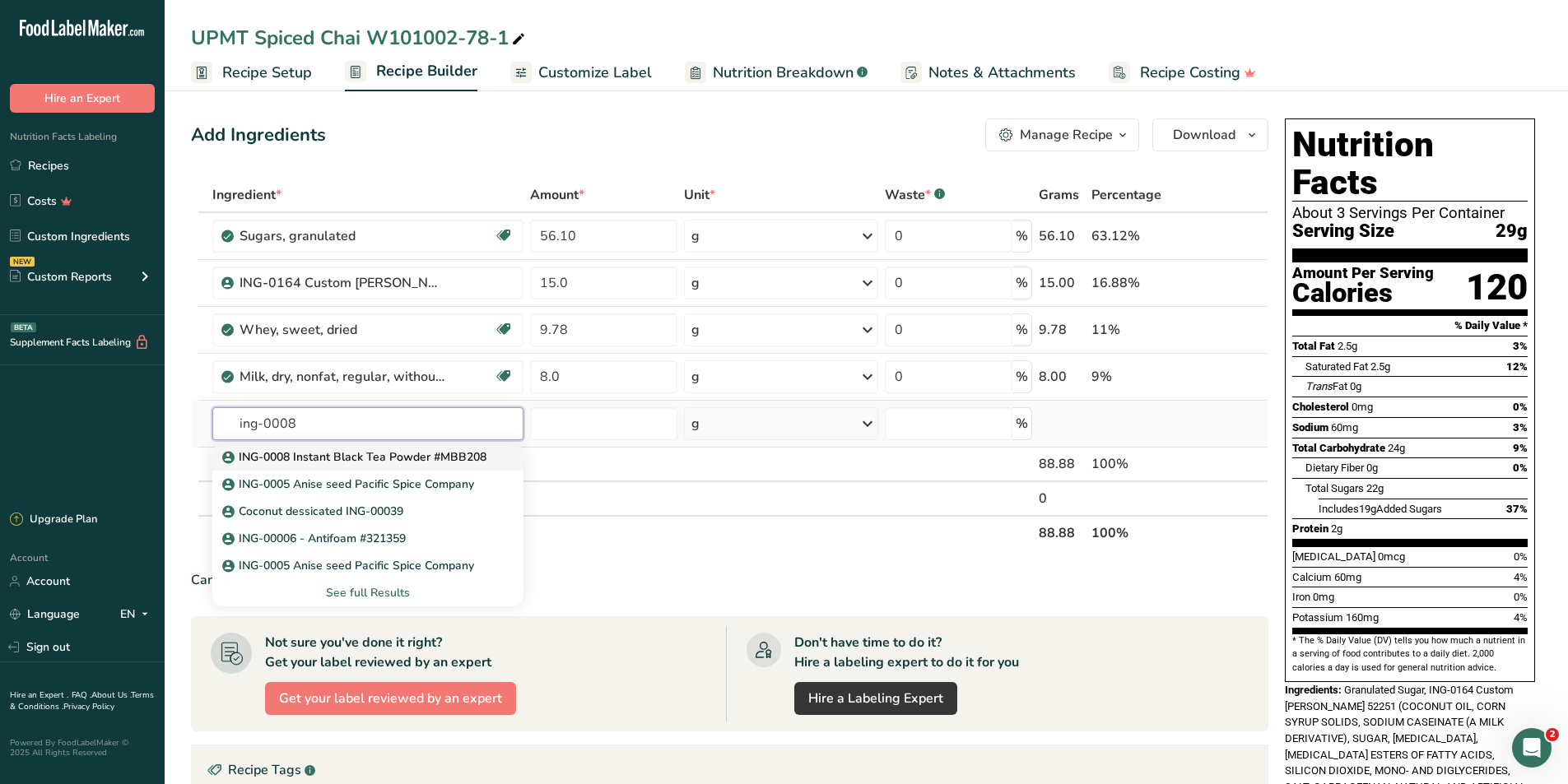
type input "ing-0008"
click at [407, 436] on p "ING-0008 Instant Black Tea Powder #MBB208" at bounding box center [356, 457] width 261 height 18
type input "ING-0008 Instant Black Tea Powder #MBB208"
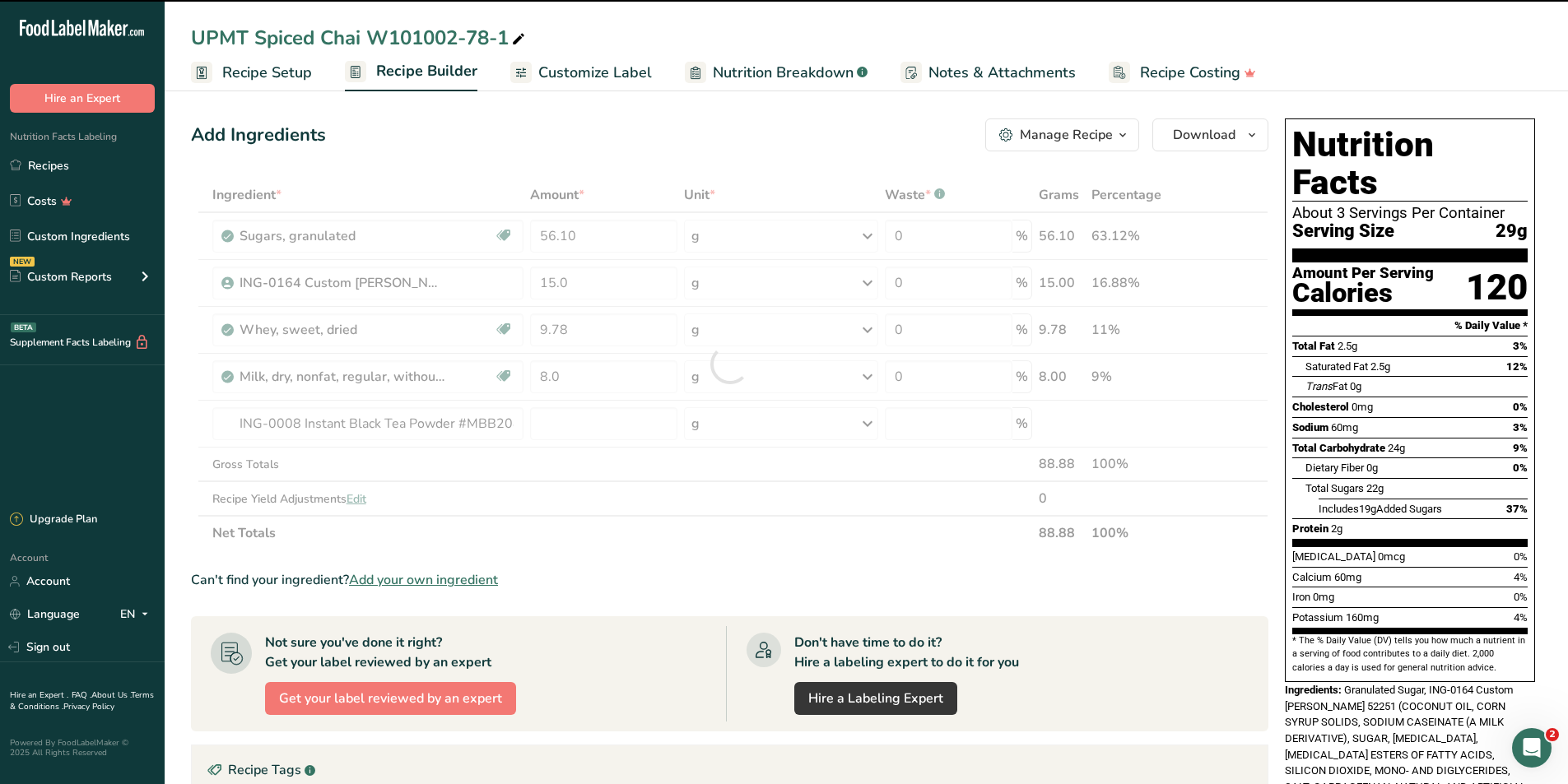
type input "0"
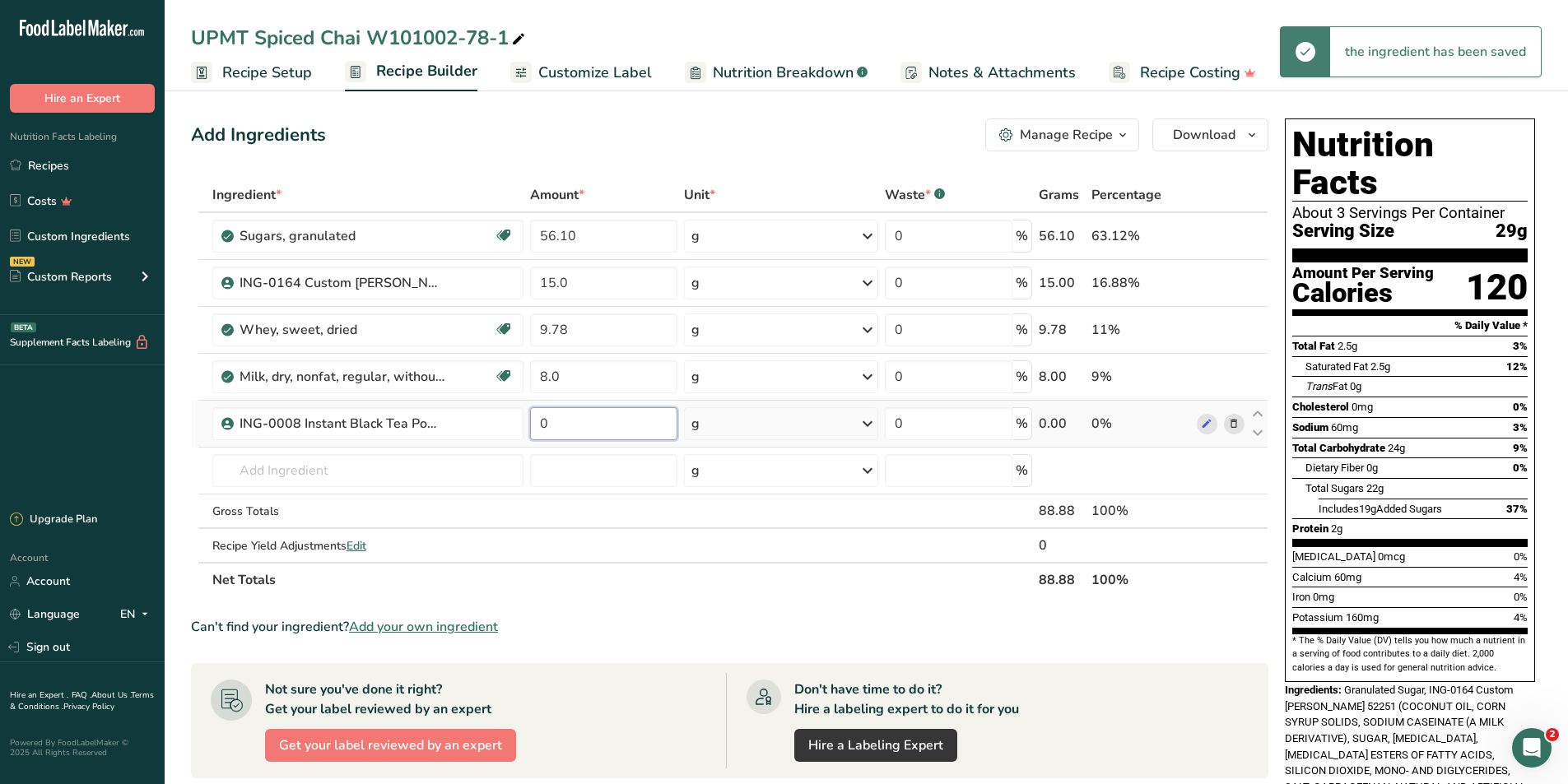
click at [594, 428] on input "0" at bounding box center [603, 423] width 146 height 33
type input "4.3"
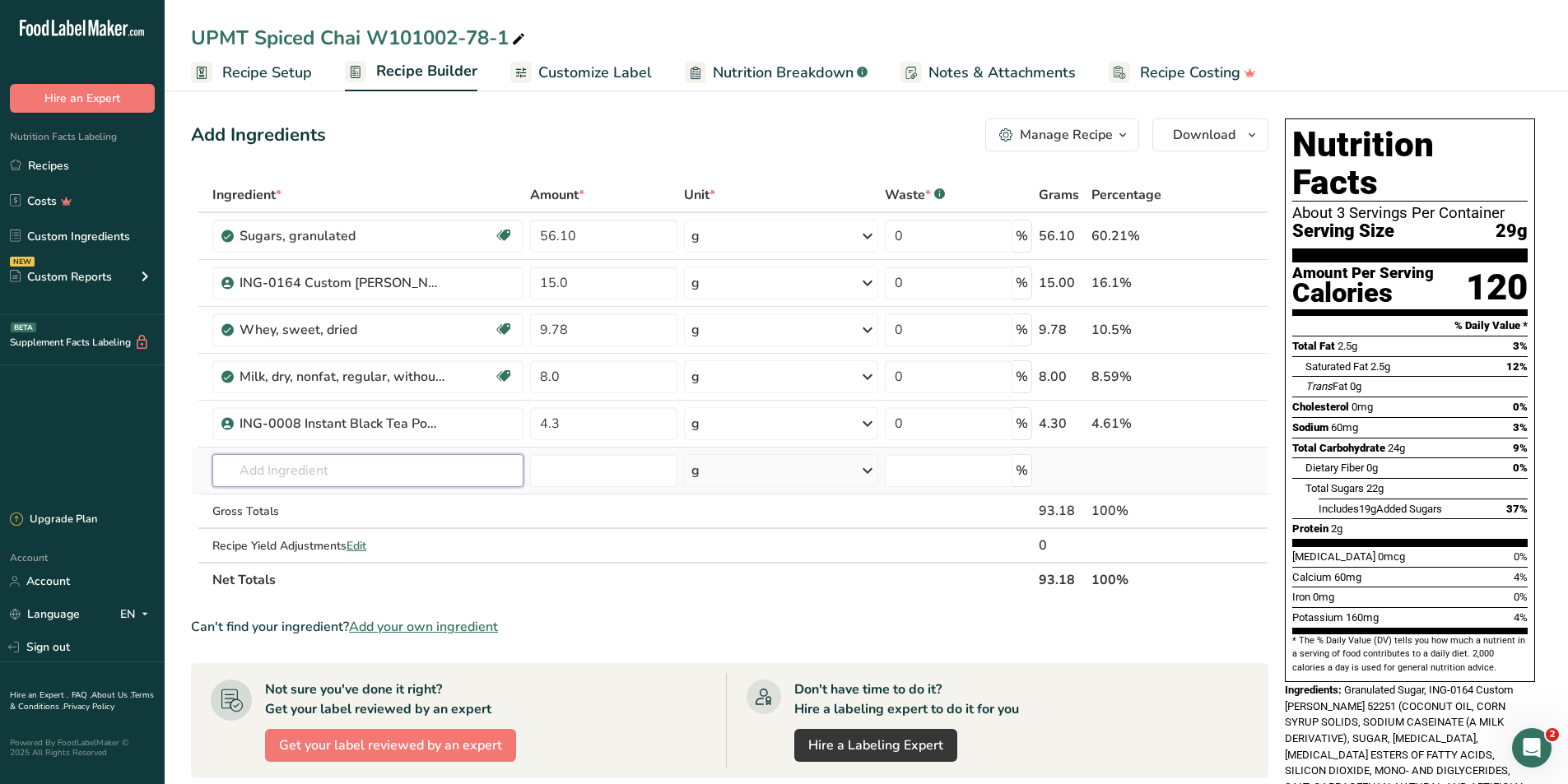
click at [438, 436] on div "Ingredient * Amount * Unit * Waste * .a-a{fill:#347362;}.b-a{fill:#fff;} Grams …" at bounding box center [729, 388] width 1077 height 420
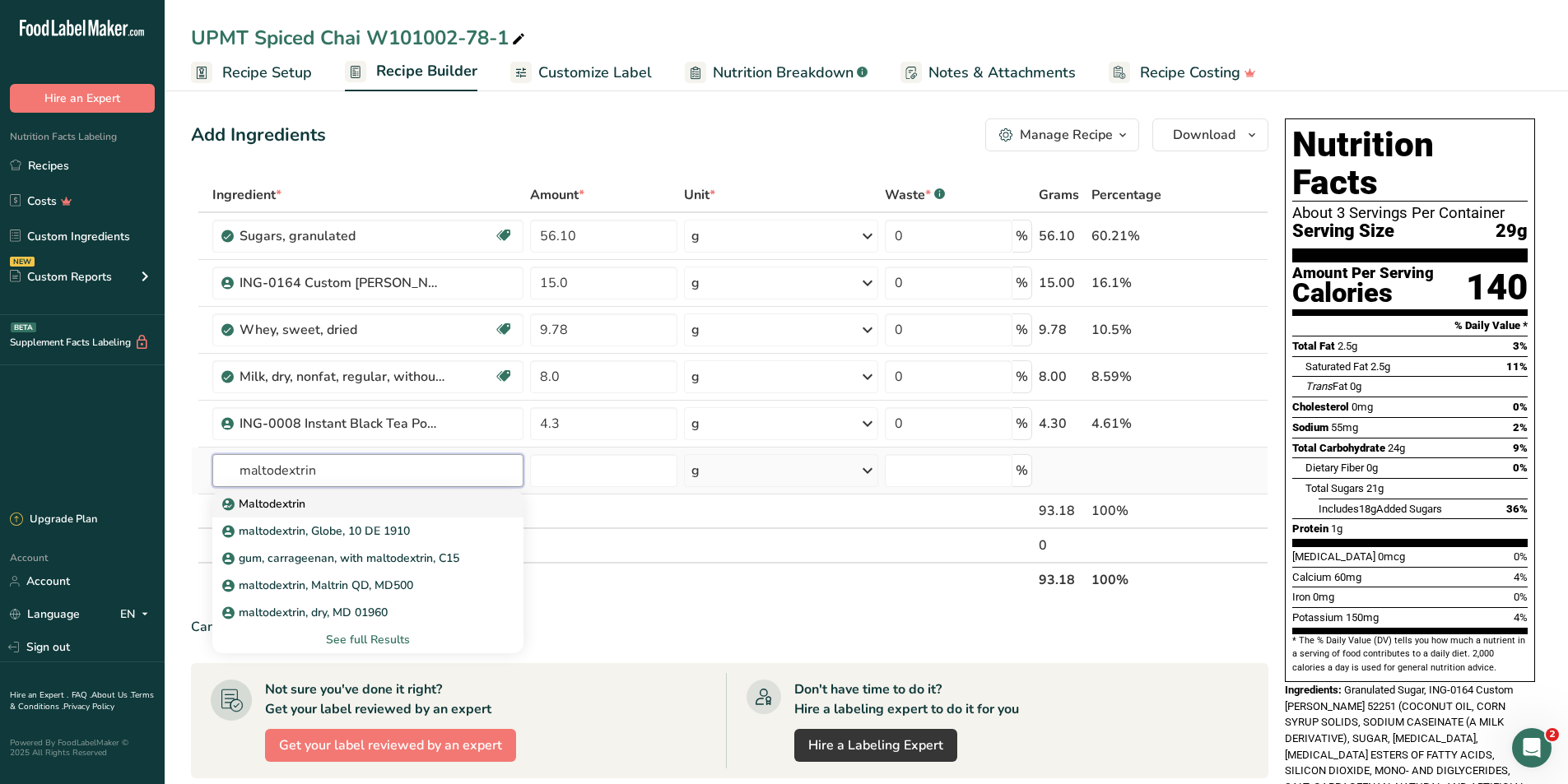
type input "maltodextrin"
click at [343, 436] on div "Maltodextrin" at bounding box center [355, 504] width 259 height 18
type input "Maltodextrin"
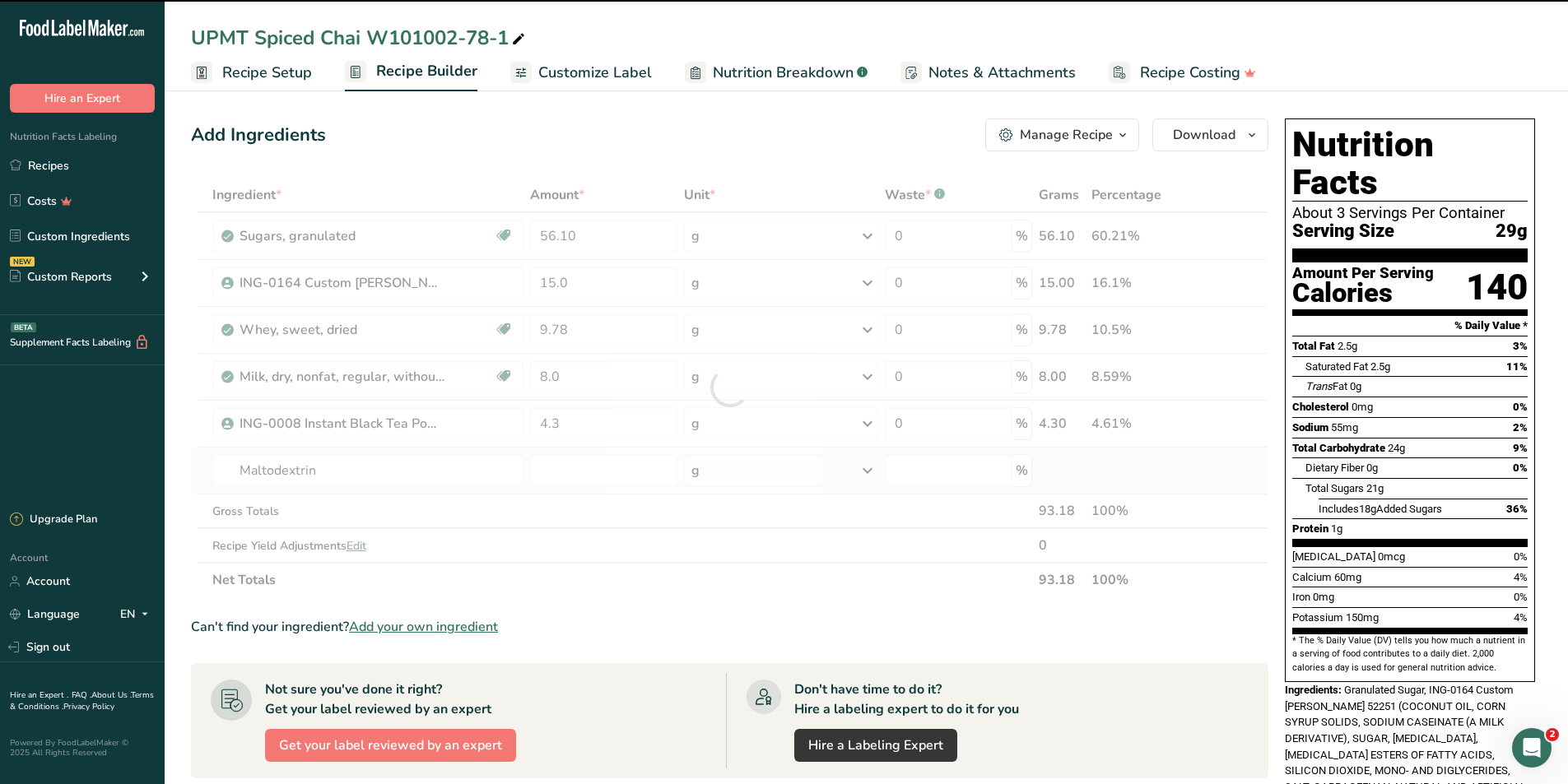
type input "0"
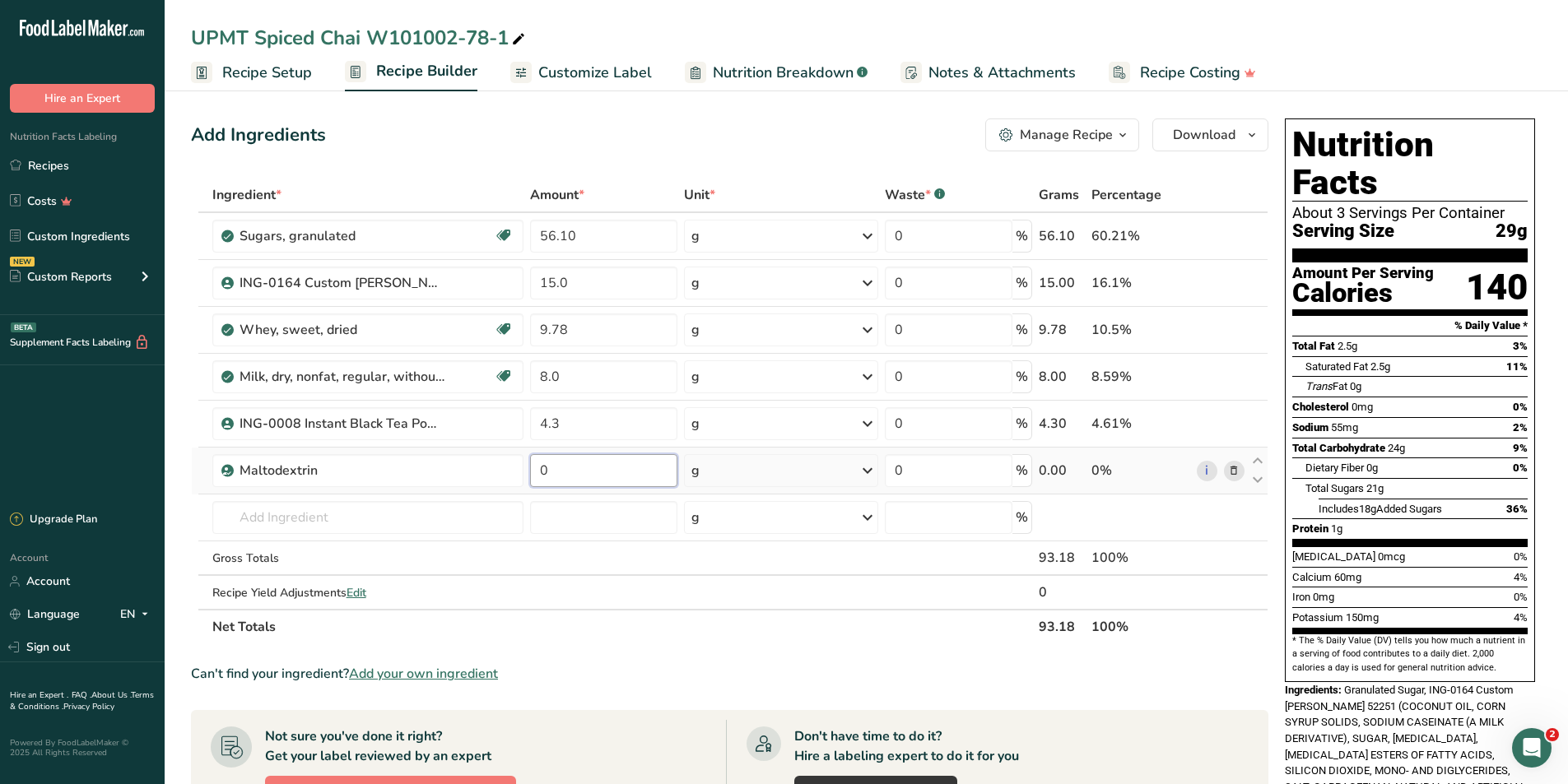
click at [584, 436] on input "0" at bounding box center [603, 470] width 146 height 33
type input "3.61"
click at [309, 436] on div "Ingredient * Amount * Unit * Waste * .a-a{fill:#347362;}.b-a{fill:#fff;} Grams …" at bounding box center [729, 411] width 1077 height 466
type input "i"
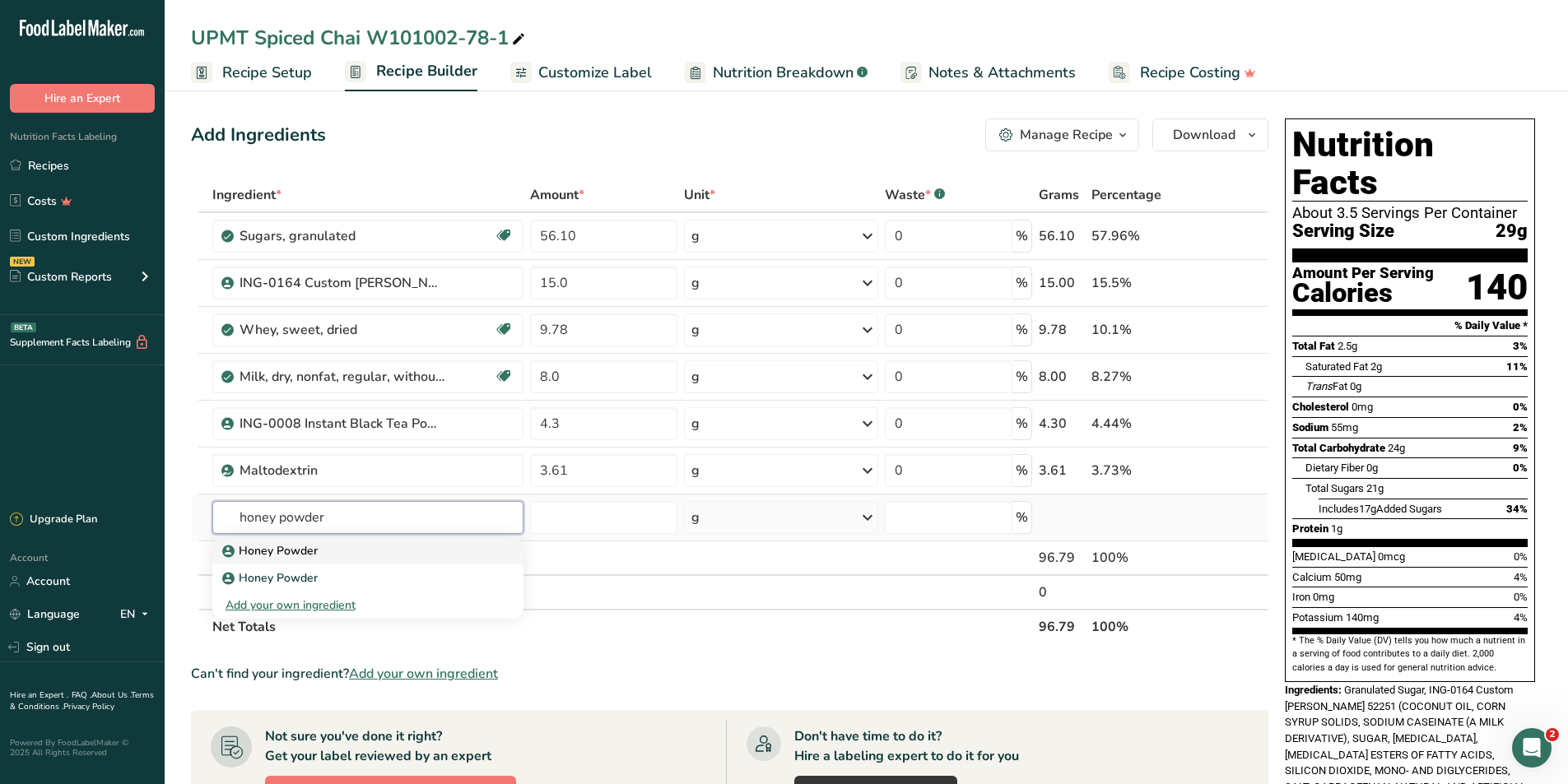
type input "honey powder"
click at [278, 436] on p "Honey Powder" at bounding box center [272, 551] width 92 height 18
type input "Honey Powder"
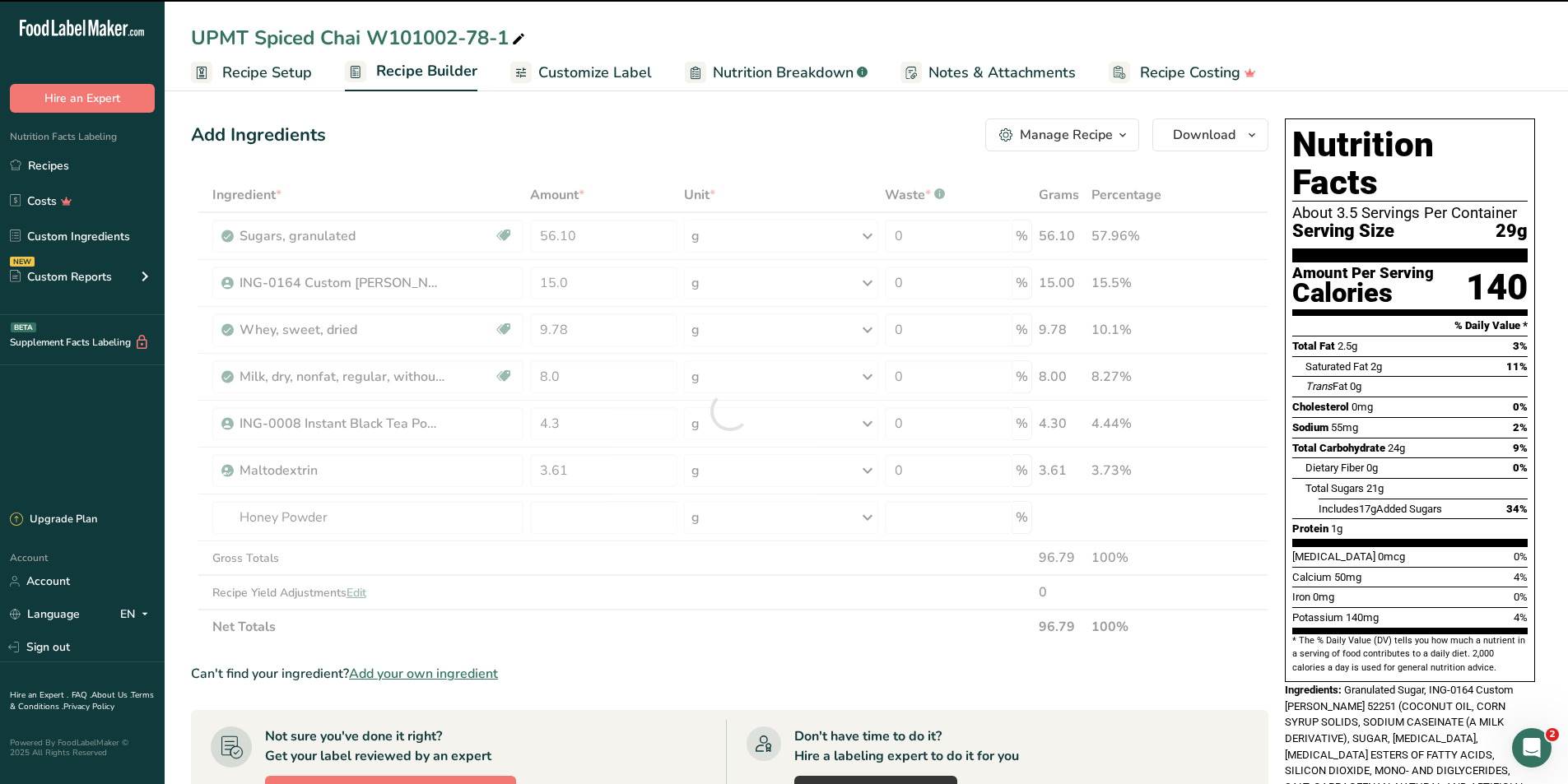
type input "0"
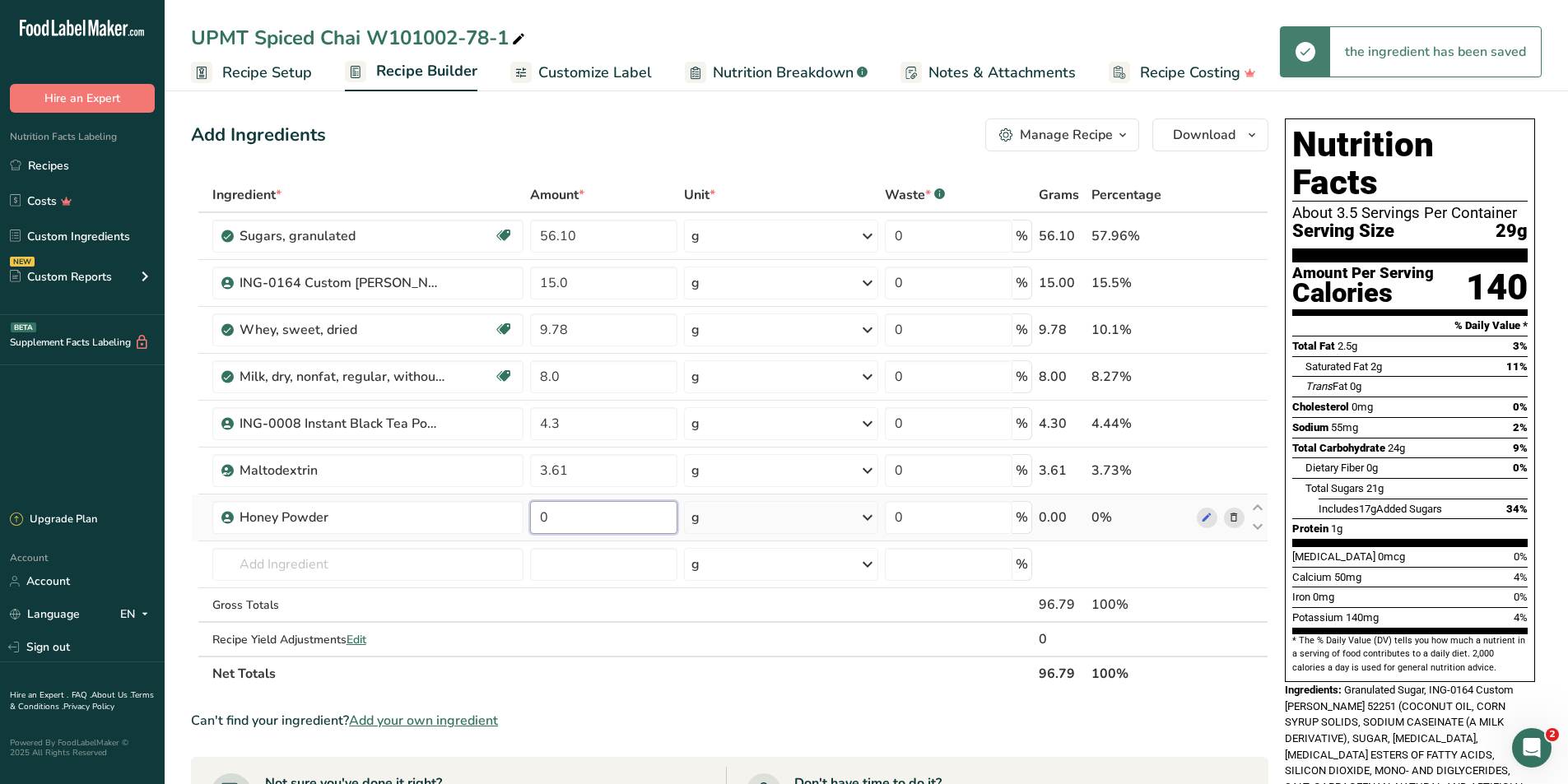
click at [570, 436] on input "0" at bounding box center [603, 517] width 146 height 33
type input "1"
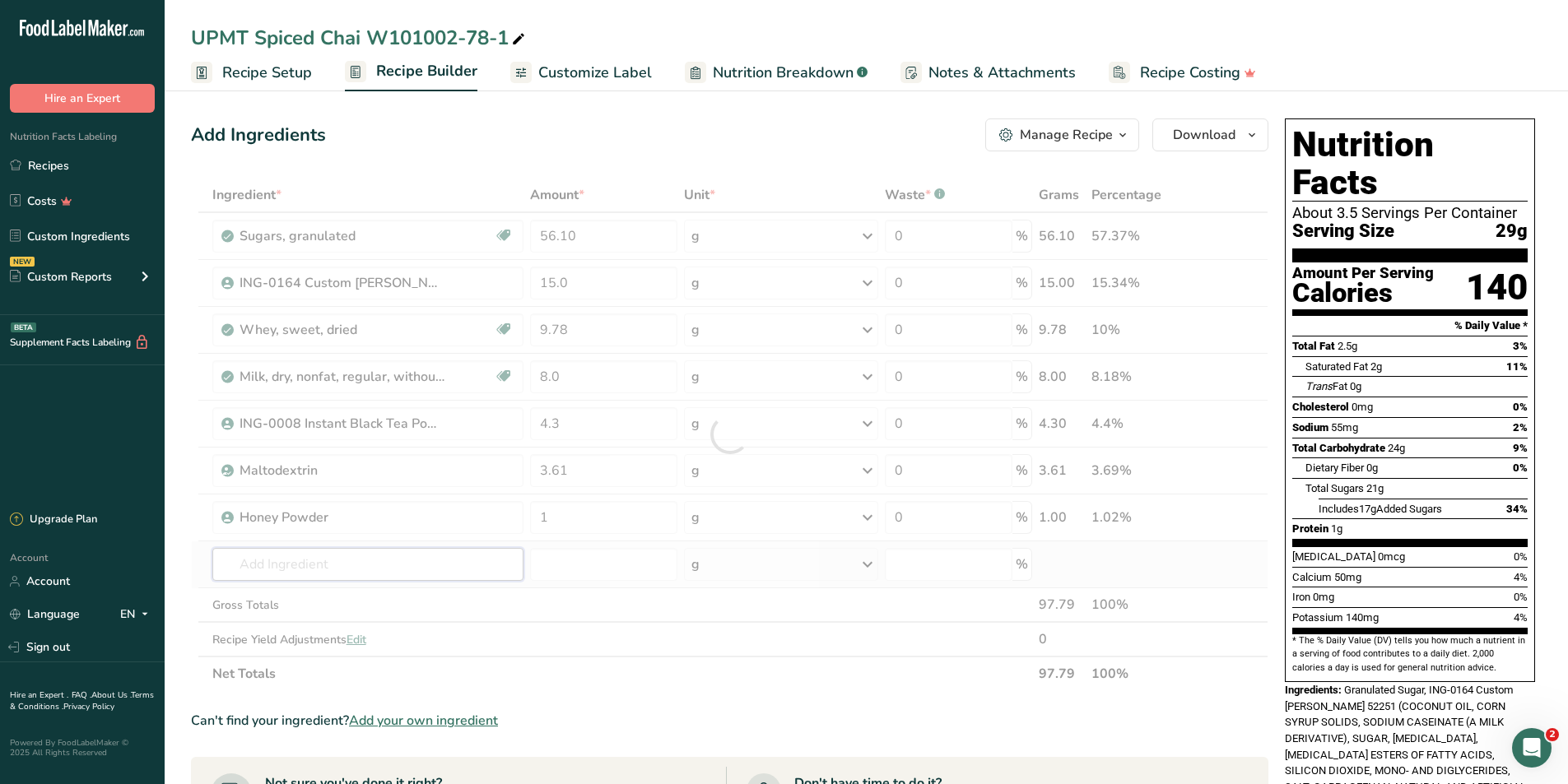
click at [342, 436] on div "Ingredient * Amount * Unit * Waste * .a-a{fill:#347362;}.b-a{fill:#fff;} Grams …" at bounding box center [729, 435] width 1077 height 513
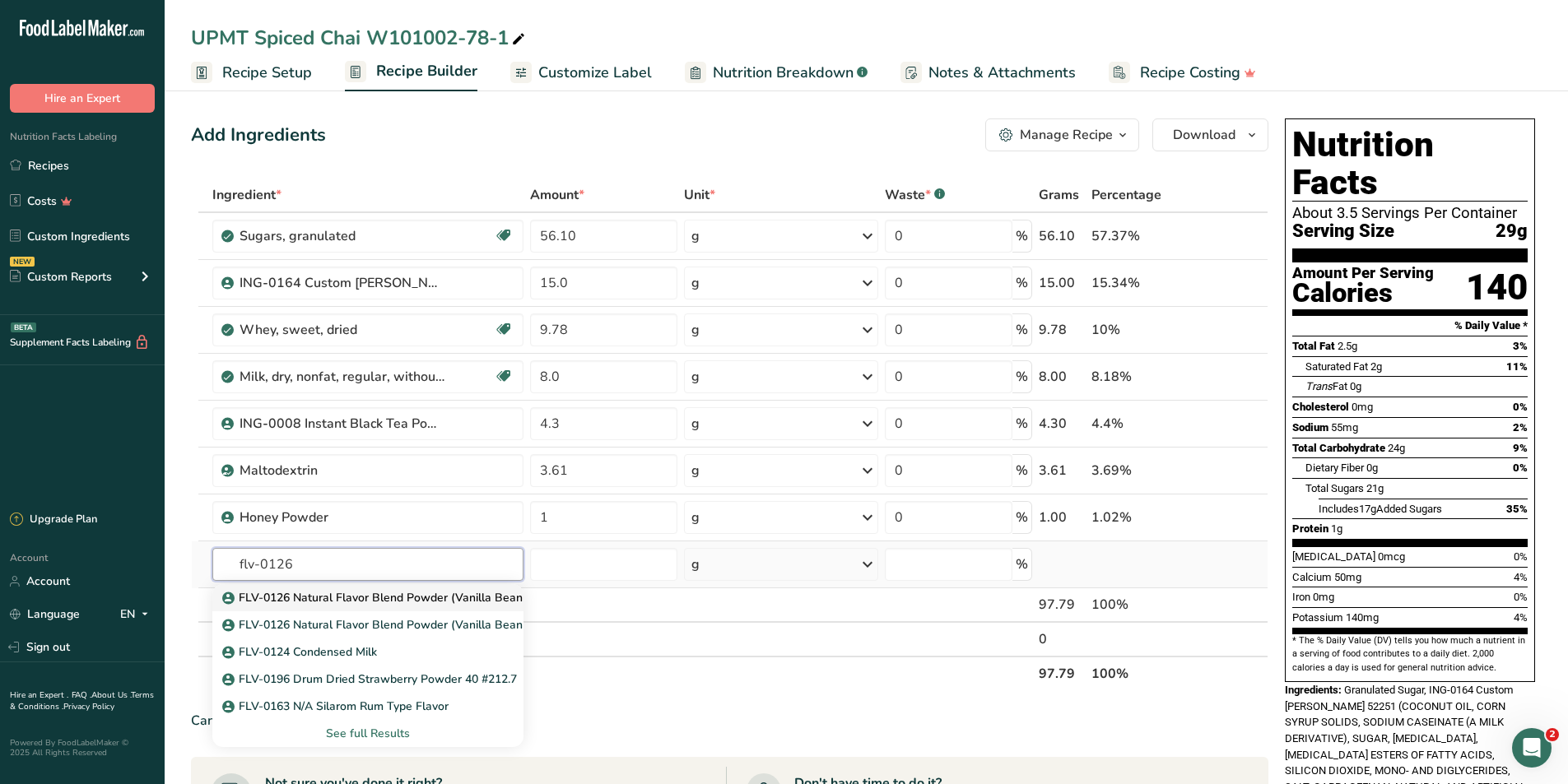
type input "flv-0126"
click at [339, 436] on p "FLV-0126 Natural Flavor Blend Powder (Vanilla Bean Type) 512638SU" at bounding box center [420, 598] width 389 height 18
type input "FLV-0126 Natural Flavor Blend Powder (Vanilla Bean Type) 512638SU"
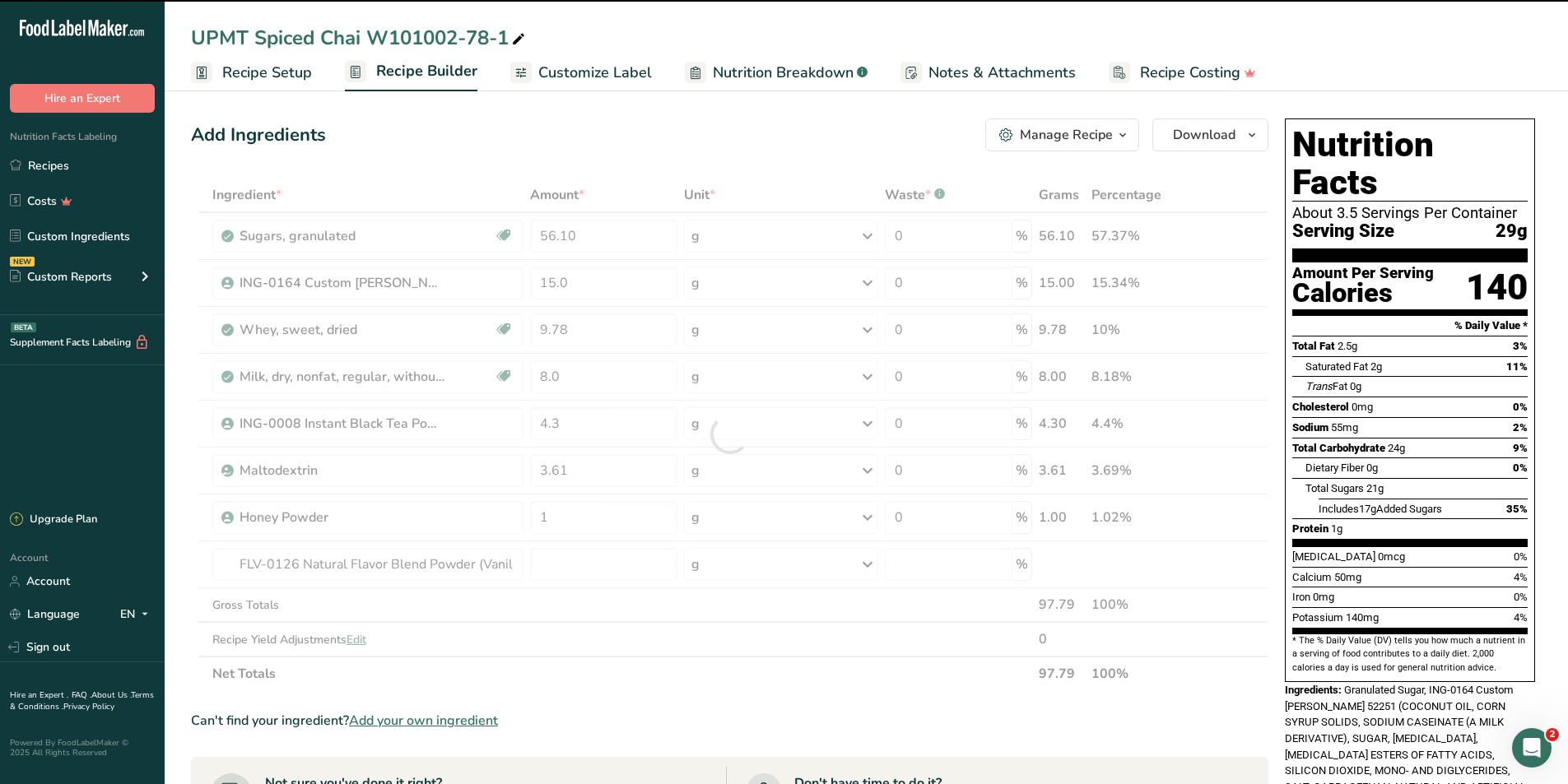
type input "0"
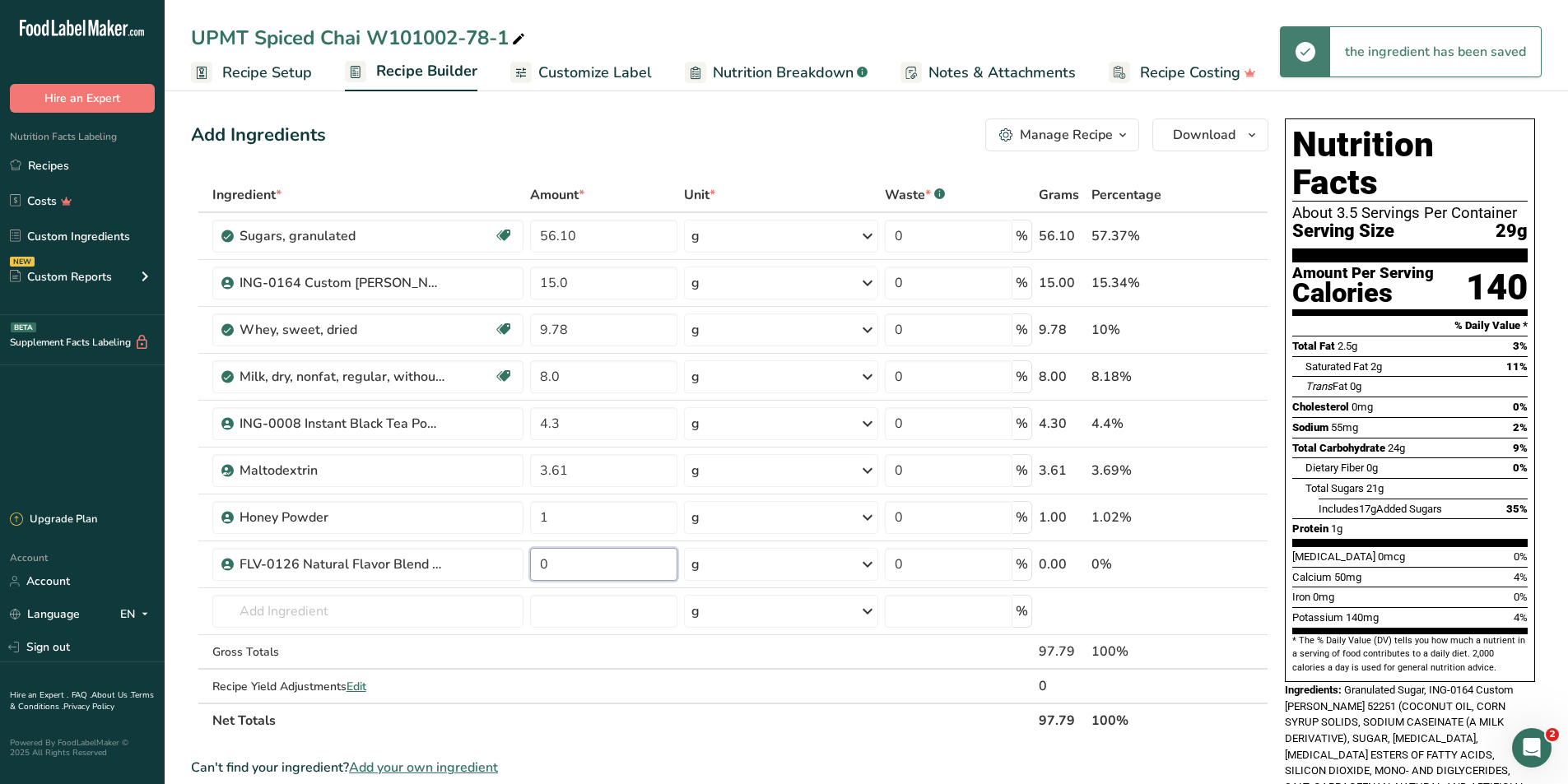
click at [585, 436] on input "0" at bounding box center [603, 564] width 146 height 33
type input "0.5"
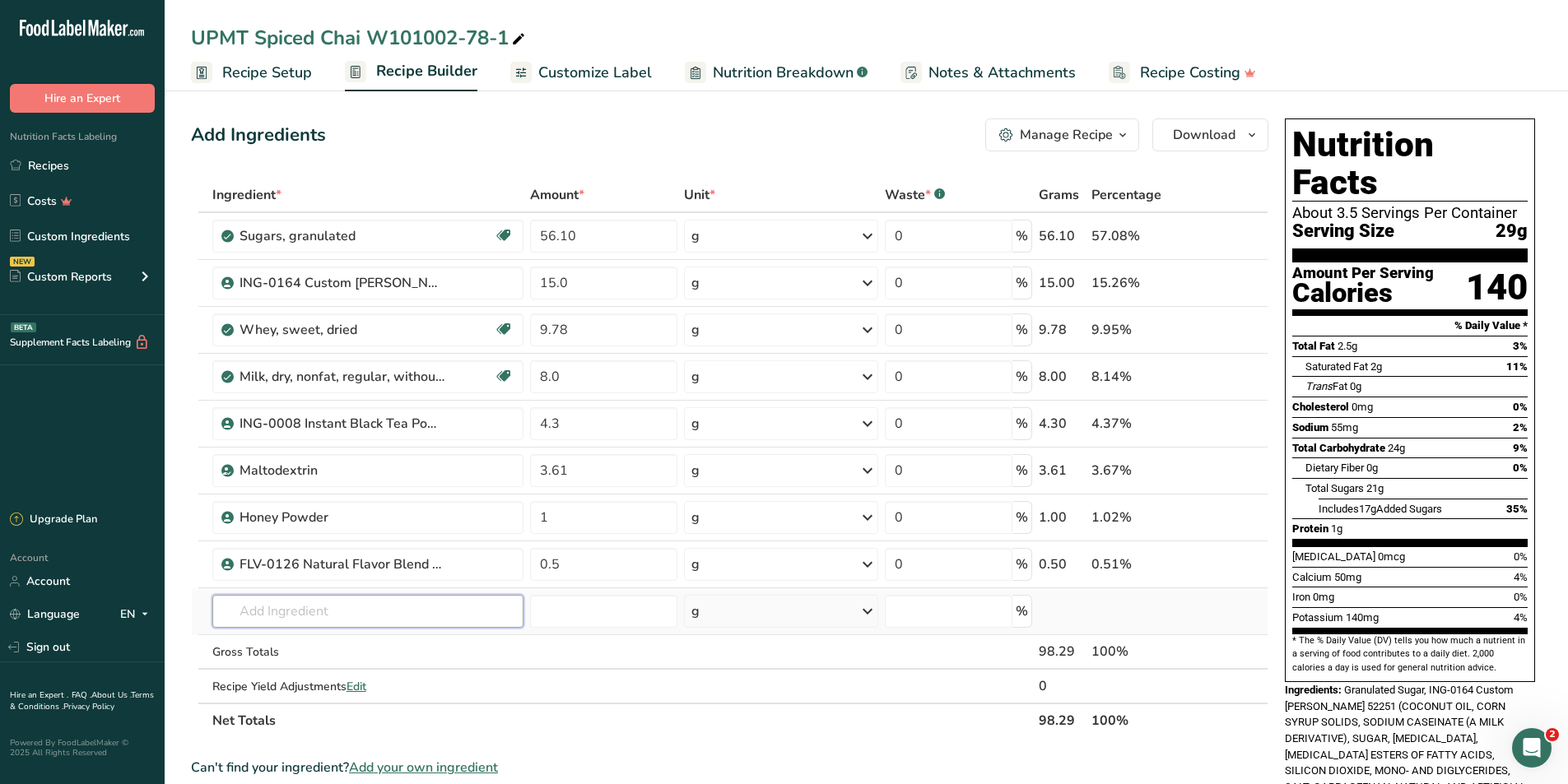
click at [376, 436] on div "Ingredient * Amount * Unit * Waste * .a-a{fill:#347362;}.b-a{fill:#fff;} Grams …" at bounding box center [729, 458] width 1077 height 561
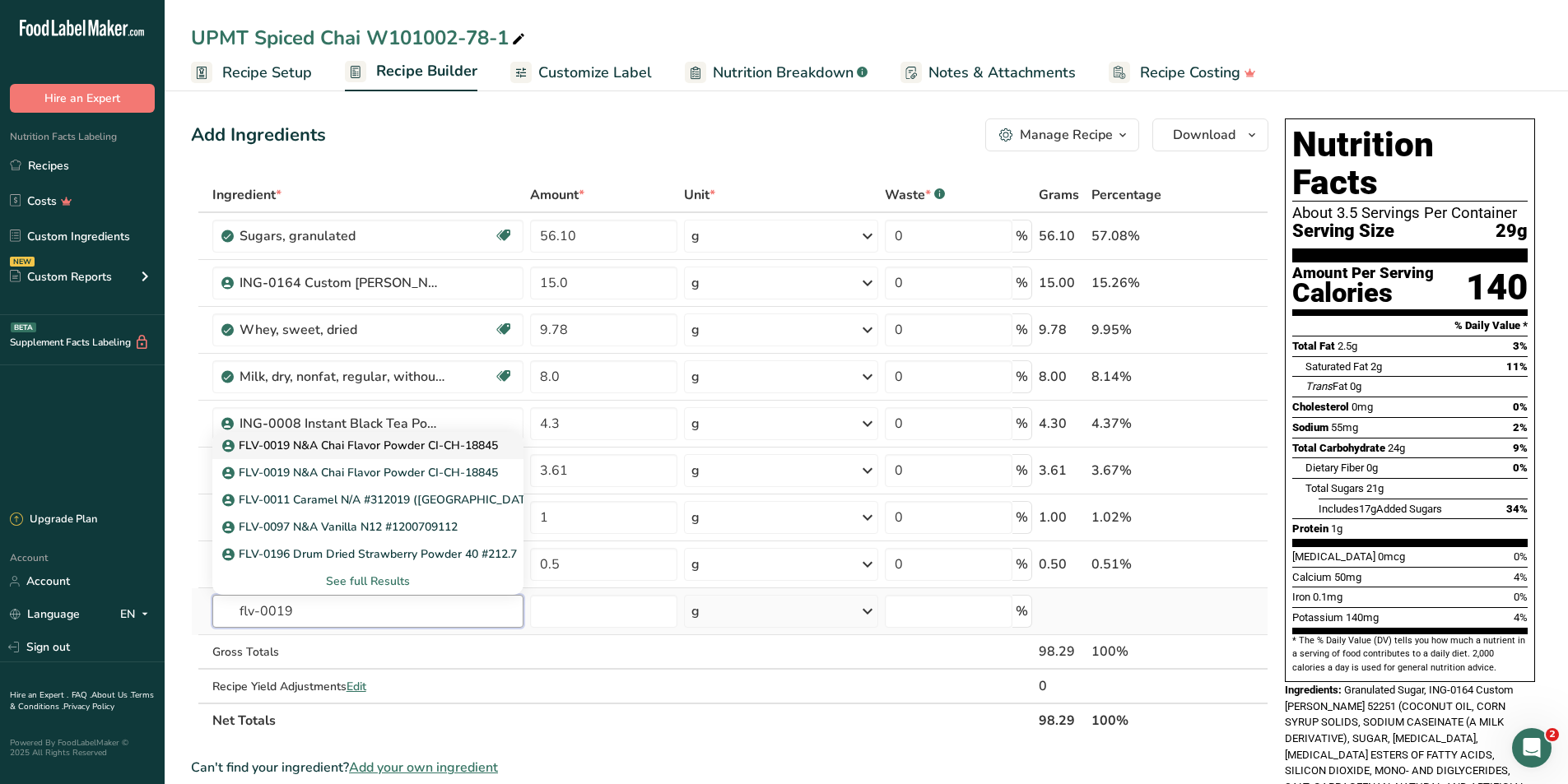
type input "flv-0019"
click at [445, 436] on p "FLV-0019 N&A Chai Flavor Powder CI-CH-18845" at bounding box center [362, 445] width 272 height 18
type input "FLV-0019 N&A Chai Flavor Powder CI-CH-18845"
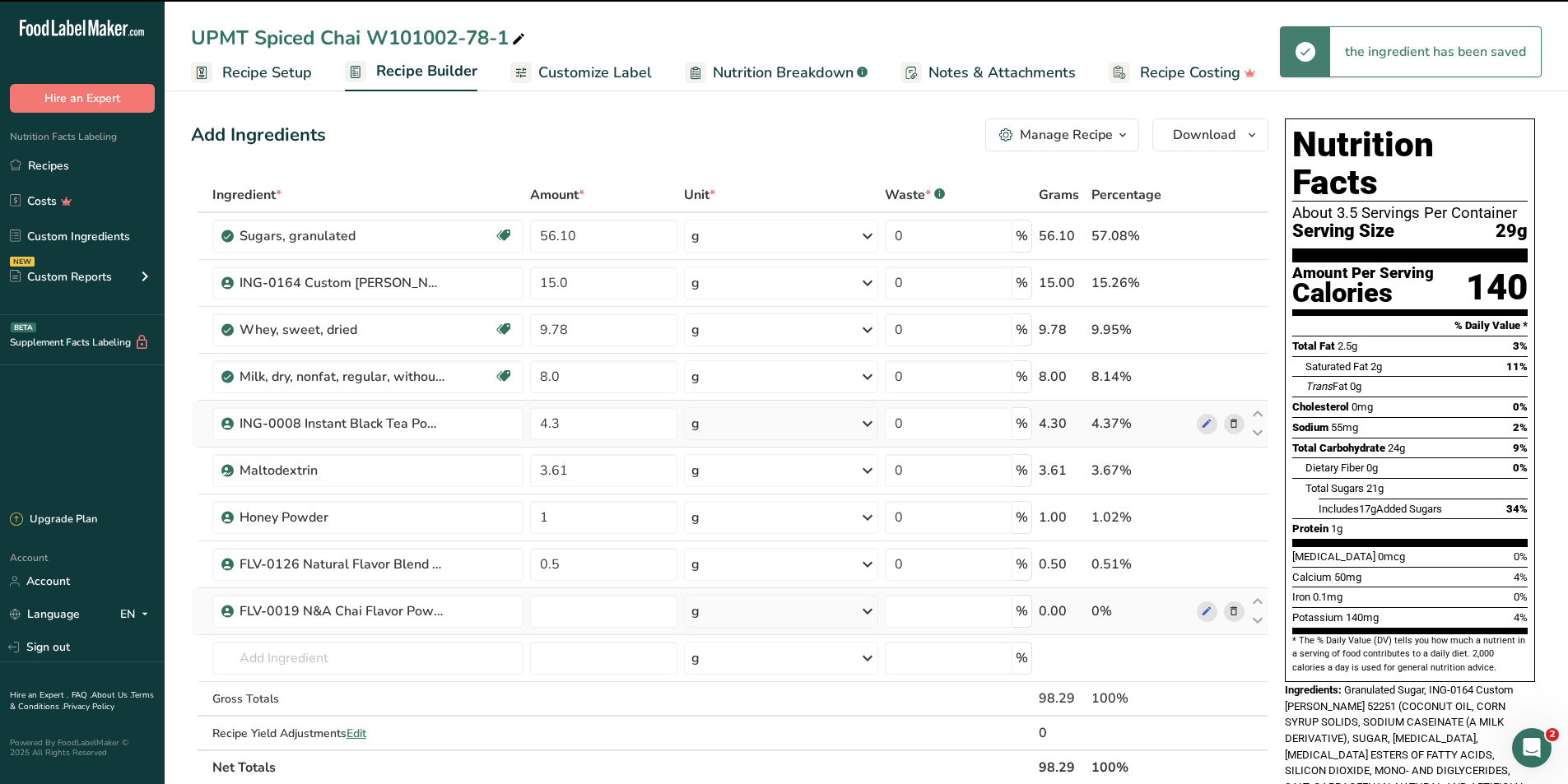
type input "0"
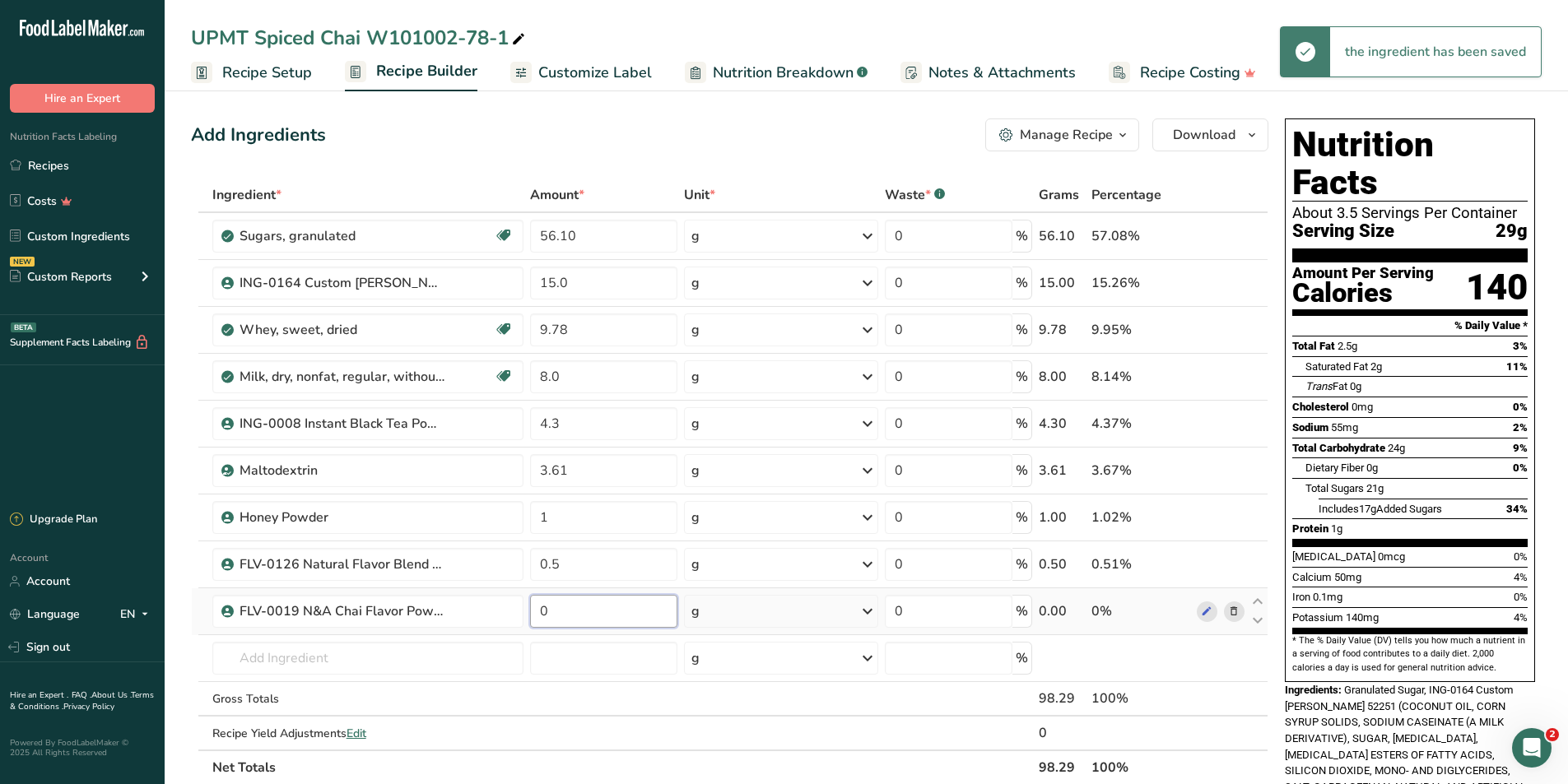
click at [561, 436] on input "0" at bounding box center [603, 611] width 146 height 33
type input "0.4"
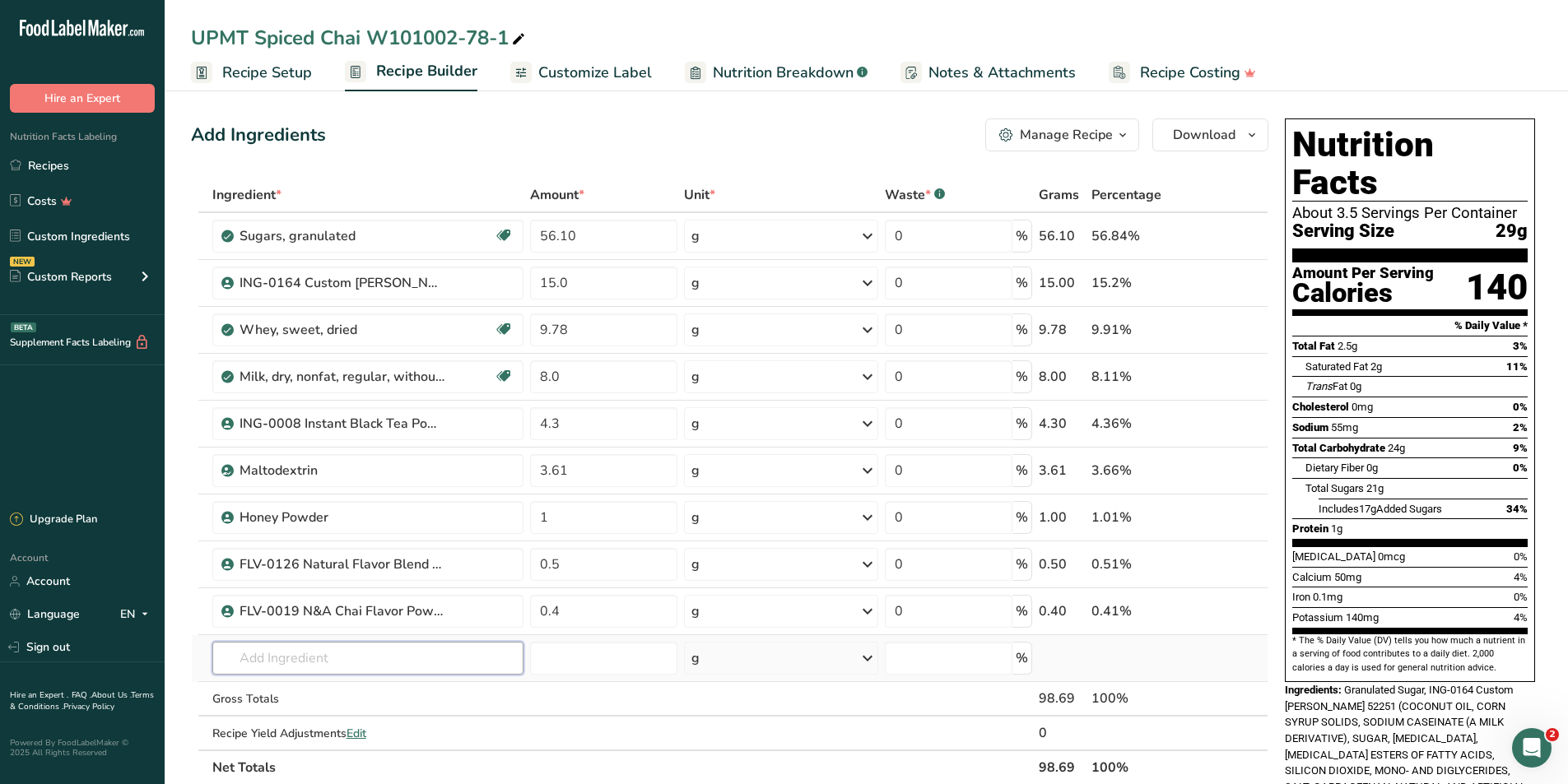
click at [327, 436] on div "Ingredient * Amount * Unit * Waste * .a-a{fill:#347362;}.b-a{fill:#fff;} Grams …" at bounding box center [729, 481] width 1077 height 608
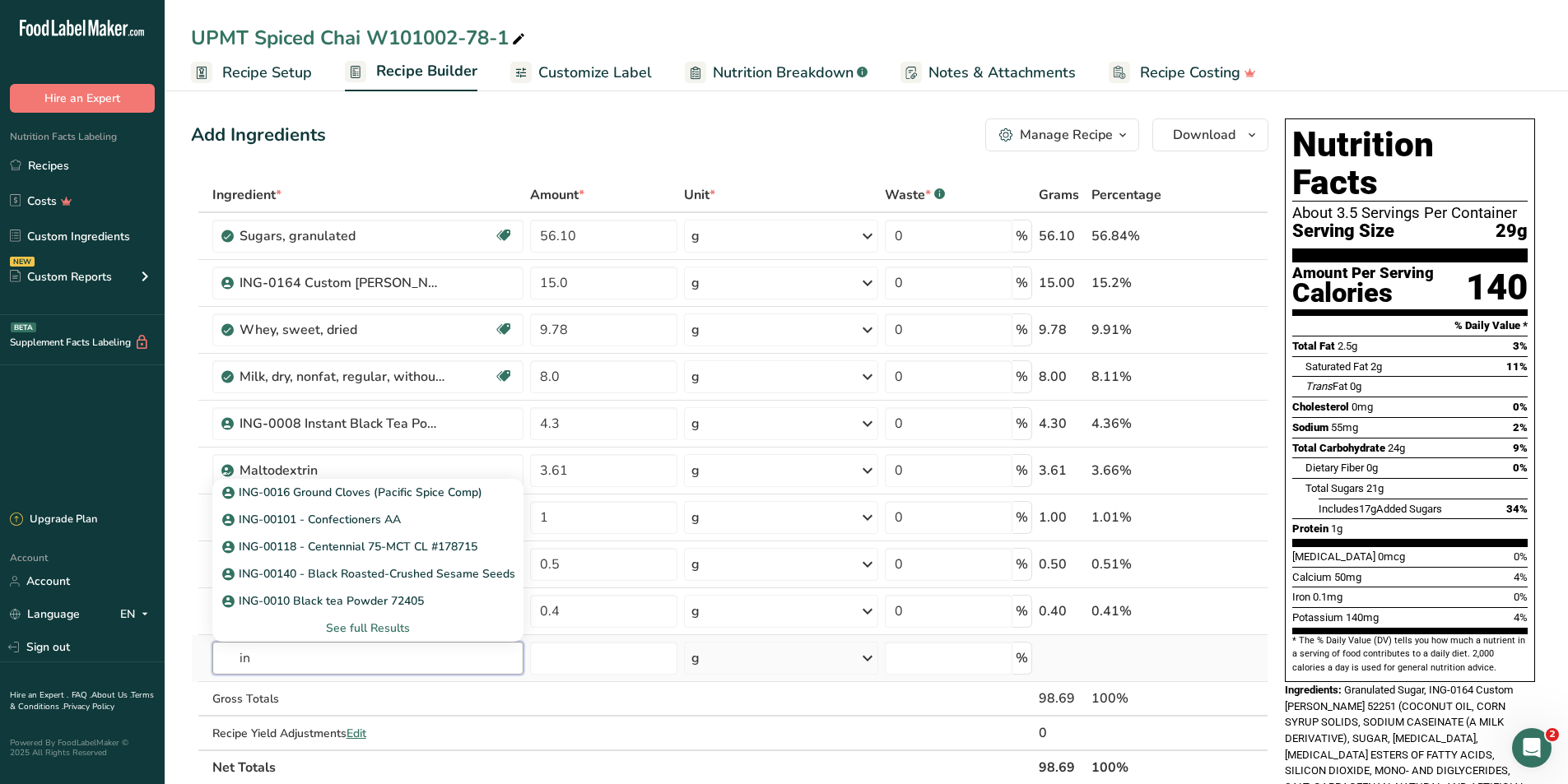
type input "i"
type input "cinnamon"
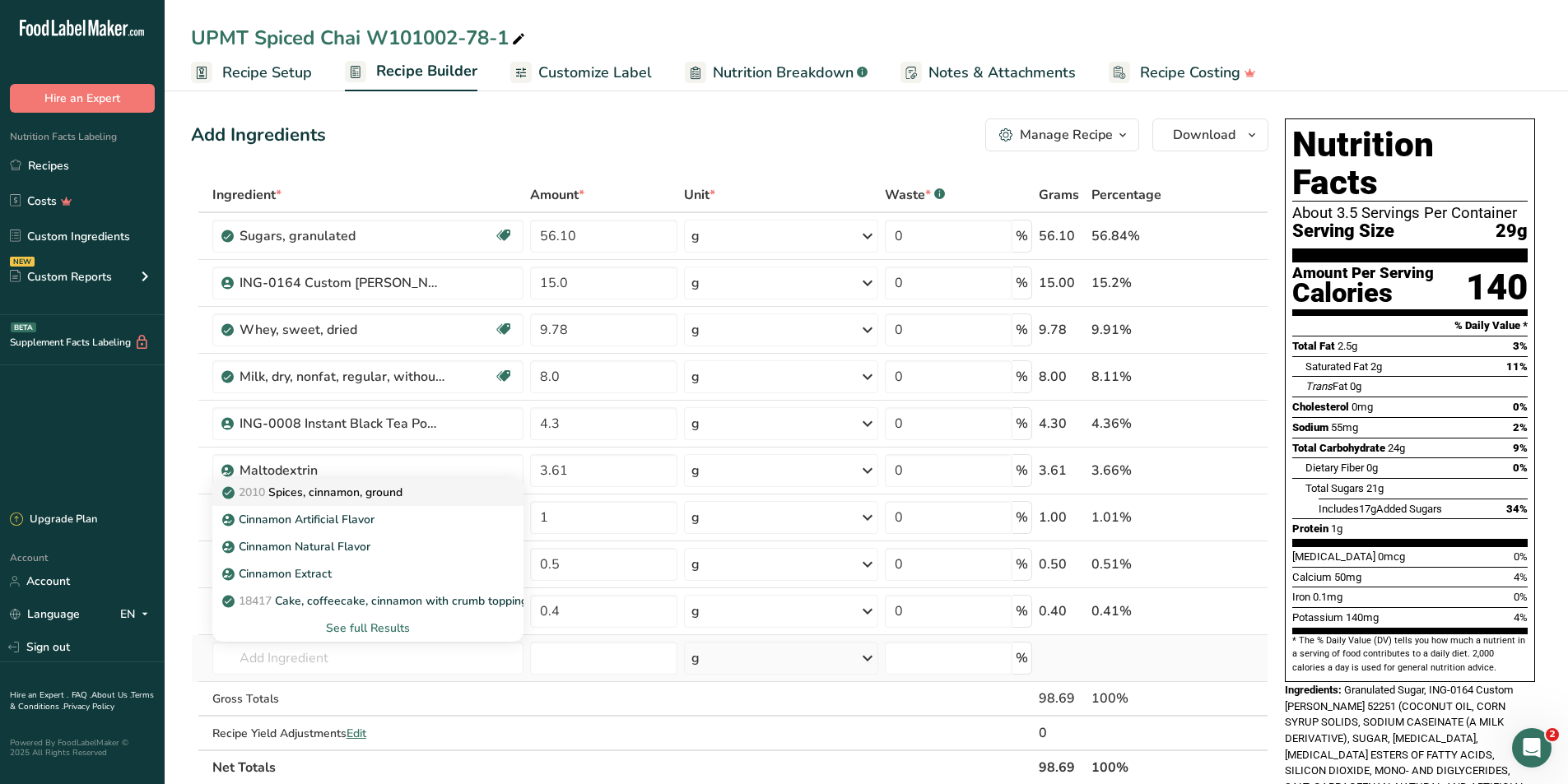
click at [332, 436] on p "2010 Spices, cinnamon, ground" at bounding box center [314, 492] width 177 height 18
type input "Spices, cinnamon, ground"
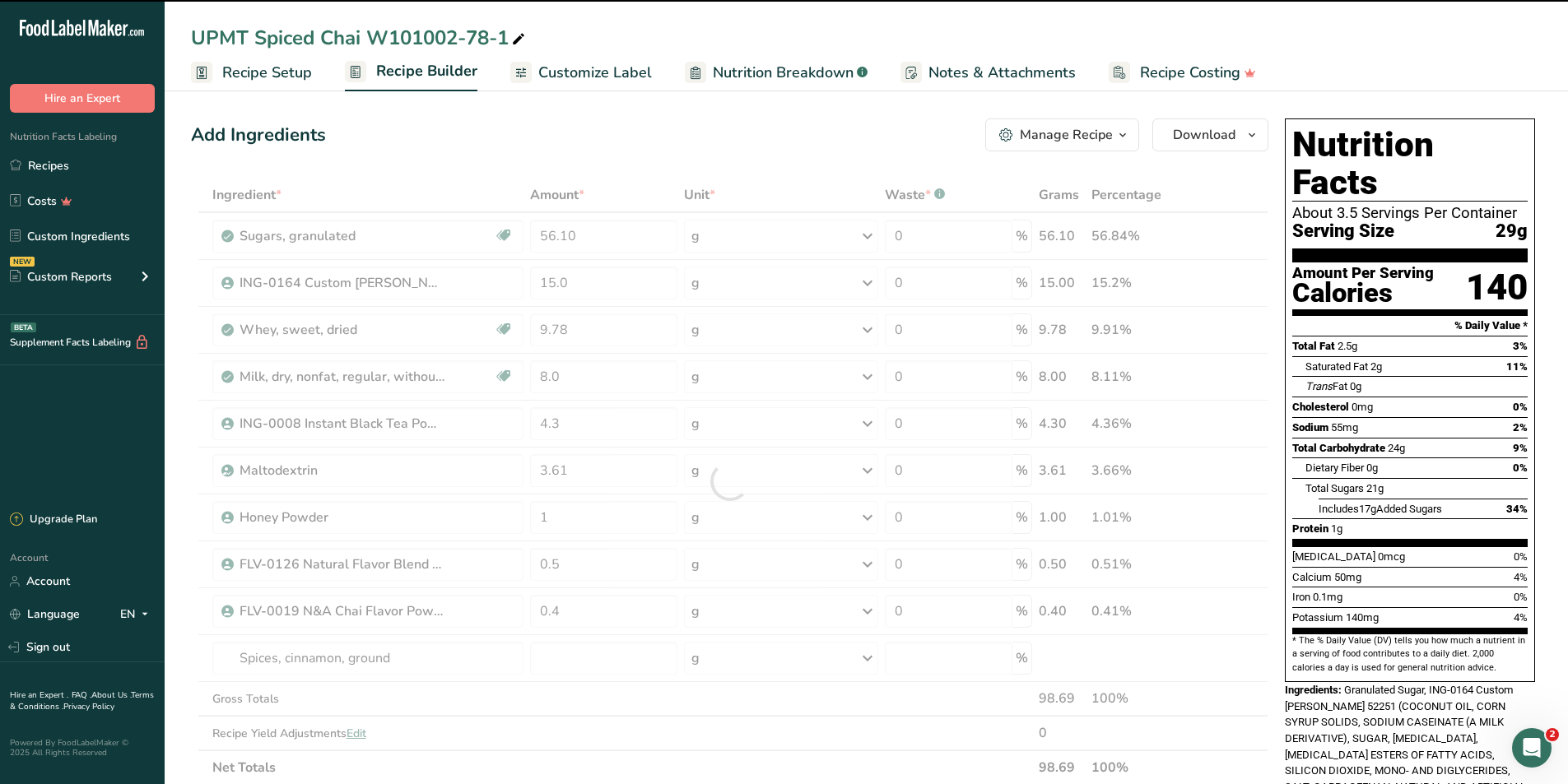
type input "0"
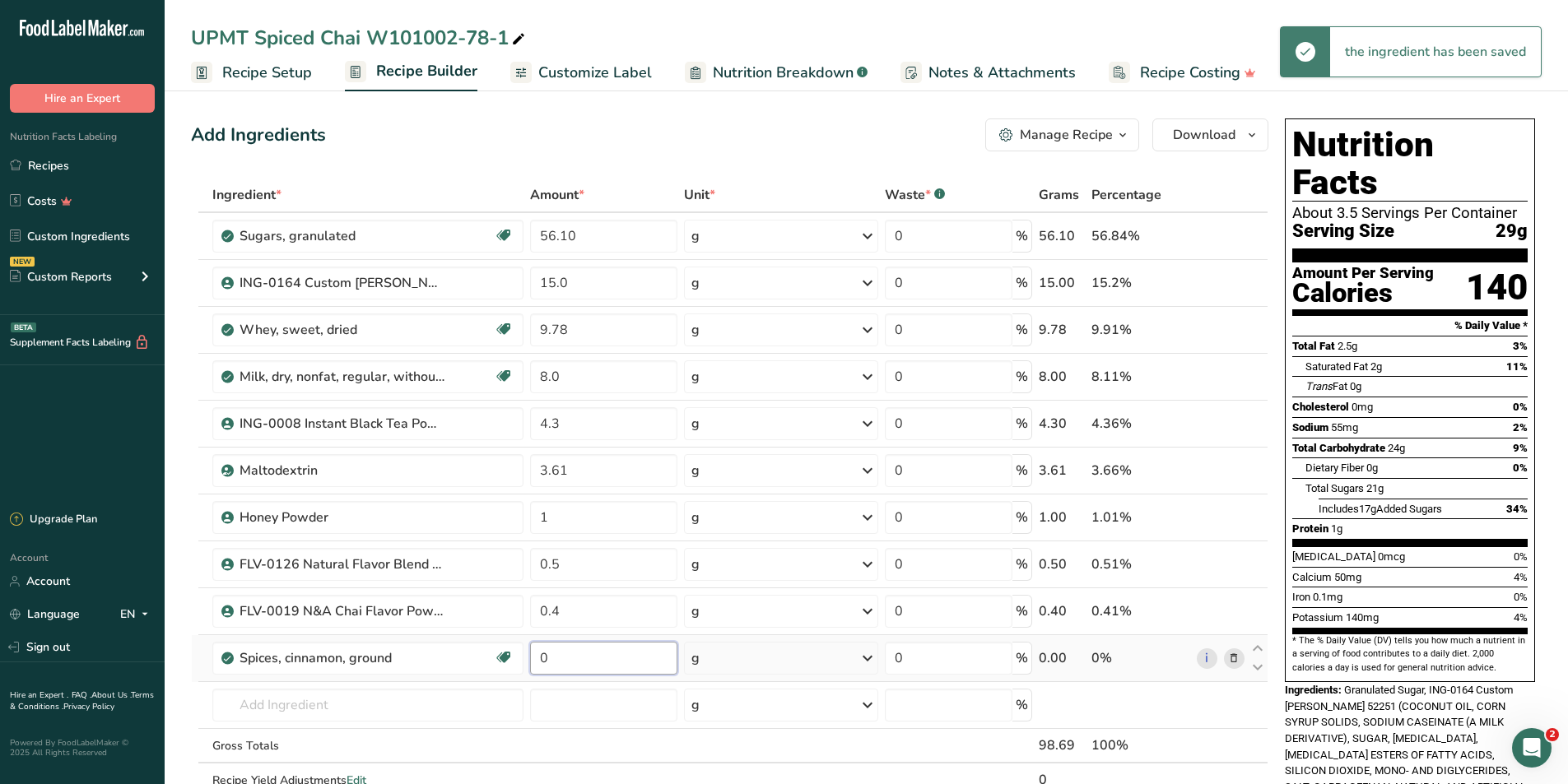
click at [565, 436] on input "0" at bounding box center [603, 658] width 146 height 33
type input "0.35"
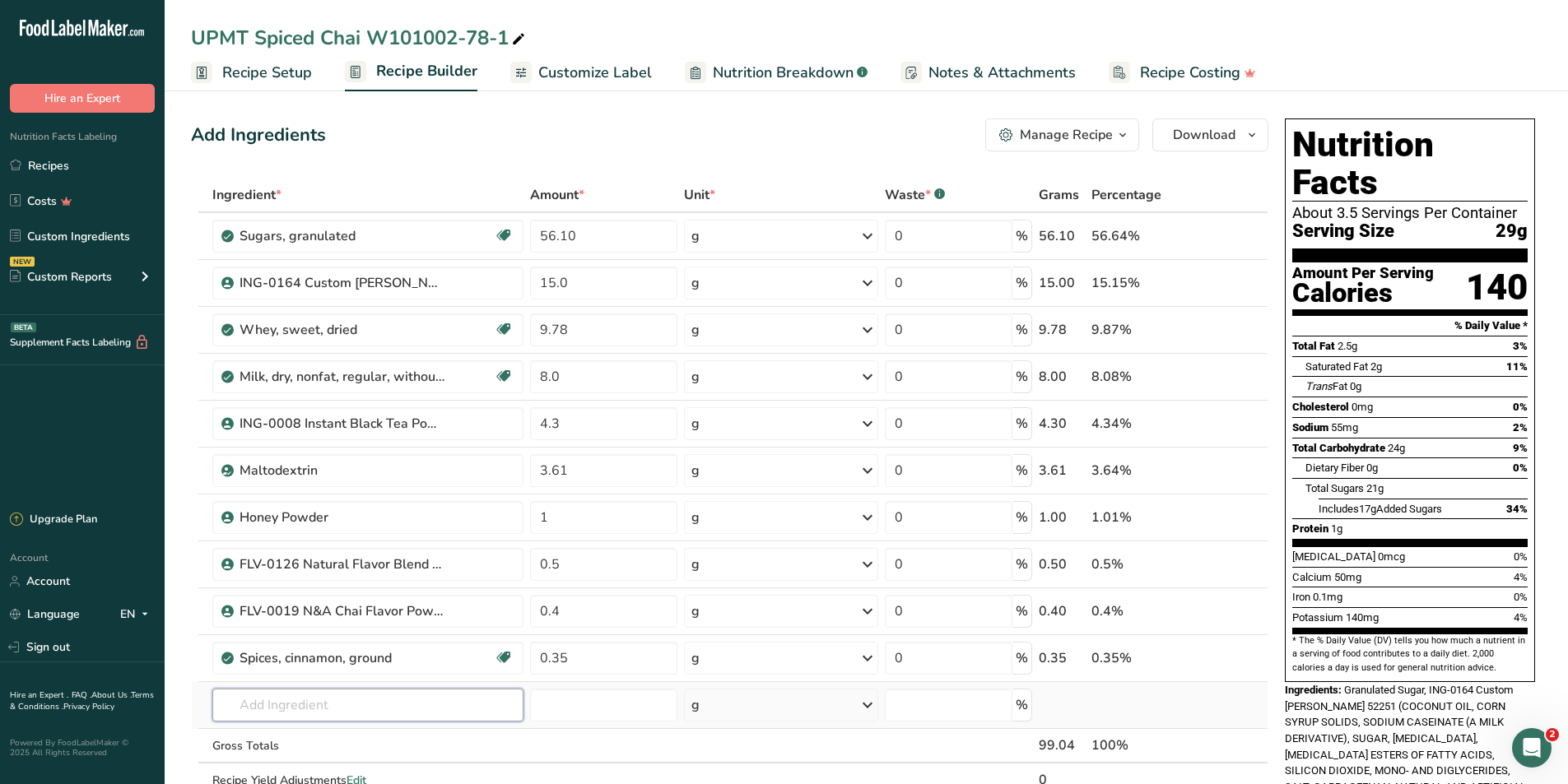
click at [362, 436] on div "Ingredient * Amount * Unit * Waste * .a-a{fill:#347362;}.b-a{fill:#fff;} Grams …" at bounding box center [729, 505] width 1077 height 654
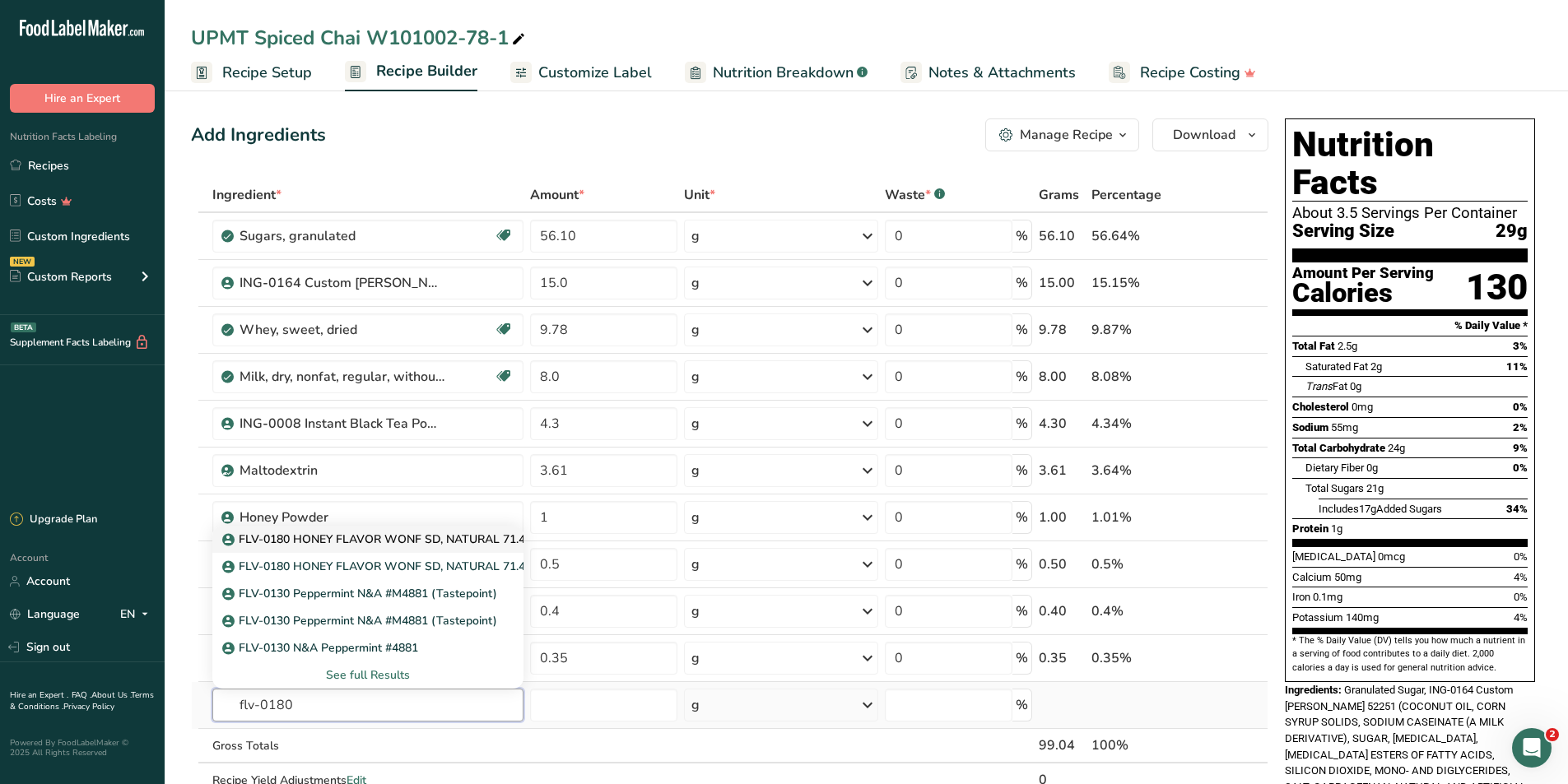
type input "flv-0180"
click at [383, 436] on p "FLV-0180 HONEY FLAVOR WONF SD, NATURAL 71.43108" at bounding box center [389, 539] width 326 height 18
type input "FLV-0180 HONEY FLAVOR WONF SD, NATURAL 71.43108"
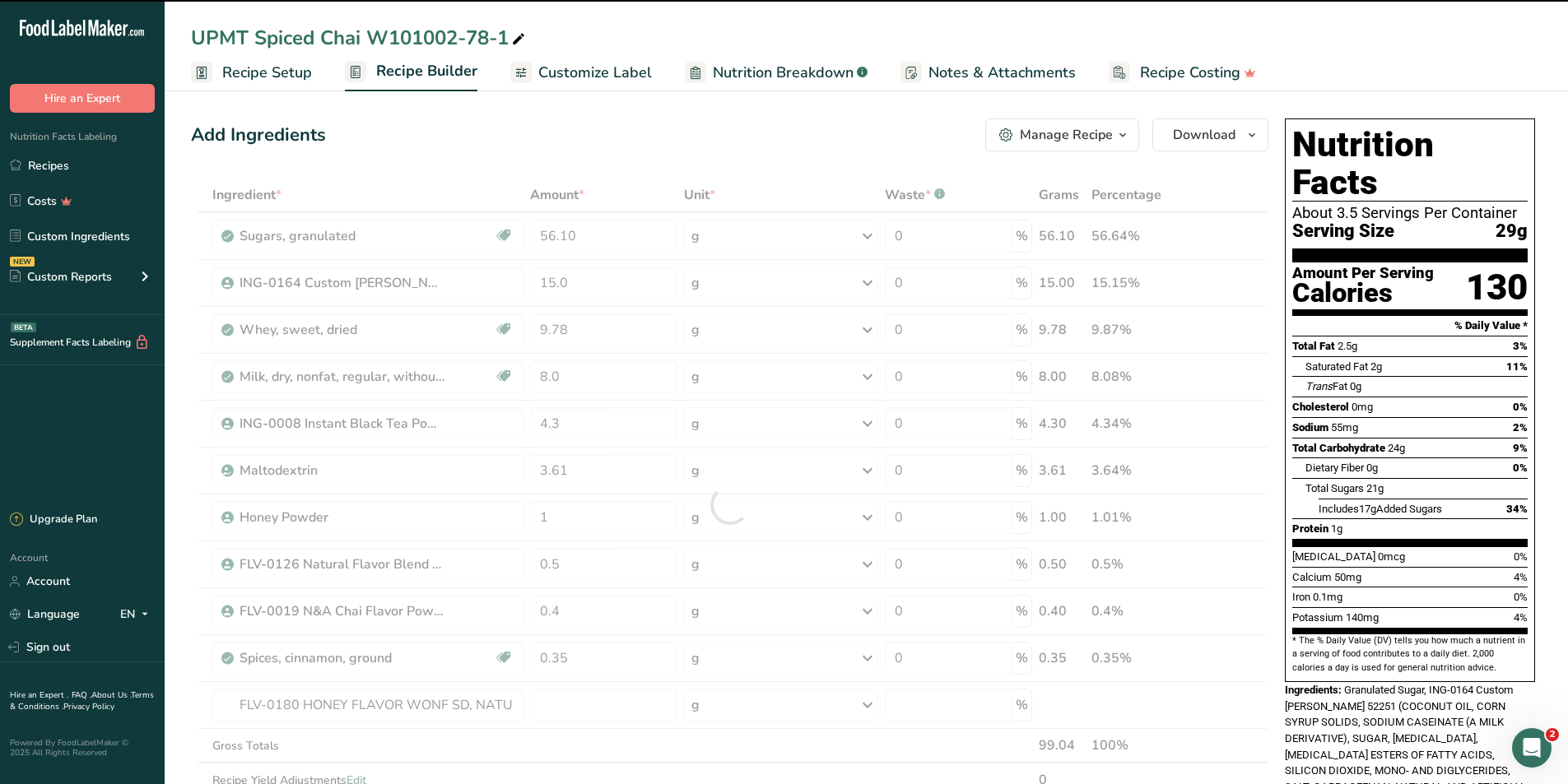
type input "0"
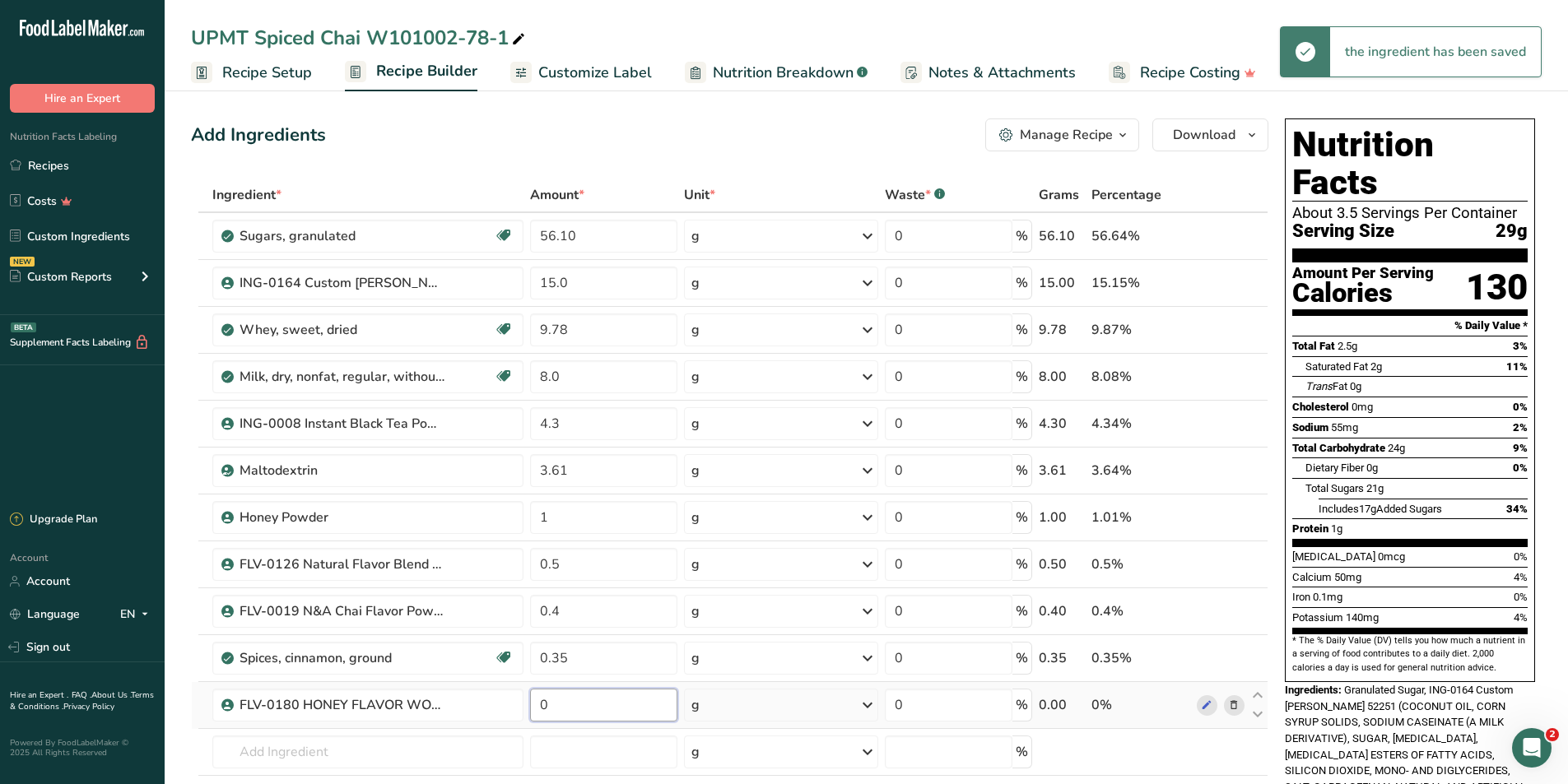
click at [565, 436] on input "0" at bounding box center [603, 705] width 146 height 33
click at [303, 436] on div "Ingredient * Amount * Unit * Waste * .a-a{fill:#347362;}.b-a{fill:#fff;} Grams …" at bounding box center [729, 528] width 1077 height 701
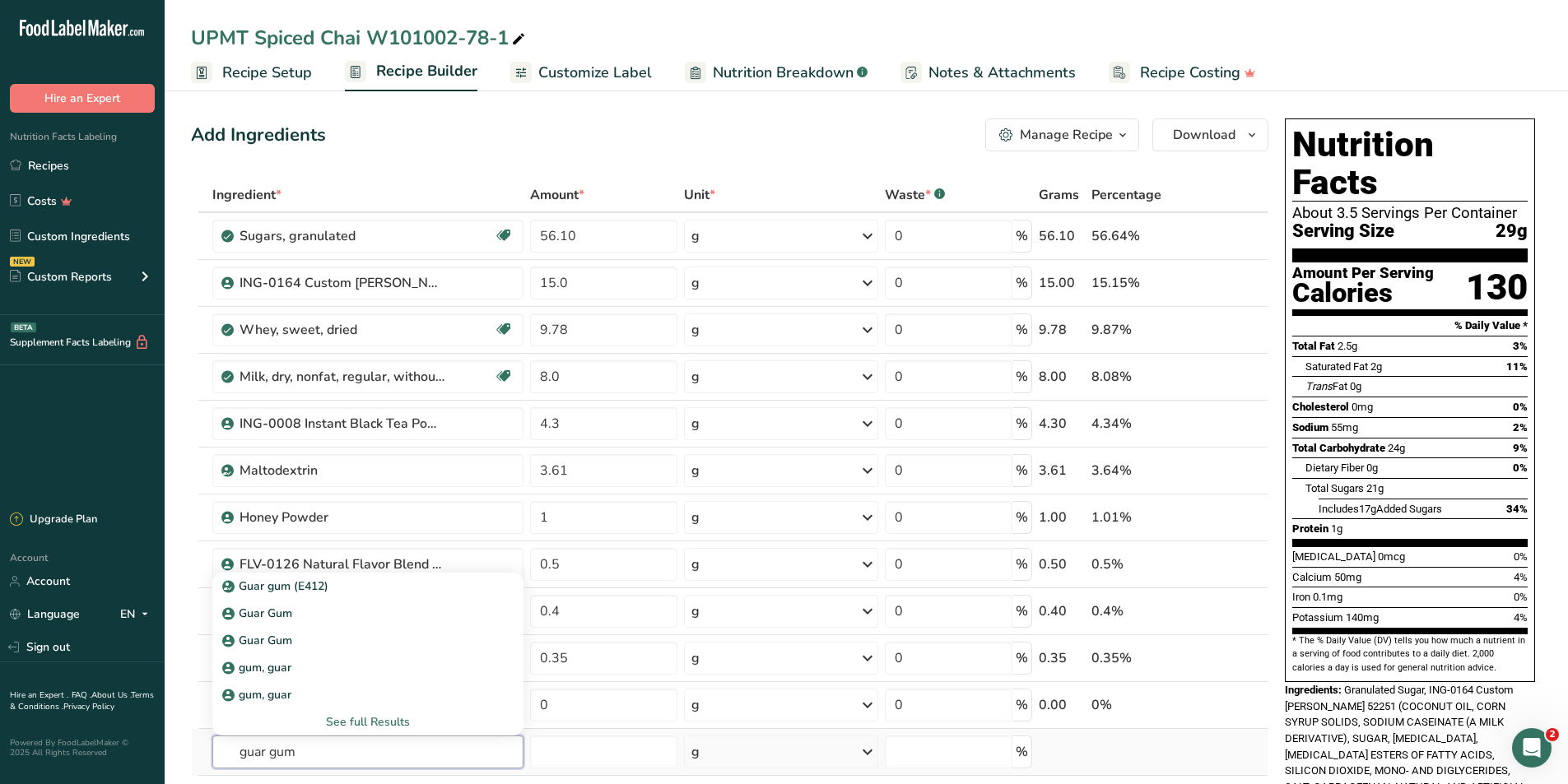
type input "guar gum"
click at [377, 436] on div "See full Results" at bounding box center [369, 722] width 286 height 18
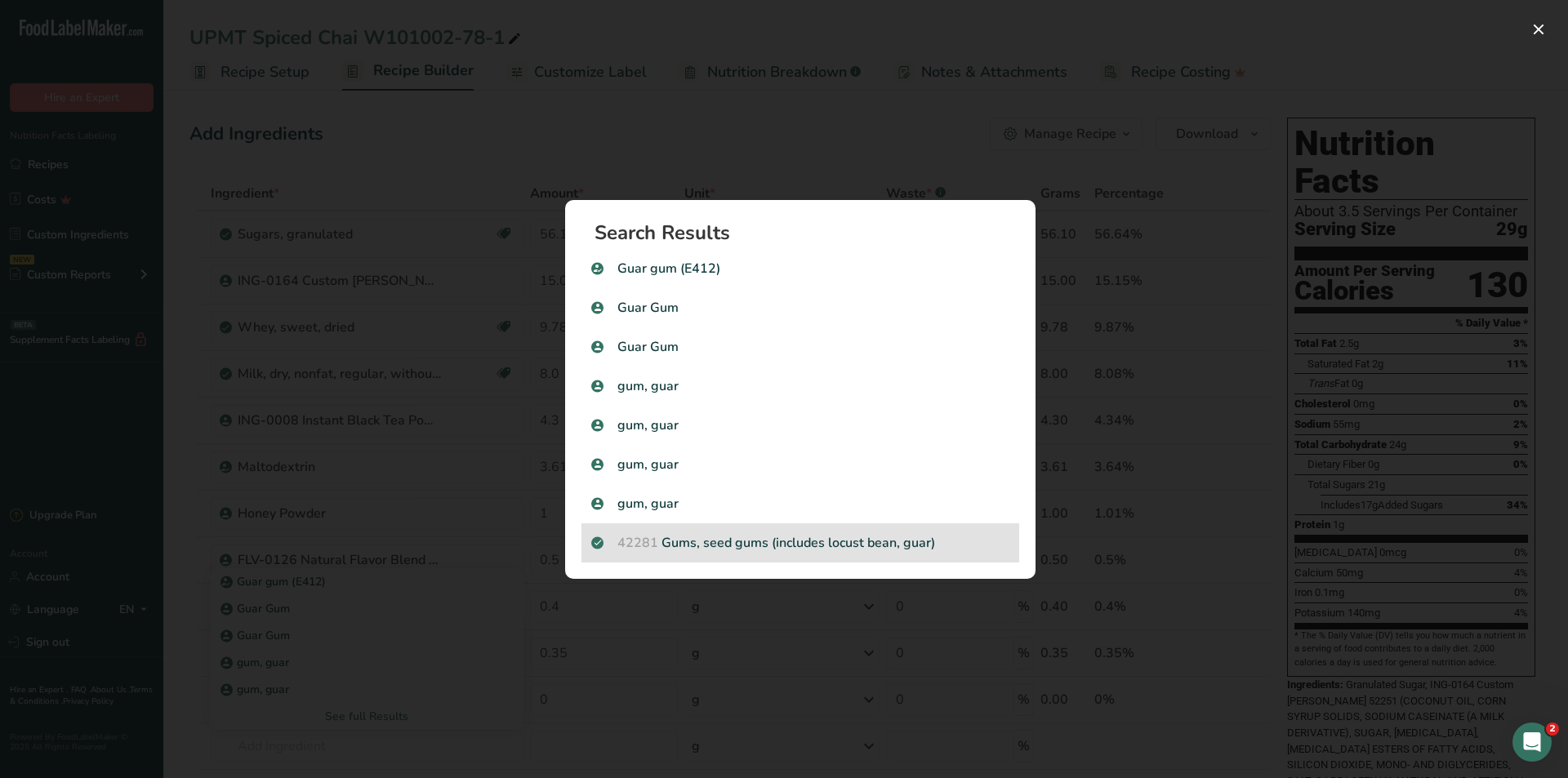
click at [679, 433] on p "42281 Gums, seed gums (includes locust bean, guar)" at bounding box center [801, 543] width 418 height 20
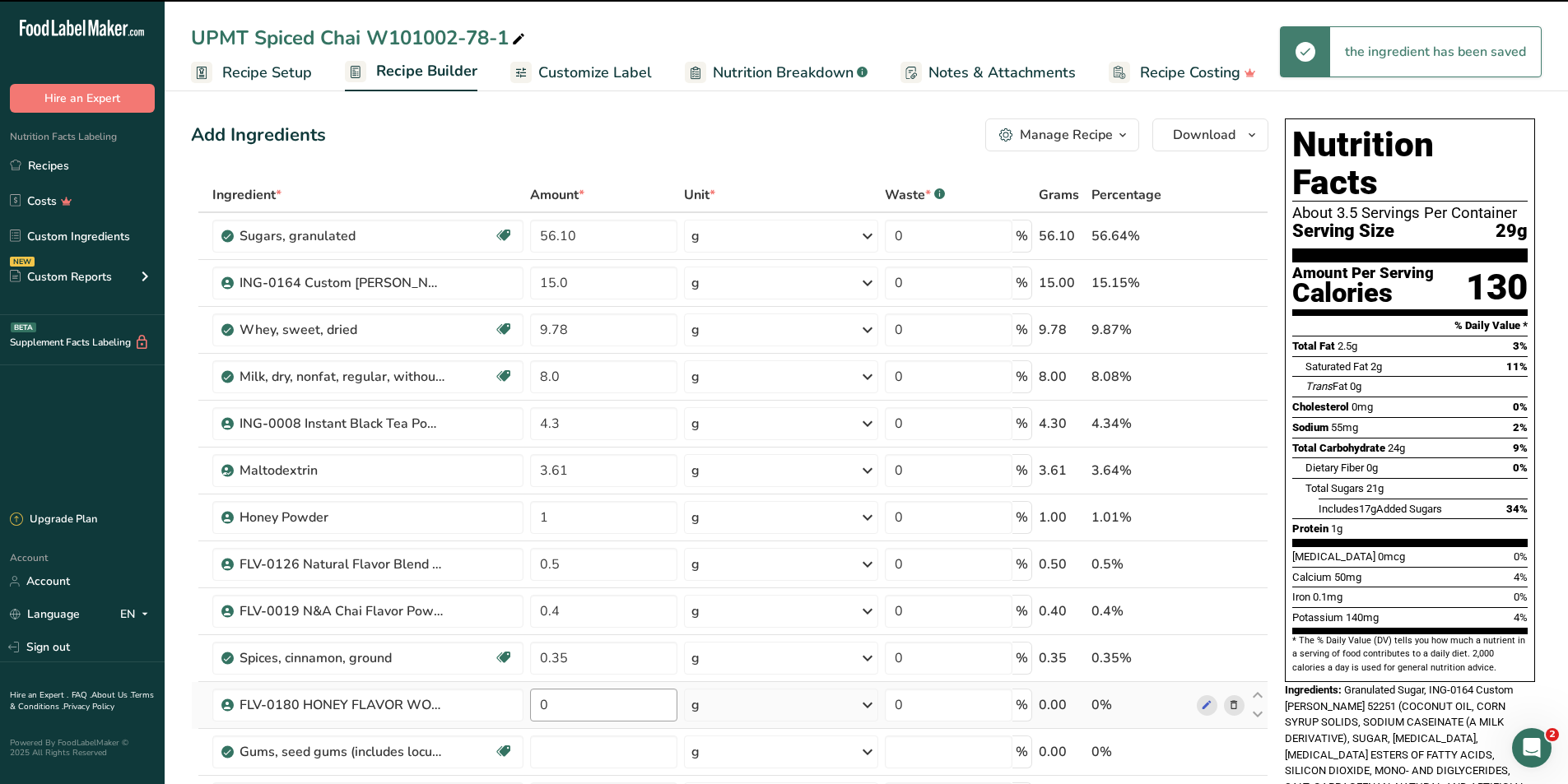
type input "0"
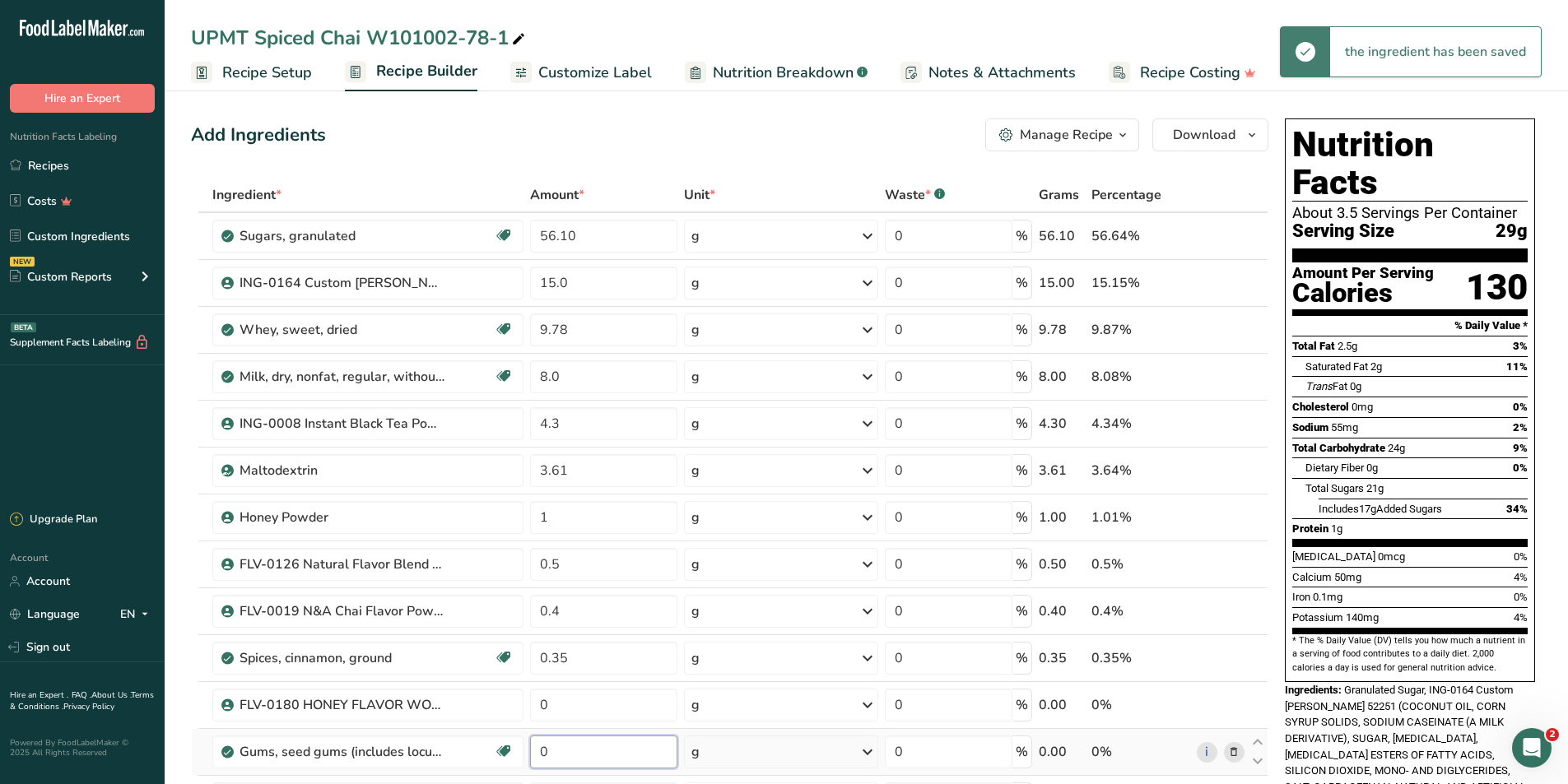
click at [572, 436] on input "0" at bounding box center [603, 751] width 146 height 33
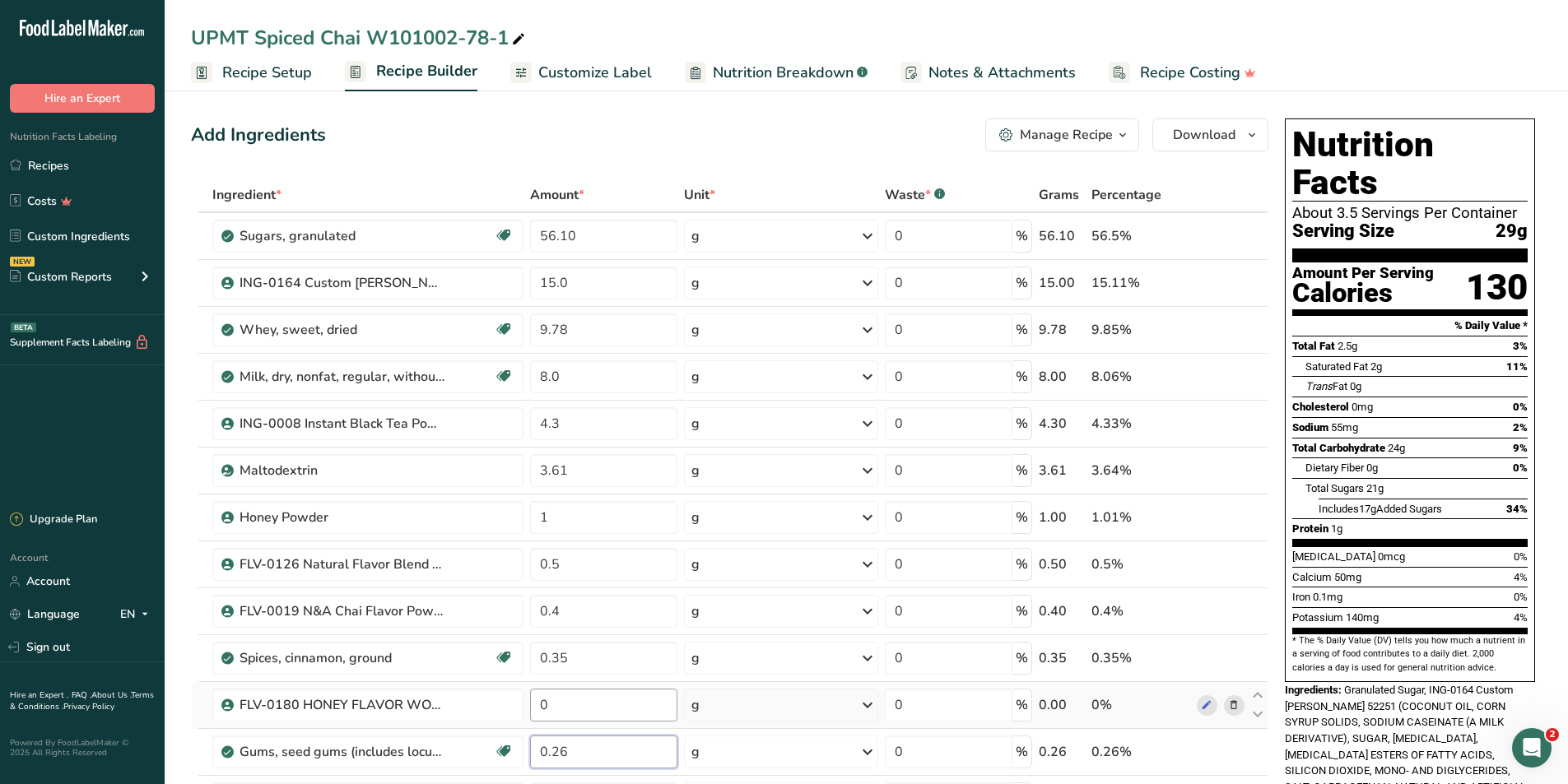
type input "0.26"
click at [569, 436] on div "Ingredient * Amount * Unit * Waste * .a-a{fill:#347362;}.b-a{fill:#fff;} Grams …" at bounding box center [729, 552] width 1077 height 748
type input "0.3"
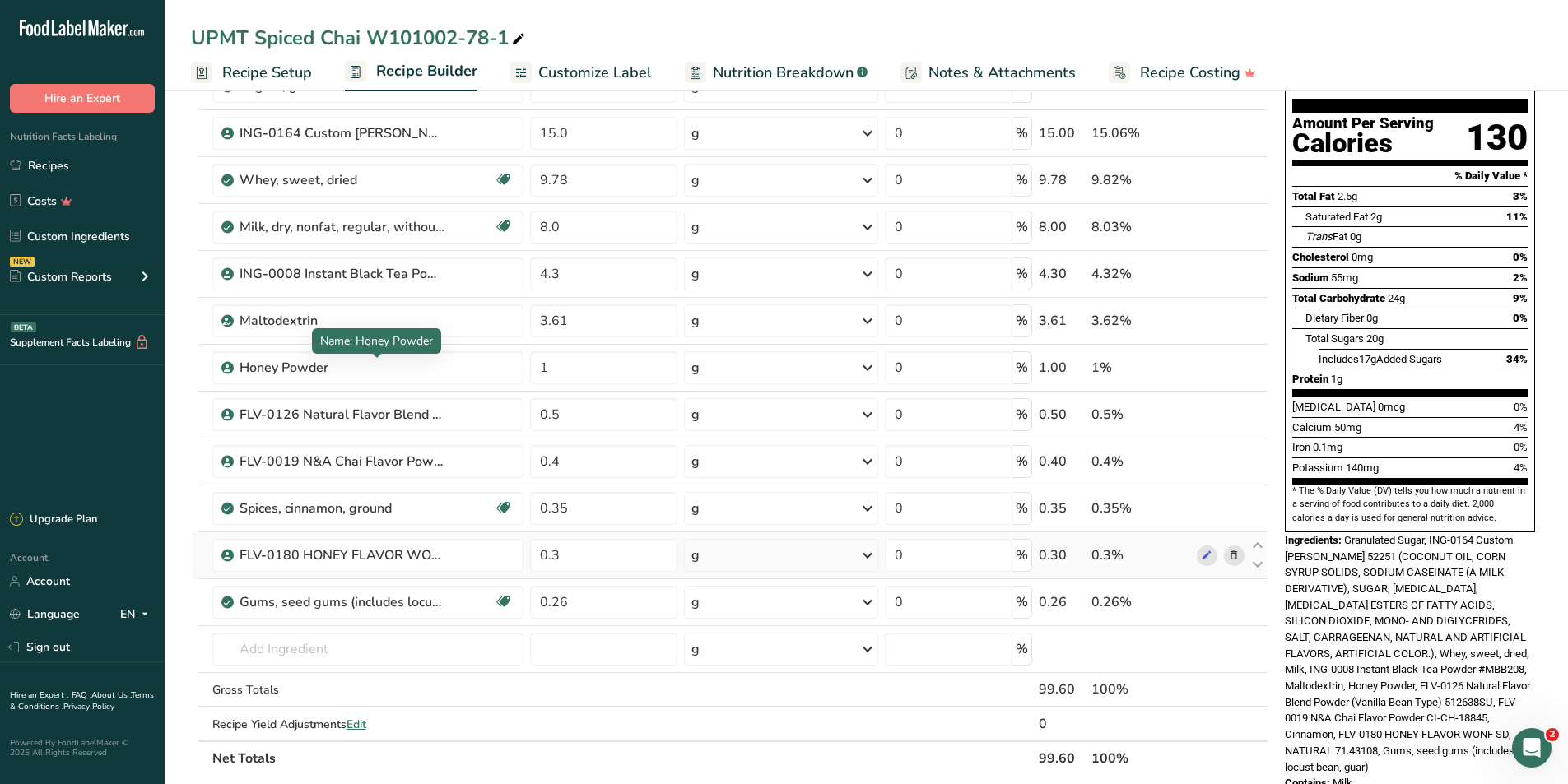
scroll to position [165, 0]
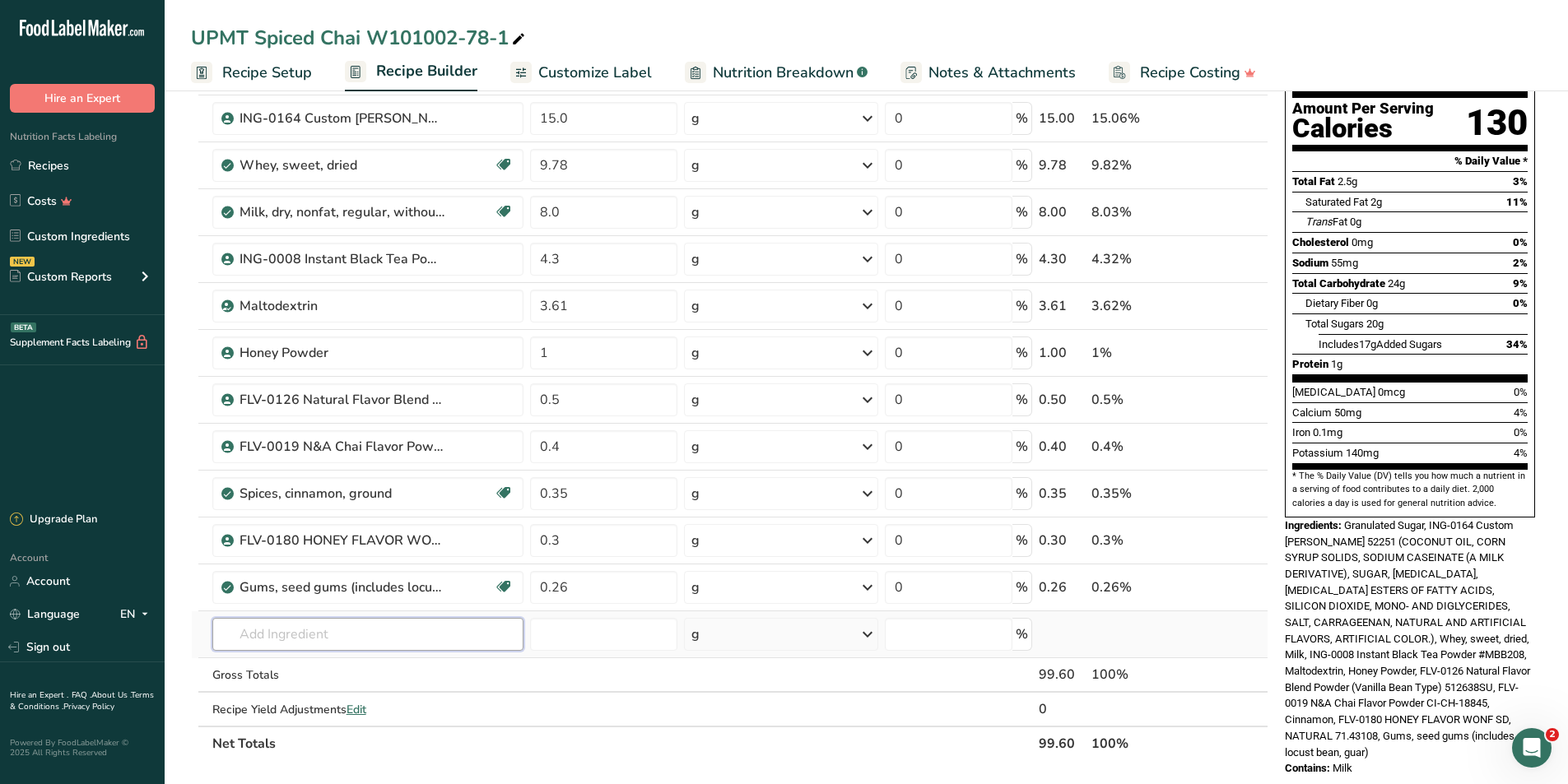
click at [347, 436] on div "Ingredient * Amount * Unit * Waste * .a-a{fill:#347362;}.b-a{fill:#fff;} Grams …" at bounding box center [729, 387] width 1077 height 748
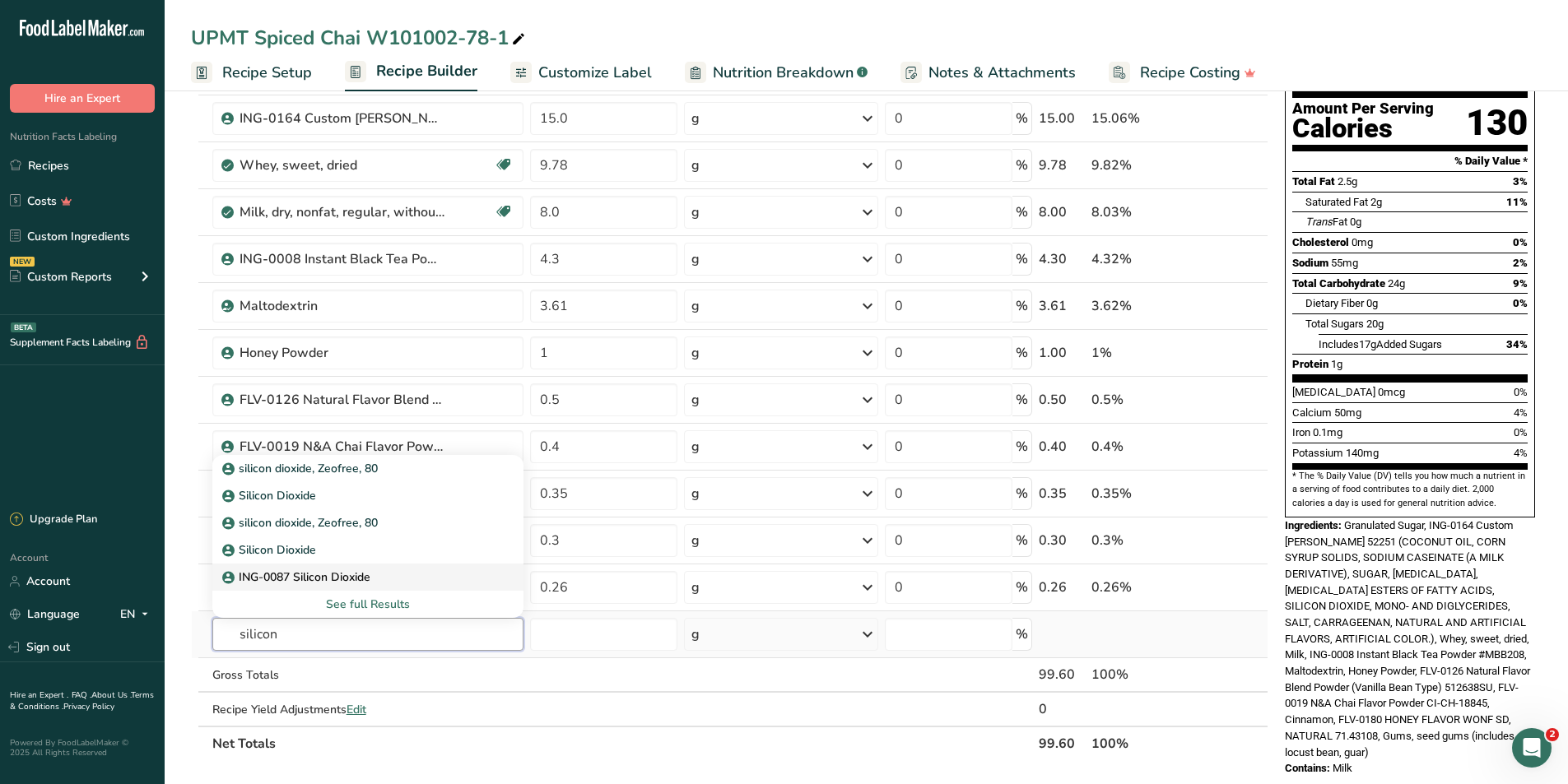
type input "silicon"
click at [311, 436] on p "ING-0087 Silicon Dioxide" at bounding box center [298, 577] width 145 height 18
type input "ING-0087 Silicon Dioxide"
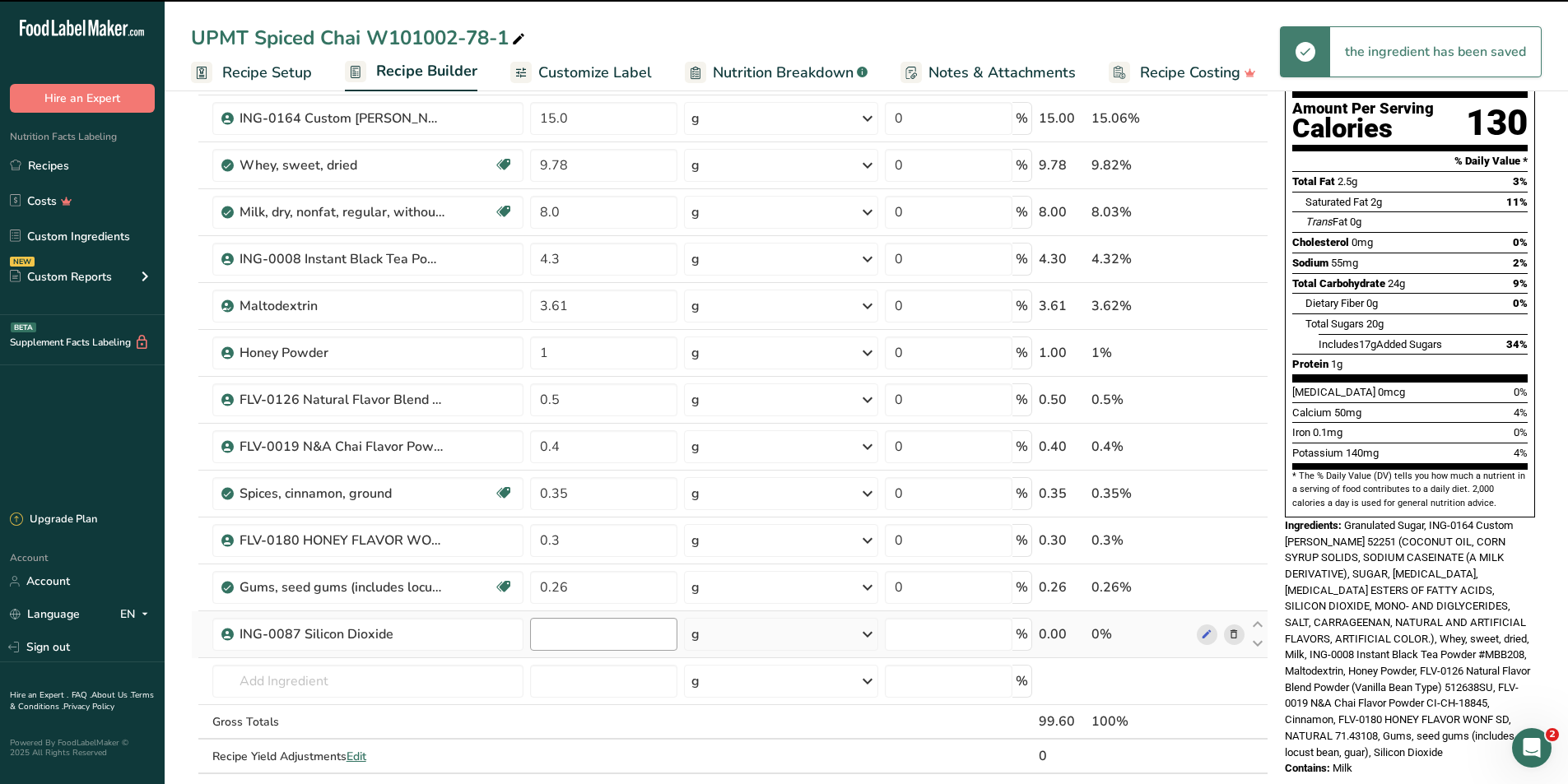
type input "0"
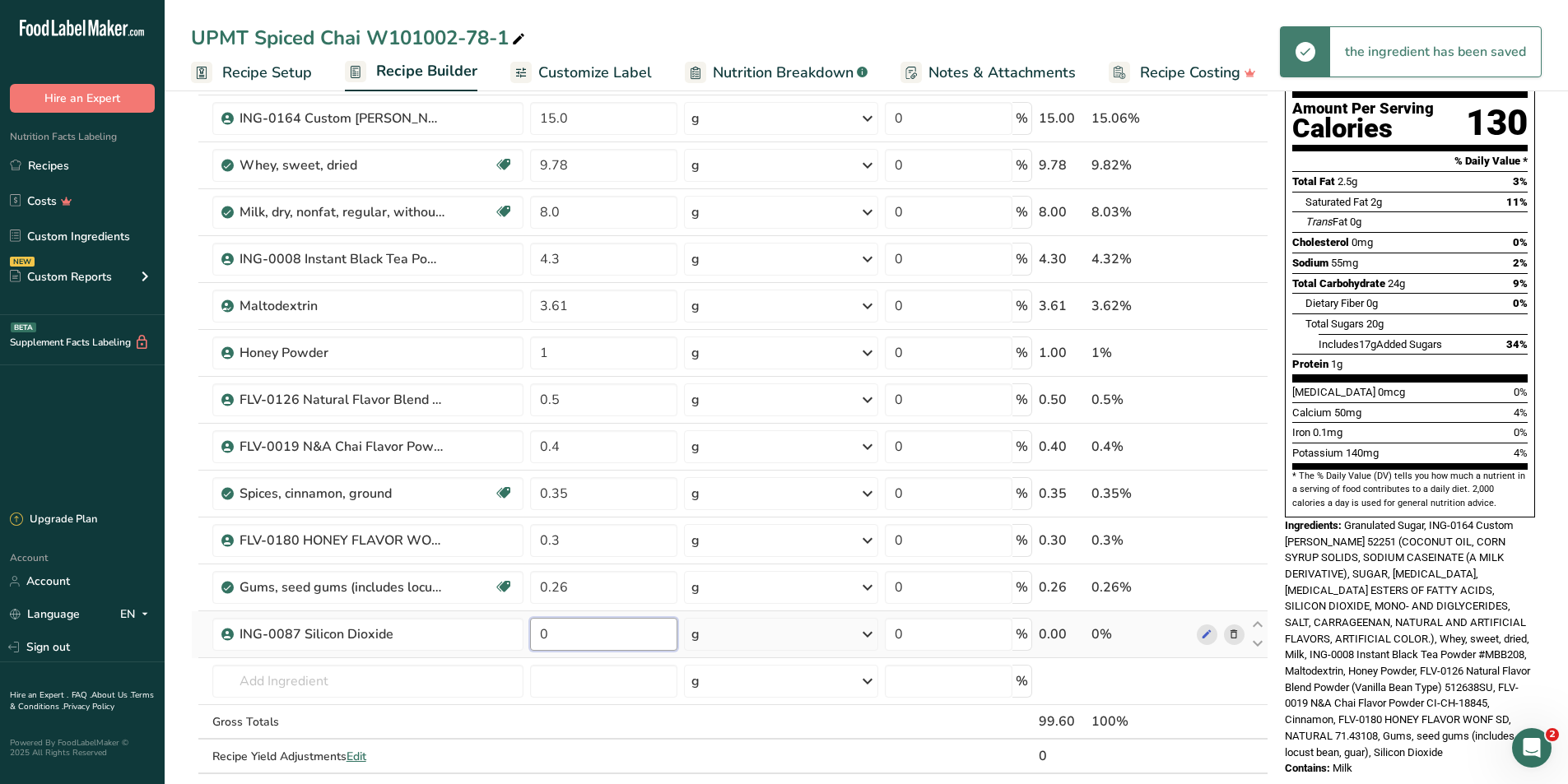
click at [591, 436] on input "0" at bounding box center [603, 634] width 146 height 33
type input "0.15"
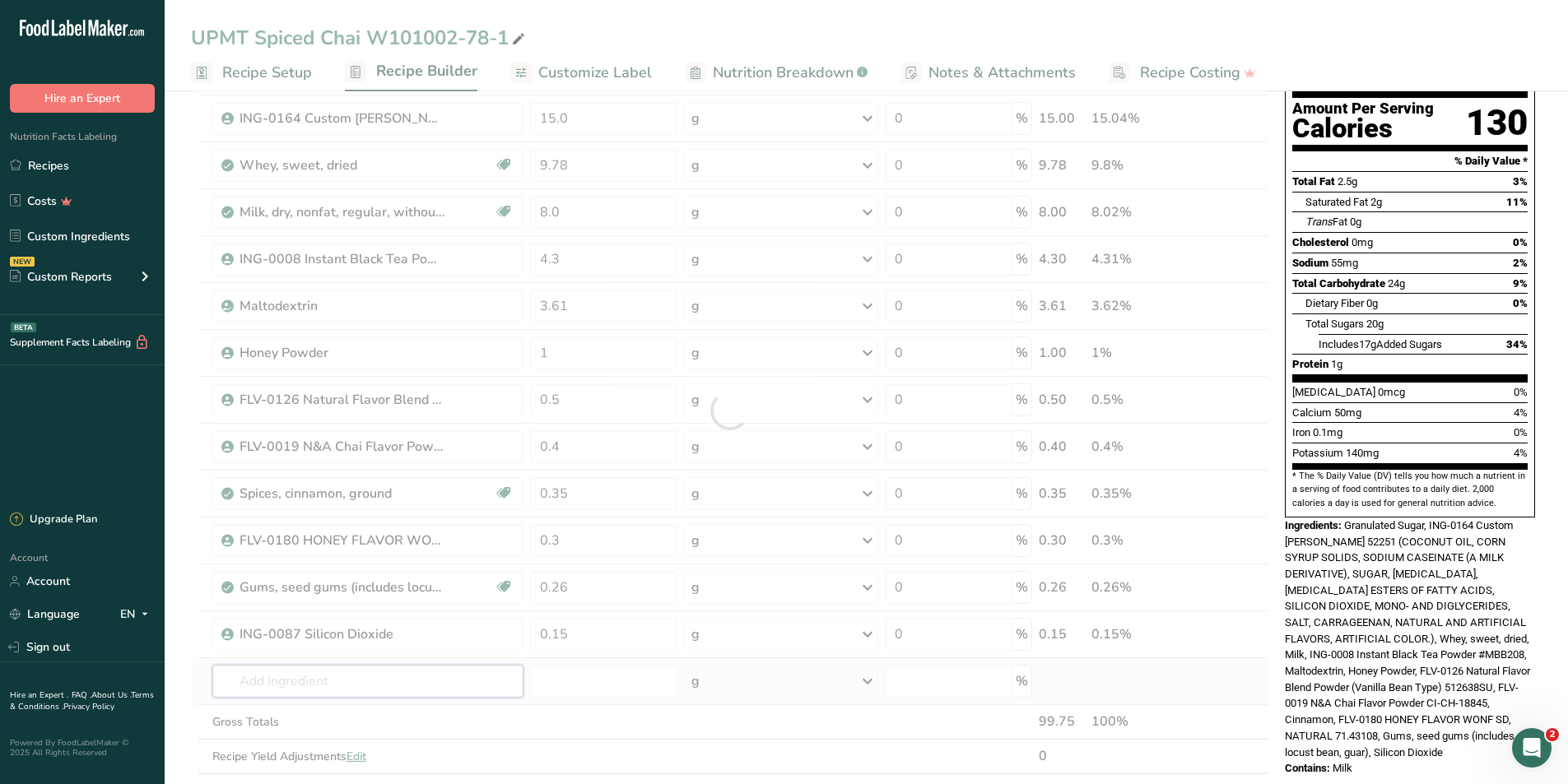
click at [369, 436] on div "Ingredient * Amount * Unit * Waste * .a-a{fill:#347362;}.b-a{fill:#fff;} Grams …" at bounding box center [729, 410] width 1077 height 795
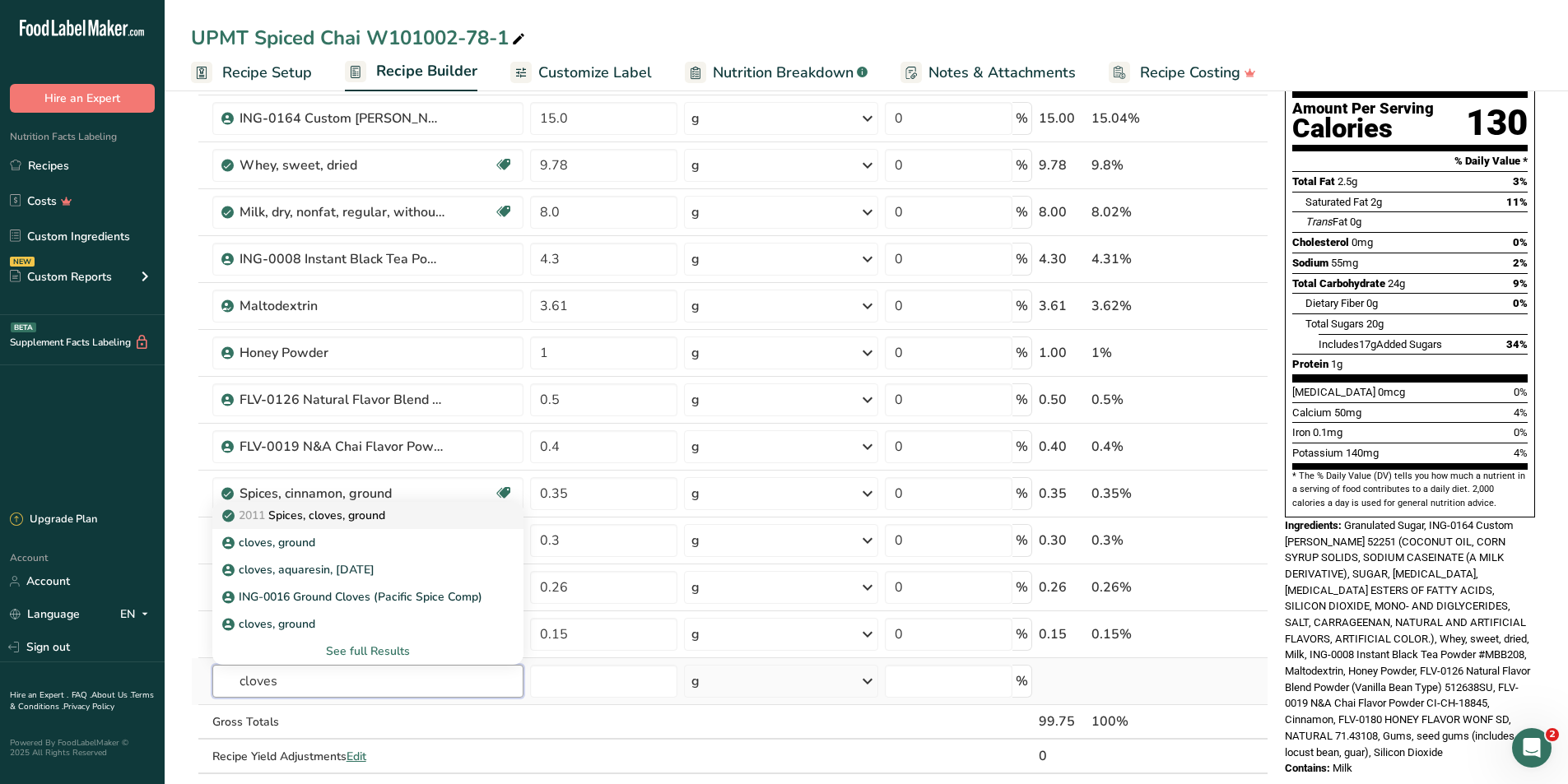
type input "cloves"
click at [322, 436] on p "2011 Spices, cloves, ground" at bounding box center [305, 516] width 160 height 18
type input "Spices, cloves, ground"
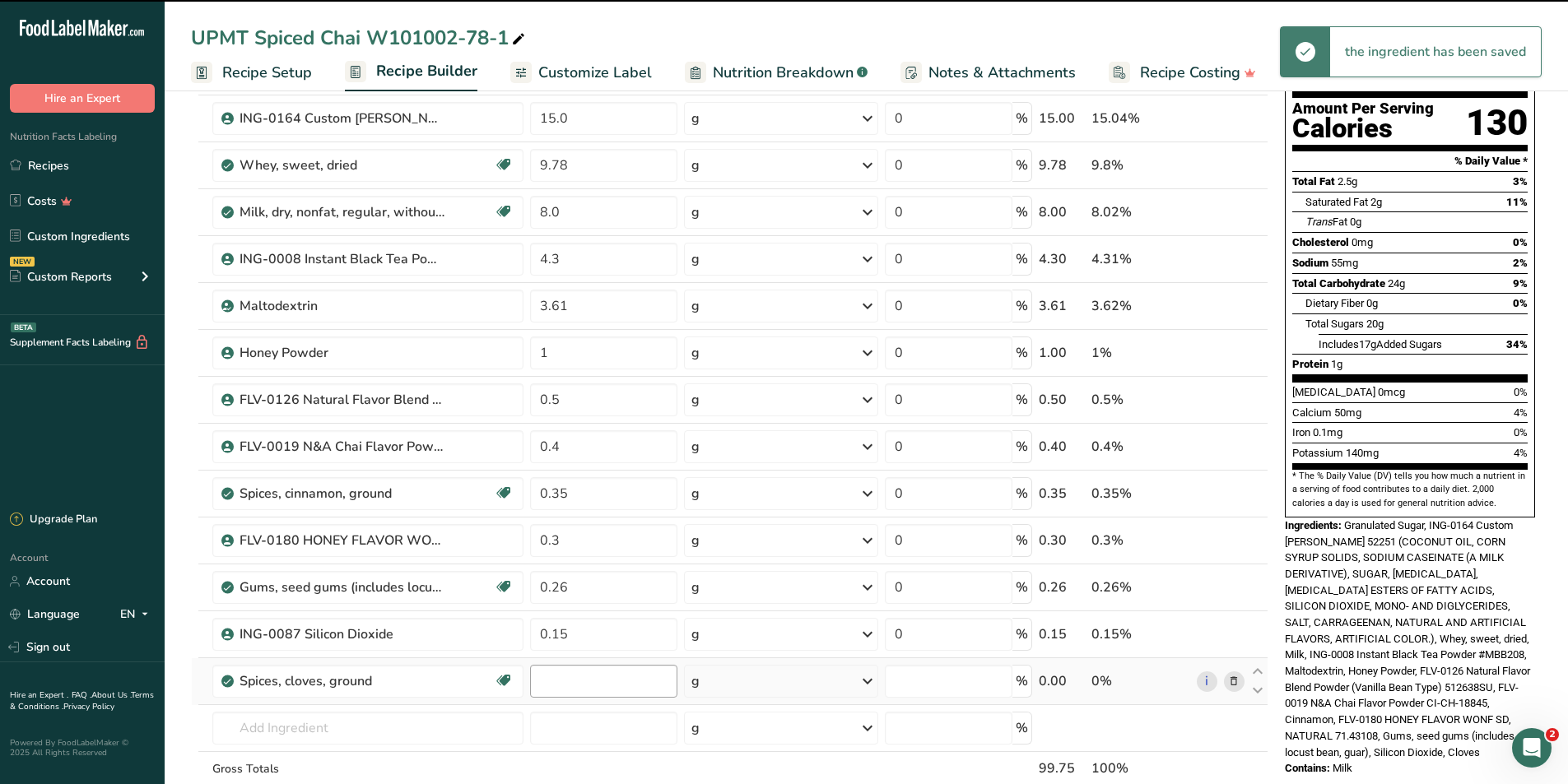
type input "0"
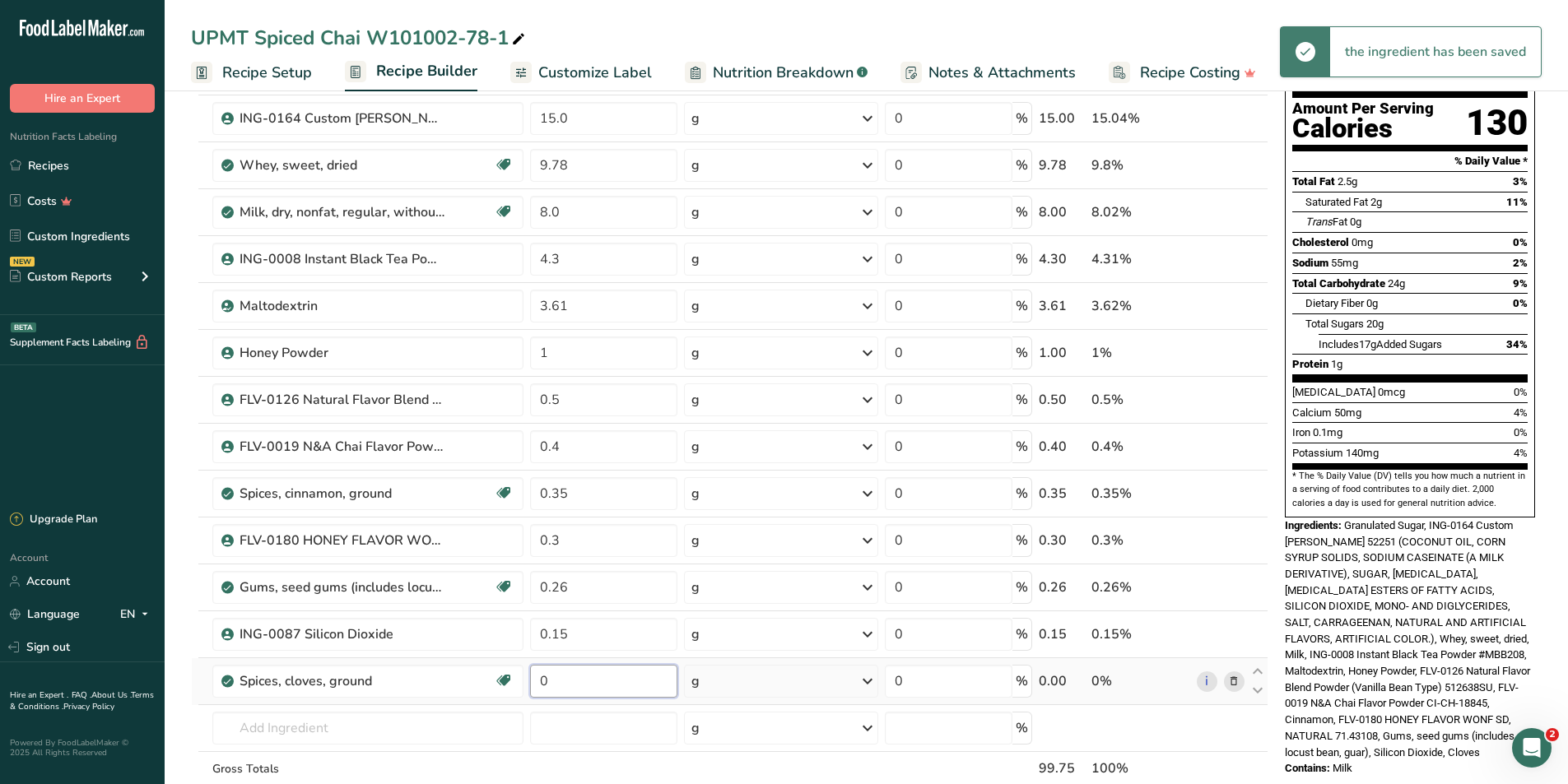
click at [554, 436] on input "0" at bounding box center [603, 681] width 146 height 33
type input "0.1"
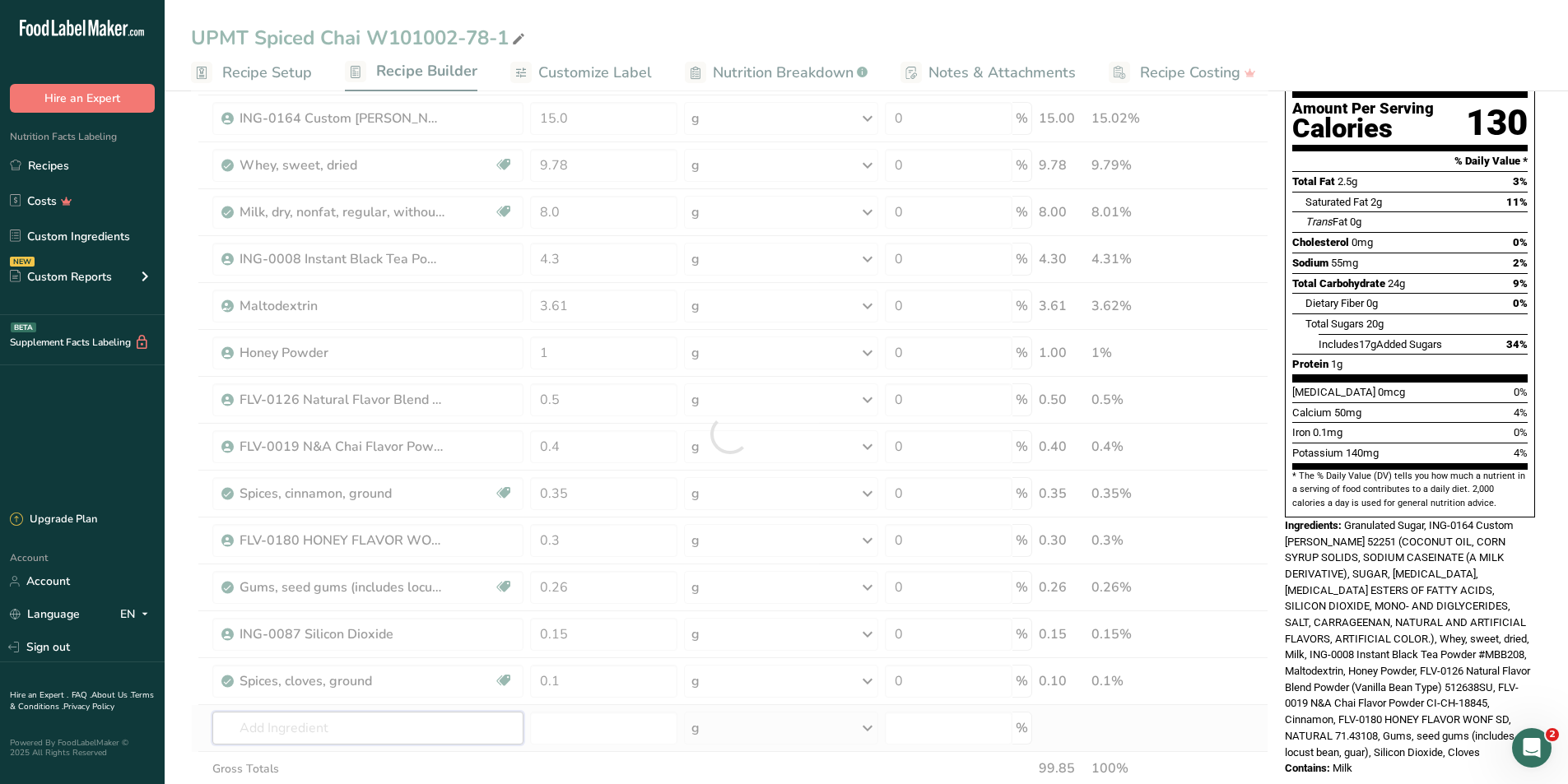
click at [394, 436] on div "Ingredient * Amount * Unit * Waste * .a-a{fill:#347362;}.b-a{fill:#fff;} Grams …" at bounding box center [729, 434] width 1077 height 842
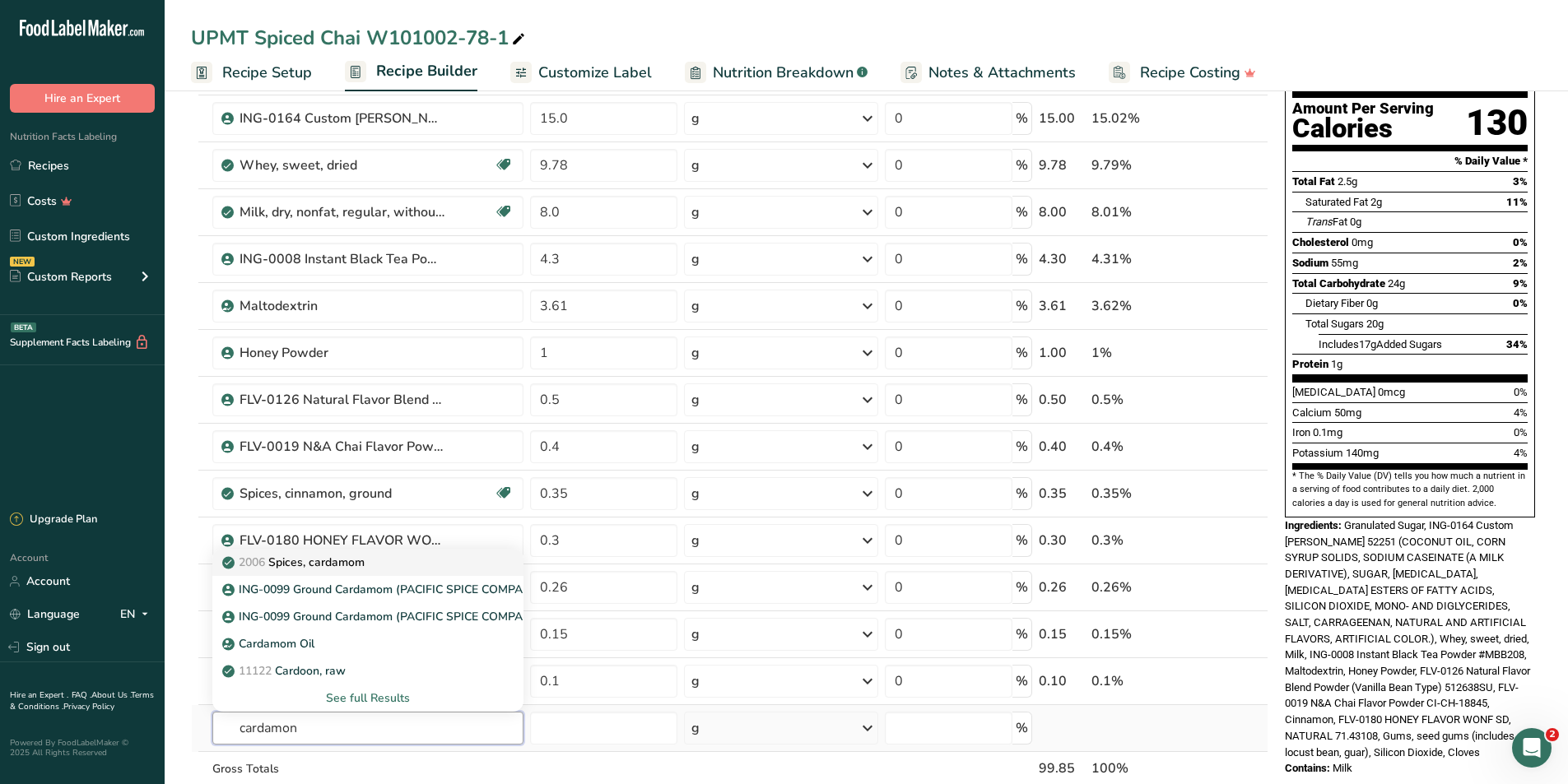
type input "cardamon"
click at [374, 436] on div "2006 Spices, cardamom" at bounding box center [355, 563] width 259 height 18
type input "Spices, cardamom"
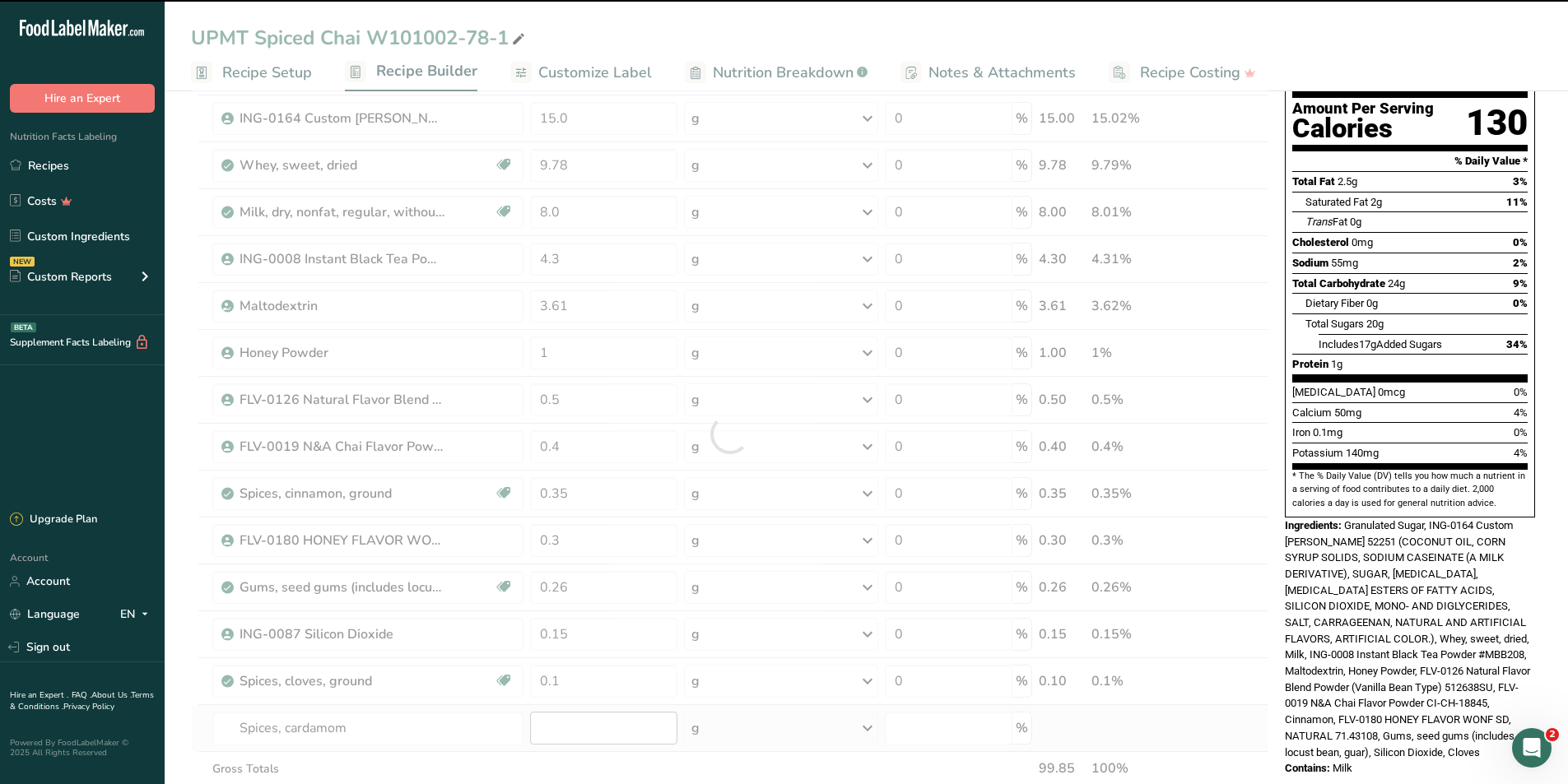
type input "0"
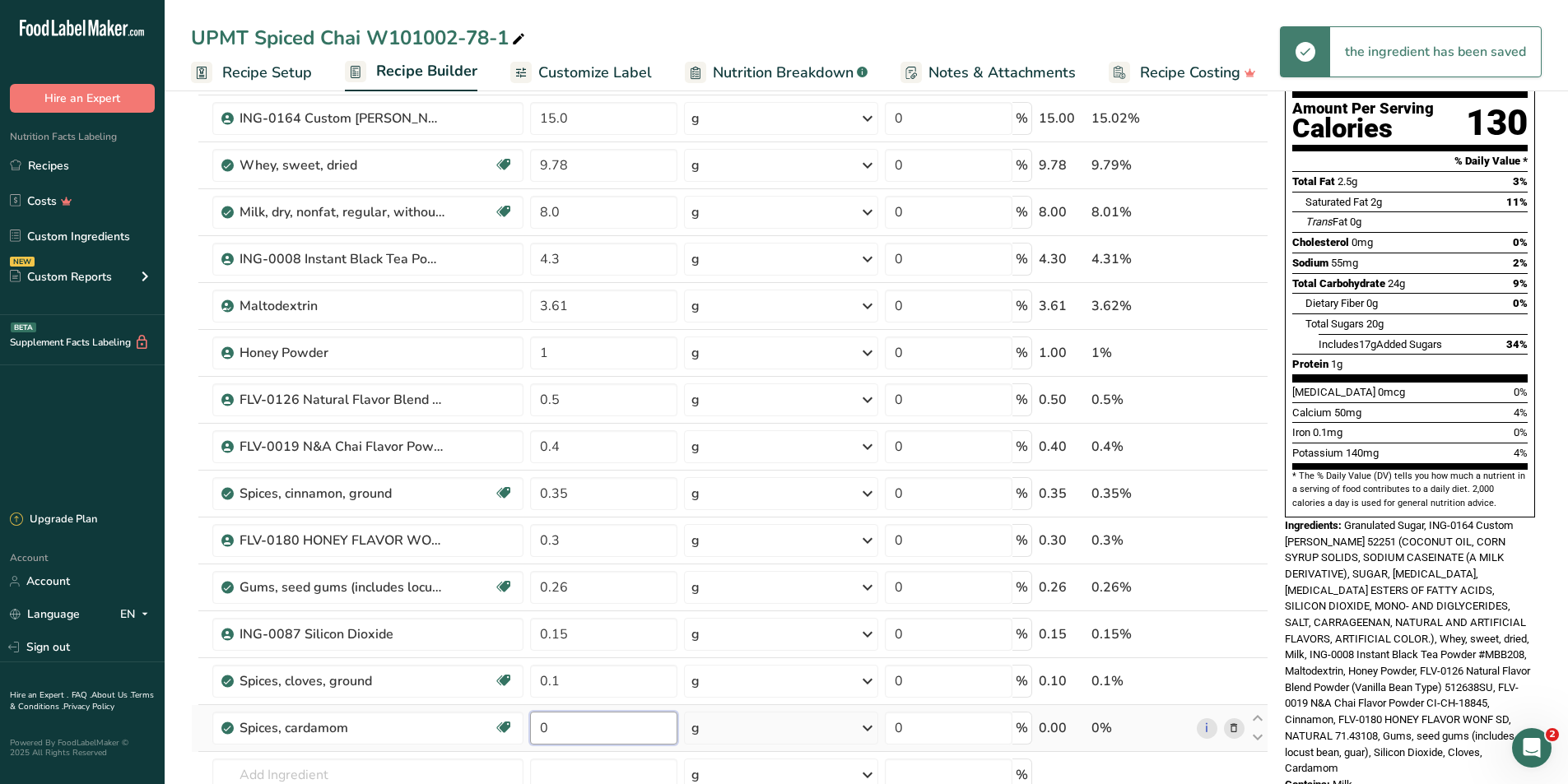
click at [572, 436] on input "0" at bounding box center [603, 728] width 146 height 33
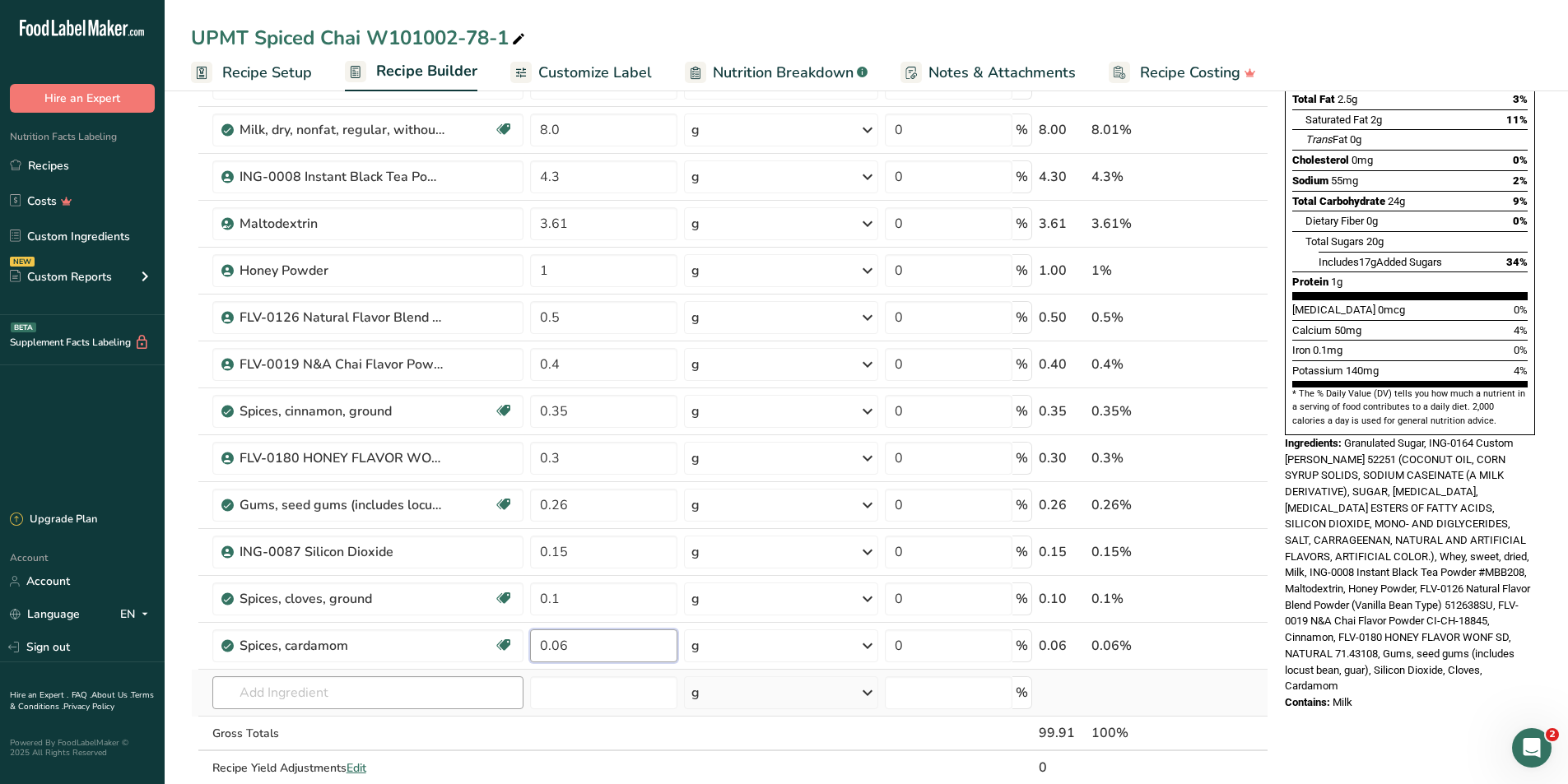
type input "0.06"
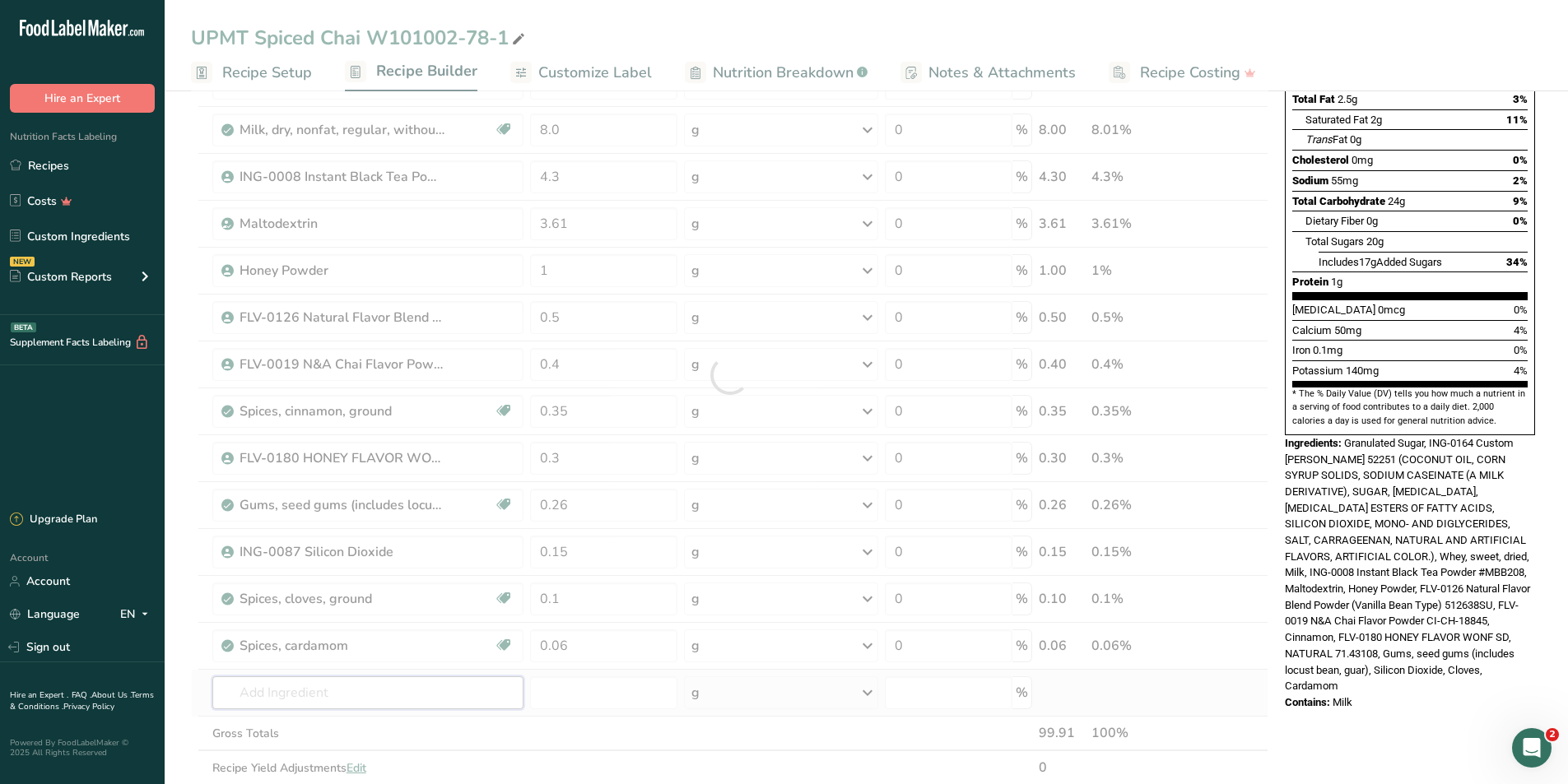
click at [281, 436] on div "Ingredient * Amount * Unit * Waste * .a-a{fill:#347362;}.b-a{fill:#fff;} Grams …" at bounding box center [729, 374] width 1077 height 888
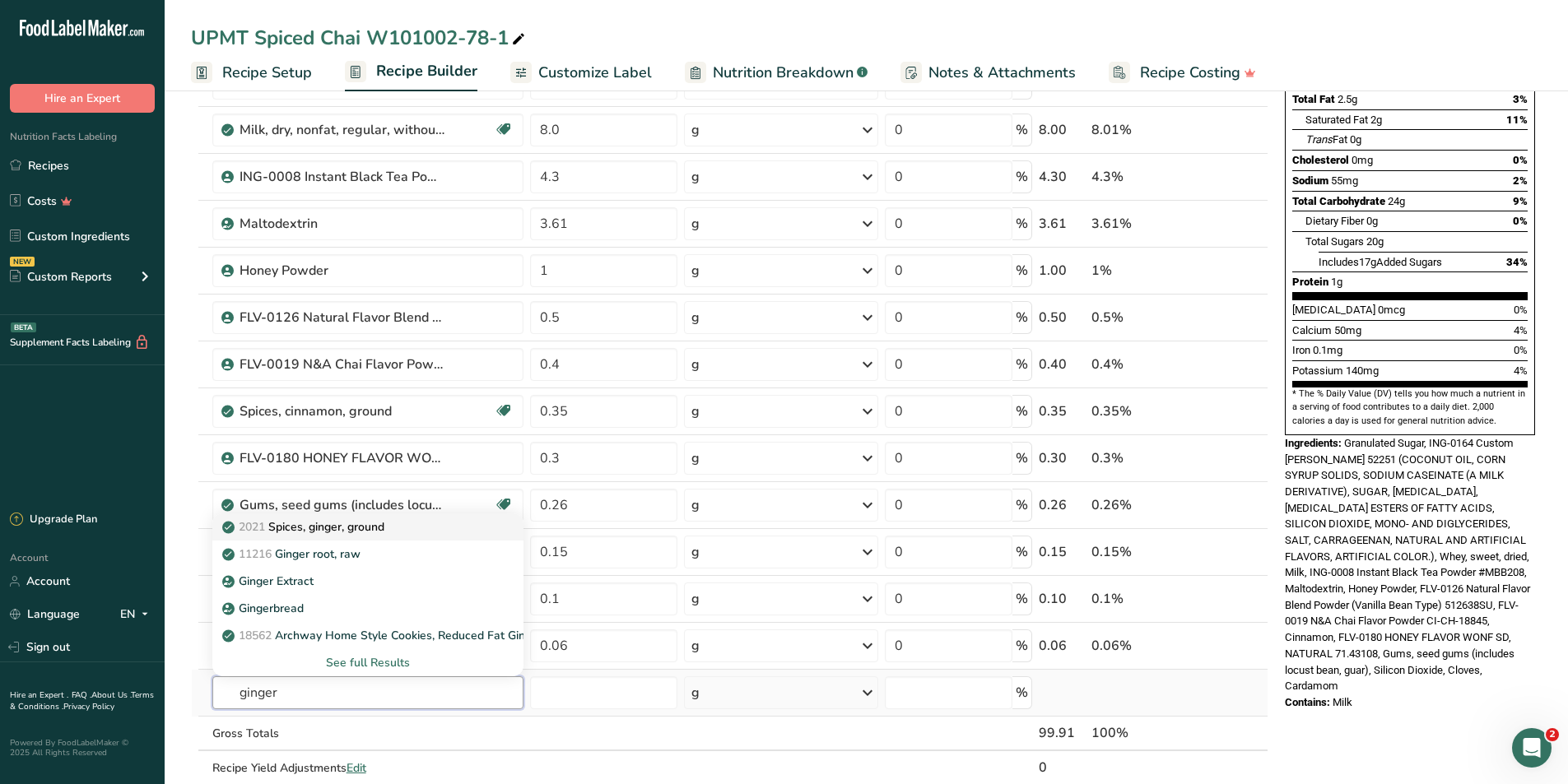
type input "ginger"
click at [346, 436] on p "2021 Spices, ginger, ground" at bounding box center [305, 527] width 159 height 18
type input "Spices, ginger, ground"
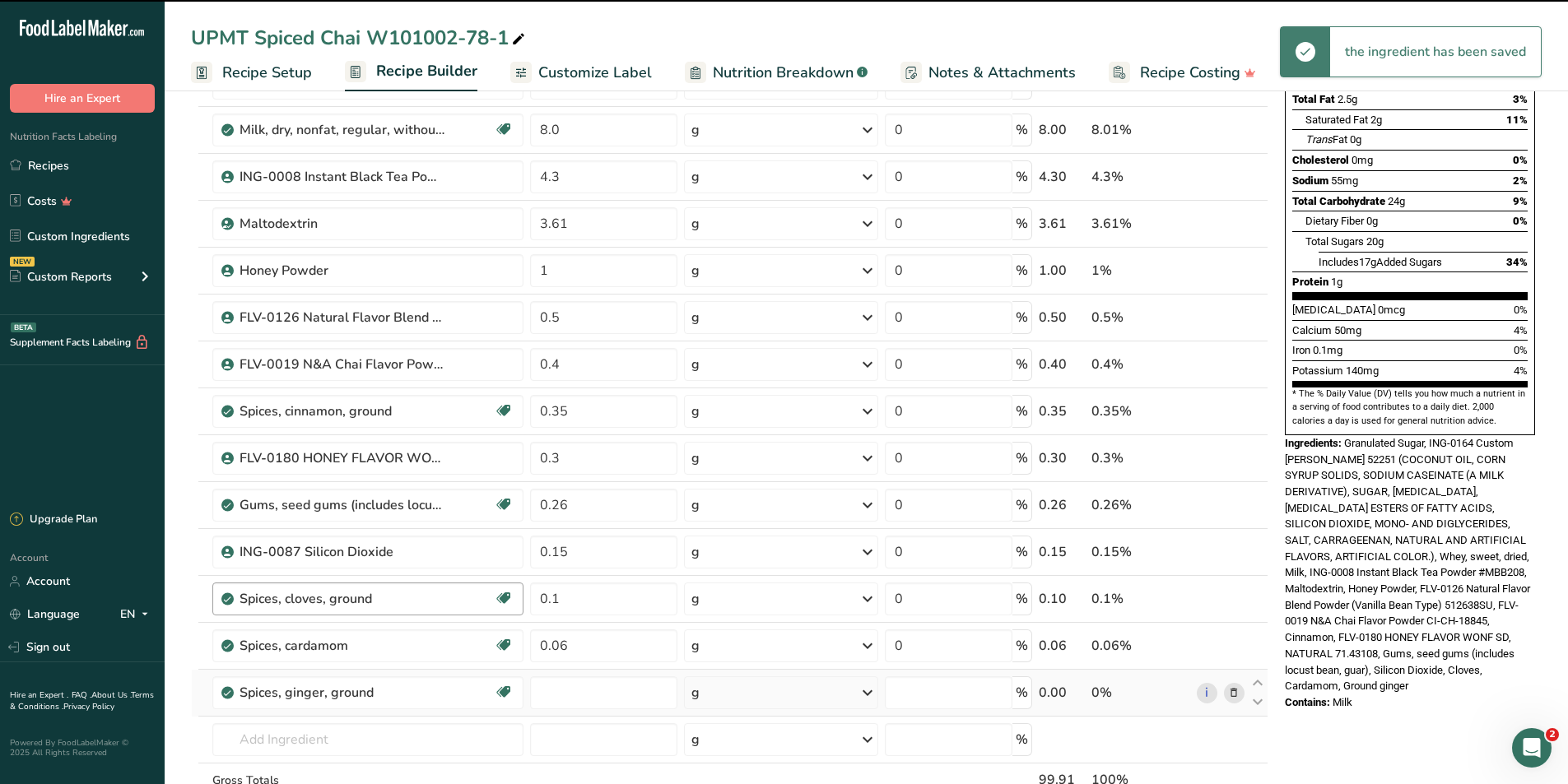
type input "0"
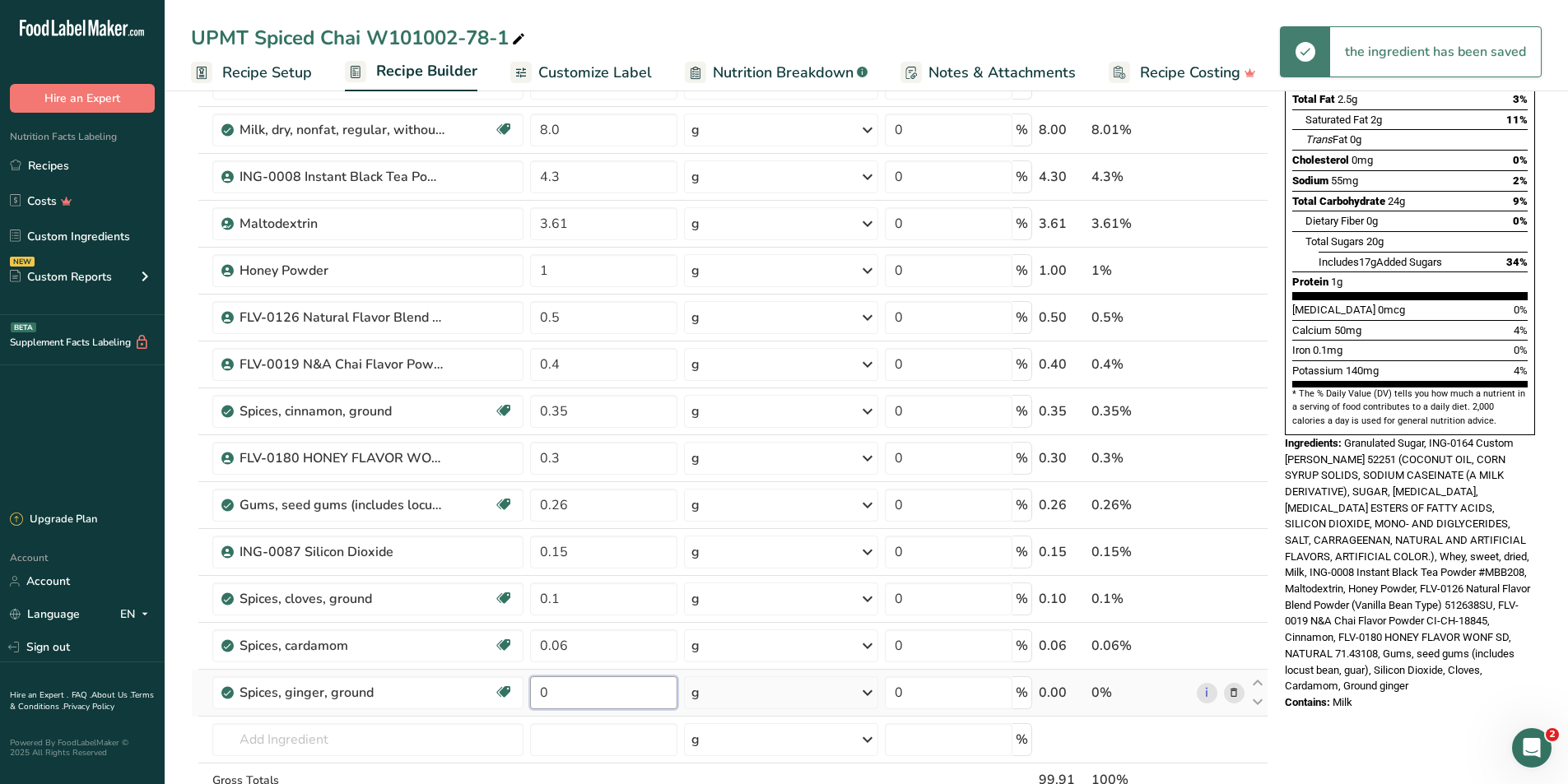
click at [591, 436] on input "0" at bounding box center [603, 692] width 146 height 33
type input "0.05"
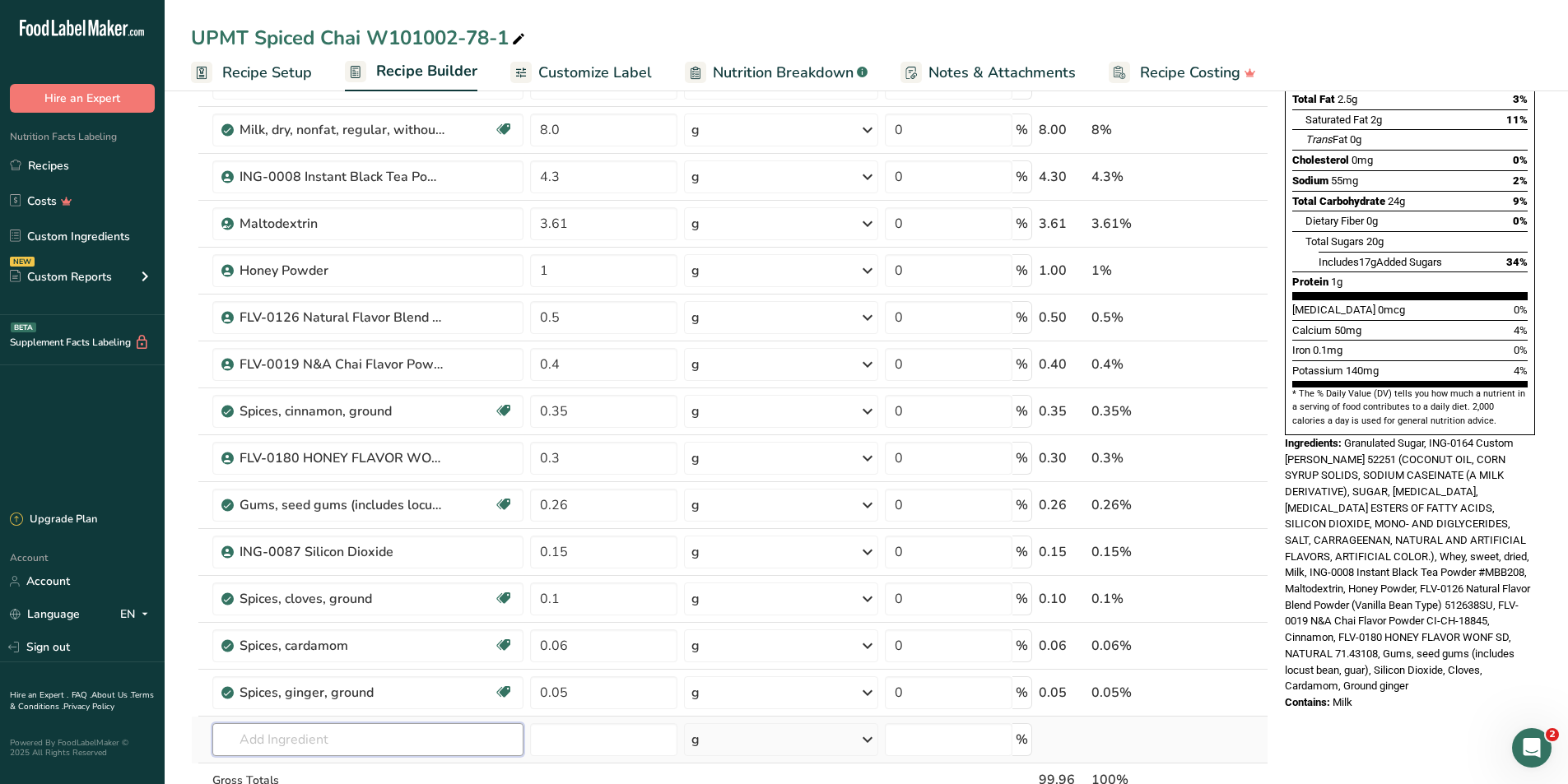
click at [415, 436] on div "Ingredient * Amount * Unit * Waste * .a-a{fill:#347362;}.b-a{fill:#fff;} Grams …" at bounding box center [729, 398] width 1077 height 935
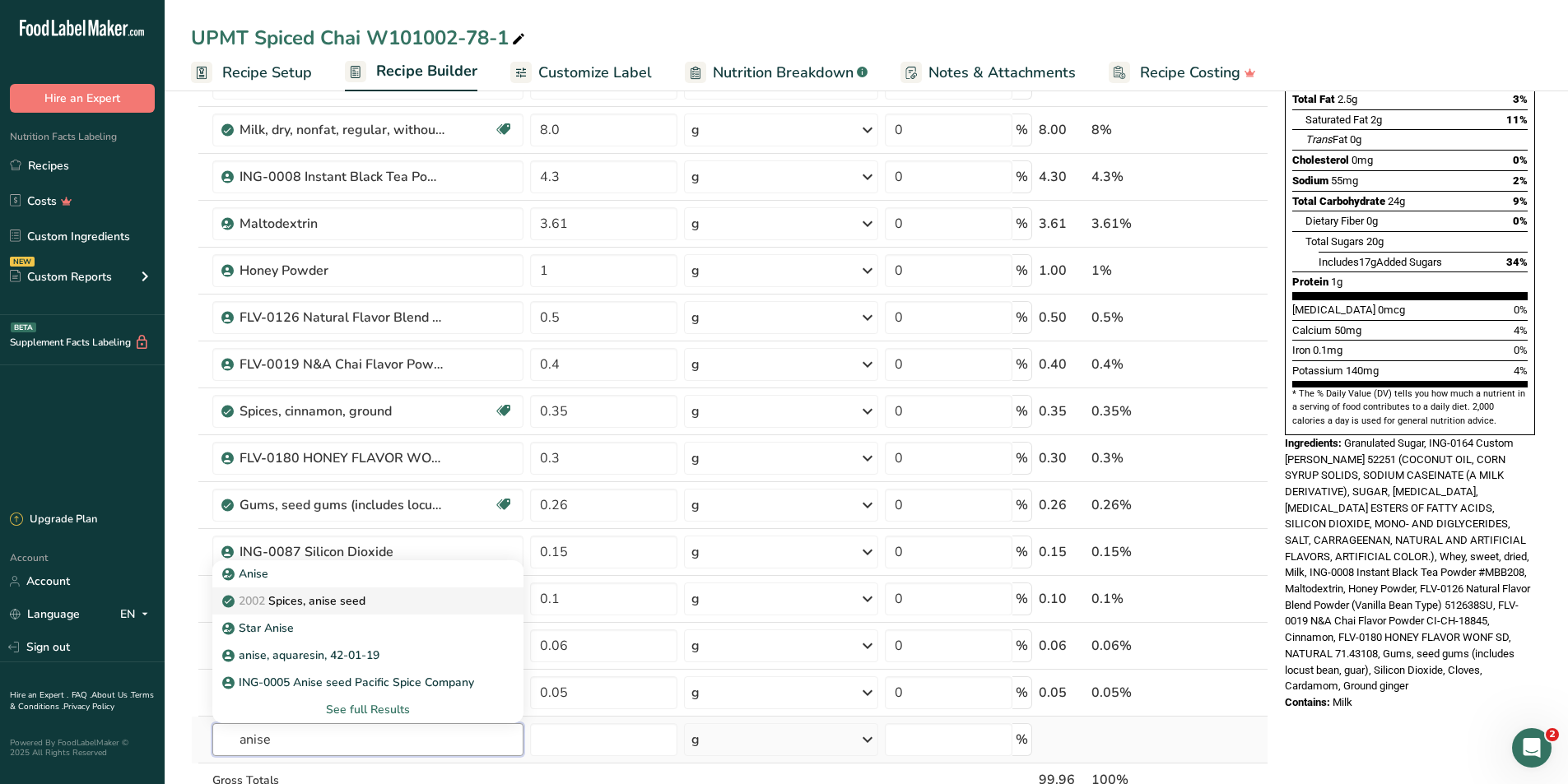
type input "anise"
click at [344, 436] on p "2002 Spices, anise seed" at bounding box center [295, 601] width 140 height 18
type input "Spices, anise seed"
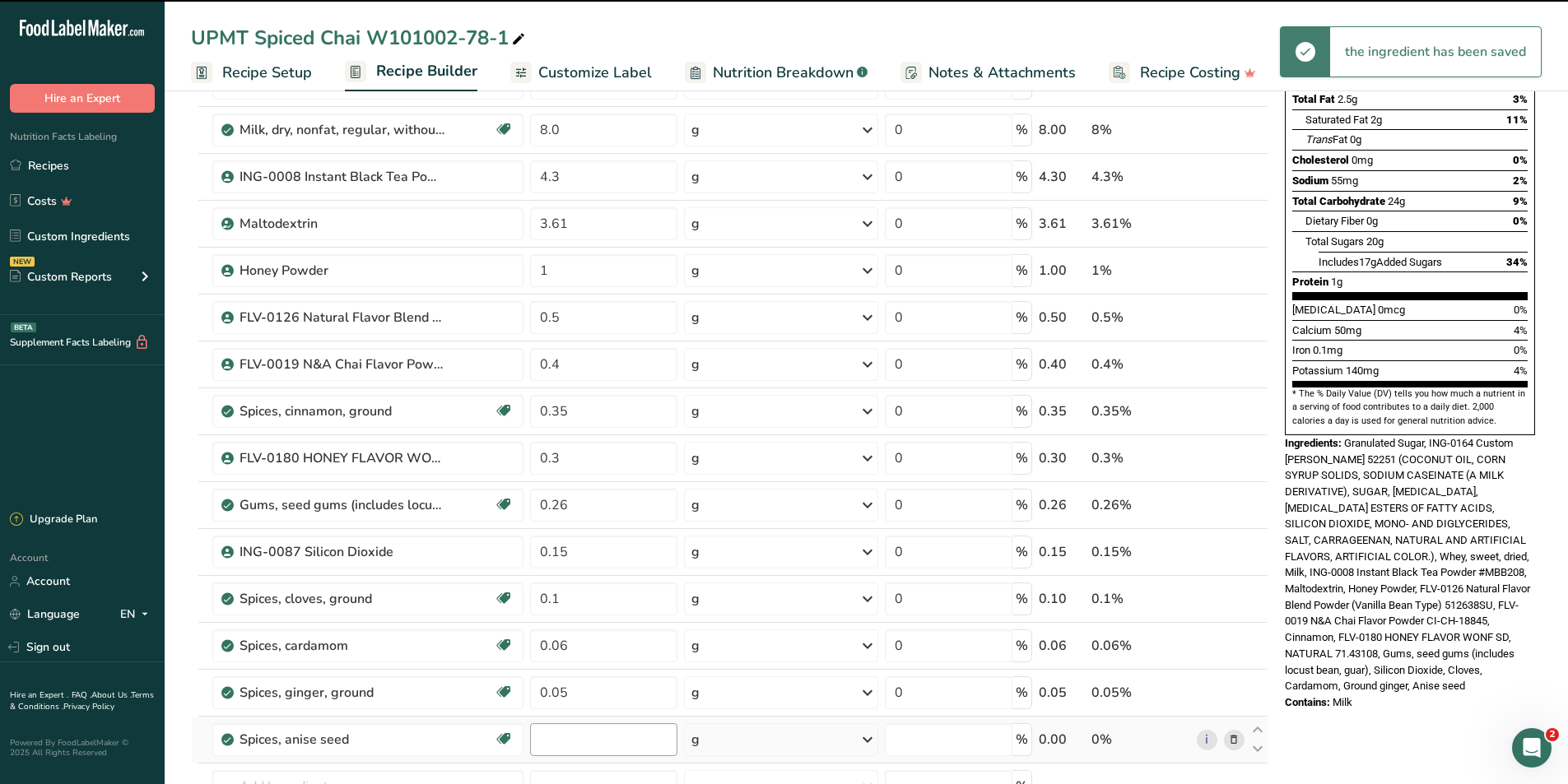
type input "0"
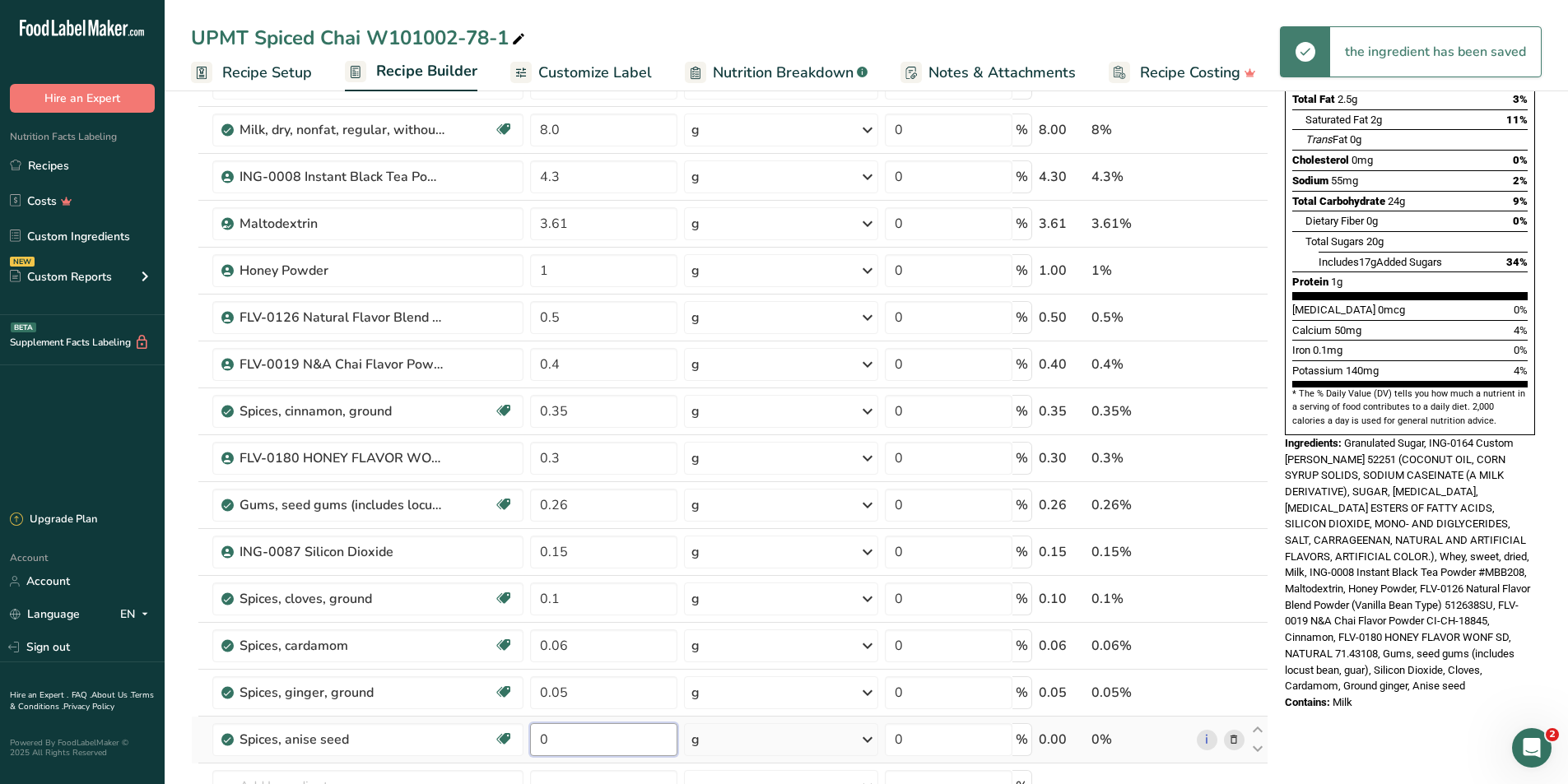
click at [578, 436] on input "0" at bounding box center [603, 739] width 146 height 33
type input "0.04"
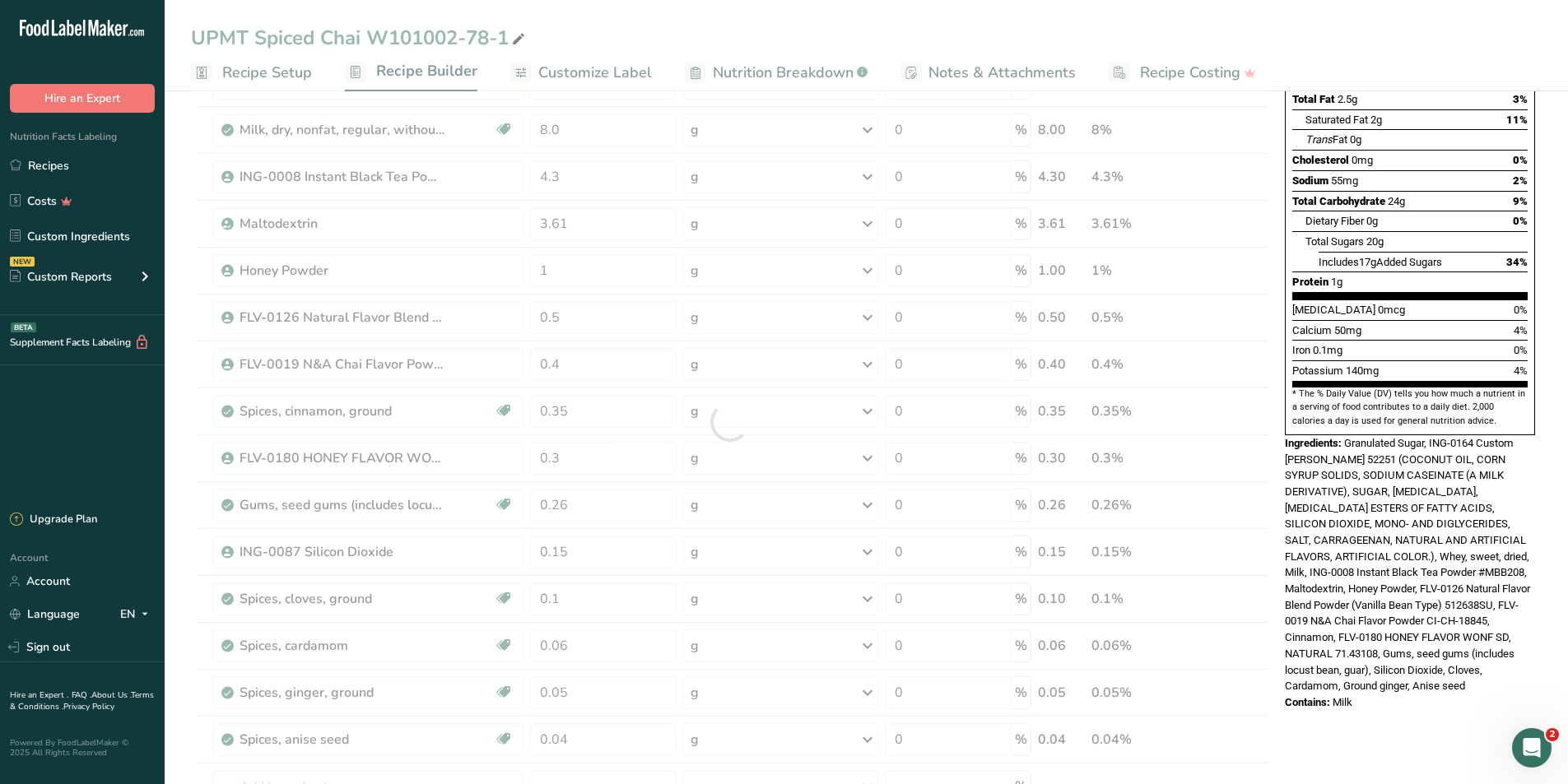
click at [1319, 436] on div "Nutrition Facts About 3.5 Servings Per Container Serving Size 29g Amount Per Se…" at bounding box center [1409, 680] width 263 height 1631
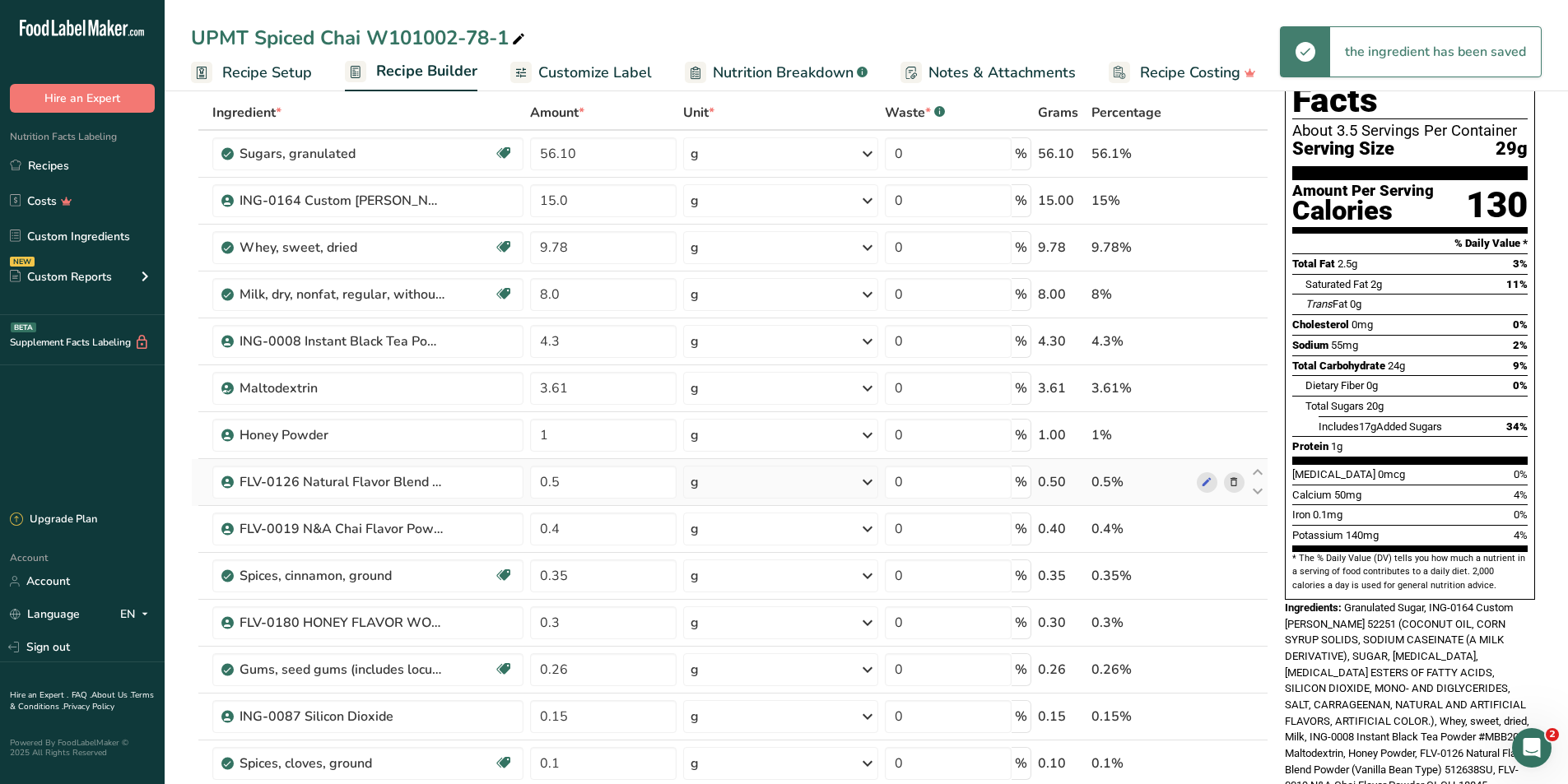
scroll to position [0, 0]
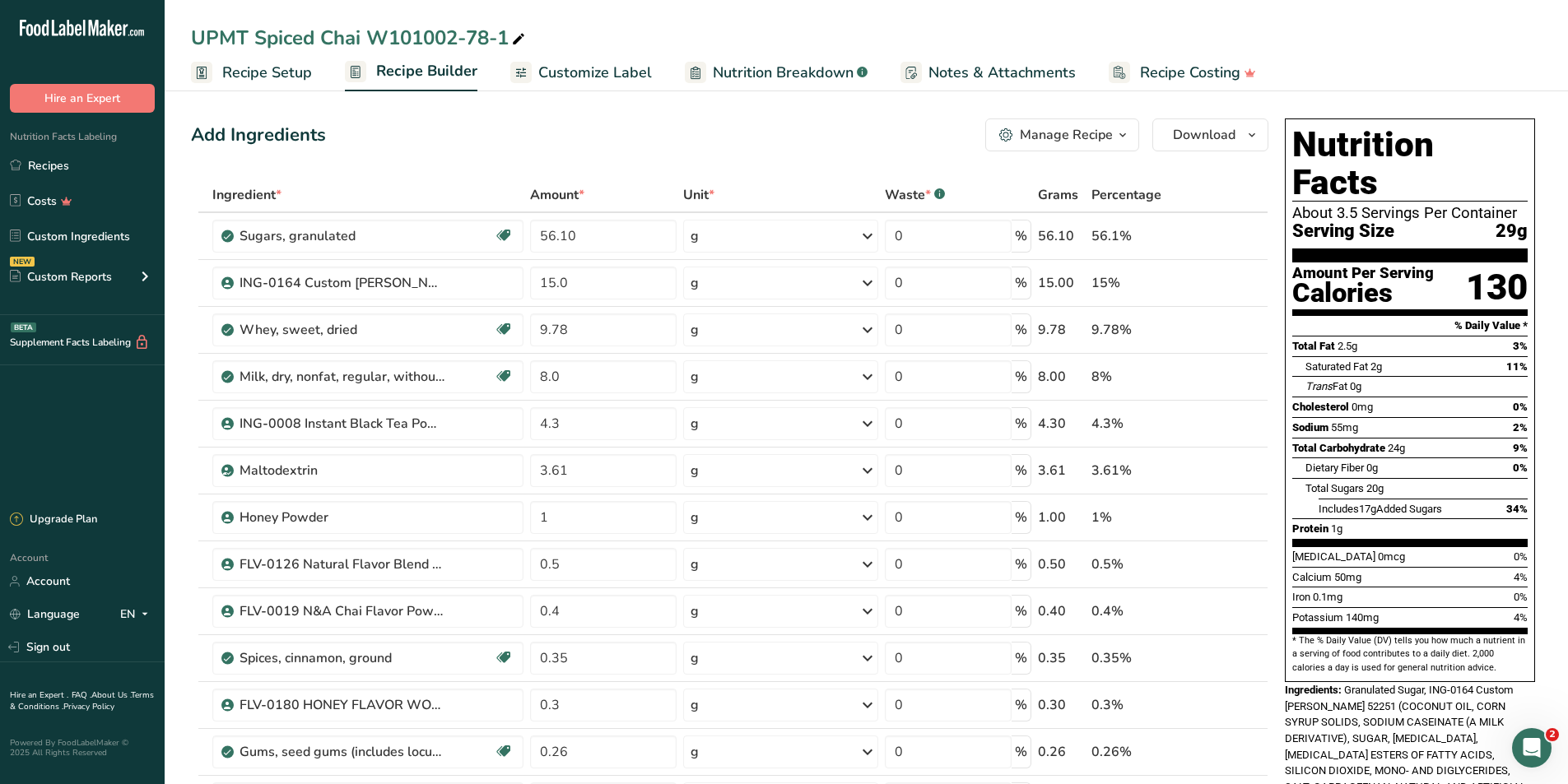
click at [280, 71] on span "Recipe Setup" at bounding box center [267, 73] width 89 height 23
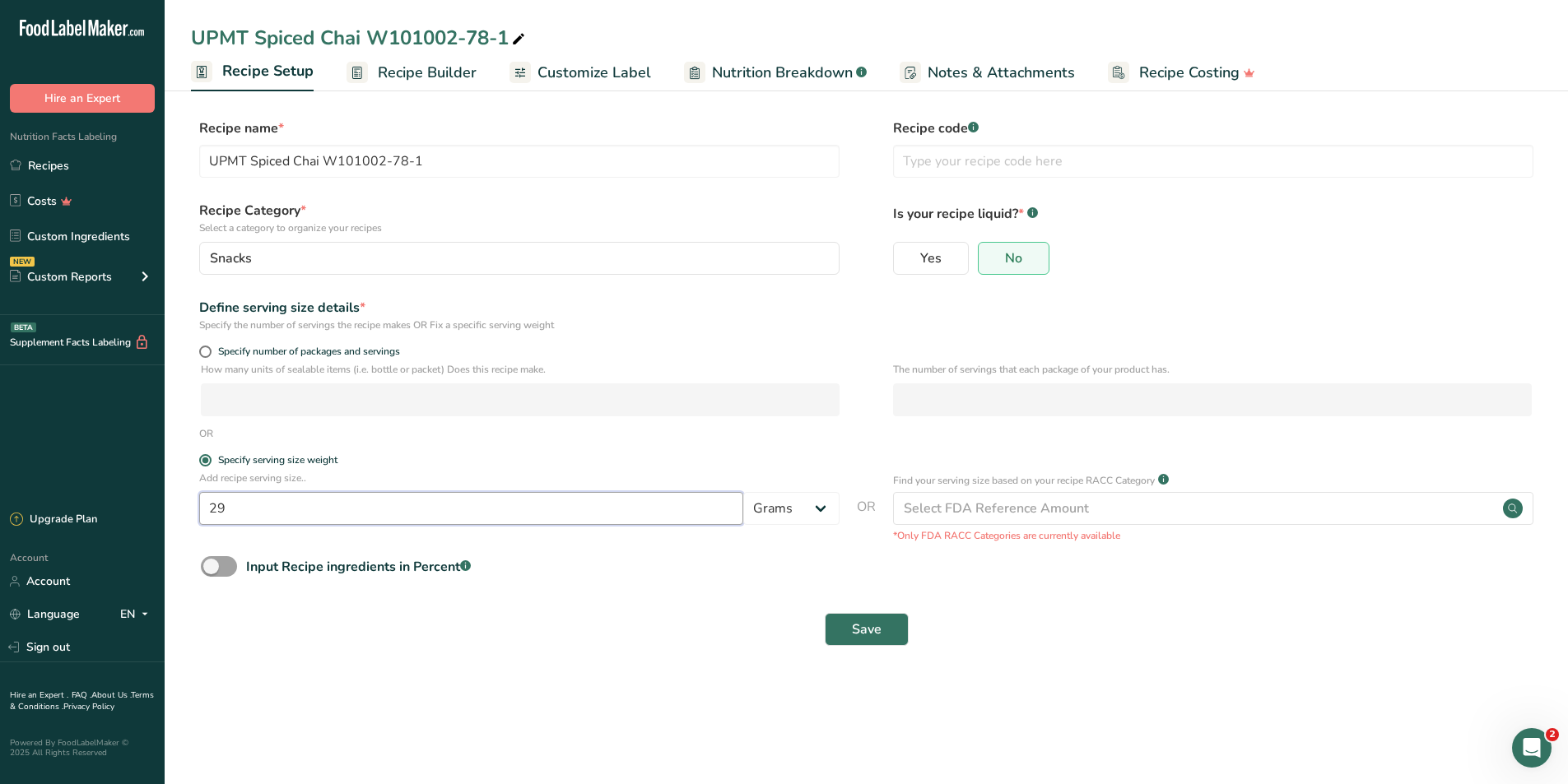
drag, startPoint x: 254, startPoint y: 506, endPoint x: 209, endPoint y: 501, distance: 45.3
click at [209, 436] on input "29" at bounding box center [471, 508] width 544 height 33
type input "40"
click at [865, 436] on span "Save" at bounding box center [866, 629] width 29 height 20
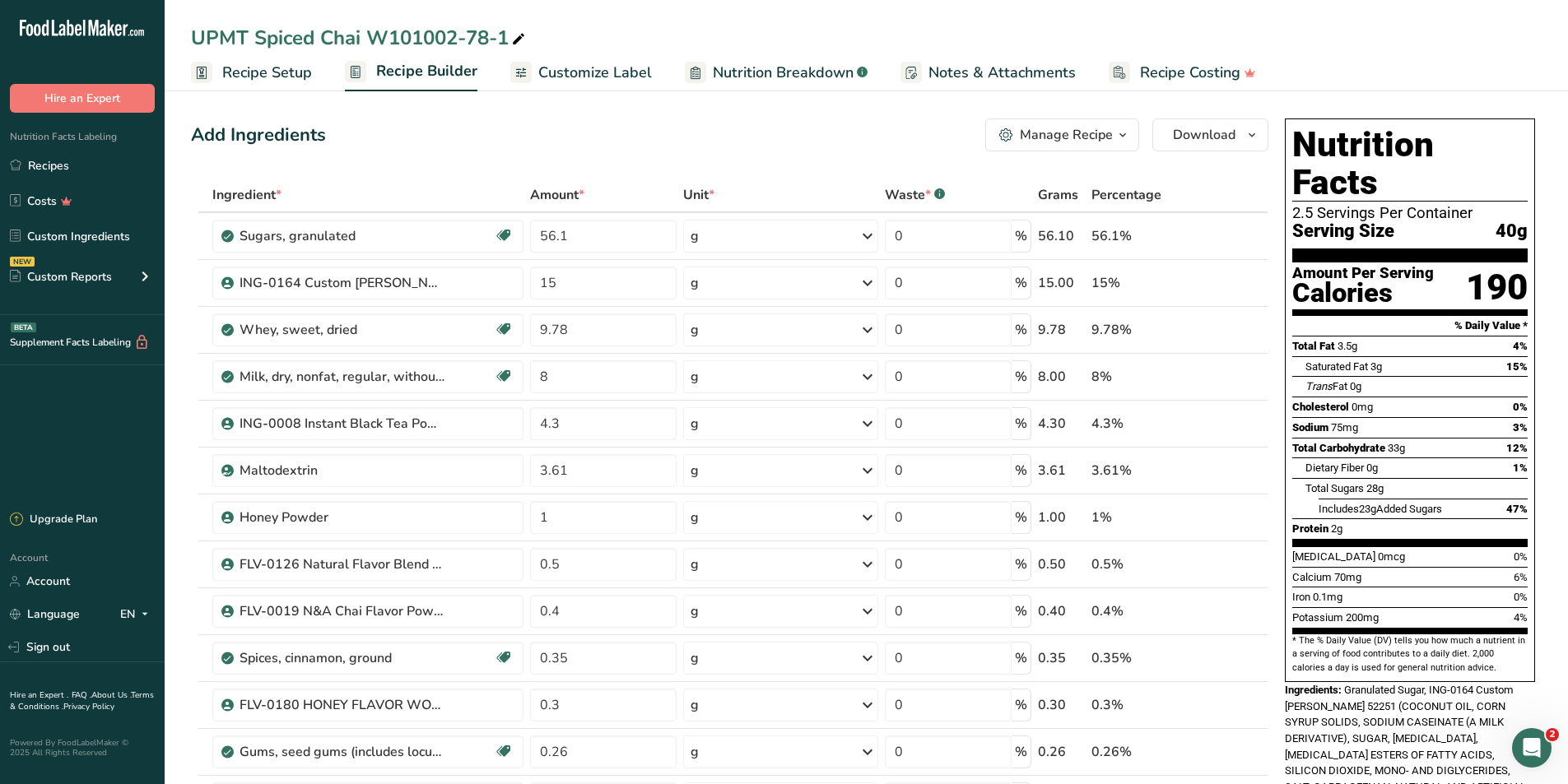
click at [266, 69] on span "Recipe Setup" at bounding box center [267, 73] width 89 height 23
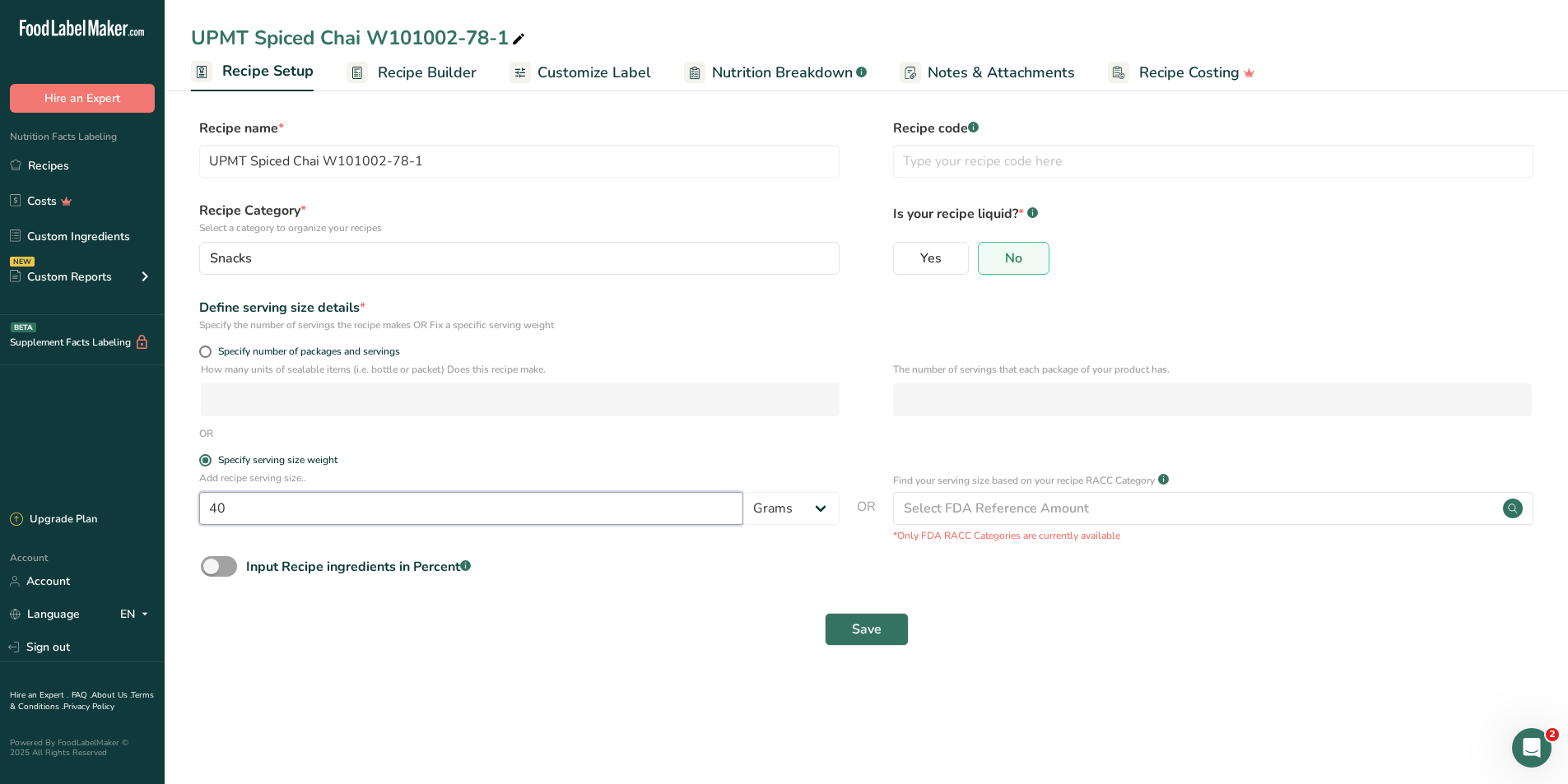
drag, startPoint x: 262, startPoint y: 514, endPoint x: 203, endPoint y: 507, distance: 59.4
click at [203, 436] on input "40" at bounding box center [471, 508] width 544 height 33
type input "29"
click at [865, 436] on span "Save" at bounding box center [866, 629] width 29 height 20
